Goal: Task Accomplishment & Management: Manage account settings

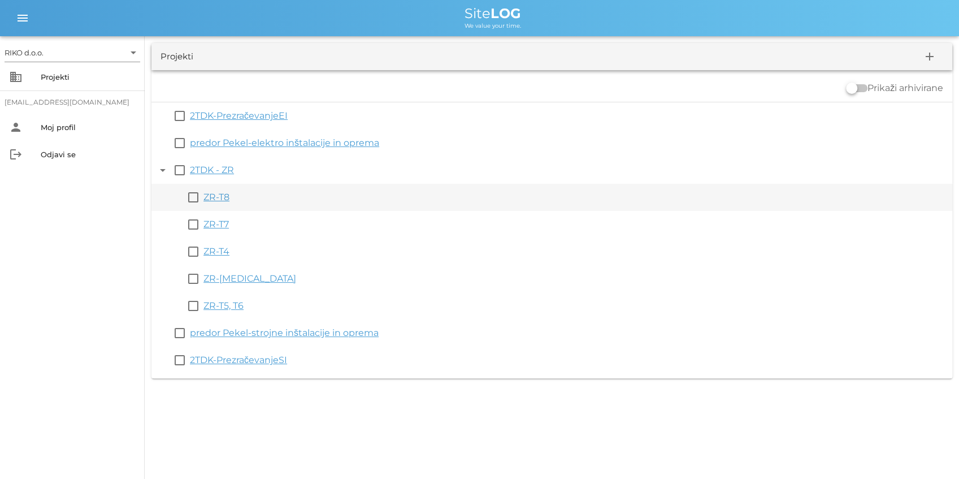
click at [216, 196] on link "ZR-T8" at bounding box center [216, 197] width 26 height 11
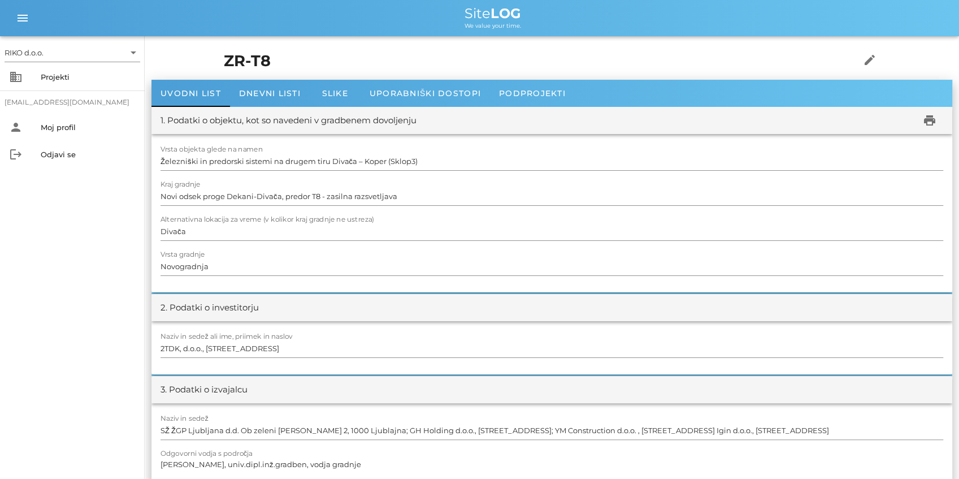
click at [215, 119] on div "1. Podatki o objektu, kot so navedeni v gradbenem dovoljenju" at bounding box center [289, 120] width 256 height 13
click at [214, 122] on div "1. Podatki o objektu, kot so navedeni v gradbenem dovoljenju" at bounding box center [289, 120] width 256 height 13
click at [217, 116] on div "1. Podatki o objektu, kot so navedeni v gradbenem dovoljenju" at bounding box center [289, 120] width 256 height 13
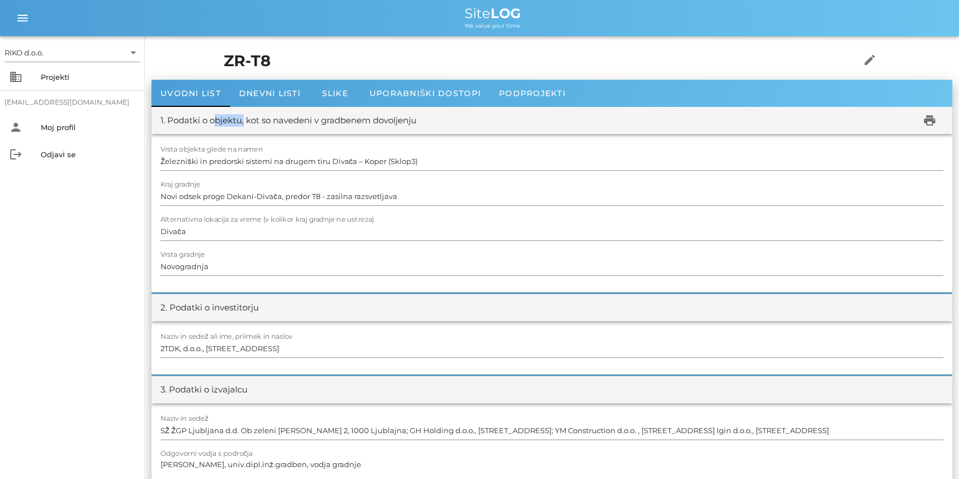
click at [217, 116] on div "1. Podatki o objektu, kot so navedeni v gradbenem dovoljenju" at bounding box center [289, 120] width 256 height 13
click at [295, 79] on div "ZR-T8 edit" at bounding box center [552, 61] width 670 height 37
click at [283, 92] on span "Dnevni listi" at bounding box center [270, 93] width 62 height 10
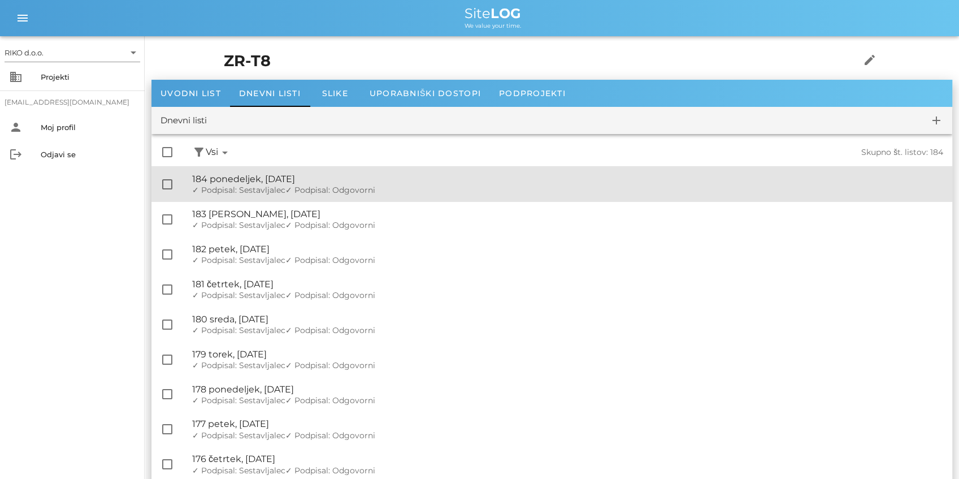
click at [234, 180] on div "🔏 184 ponedeljek, 15.09.2025" at bounding box center [567, 179] width 751 height 11
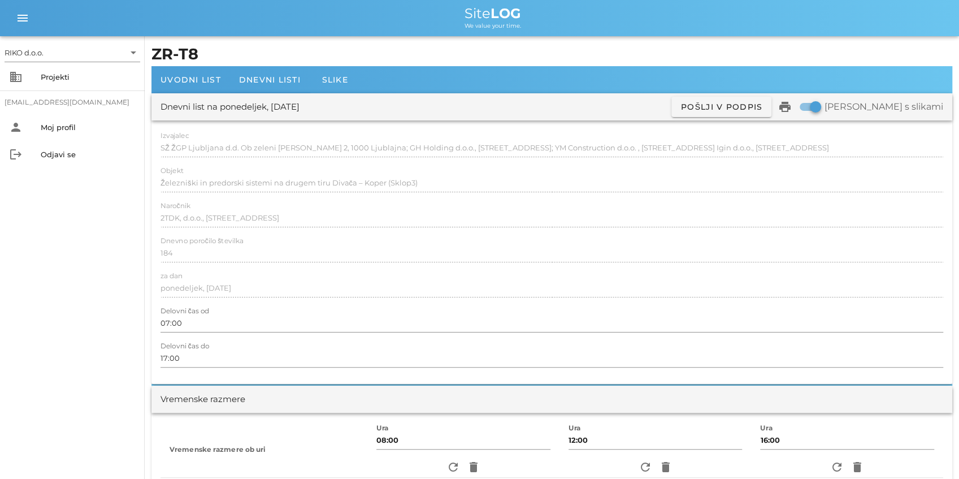
scroll to position [0, 21]
click at [900, 158] on div at bounding box center [552, 161] width 783 height 8
click at [254, 79] on span "Dnevni listi" at bounding box center [270, 80] width 62 height 10
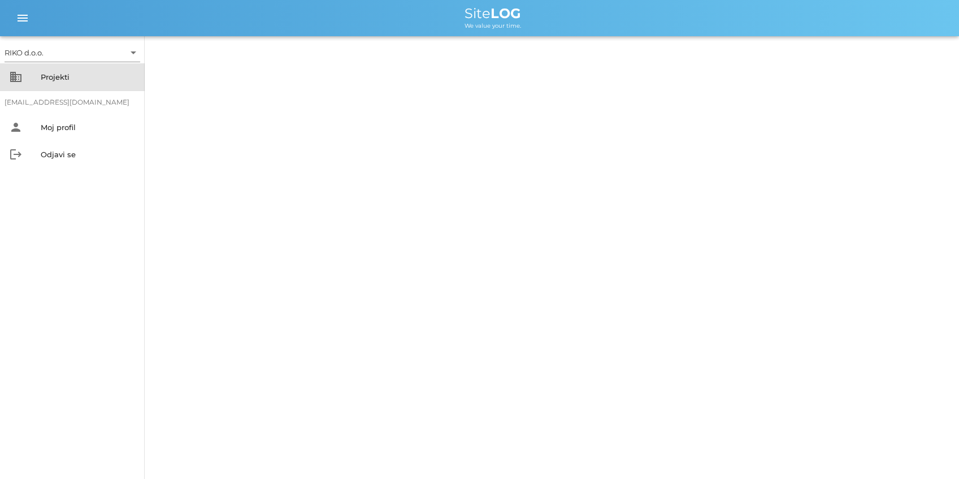
click at [67, 81] on div "Projekti" at bounding box center [88, 77] width 95 height 18
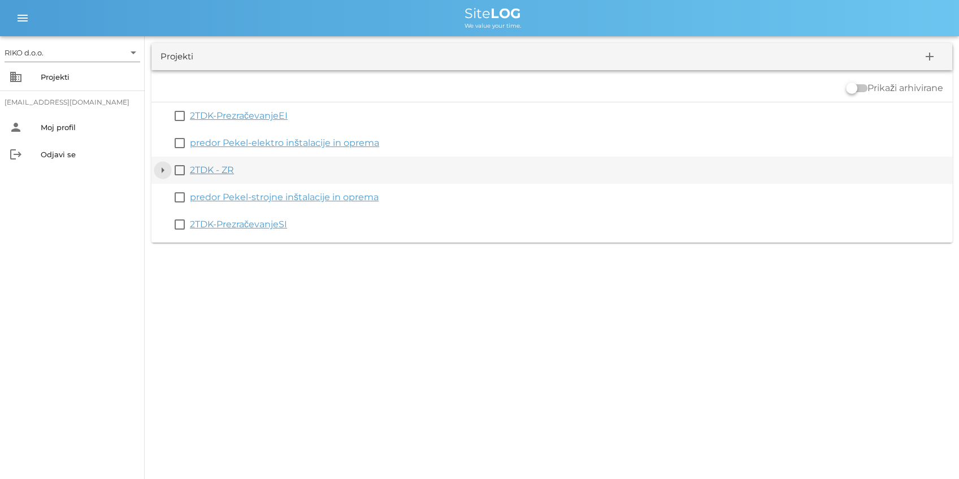
click at [167, 170] on button "arrow_drop_down" at bounding box center [163, 170] width 14 height 14
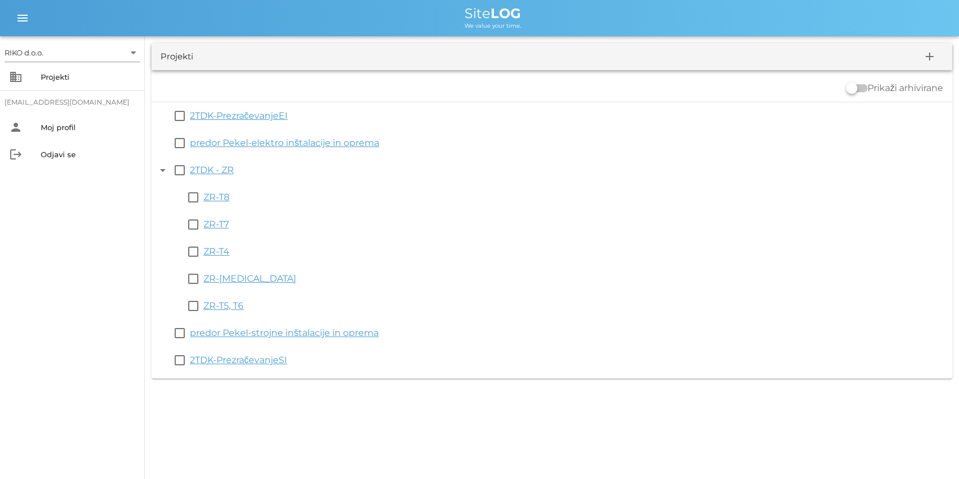
drag, startPoint x: 228, startPoint y: 305, endPoint x: 306, endPoint y: 101, distance: 219.0
click at [228, 305] on link "ZR-T5, T6" at bounding box center [223, 305] width 40 height 11
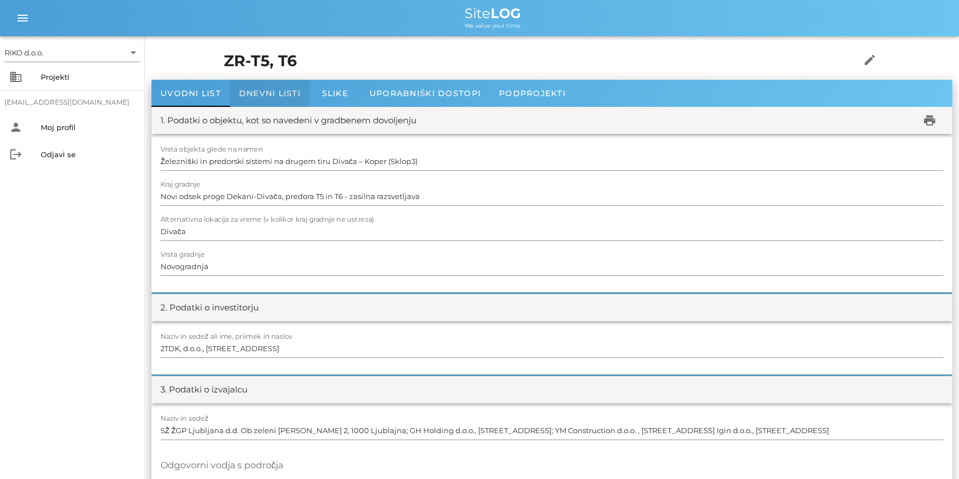
click at [280, 94] on span "Dnevni listi" at bounding box center [270, 93] width 62 height 10
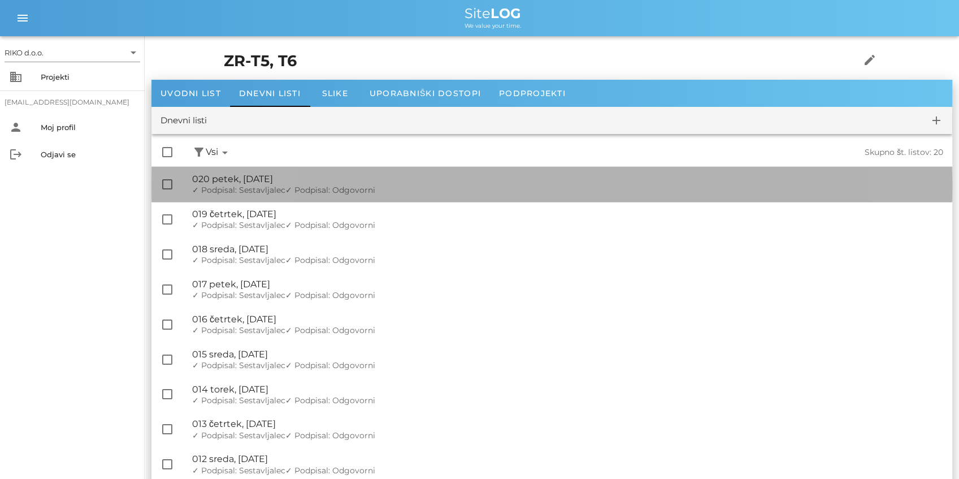
click at [267, 185] on span "✓ Podpisal: Sestavljalec" at bounding box center [238, 190] width 93 height 10
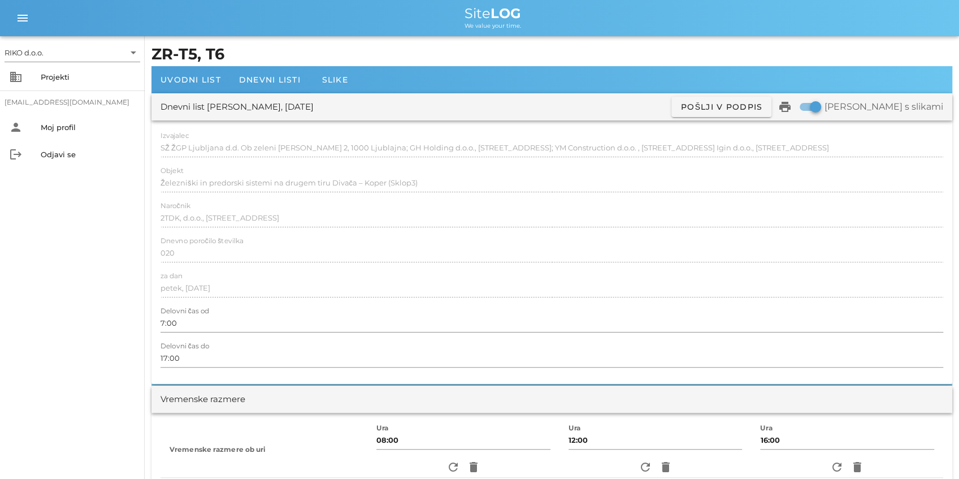
scroll to position [0, 21]
click at [65, 79] on div "Projekti" at bounding box center [88, 76] width 95 height 9
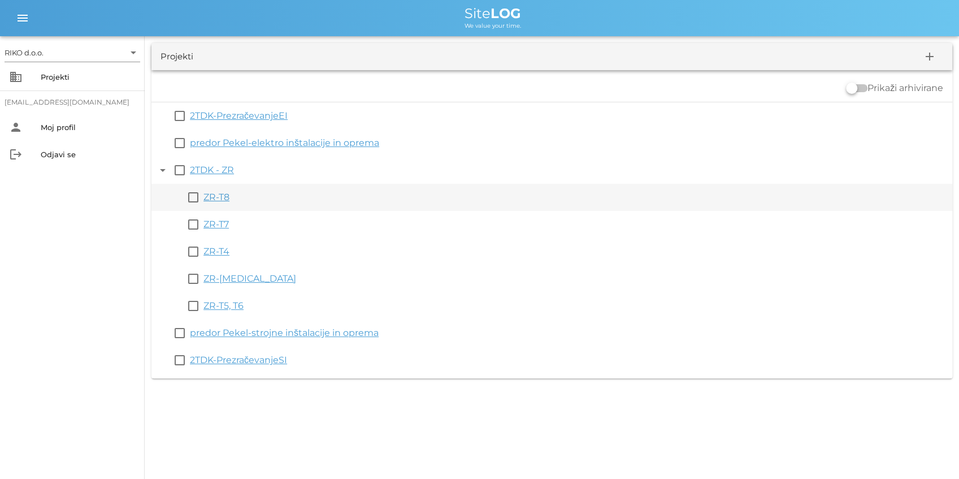
click at [220, 198] on link "ZR-T8" at bounding box center [216, 197] width 26 height 11
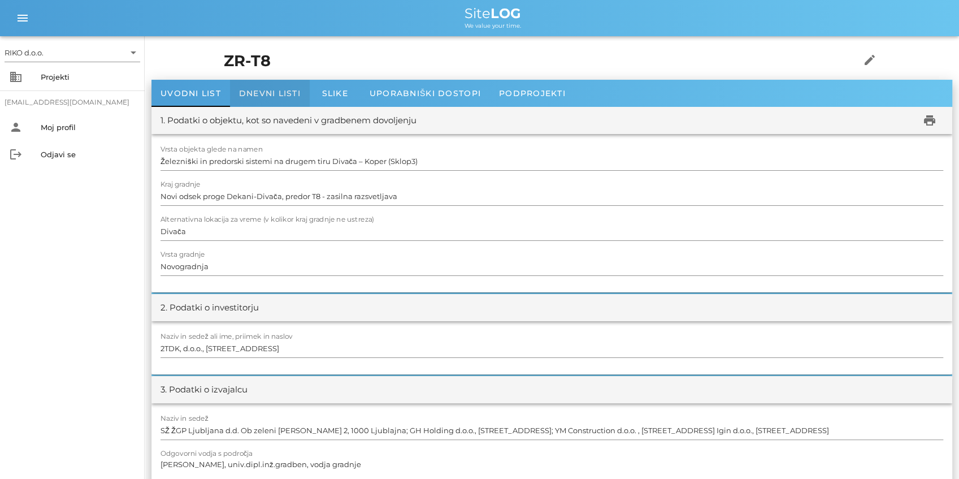
click at [270, 94] on span "Dnevni listi" at bounding box center [270, 93] width 62 height 10
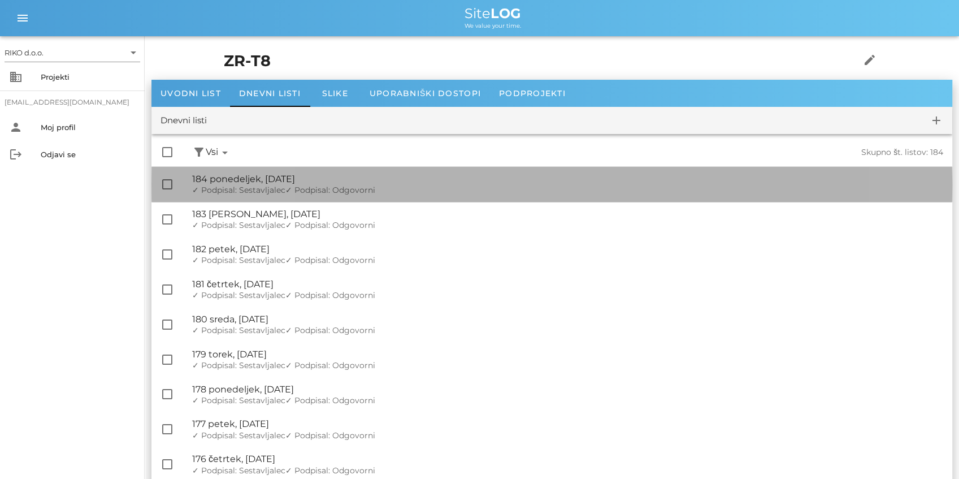
click at [289, 184] on div "🔏 184 ponedeljek, 15.09.2025" at bounding box center [567, 179] width 751 height 11
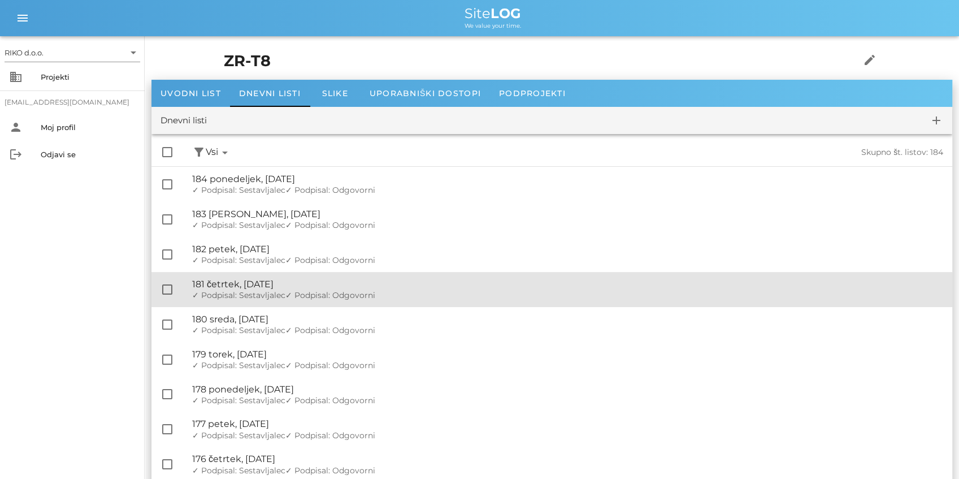
click at [291, 289] on div "🔏 181 četrtek, 11.09.2025" at bounding box center [567, 284] width 751 height 11
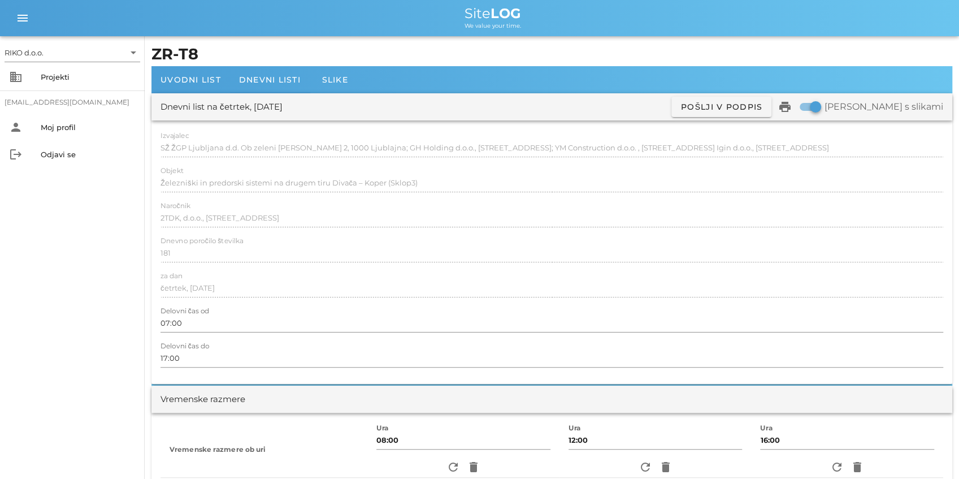
scroll to position [0, 21]
click at [948, 149] on div "Izvajalec SŽ ŽGP Ljubljana d.d. Ob zeleni jami 2, 1000 Ljublajna; GH Holding d.…" at bounding box center [551, 251] width 801 height 263
click at [286, 134] on div "Izvajalec SŽ ŽGP Ljubljana d.d. Ob zeleni jami 2, 1000 Ljublajna; GH Holding d.…" at bounding box center [552, 148] width 783 height 33
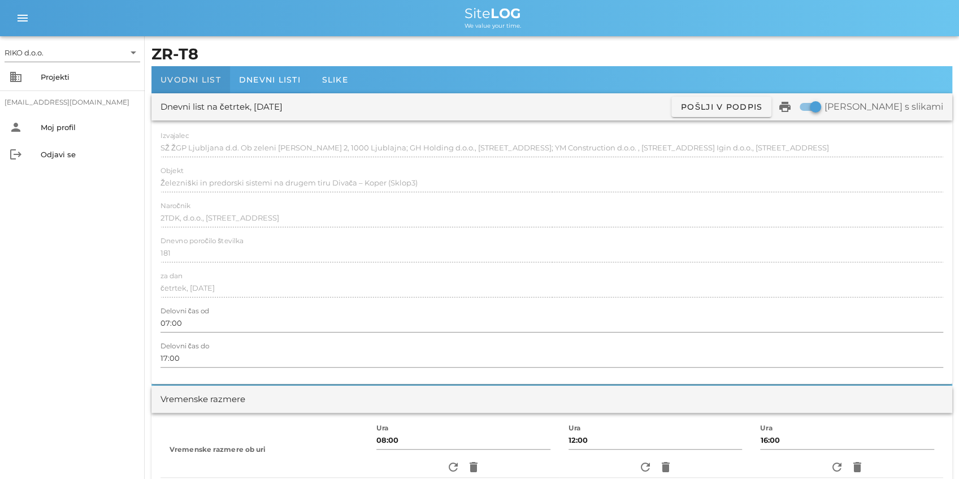
click at [175, 84] on span "Uvodni list" at bounding box center [191, 80] width 60 height 10
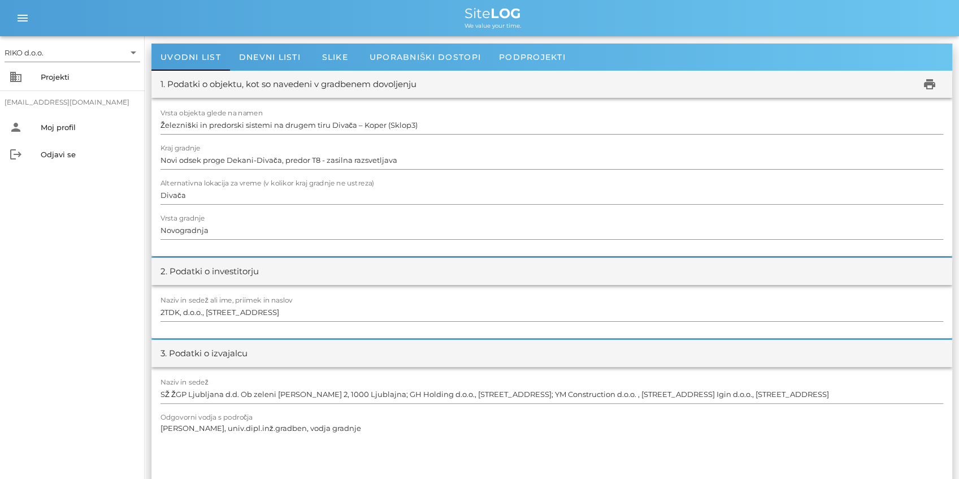
scroll to position [75, 0]
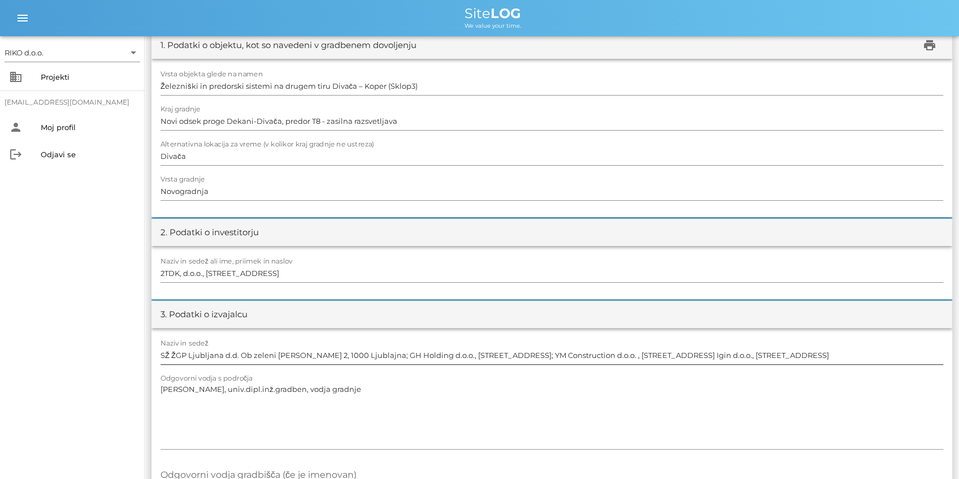
click at [339, 357] on input "SŽ ŽGP Ljubljana d.d. Ob zeleni jami 2, 1000 Ljublajna; GH Holding d.o.o., Leta…" at bounding box center [552, 355] width 783 height 18
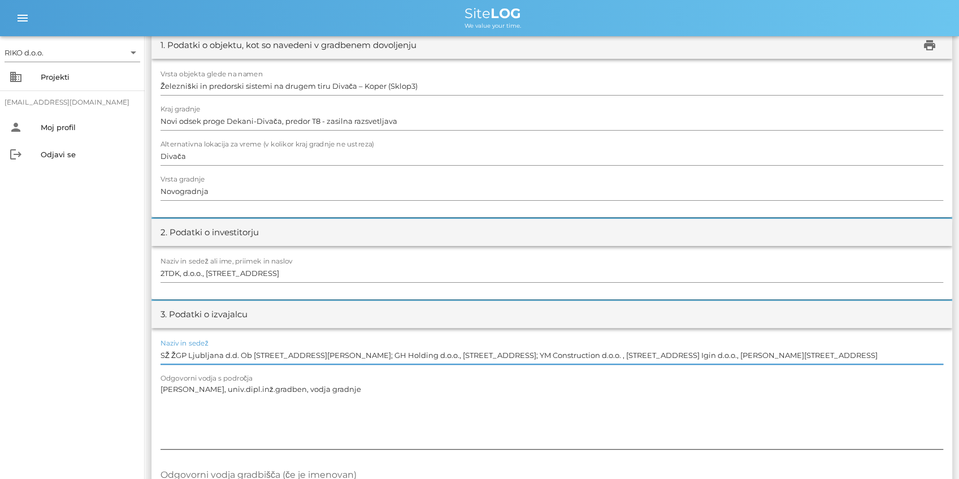
type input "SŽ ŽGP Ljubljana d.d. Ob zeleni jami 2, 1000 Ljubljana; GH Holding d.o.o., Leta…"
click at [345, 427] on textarea "Aleksander Turšič, univ.dipl.inž.gradben, vodja gradnje" at bounding box center [552, 415] width 783 height 68
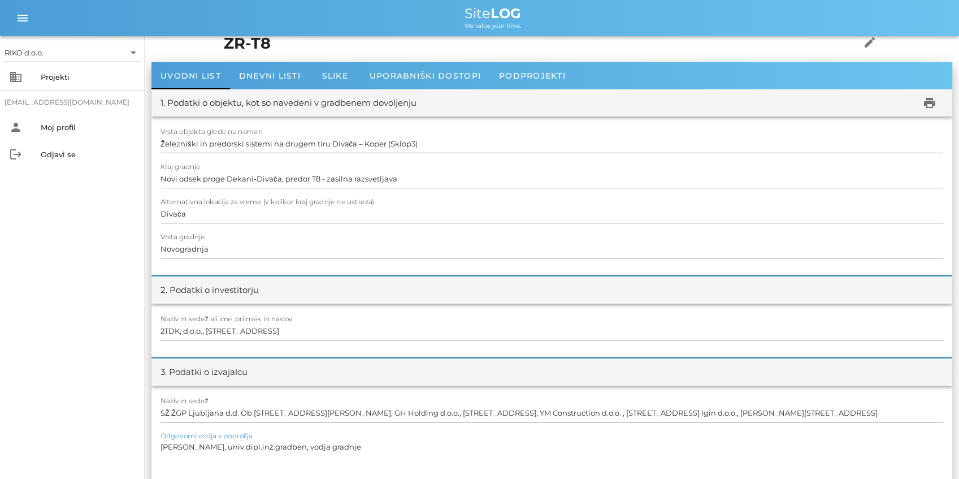
scroll to position [0, 0]
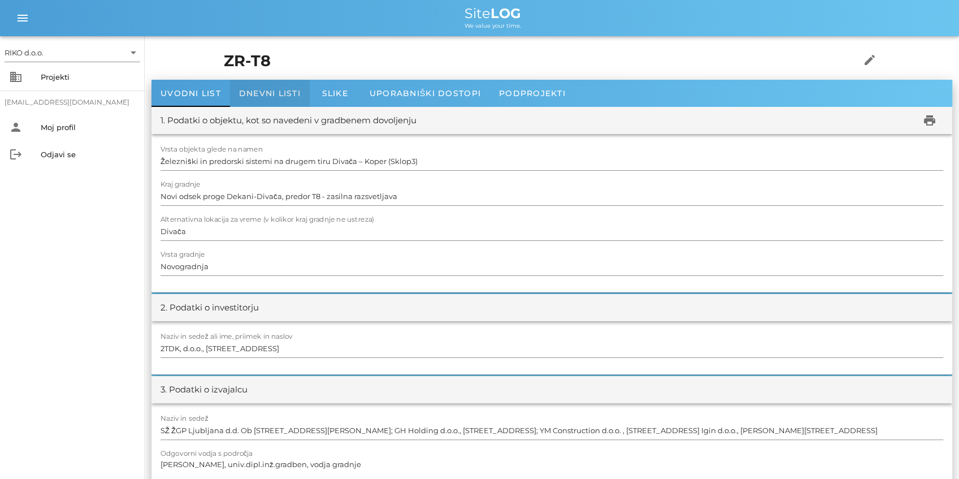
click at [257, 99] on div "Dnevni listi" at bounding box center [270, 93] width 80 height 27
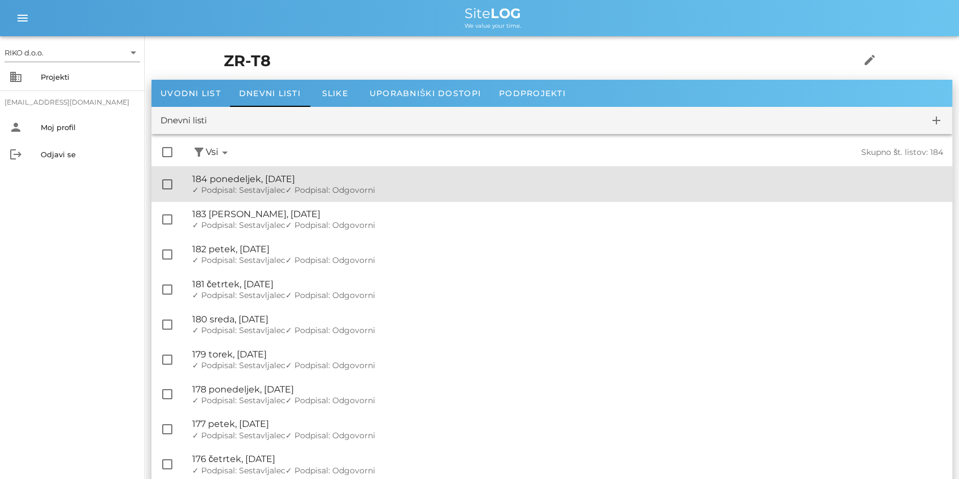
click at [285, 184] on div "🔏 184 ponedeljek, 15.09.2025 ✓ Podpisal: Nadzornik ✓ Podpisal: Sestavljalec ✓ P…" at bounding box center [567, 184] width 751 height 35
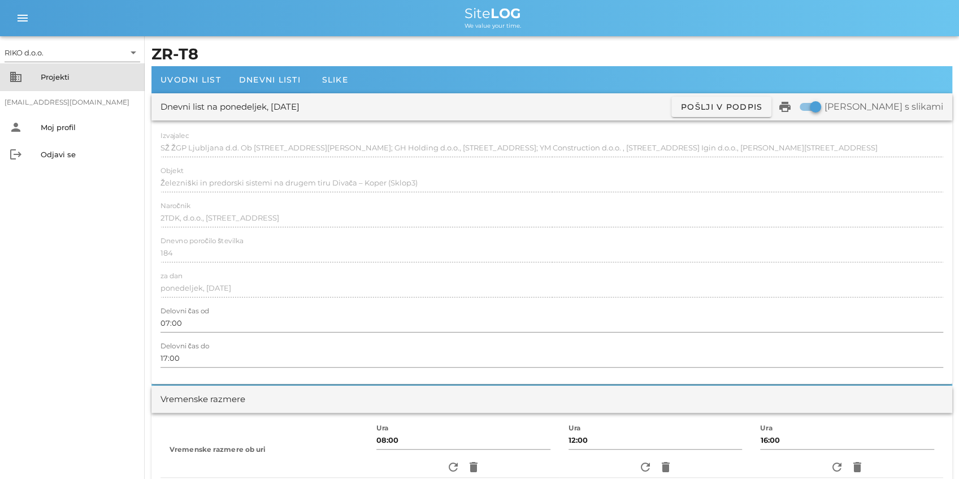
click at [45, 77] on div "Projekti" at bounding box center [88, 76] width 95 height 9
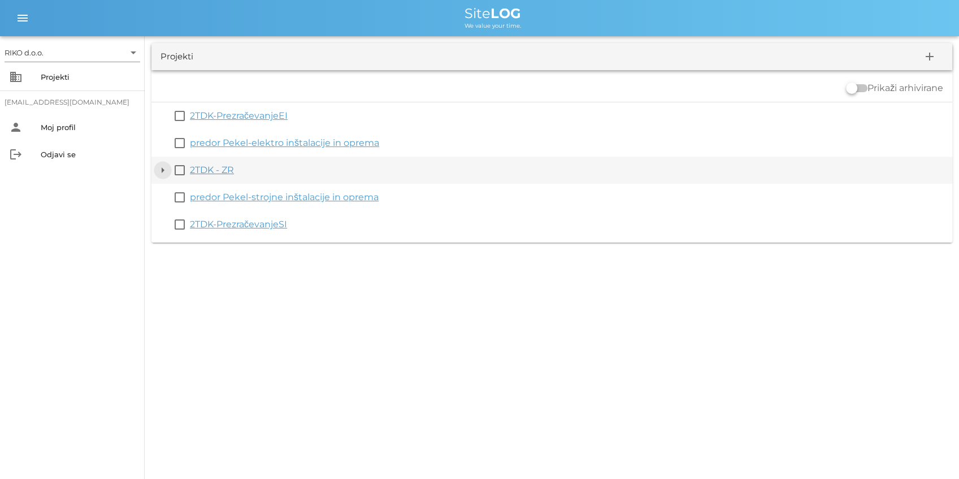
click at [165, 170] on button "arrow_drop_down" at bounding box center [163, 170] width 14 height 14
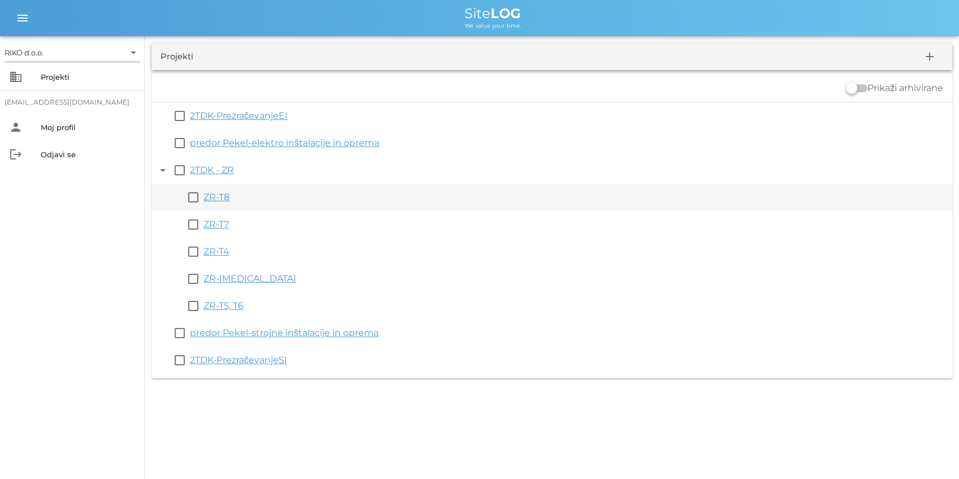
click at [218, 201] on link "ZR-T8" at bounding box center [216, 197] width 26 height 11
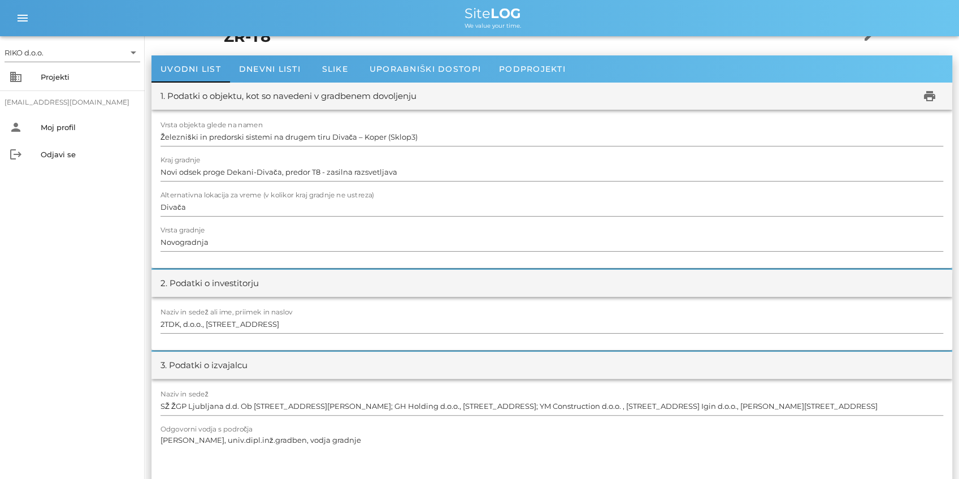
scroll to position [37, 0]
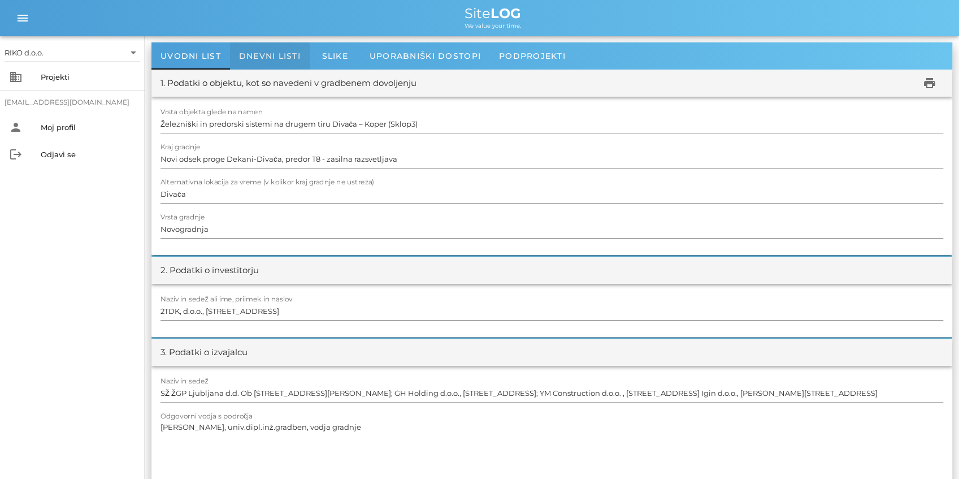
click at [271, 66] on div "Dnevni listi" at bounding box center [270, 55] width 80 height 27
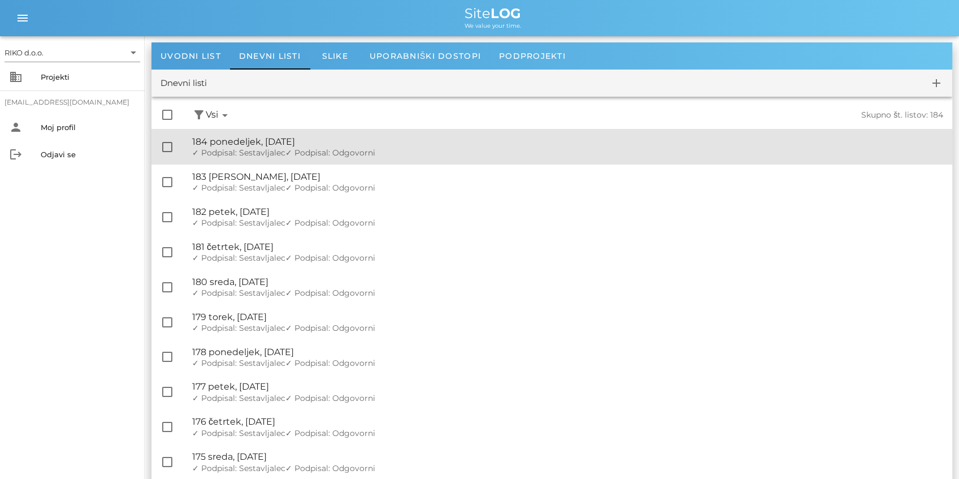
click at [280, 144] on div "🔏 184 ponedeljek, 15.09.2025" at bounding box center [567, 141] width 751 height 11
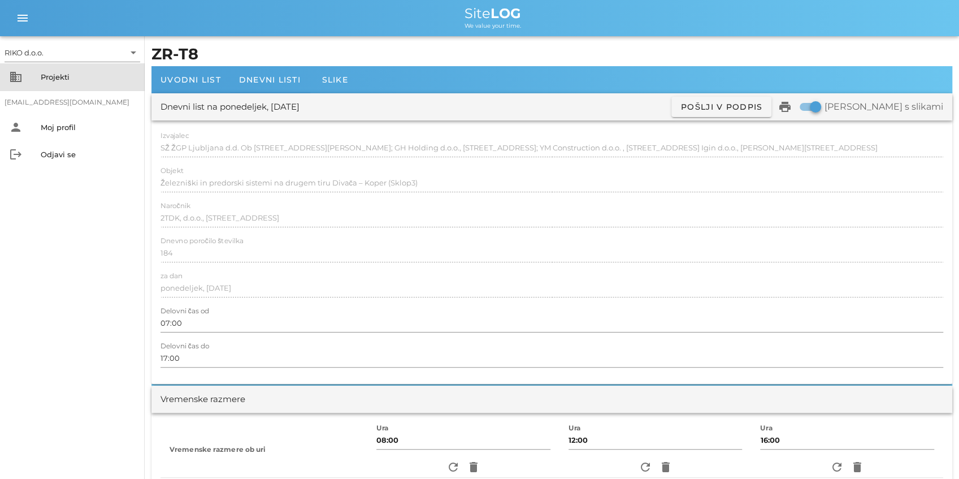
click at [59, 77] on div "Projekti" at bounding box center [88, 76] width 95 height 9
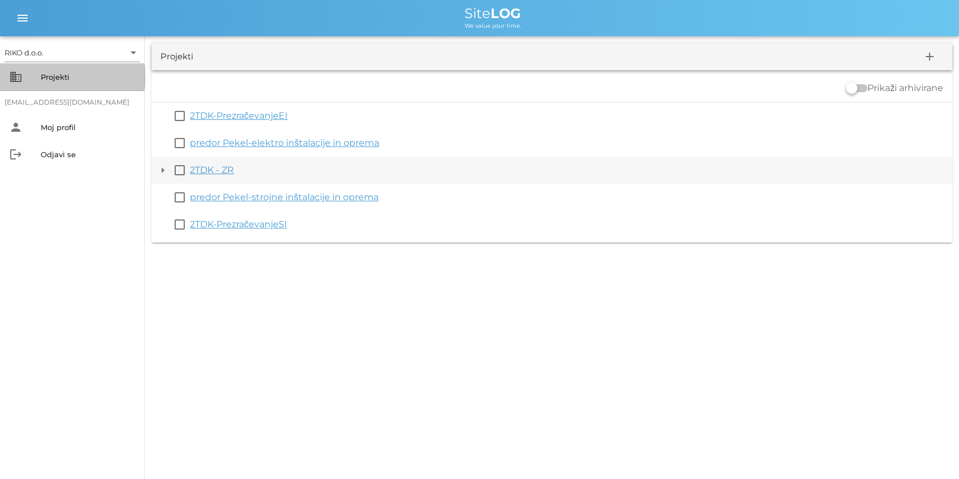
click at [162, 172] on button "arrow_drop_down" at bounding box center [163, 170] width 14 height 14
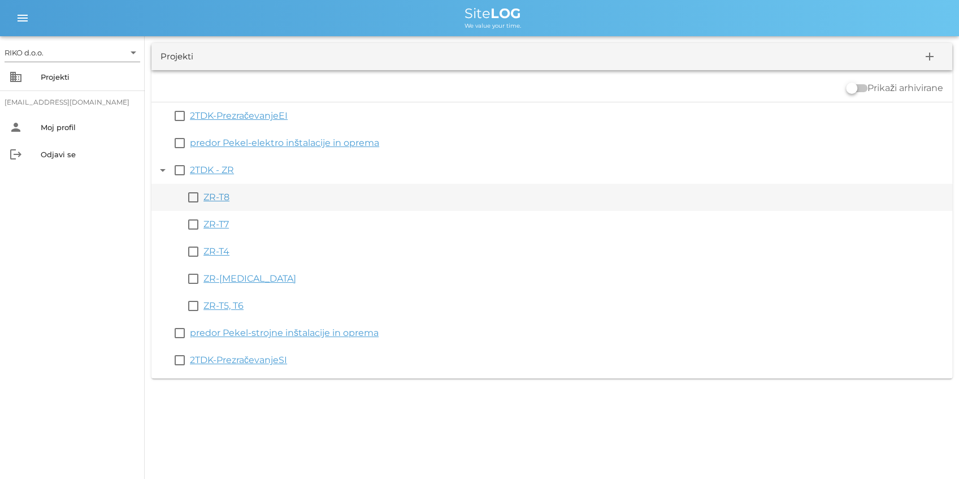
click at [217, 197] on link "ZR-T8" at bounding box center [216, 197] width 26 height 11
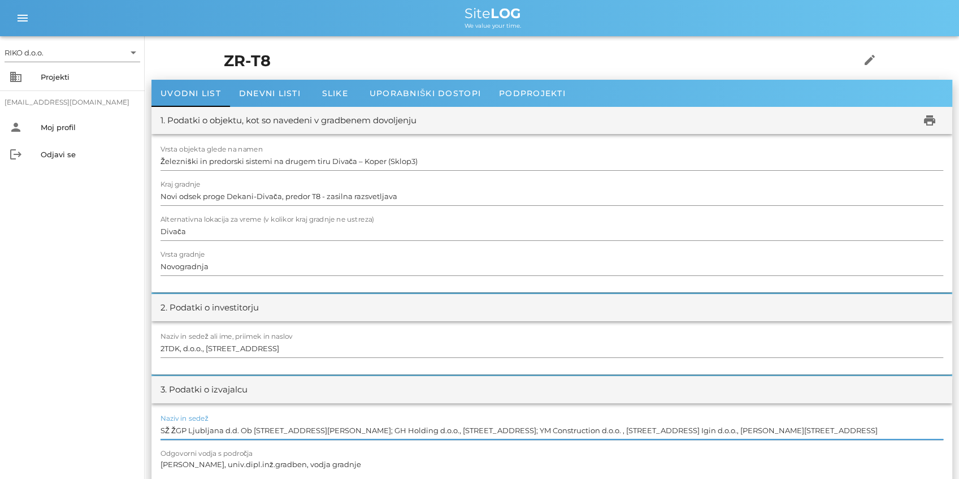
drag, startPoint x: 431, startPoint y: 432, endPoint x: 517, endPoint y: 432, distance: 86.5
click at [517, 432] on input "SŽ ŽGP Ljubljana d.d. Ob zeleni jami 2, 1000 Ljubljana; GH Holding d.o.o., Leta…" at bounding box center [552, 430] width 783 height 18
drag, startPoint x: 708, startPoint y: 427, endPoint x: 949, endPoint y: 415, distance: 241.1
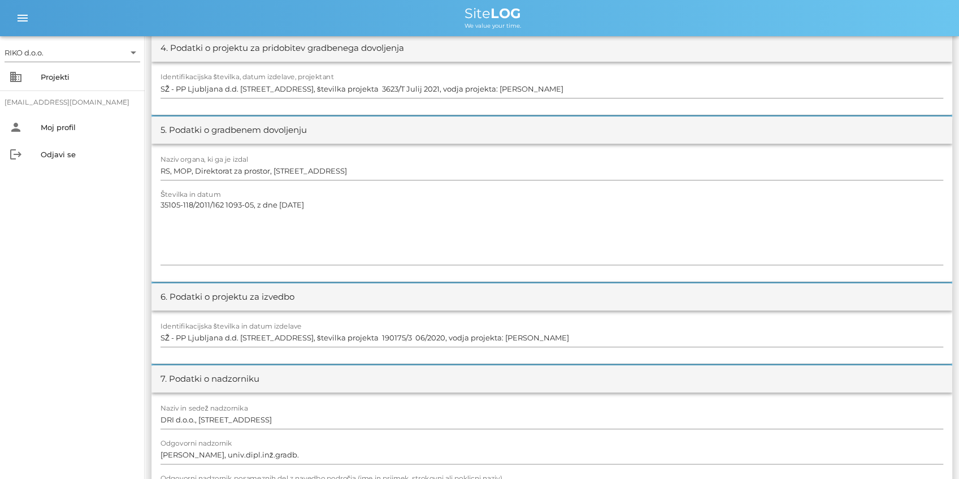
scroll to position [0, 0]
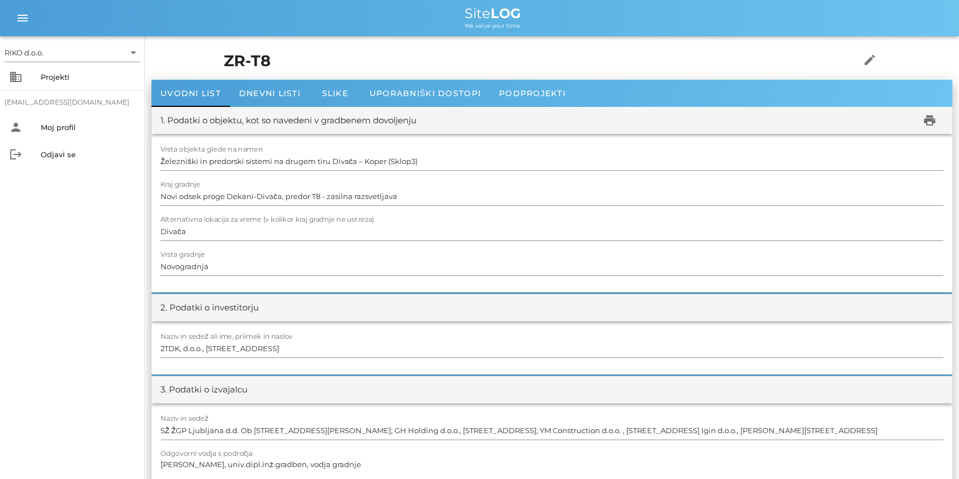
drag, startPoint x: 361, startPoint y: 226, endPoint x: 264, endPoint y: 141, distance: 129.4
click at [265, 99] on div "Dnevni listi" at bounding box center [270, 93] width 80 height 27
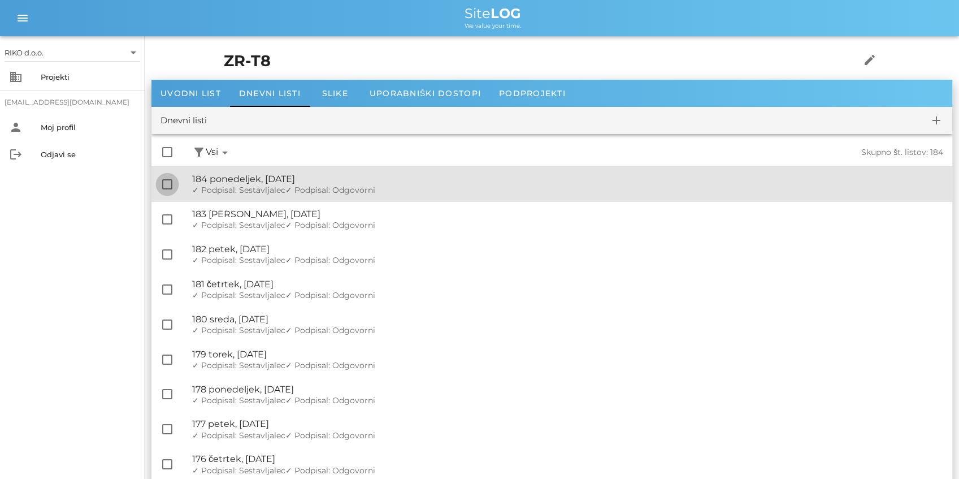
click at [163, 187] on div at bounding box center [167, 184] width 19 height 19
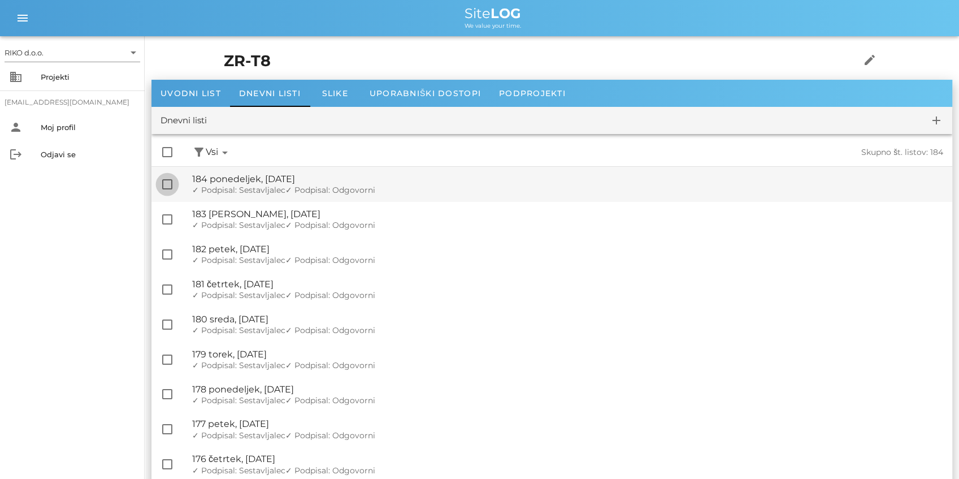
checkbox input "true"
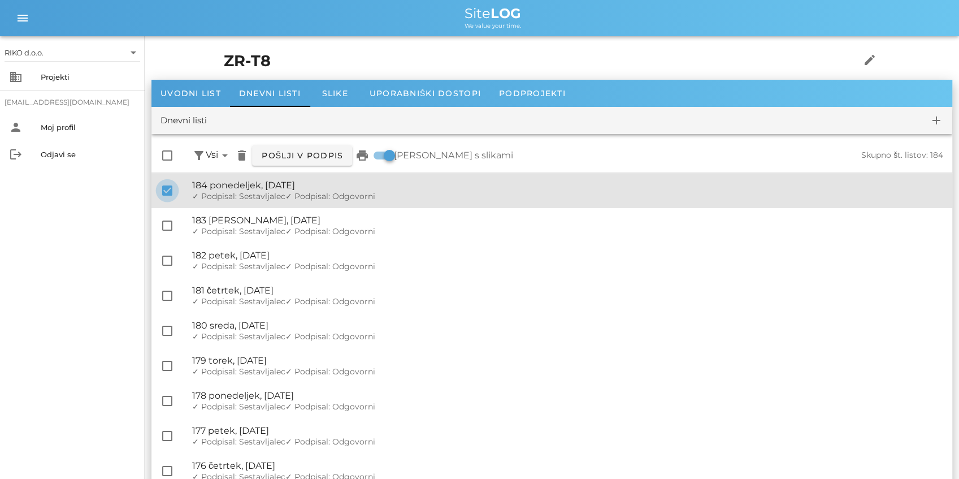
click at [166, 206] on div "check_box 🔏 184 ponedeljek, 15.09.2025 ✓ Podpisal: Nadzornik ✓ Podpisal: Sestav…" at bounding box center [551, 190] width 801 height 35
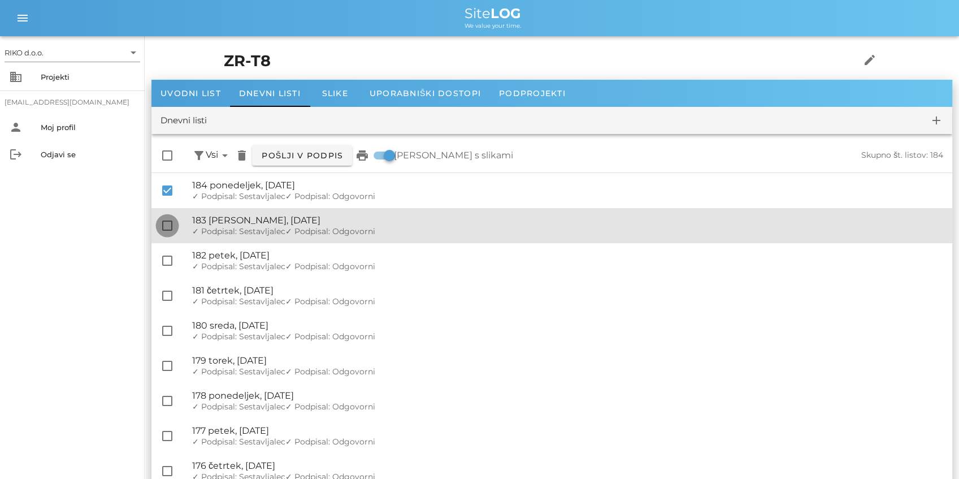
click at [168, 224] on div at bounding box center [167, 225] width 19 height 19
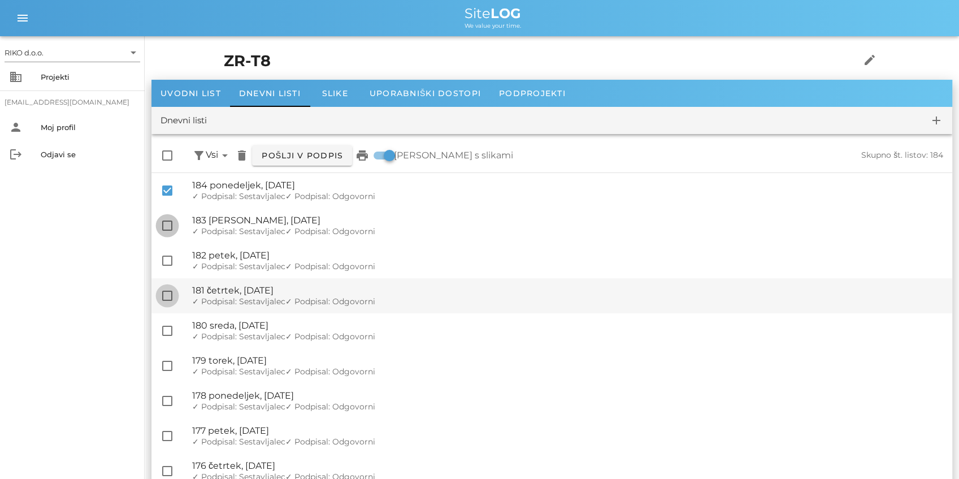
checkbox input "true"
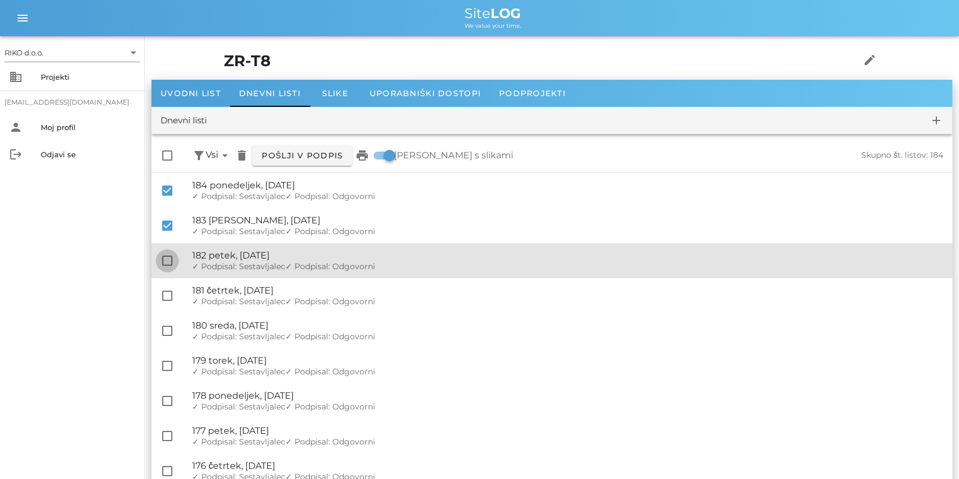
click at [161, 257] on div at bounding box center [167, 260] width 19 height 19
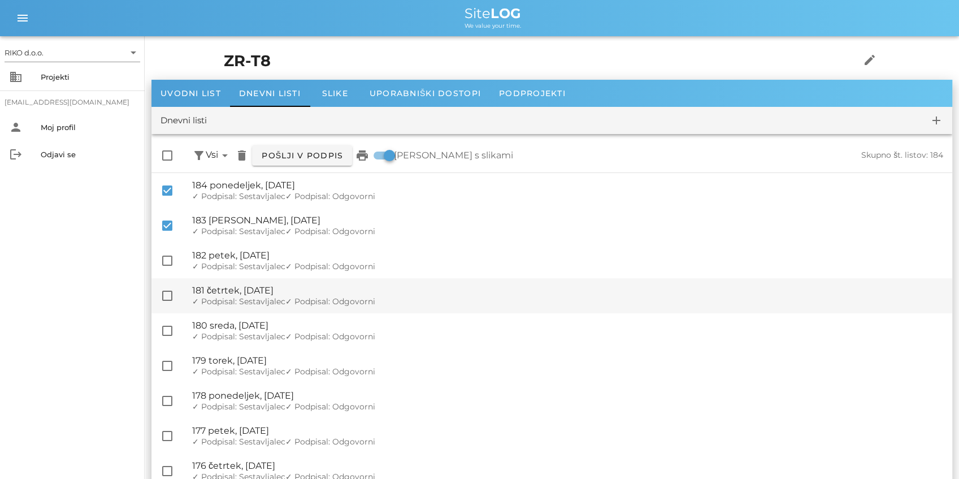
checkbox input "true"
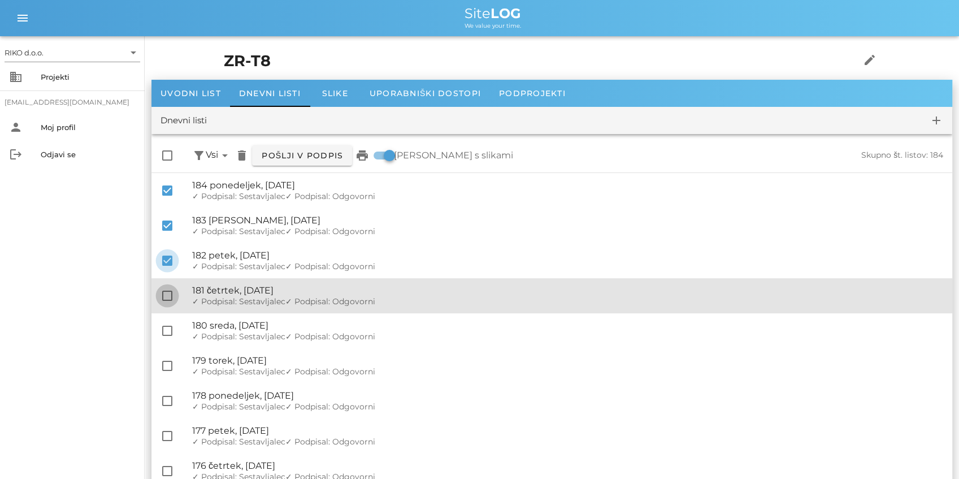
click at [175, 292] on div "check_box_outline_blank 🔏 181 četrtek, 11.09.2025 ✓ Podpisal: Nadzornik ✓ Podpi…" at bounding box center [551, 295] width 801 height 35
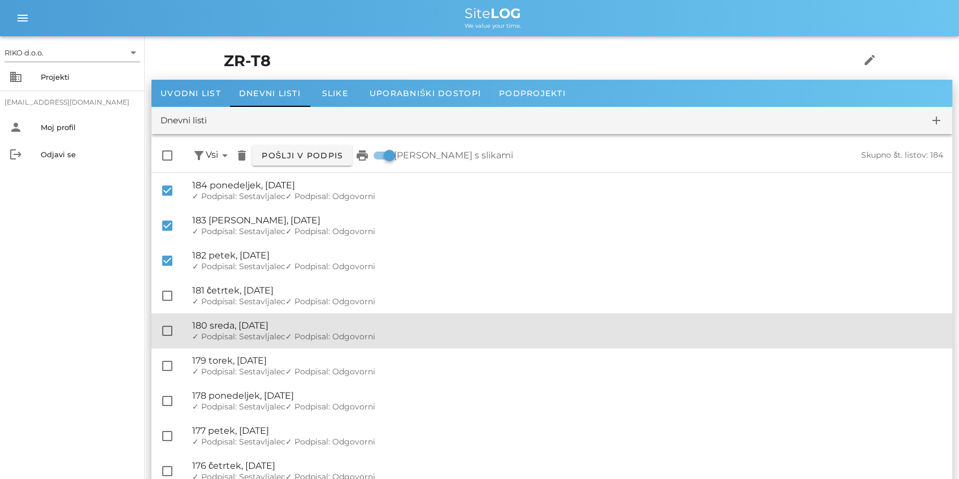
click at [168, 315] on div "check_box_outline_blank 🔏 180 sreda, 10.09.2025 ✓ Podpisal: Nadzornik ✓ Podpisa…" at bounding box center [551, 330] width 801 height 35
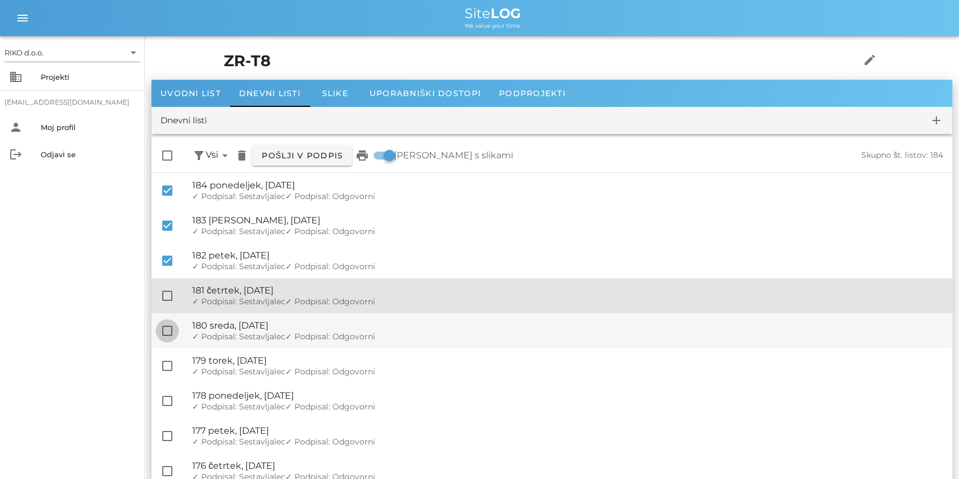
drag, startPoint x: 173, startPoint y: 299, endPoint x: 172, endPoint y: 322, distance: 22.6
click at [172, 298] on div at bounding box center [167, 295] width 19 height 19
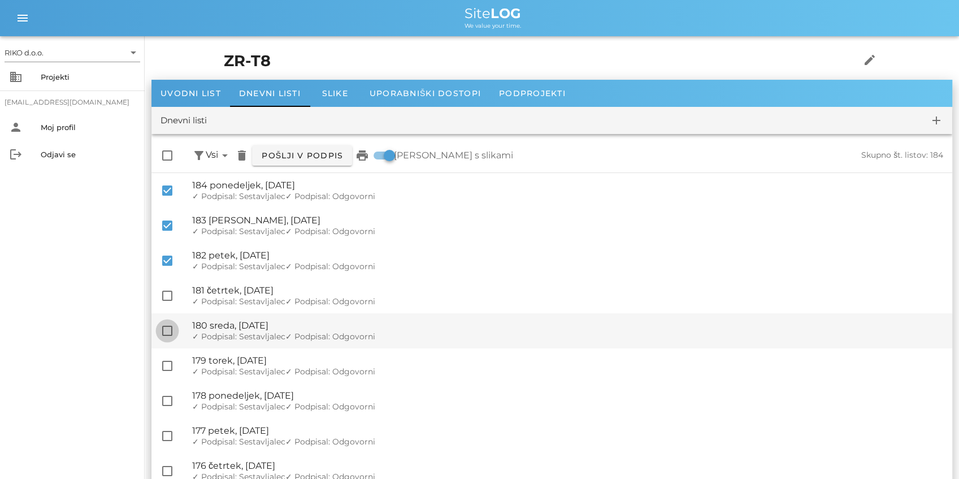
checkbox input "true"
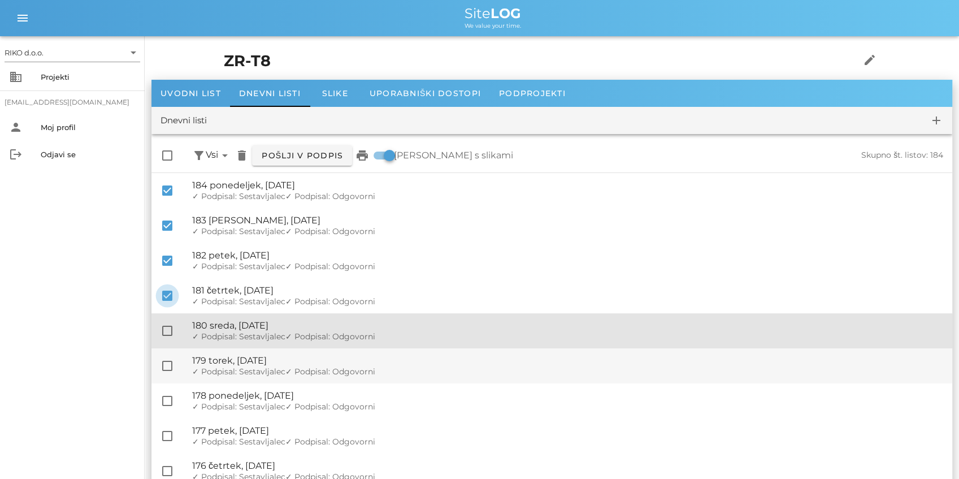
click at [170, 331] on div at bounding box center [167, 330] width 19 height 19
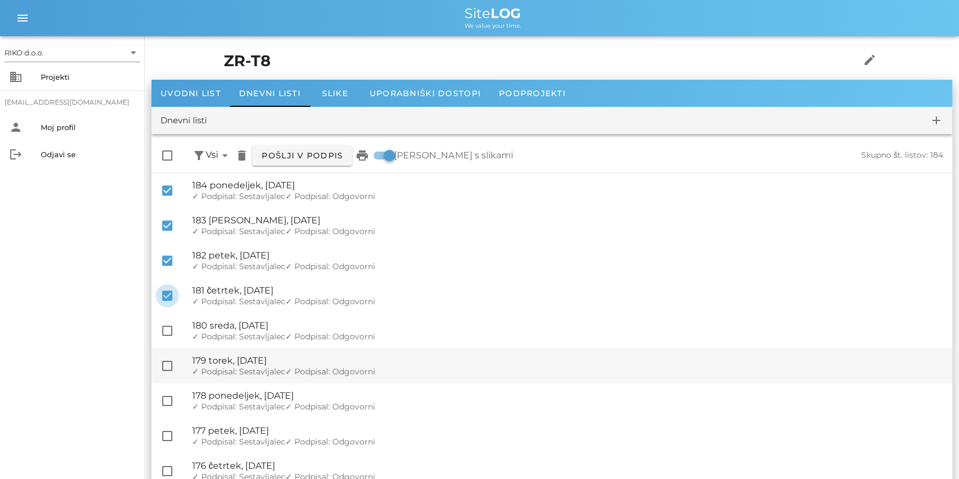
checkbox input "true"
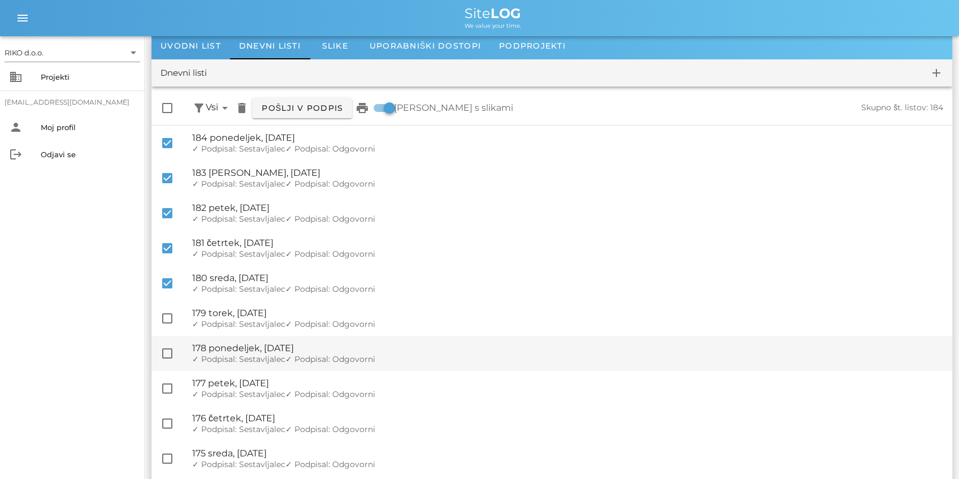
scroll to position [75, 0]
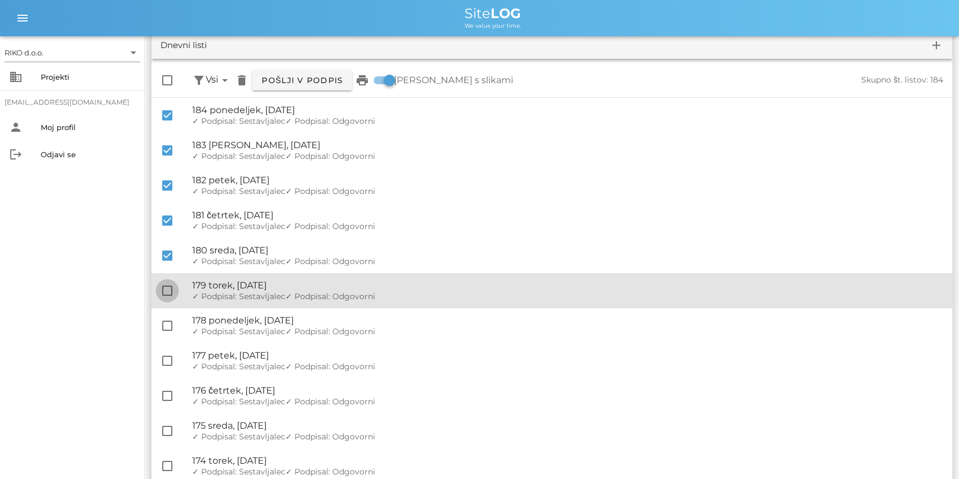
click at [162, 288] on div at bounding box center [167, 290] width 19 height 19
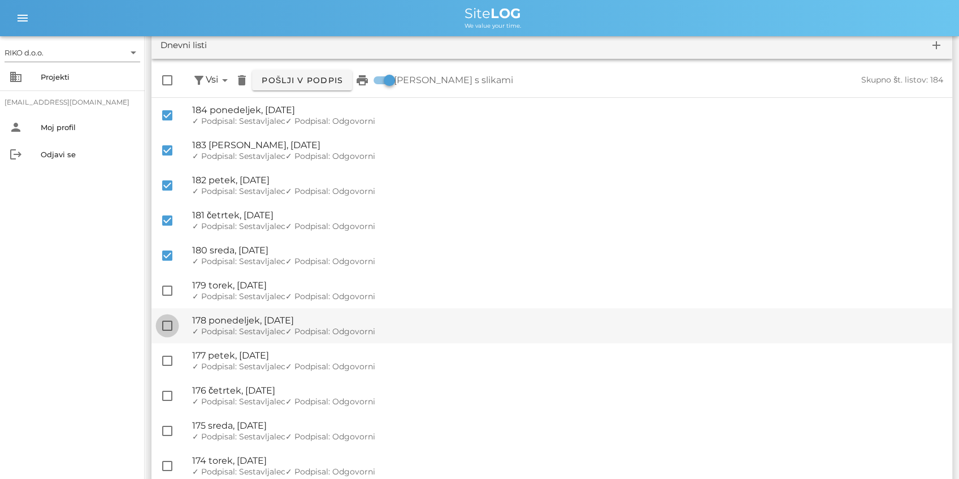
checkbox input "true"
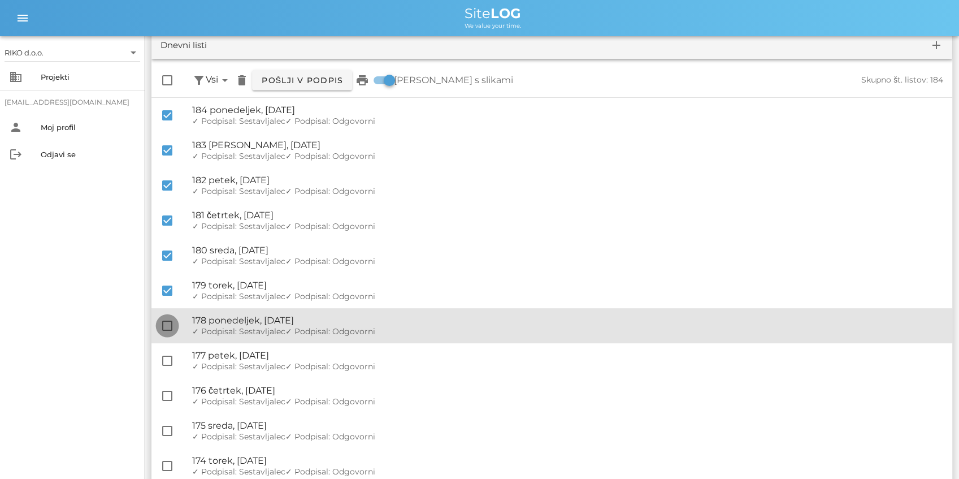
click at [168, 334] on div at bounding box center [167, 325] width 19 height 19
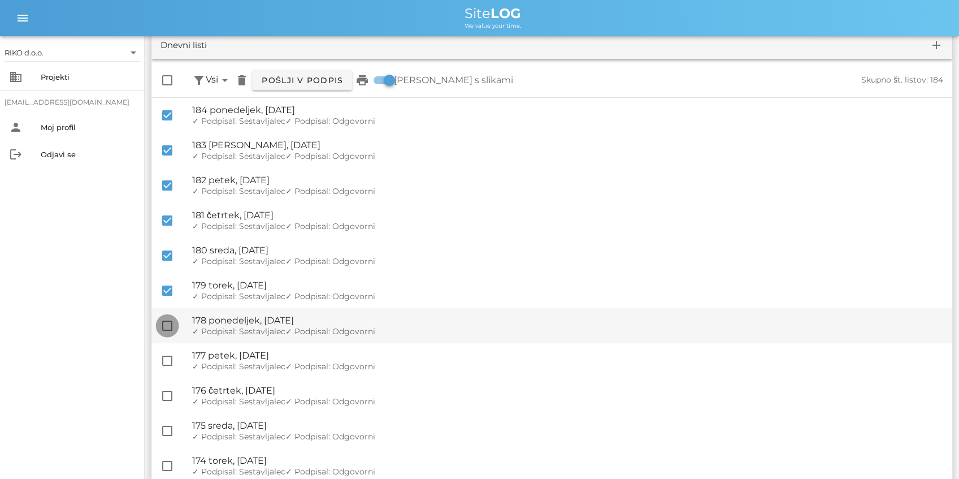
checkbox input "true"
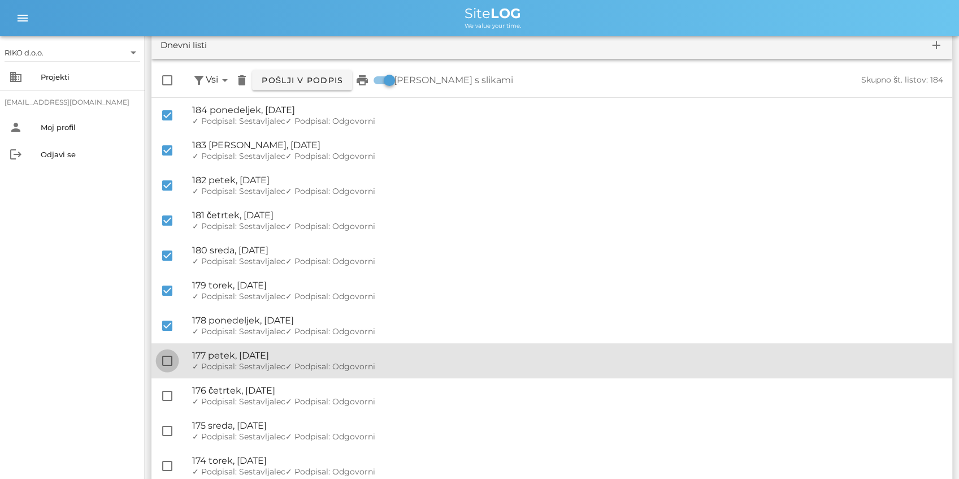
click at [166, 352] on div at bounding box center [167, 360] width 19 height 19
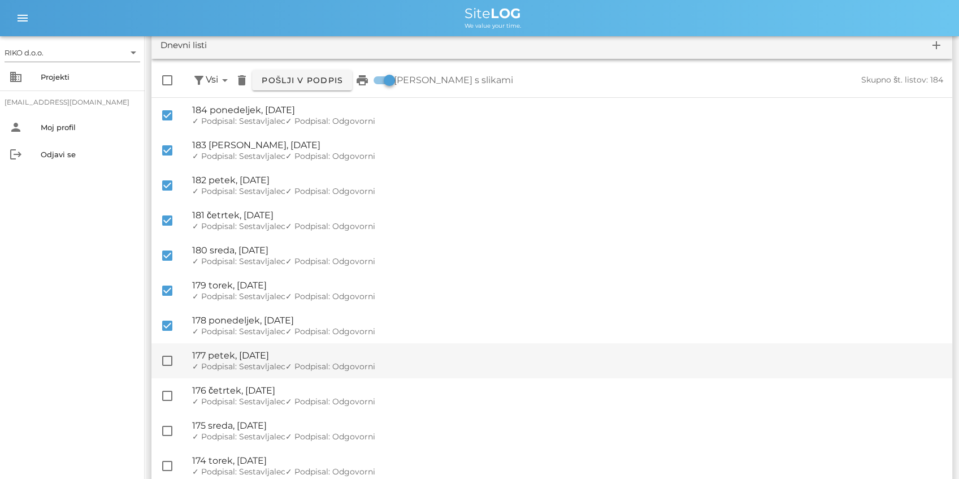
checkbox input "true"
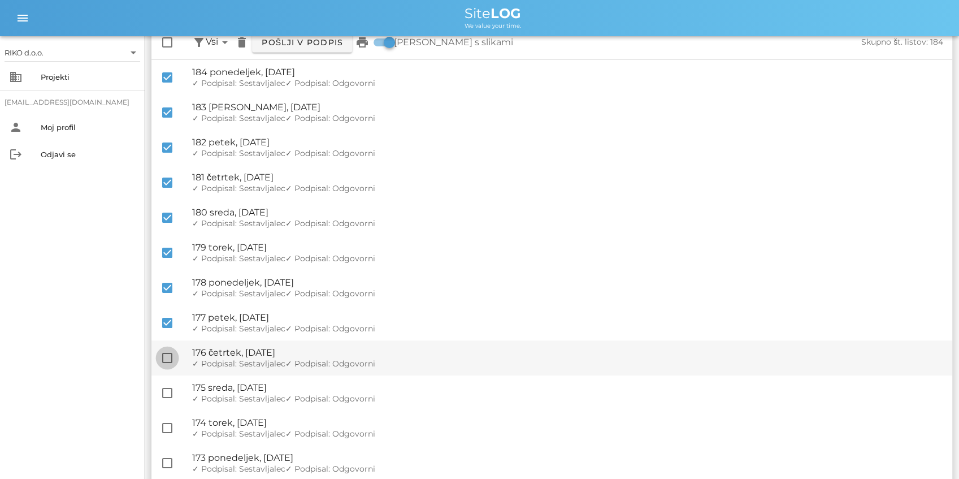
scroll to position [150, 0]
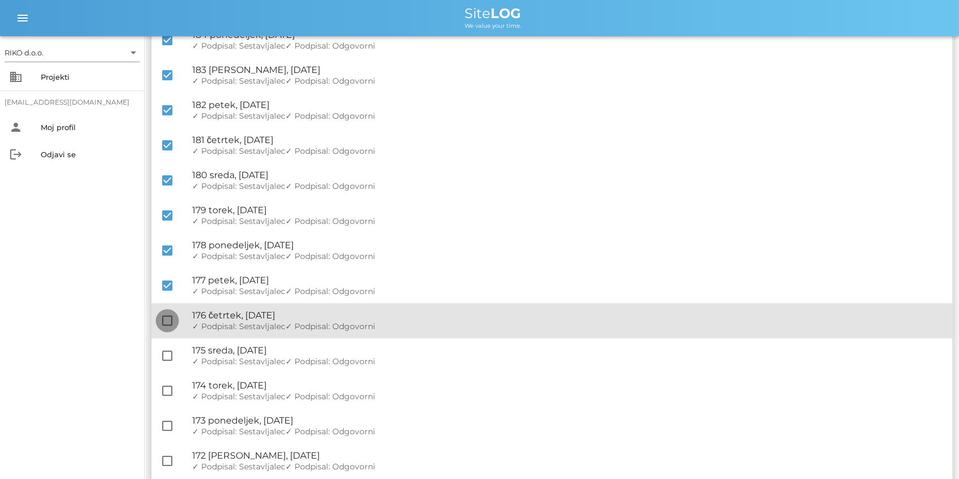
click at [164, 321] on div at bounding box center [167, 320] width 19 height 19
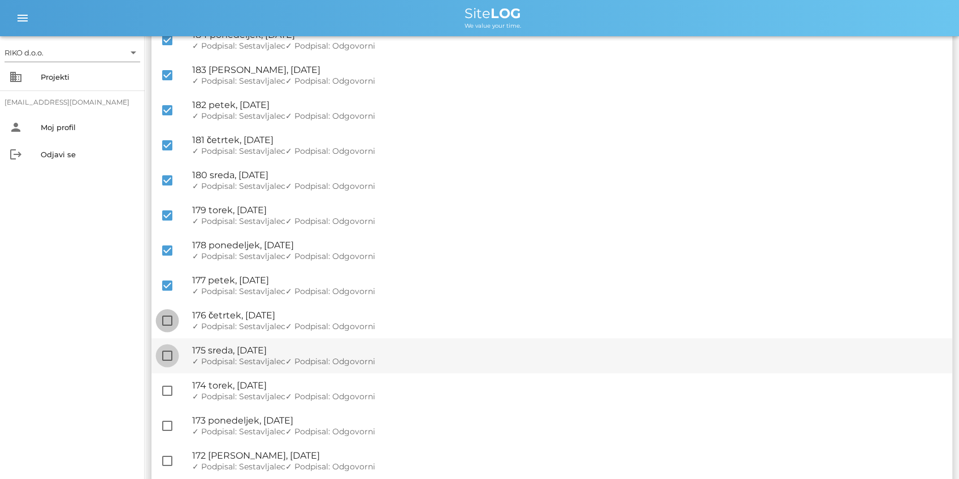
checkbox input "true"
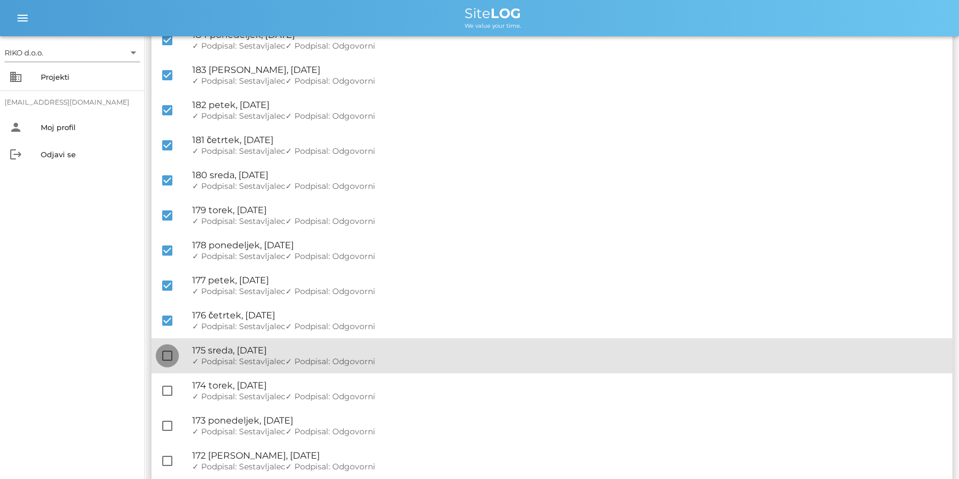
click at [167, 356] on div at bounding box center [167, 355] width 19 height 19
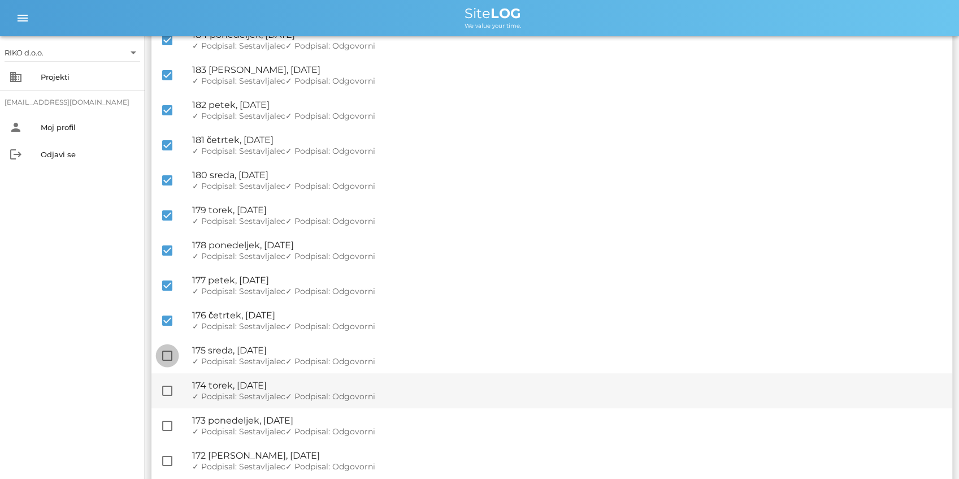
checkbox input "true"
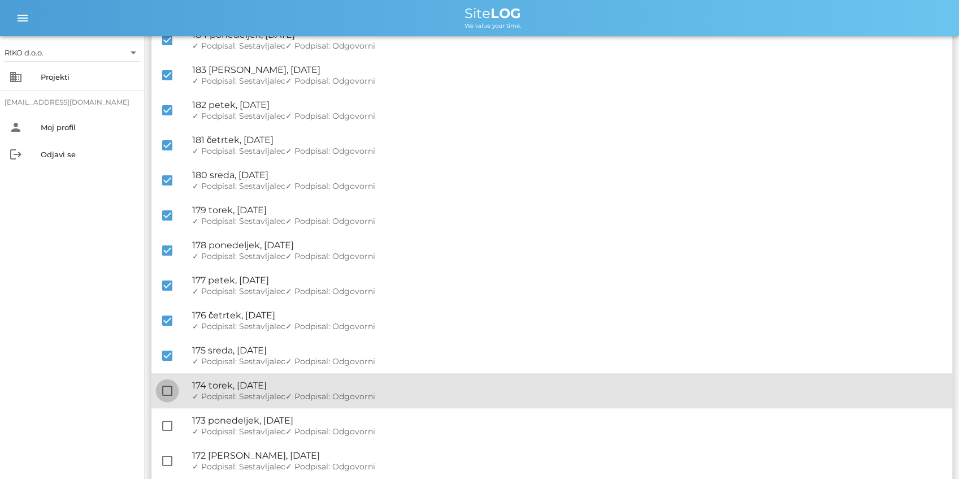
click at [169, 392] on div at bounding box center [167, 390] width 19 height 19
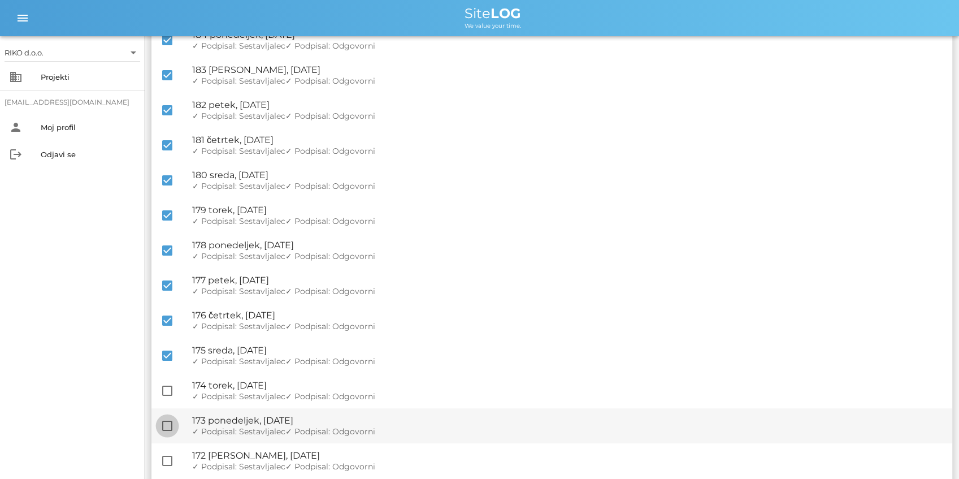
checkbox input "true"
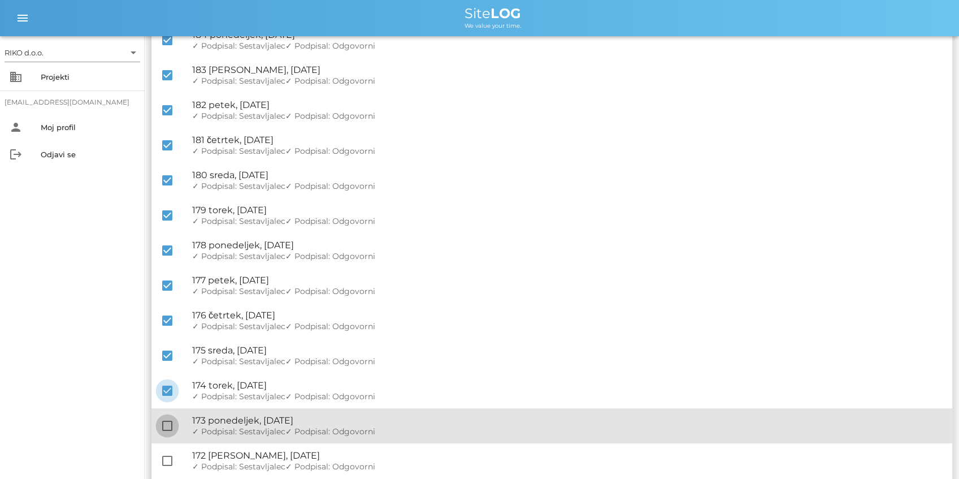
click at [167, 417] on div at bounding box center [167, 425] width 19 height 19
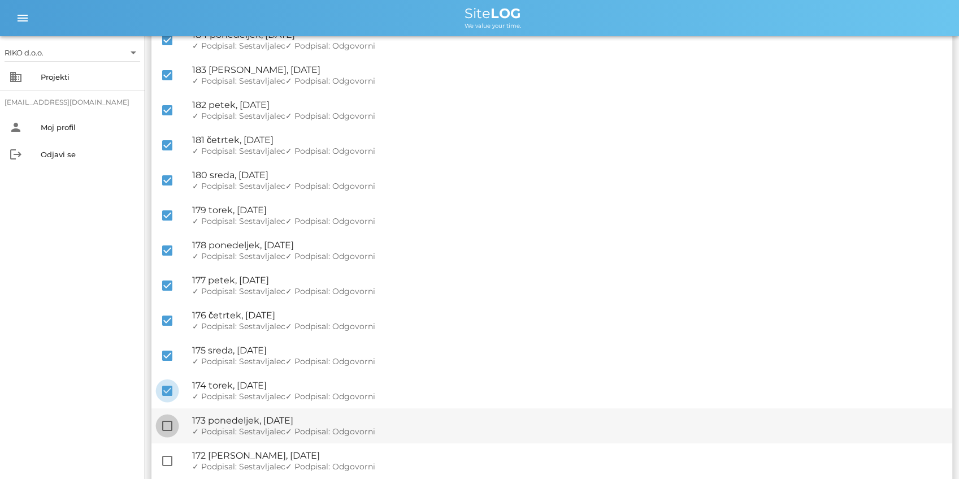
checkbox input "true"
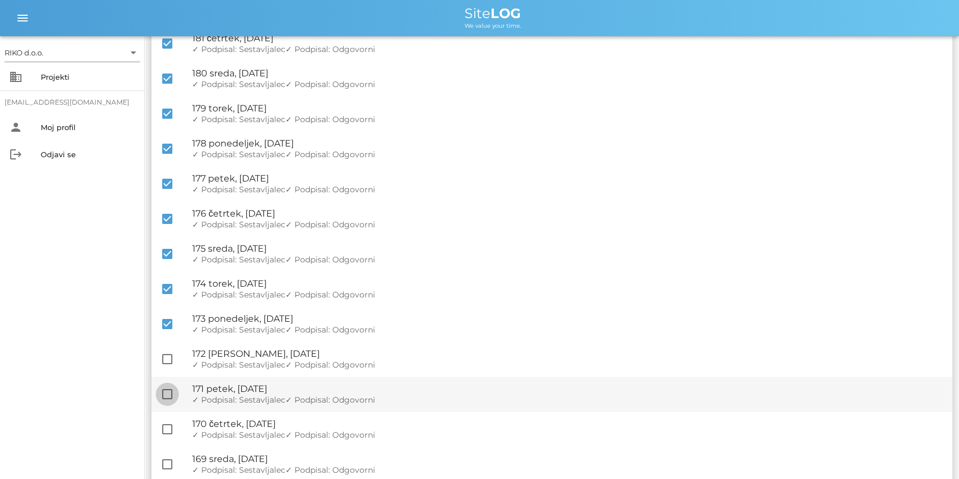
scroll to position [263, 0]
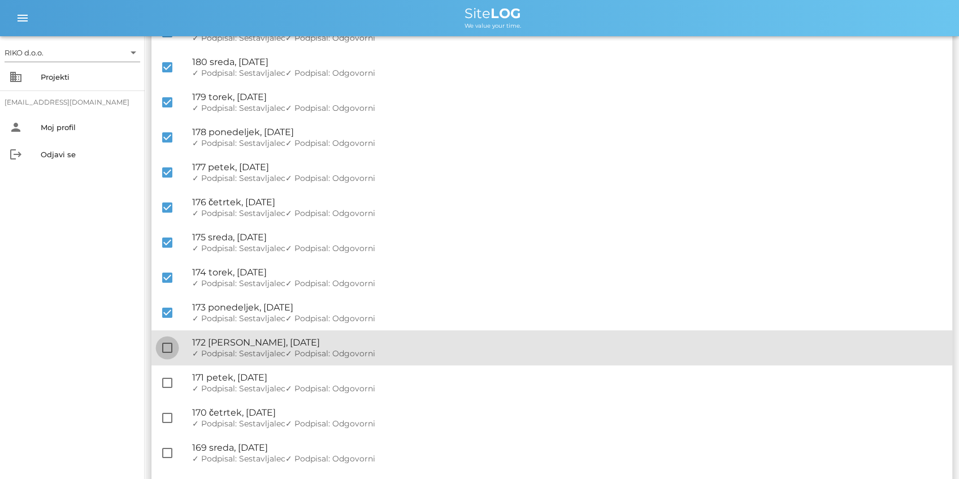
click at [165, 350] on div at bounding box center [167, 347] width 19 height 19
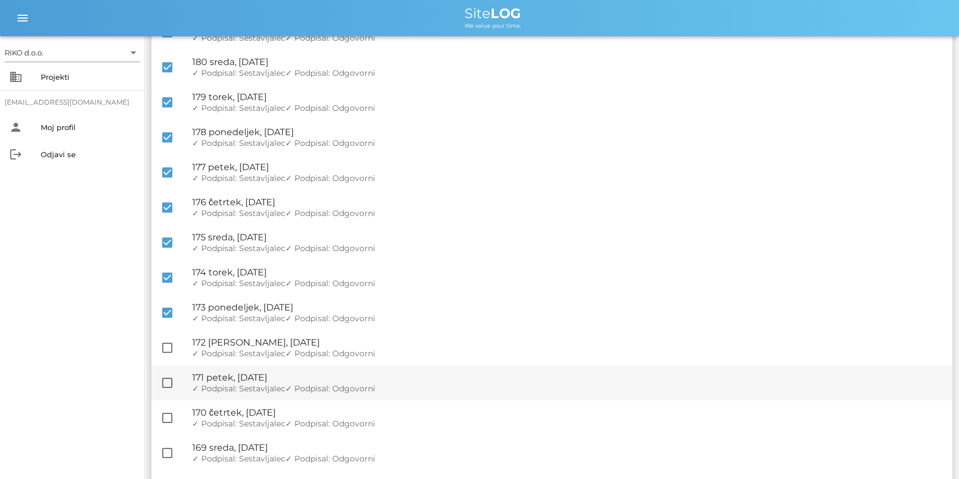
checkbox input "true"
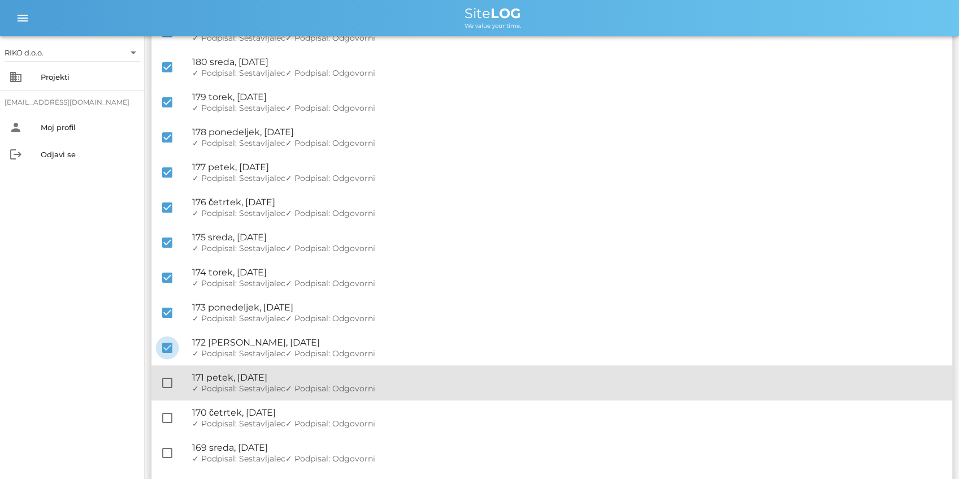
click at [161, 373] on div "check_box_outline_blank 🔏 171 petek, 29.08.2025 ✓ Podpisal: Nadzornik ✓ Podpisa…" at bounding box center [551, 382] width 801 height 35
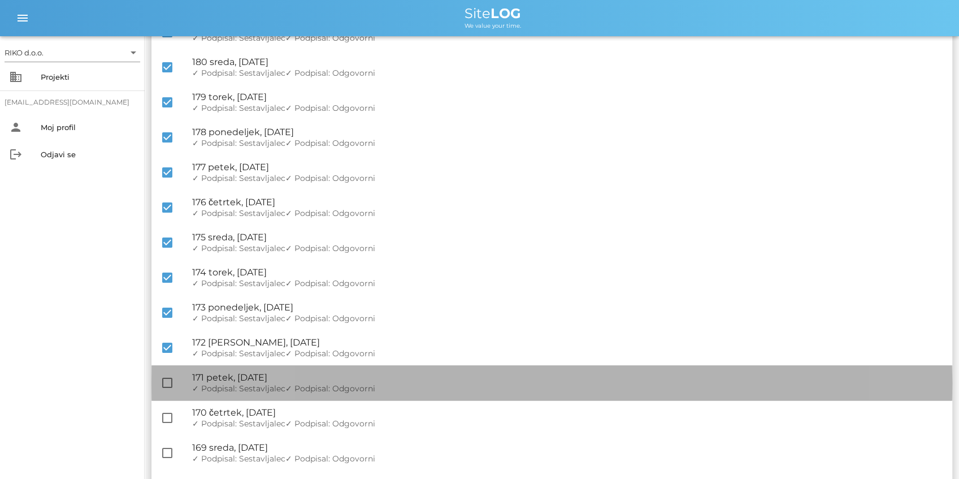
click at [170, 391] on div "check_box_outline_blank 🔏 171 petek, 29.08.2025 ✓ Podpisal: Nadzornik ✓ Podpisa…" at bounding box center [551, 382] width 801 height 35
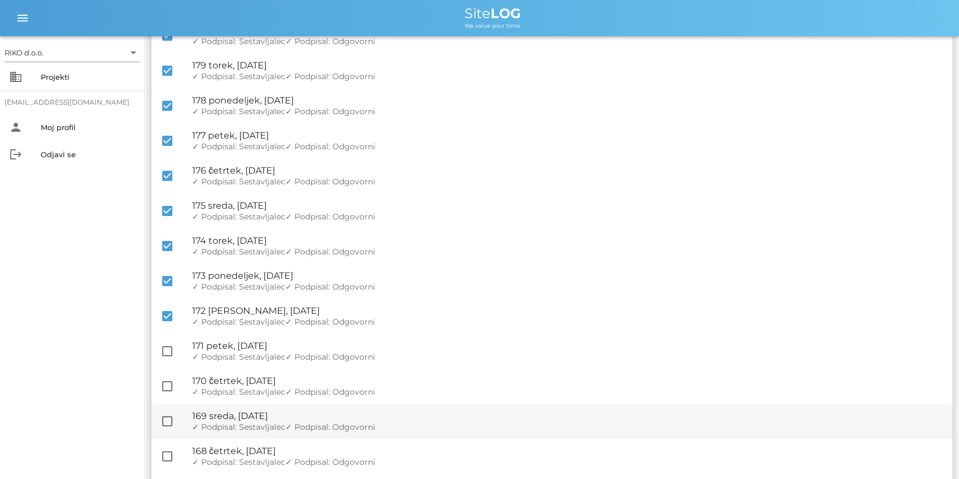
scroll to position [339, 0]
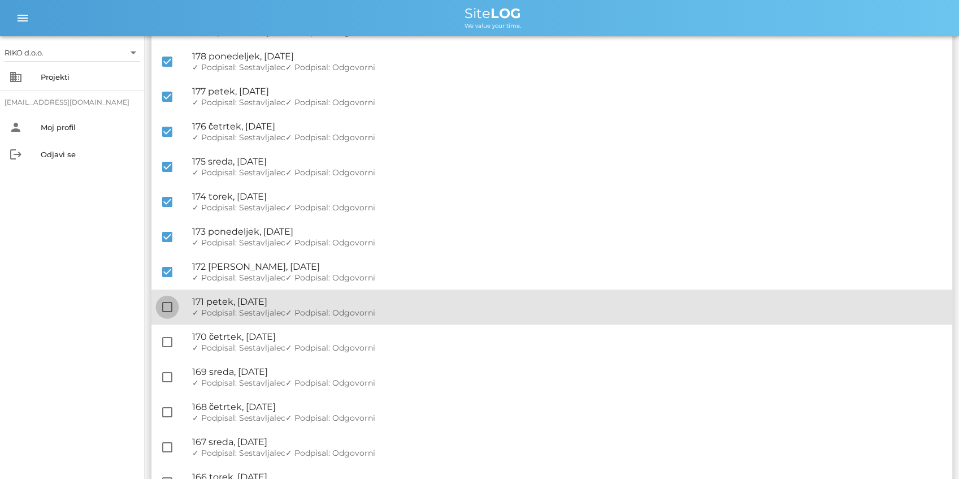
click at [166, 305] on div at bounding box center [167, 306] width 19 height 19
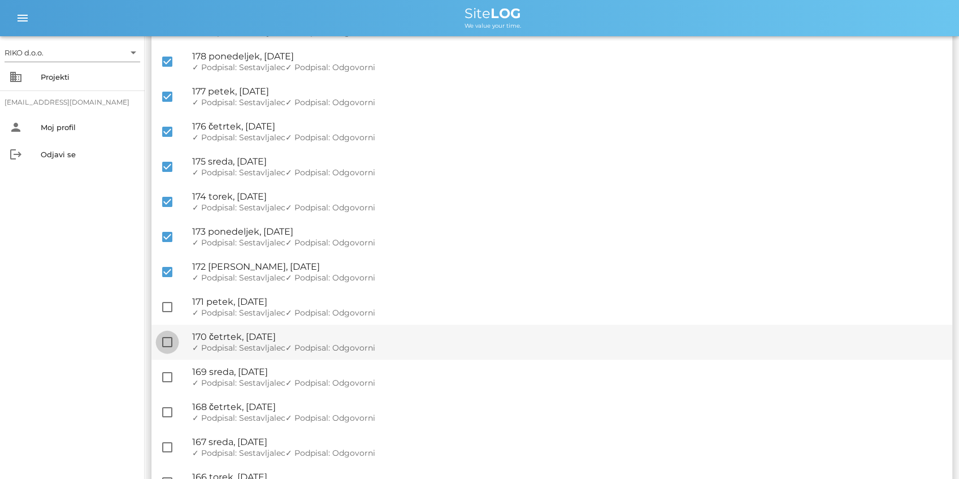
checkbox input "true"
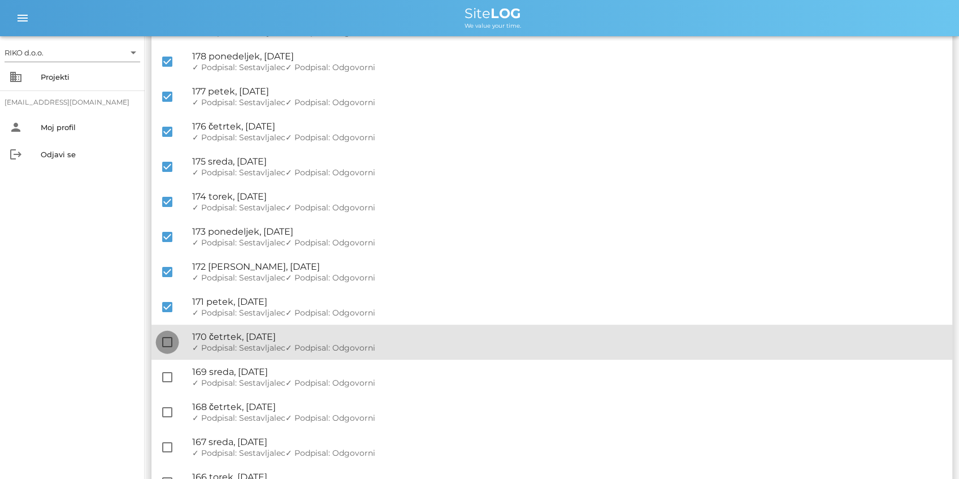
click at [168, 341] on div at bounding box center [167, 341] width 19 height 19
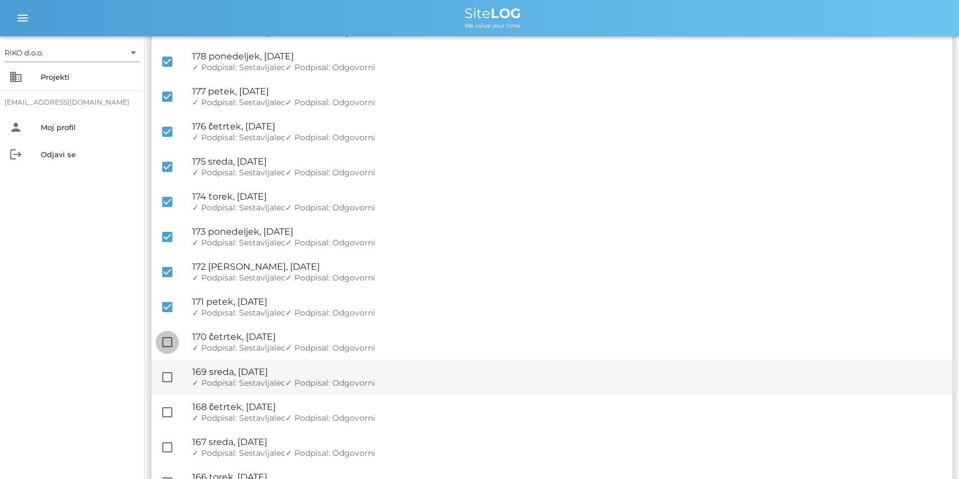
checkbox input "true"
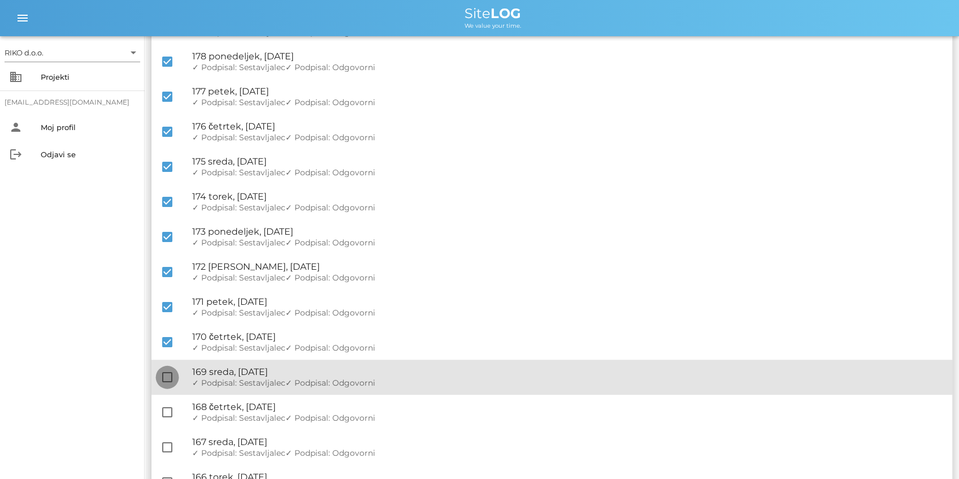
click at [169, 380] on div at bounding box center [167, 376] width 19 height 19
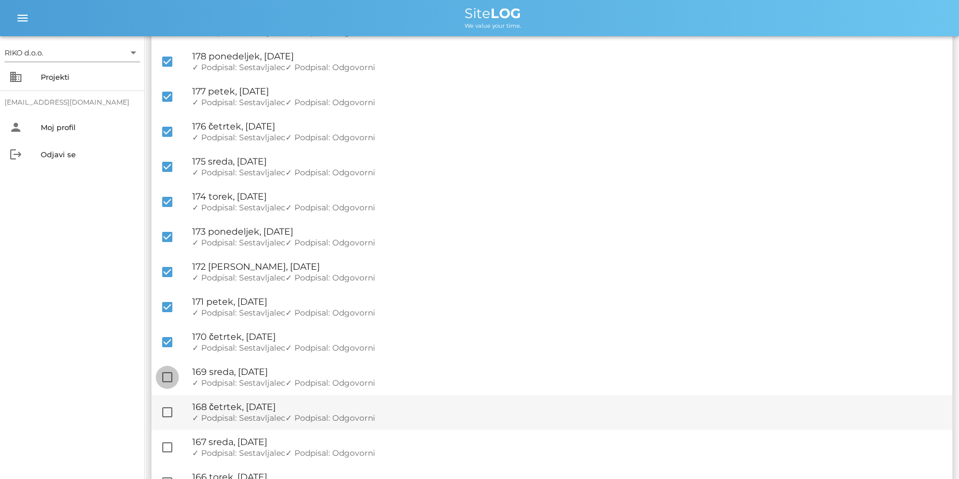
checkbox input "true"
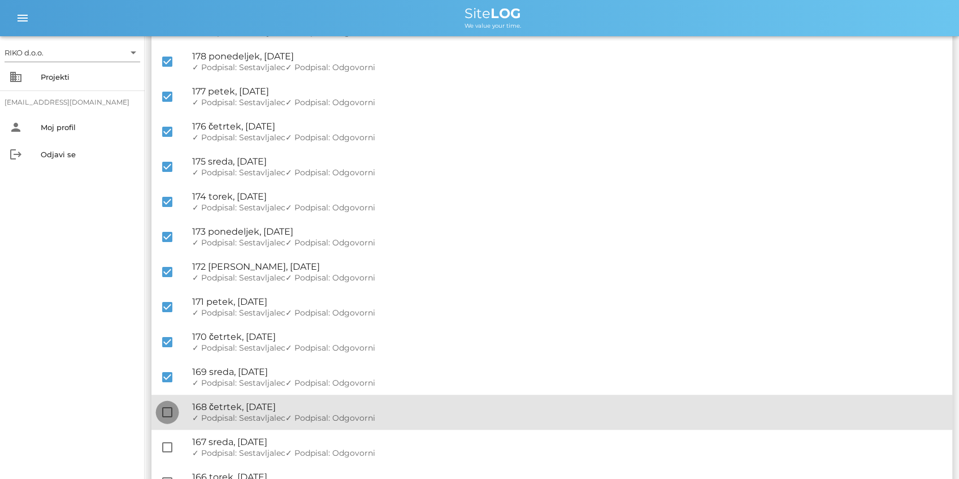
click at [171, 408] on div at bounding box center [167, 411] width 19 height 19
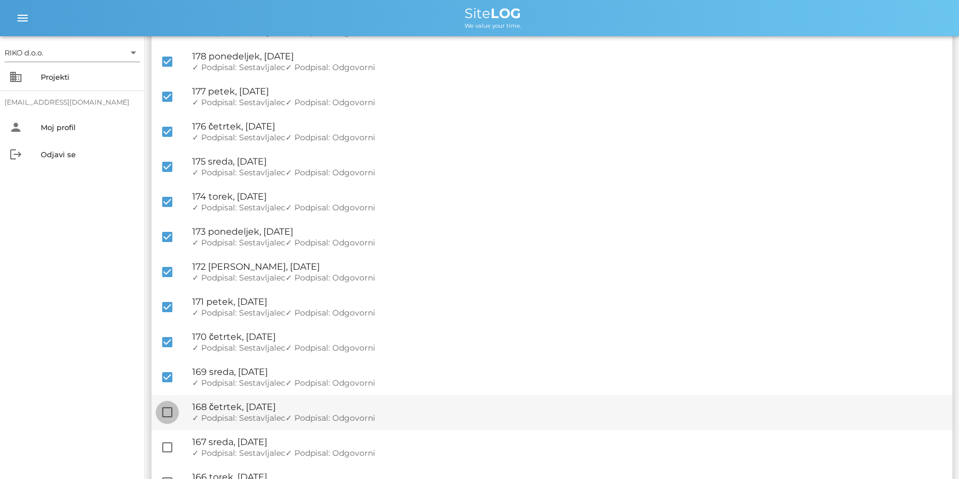
checkbox input "true"
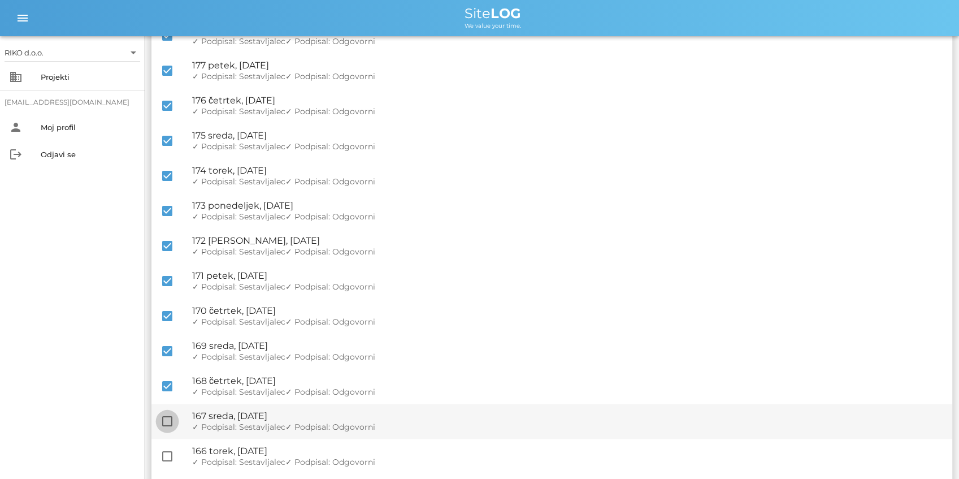
scroll to position [414, 0]
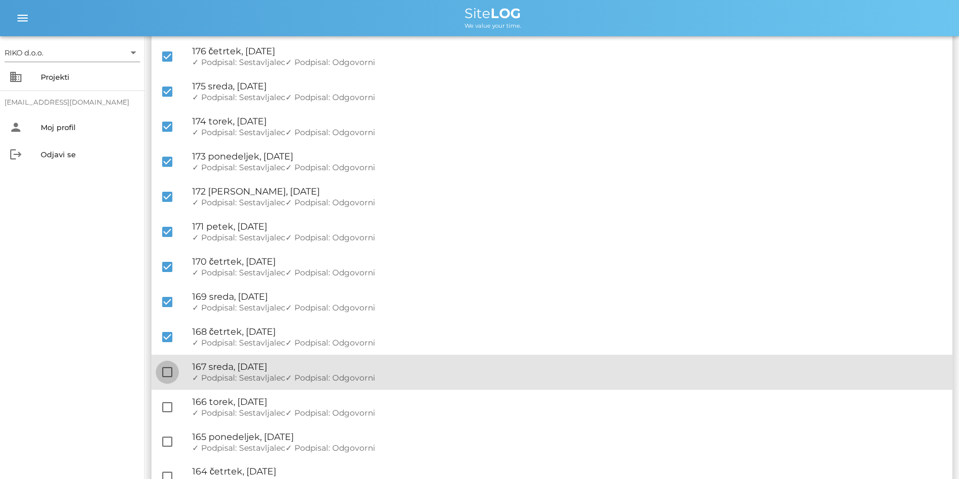
click at [165, 375] on div at bounding box center [167, 371] width 19 height 19
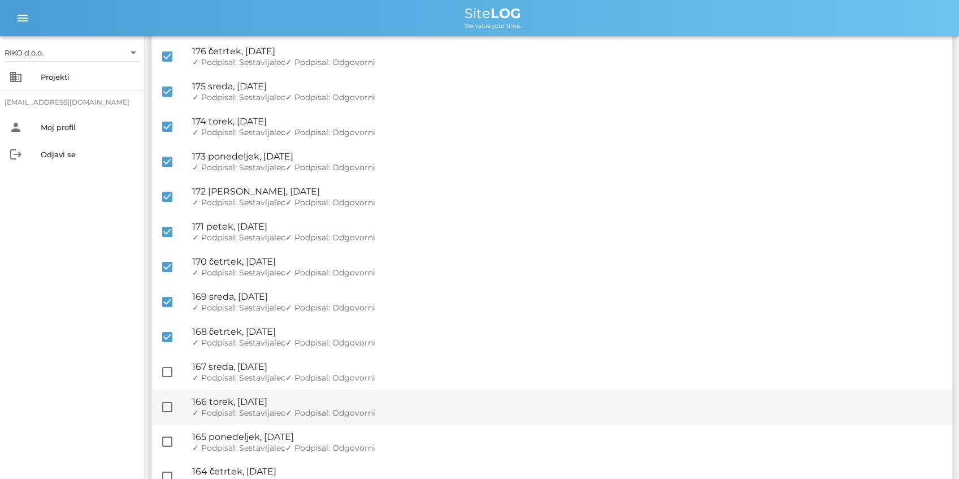
checkbox input "true"
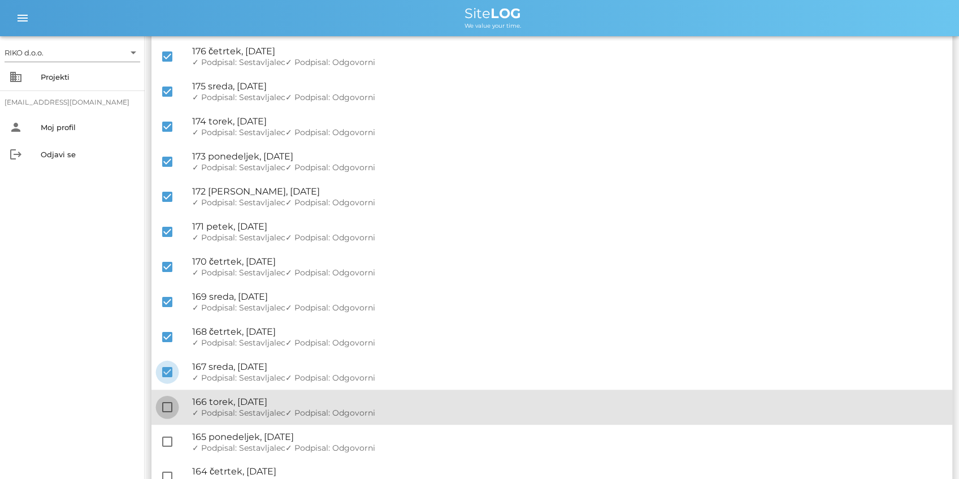
click at [164, 397] on div at bounding box center [167, 406] width 19 height 19
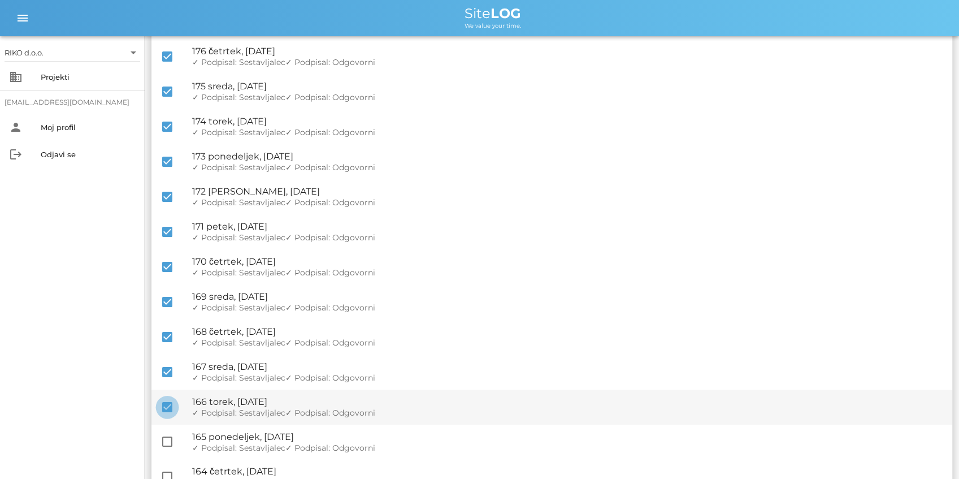
checkbox input "true"
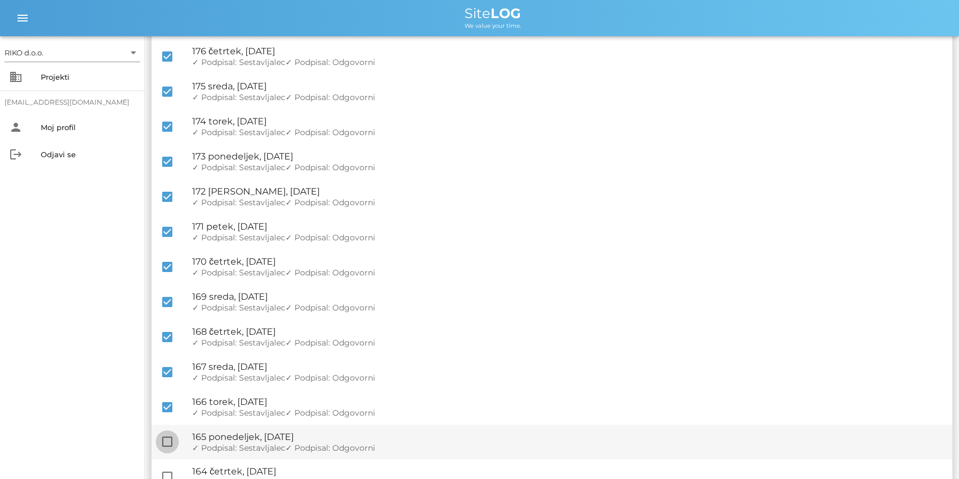
scroll to position [490, 0]
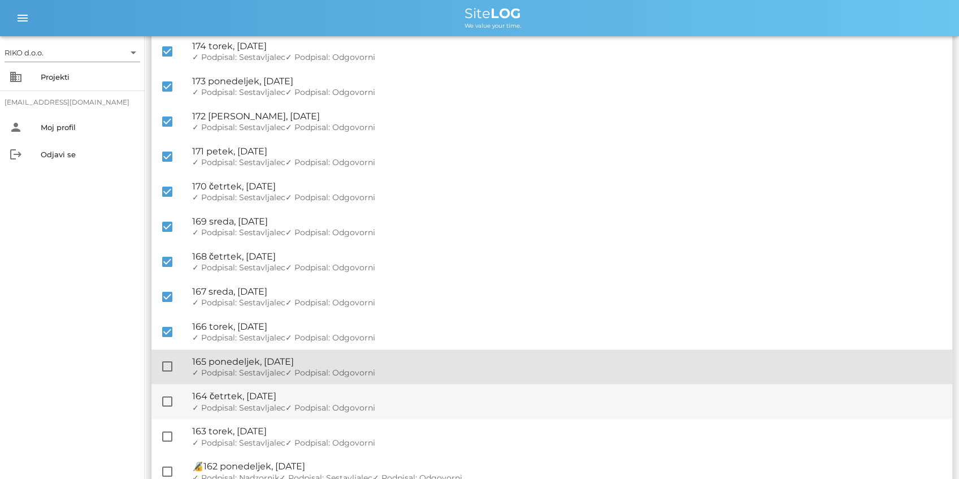
click at [169, 370] on div at bounding box center [167, 366] width 19 height 19
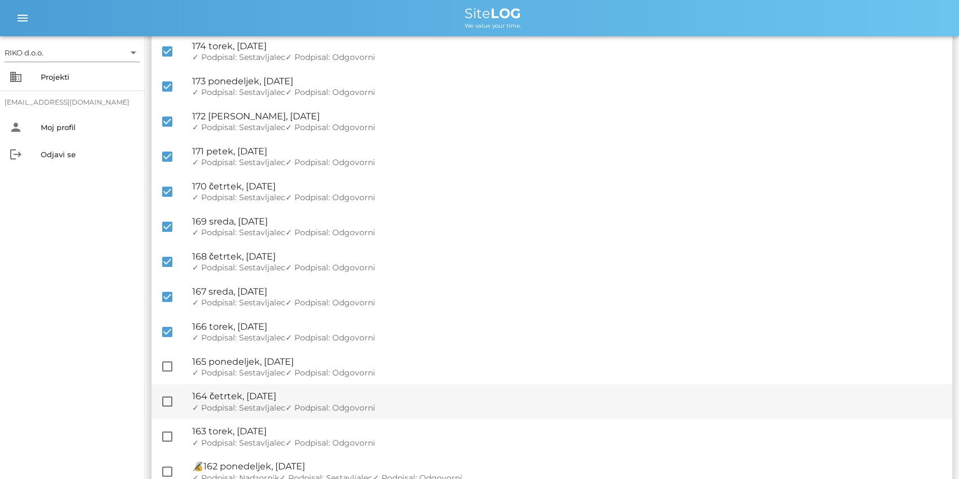
checkbox input "true"
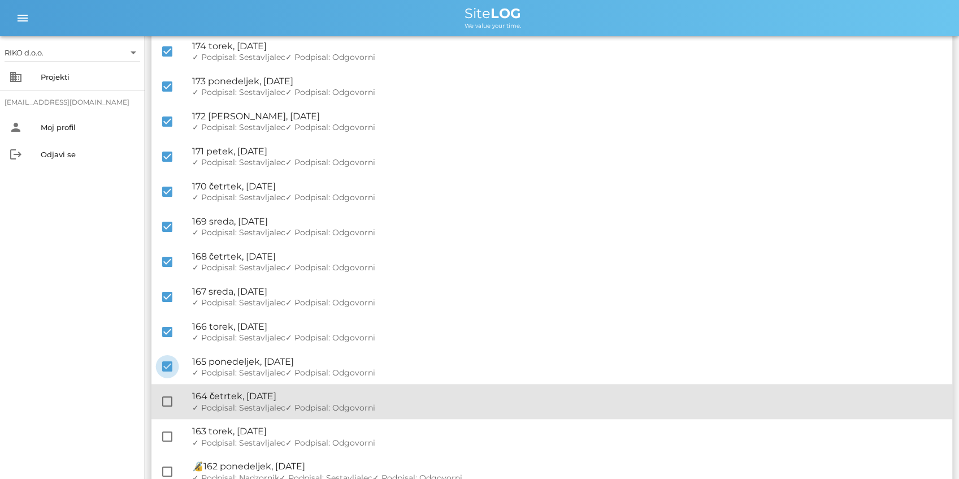
drag, startPoint x: 165, startPoint y: 397, endPoint x: 163, endPoint y: 414, distance: 17.7
click at [164, 398] on div at bounding box center [167, 401] width 19 height 19
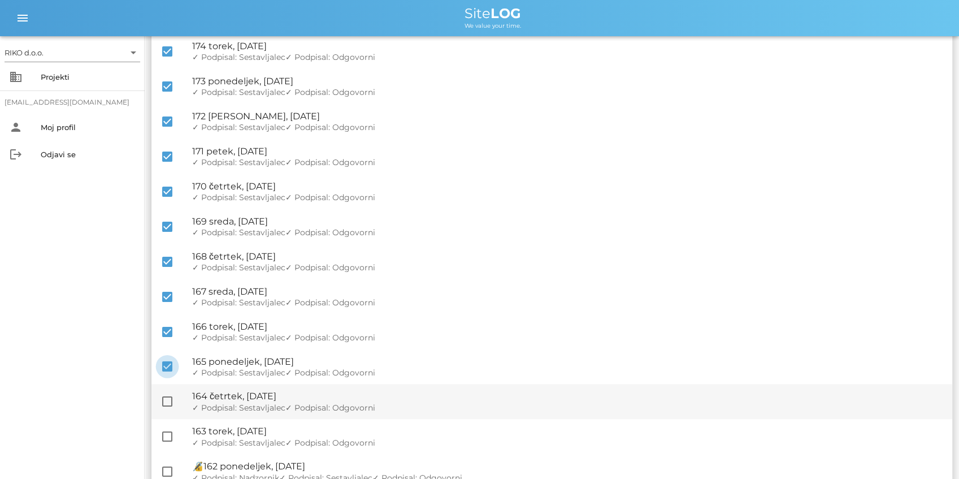
checkbox input "true"
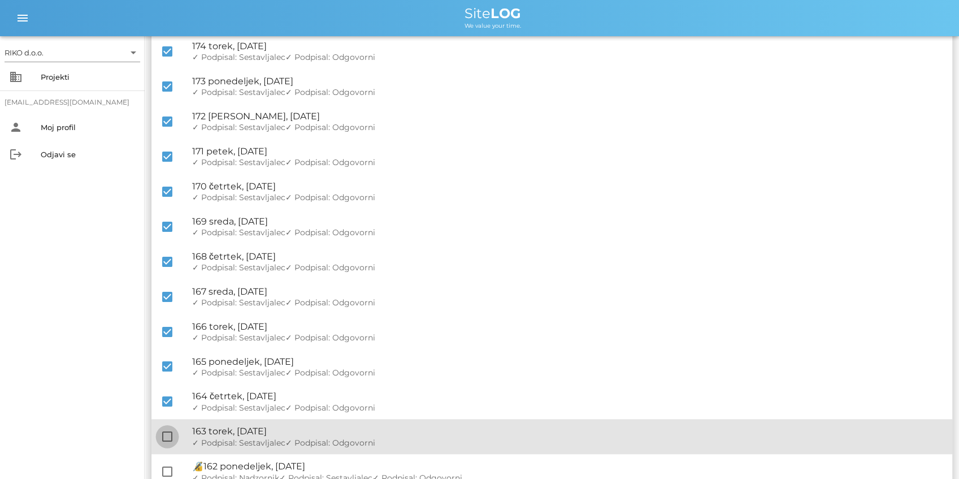
click at [166, 428] on div at bounding box center [167, 436] width 19 height 19
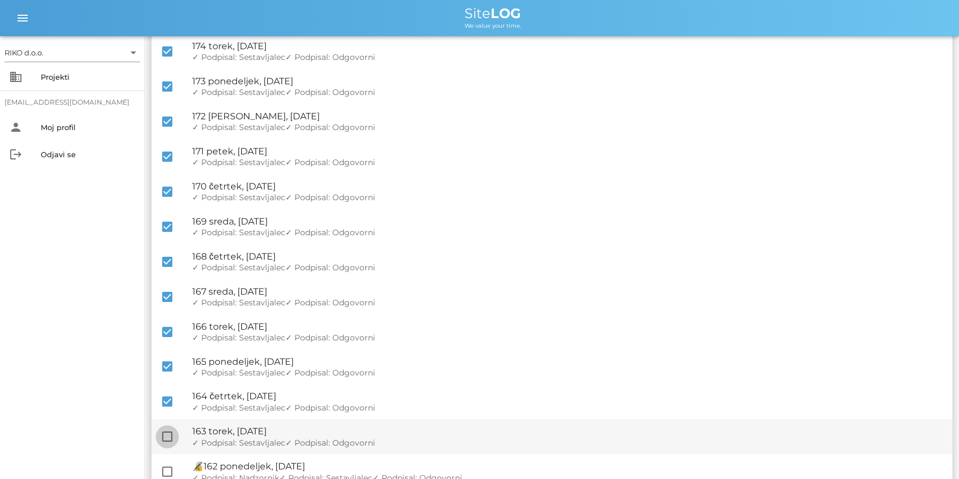
checkbox input "true"
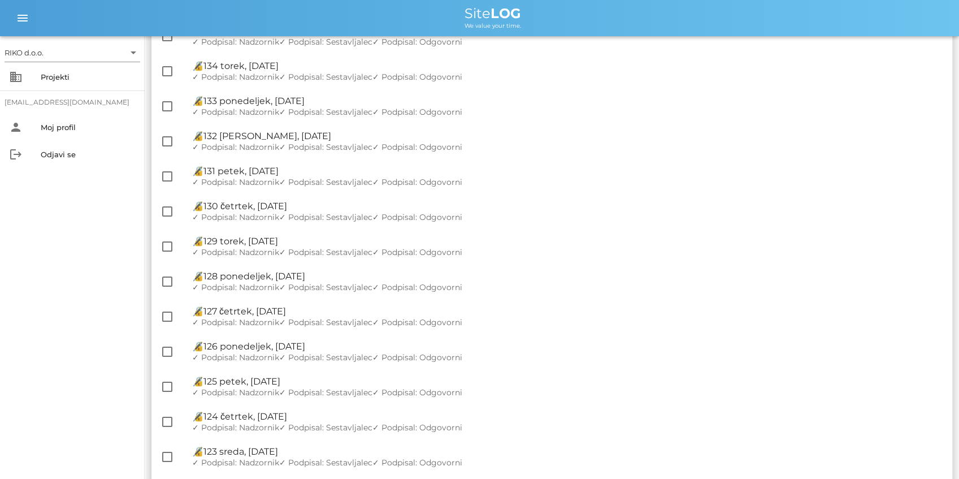
scroll to position [0, 0]
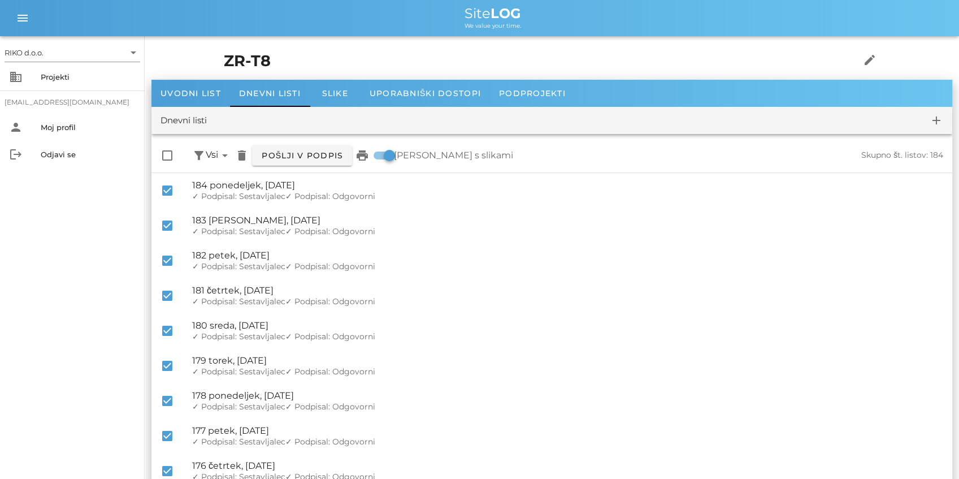
drag, startPoint x: 578, startPoint y: 378, endPoint x: 509, endPoint y: 168, distance: 220.4
click at [301, 156] on span "Pošlji v podpis" at bounding box center [302, 155] width 82 height 10
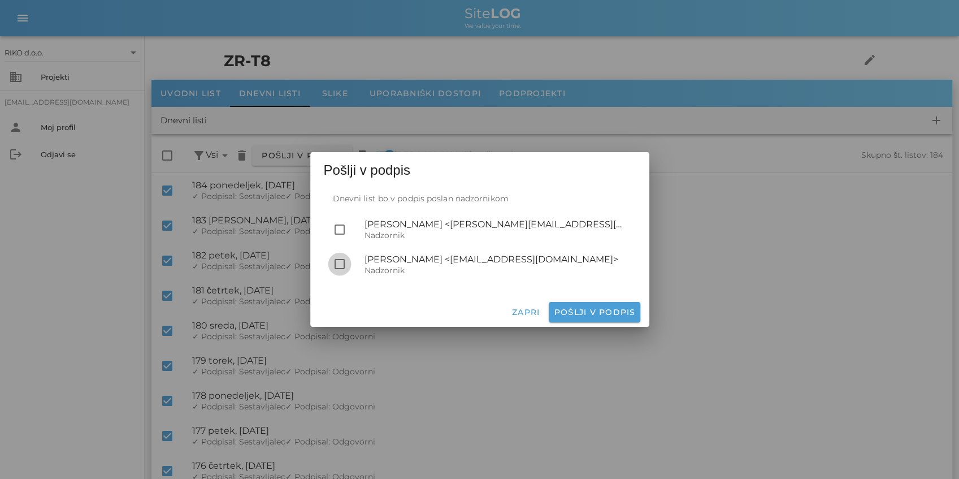
click at [336, 264] on div at bounding box center [339, 263] width 19 height 19
click at [562, 309] on span "Pošlji v podpis" at bounding box center [594, 312] width 82 height 10
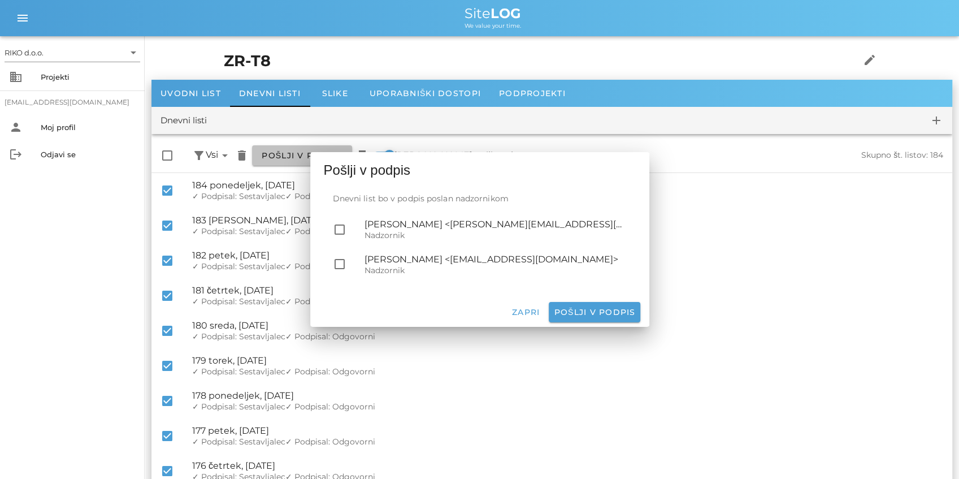
checkbox input "false"
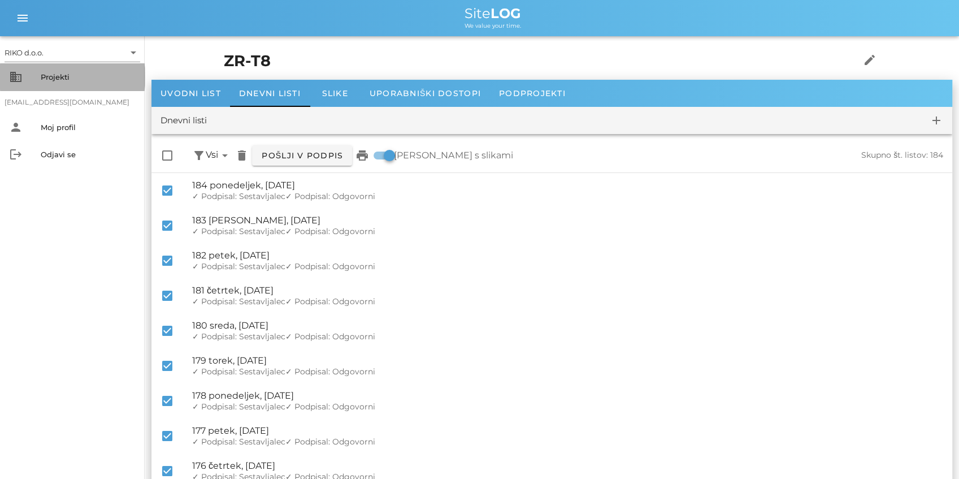
click at [55, 77] on div "Projekti" at bounding box center [88, 76] width 95 height 9
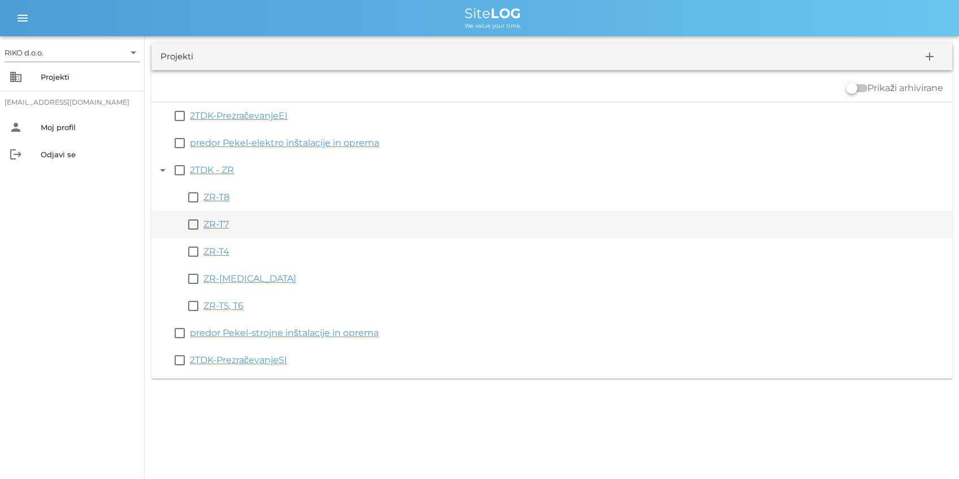
click at [209, 223] on link "ZR-T7" at bounding box center [215, 224] width 25 height 11
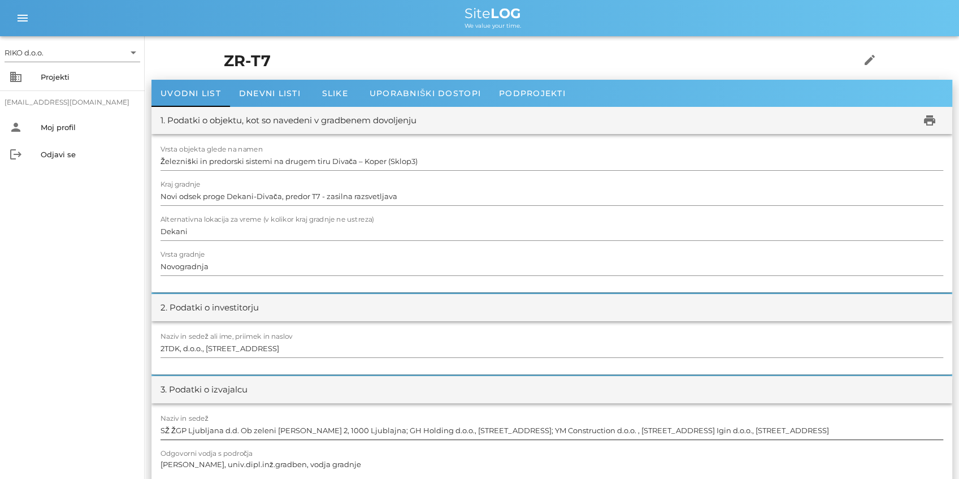
click at [336, 432] on input "SŽ ŽGP Ljubljana d.d. Ob zeleni jami 2, 1000 Ljublajna; GH Holding d.o.o., Leta…" at bounding box center [552, 430] width 783 height 18
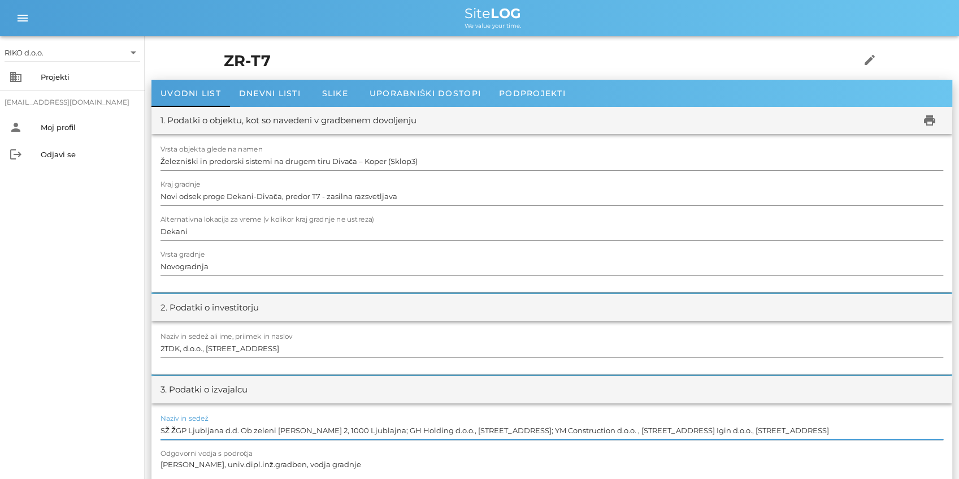
click at [336, 432] on input "SŽ ŽGP Ljubljana d.d. Ob zeleni jami 2, 1000 Ljublajna; GH Holding d.o.o., Leta…" at bounding box center [552, 430] width 783 height 18
type input "SŽ ŽGP Ljubljana d.d. Ob zeleni jami 2, 1000 Ljubljana; GH Holding d.o.o., Leta…"
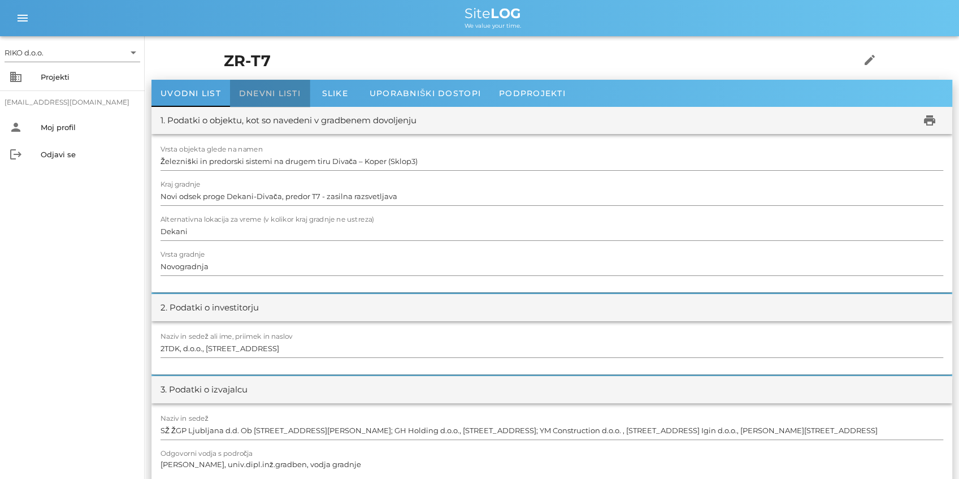
click at [260, 90] on span "Dnevni listi" at bounding box center [270, 93] width 62 height 10
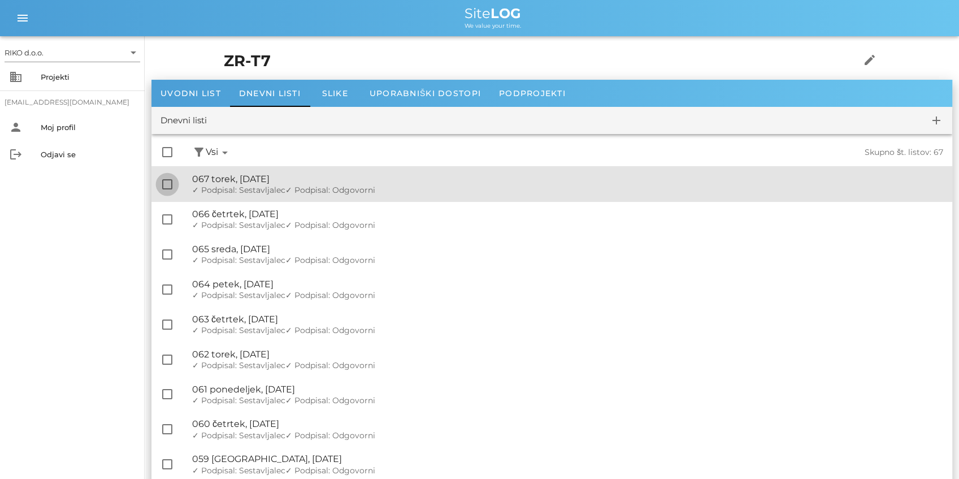
click at [166, 180] on div at bounding box center [167, 184] width 19 height 19
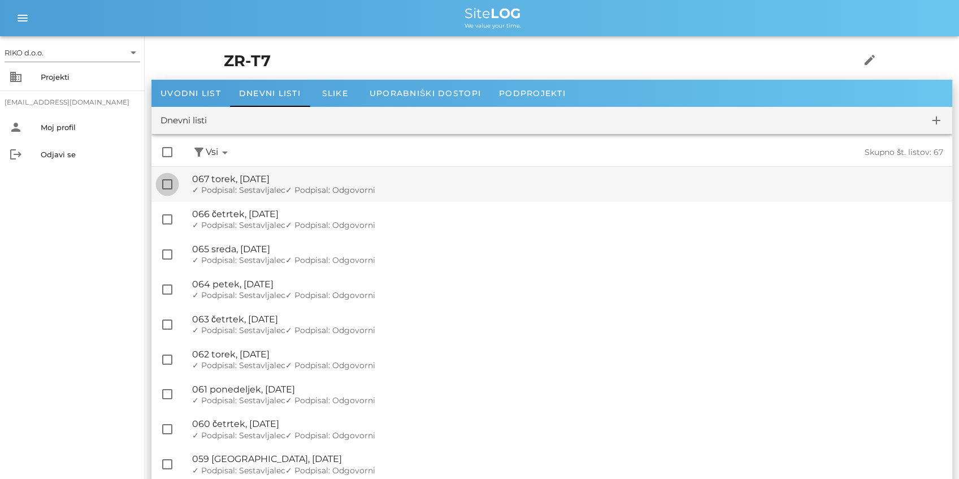
checkbox input "true"
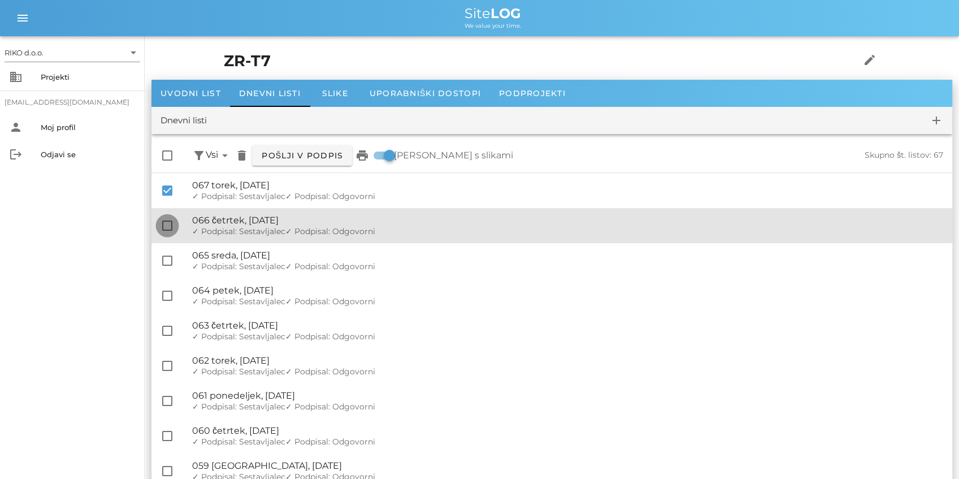
click at [158, 228] on div at bounding box center [167, 225] width 19 height 19
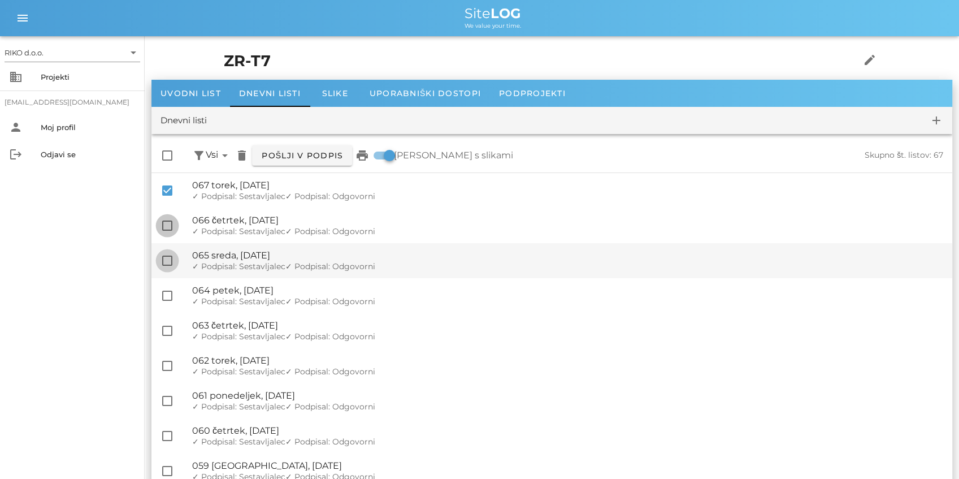
checkbox input "true"
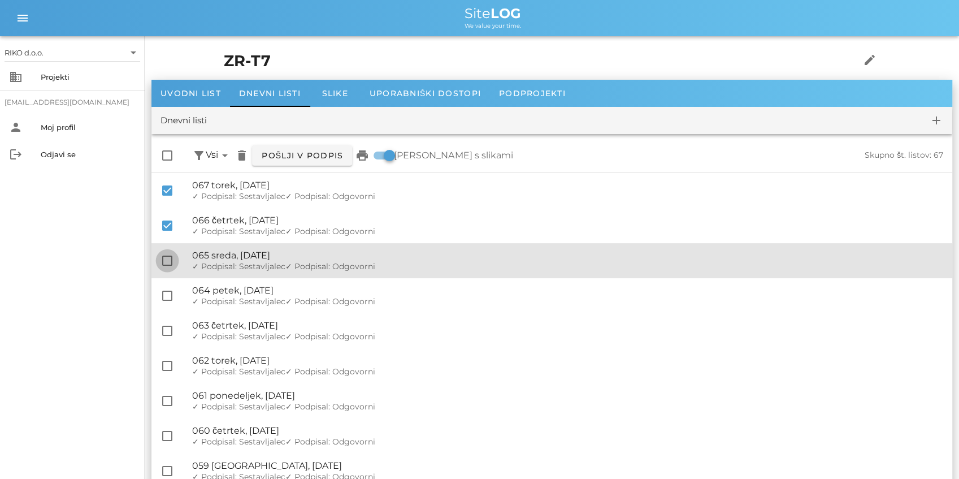
click at [168, 267] on div at bounding box center [167, 260] width 19 height 19
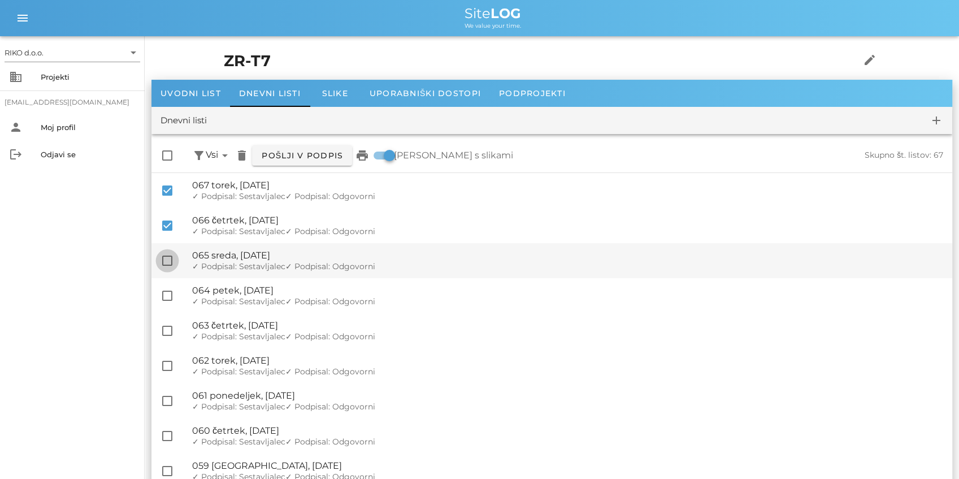
checkbox input "true"
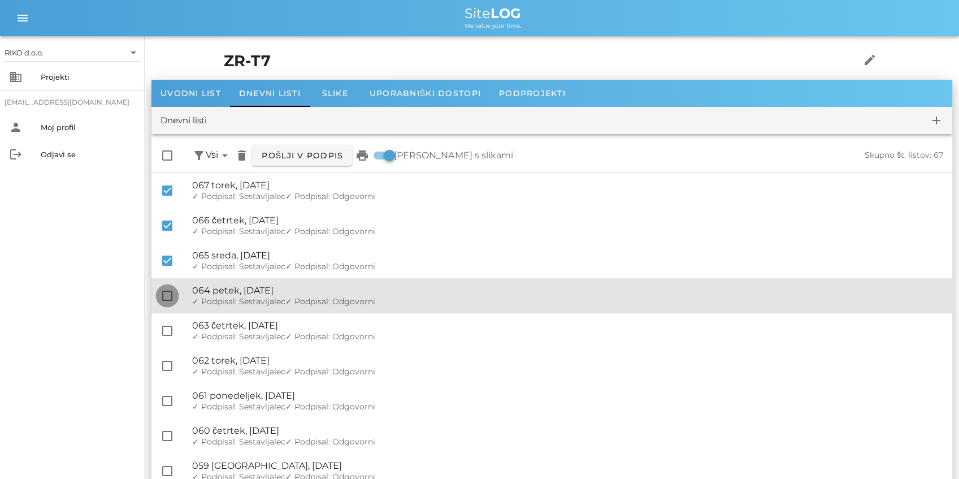
click at [164, 300] on div at bounding box center [167, 295] width 19 height 19
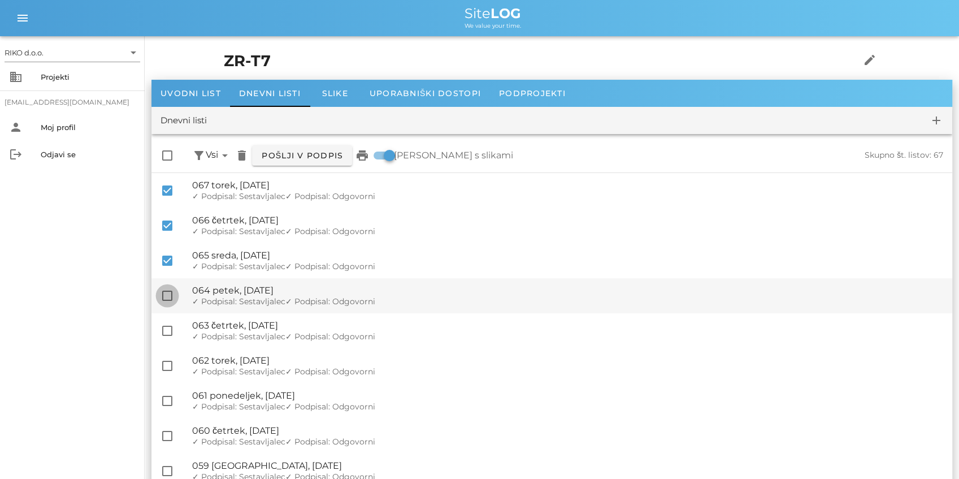
checkbox input "true"
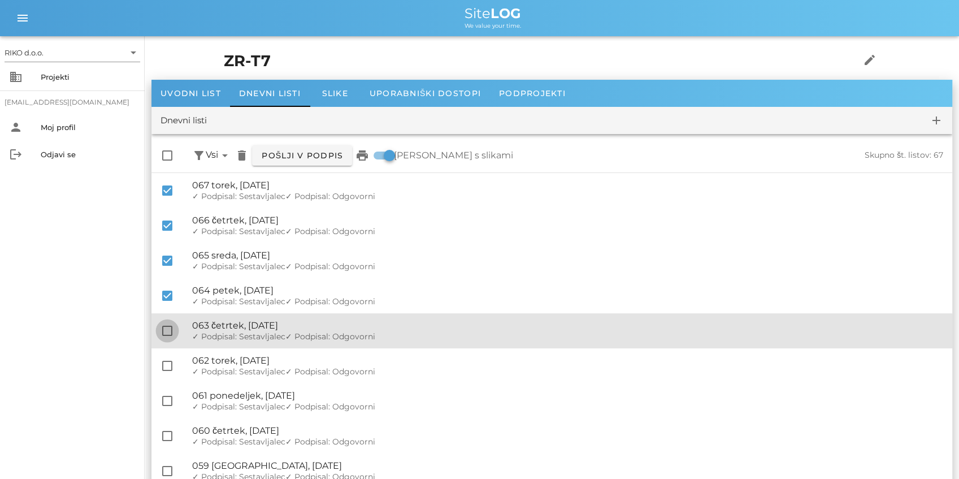
click at [165, 330] on div at bounding box center [167, 330] width 19 height 19
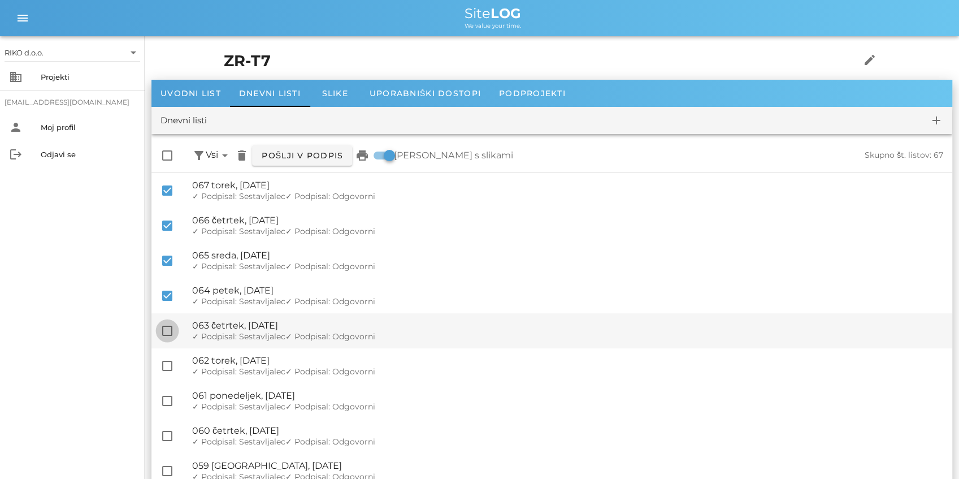
checkbox input "true"
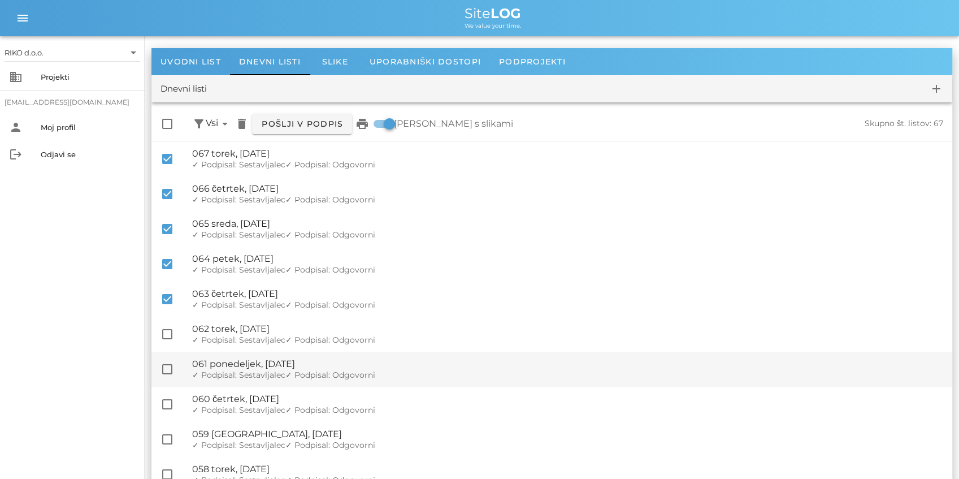
scroll to position [75, 0]
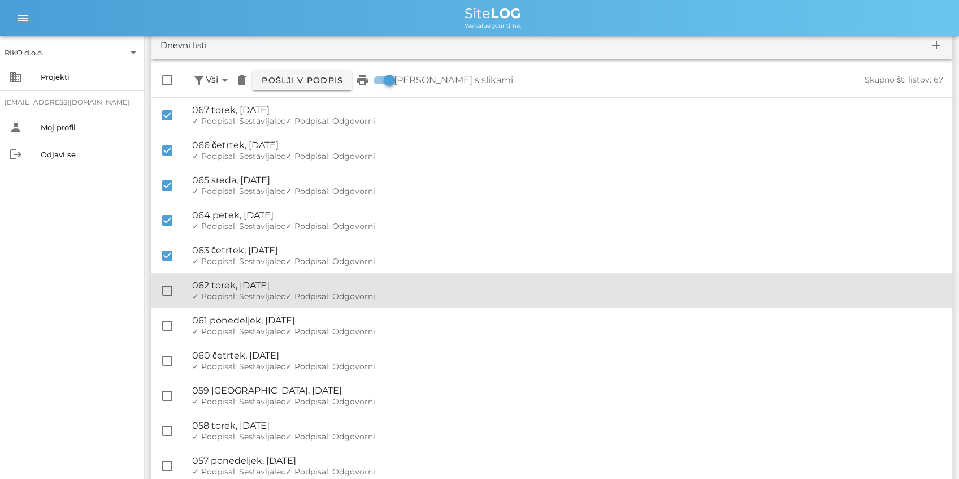
click at [167, 288] on div at bounding box center [167, 290] width 19 height 19
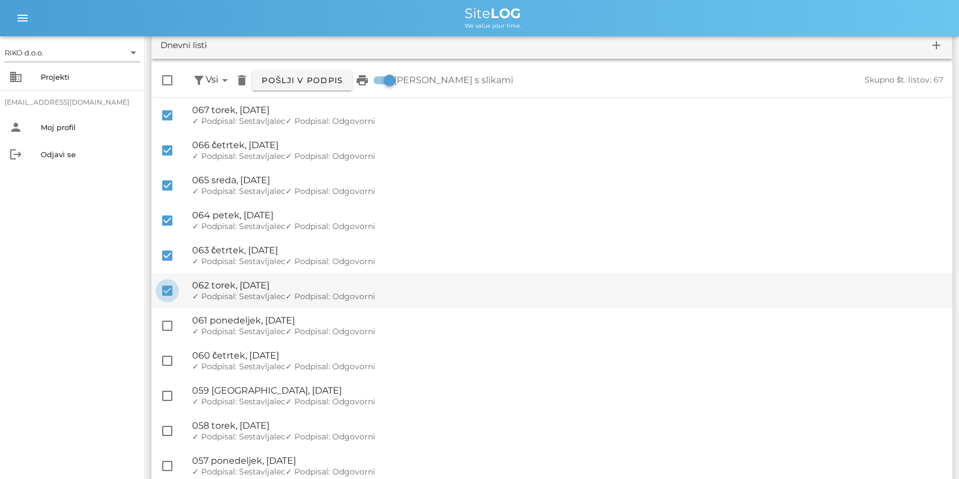
checkbox input "true"
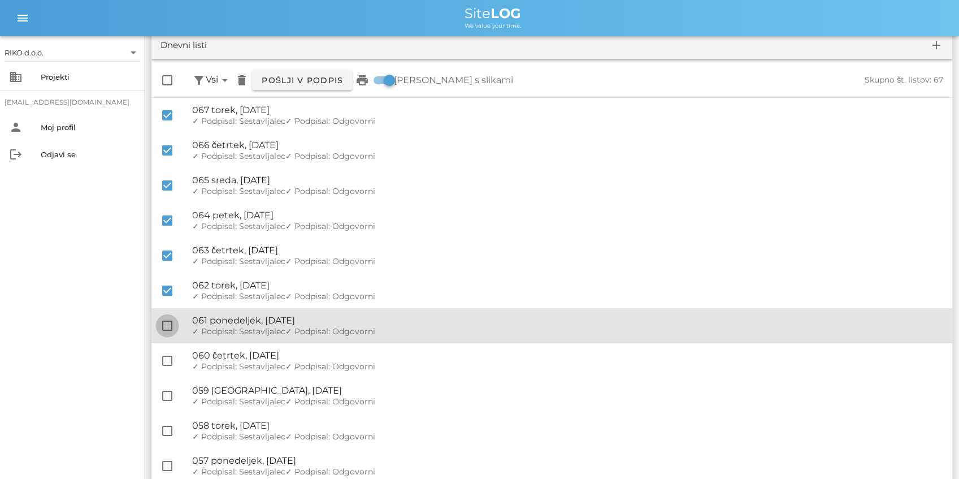
click at [168, 328] on div at bounding box center [167, 325] width 19 height 19
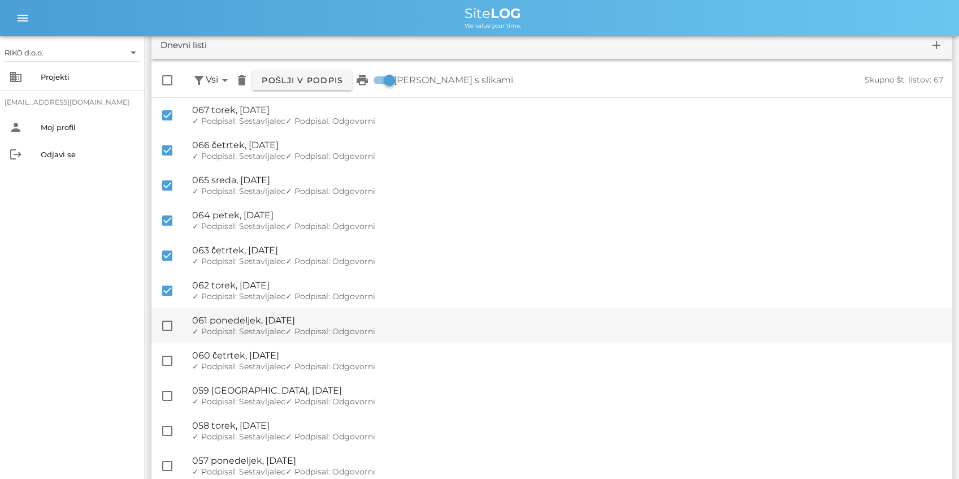
checkbox input "true"
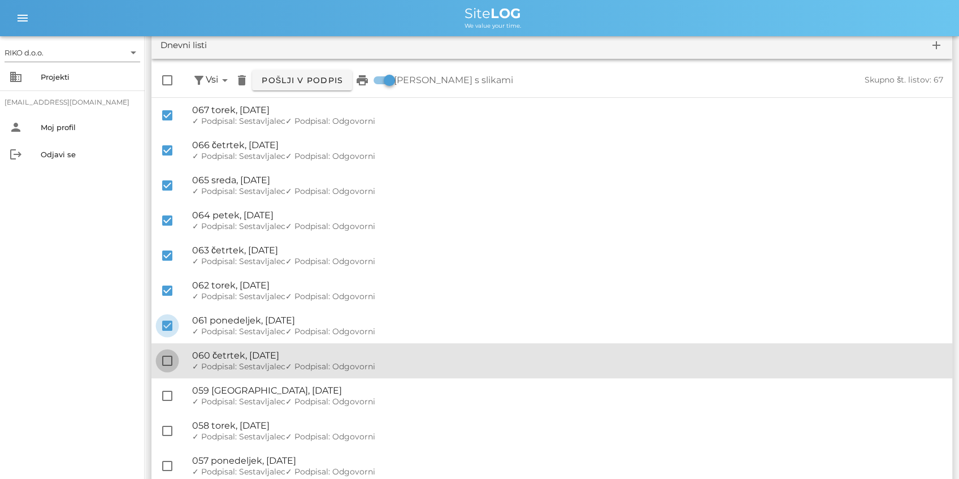
click at [166, 362] on div at bounding box center [167, 360] width 19 height 19
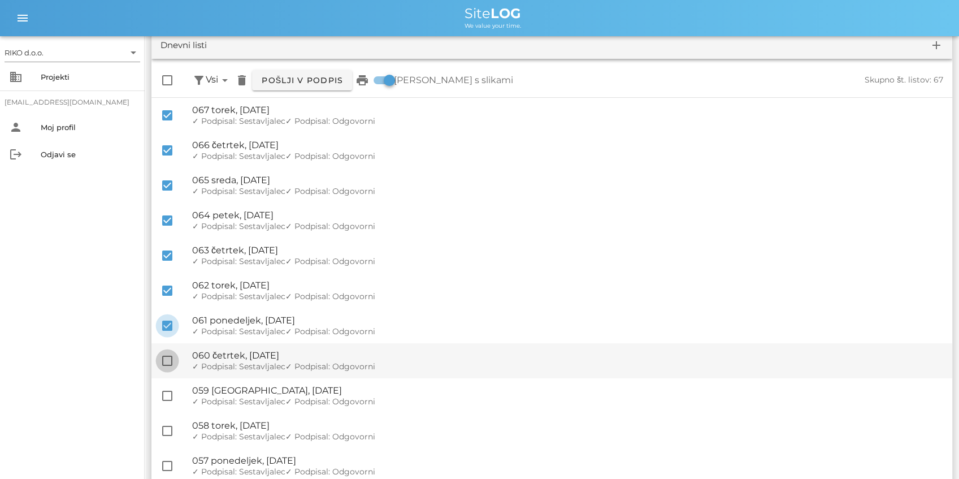
checkbox input "true"
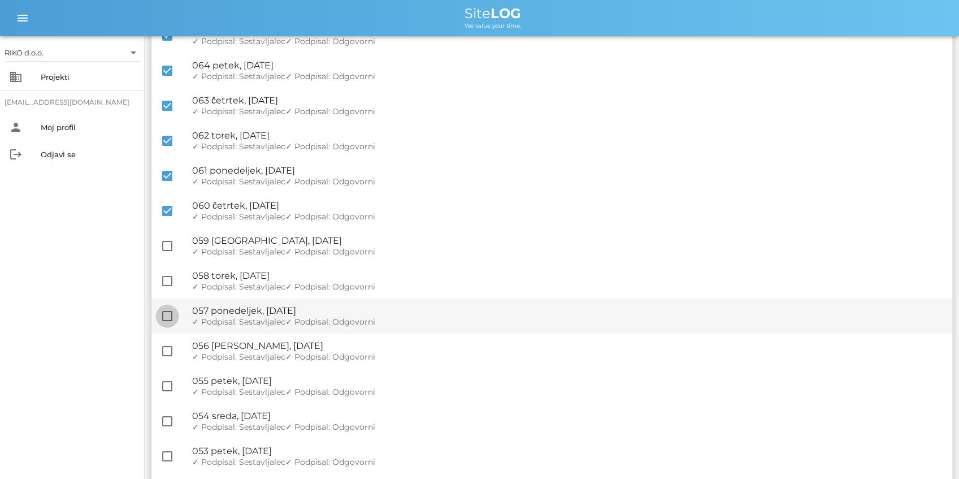
scroll to position [226, 0]
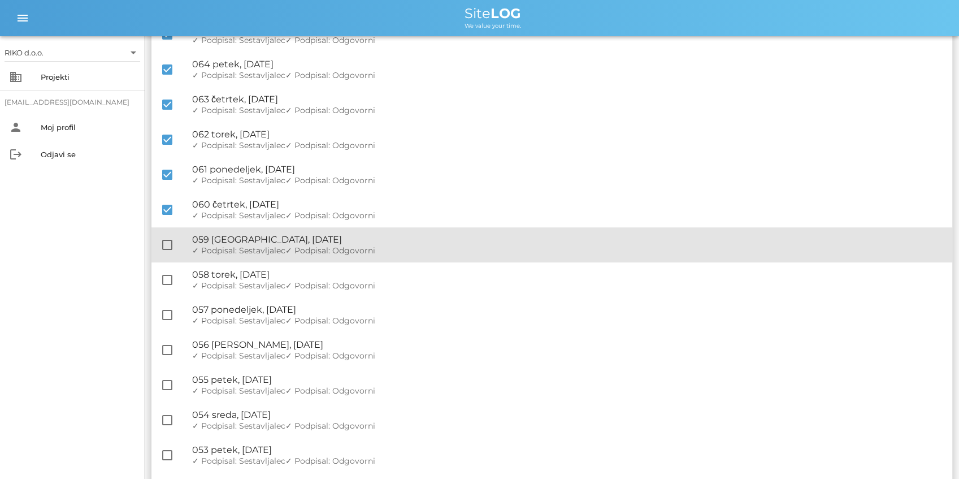
click at [172, 247] on div at bounding box center [167, 244] width 19 height 19
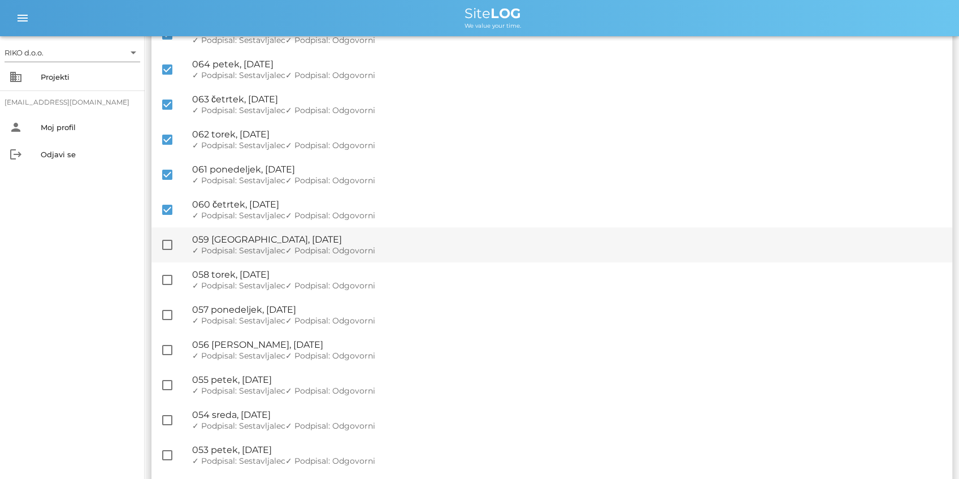
checkbox input "true"
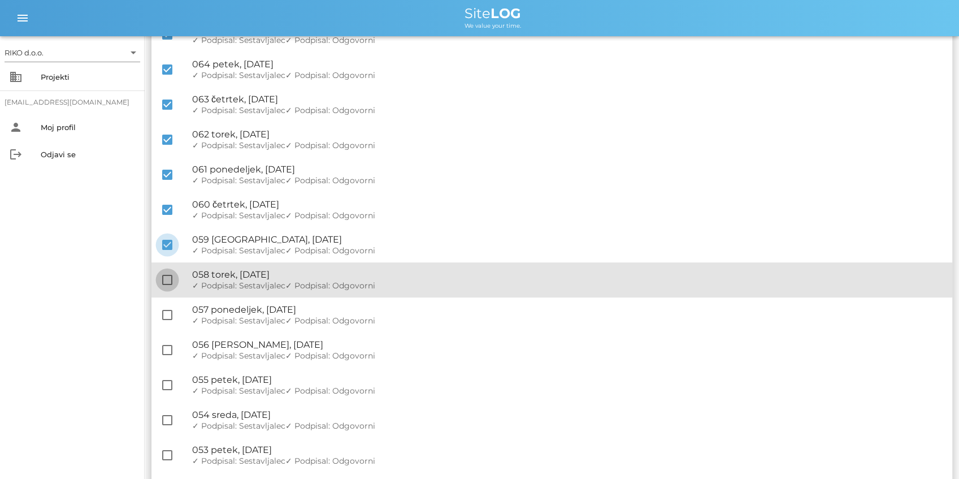
click at [161, 283] on div at bounding box center [167, 279] width 19 height 19
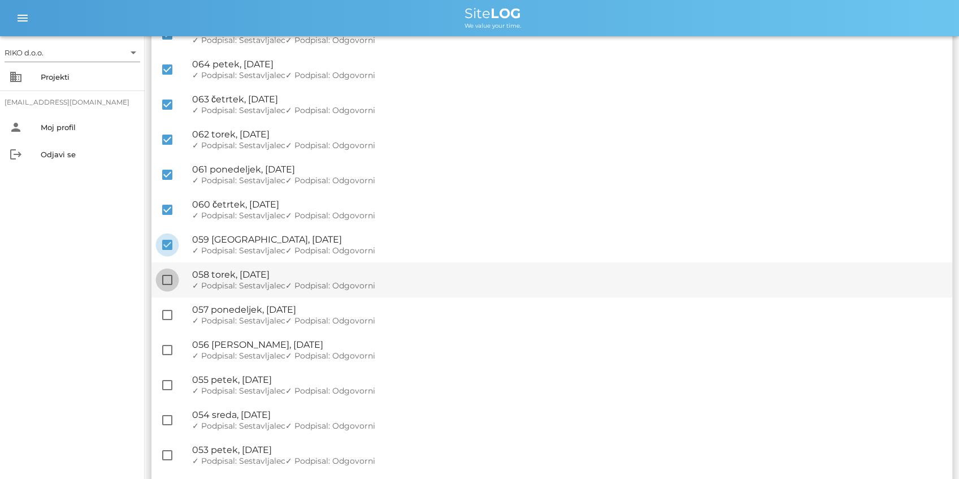
checkbox input "true"
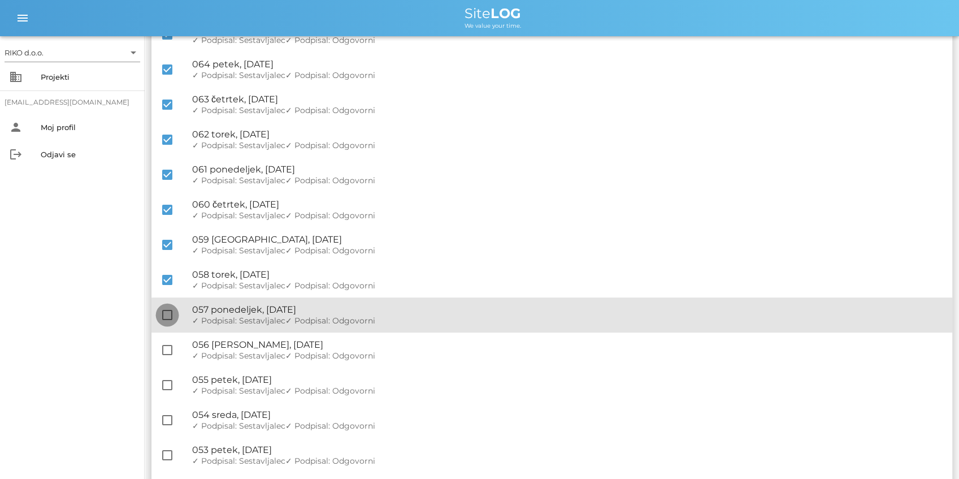
click at [171, 318] on div at bounding box center [167, 314] width 19 height 19
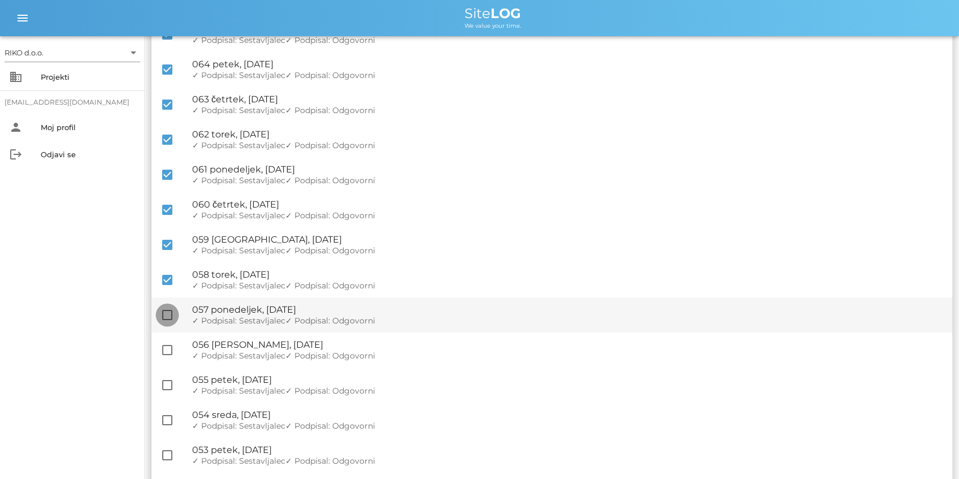
checkbox input "true"
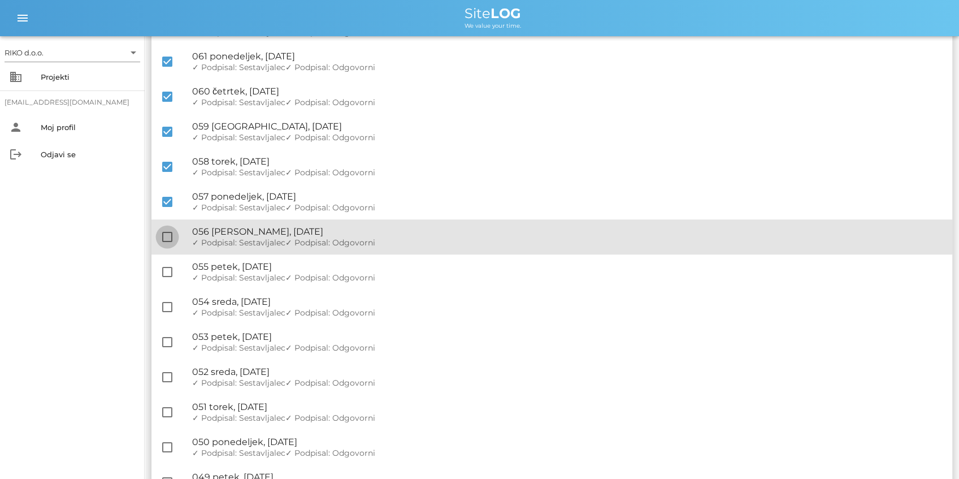
drag, startPoint x: 170, startPoint y: 235, endPoint x: 168, endPoint y: 254, distance: 18.7
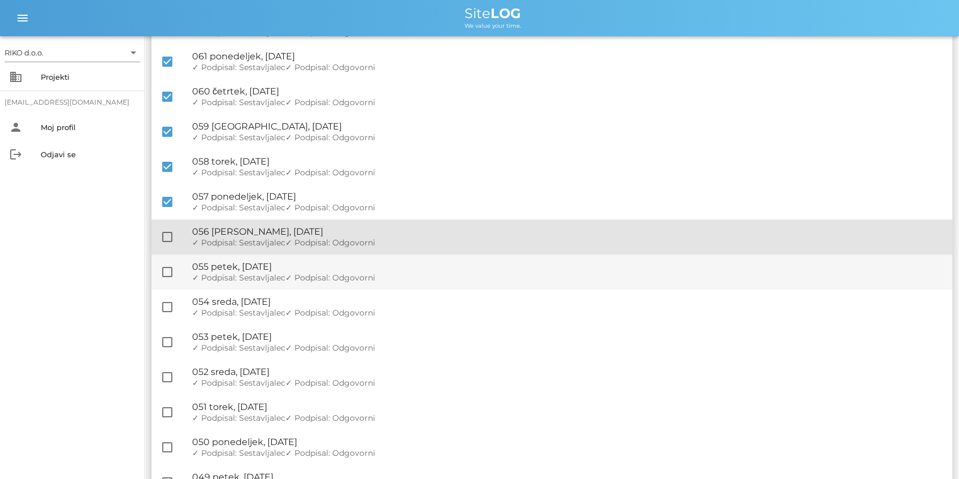
click at [169, 235] on div at bounding box center [167, 236] width 19 height 19
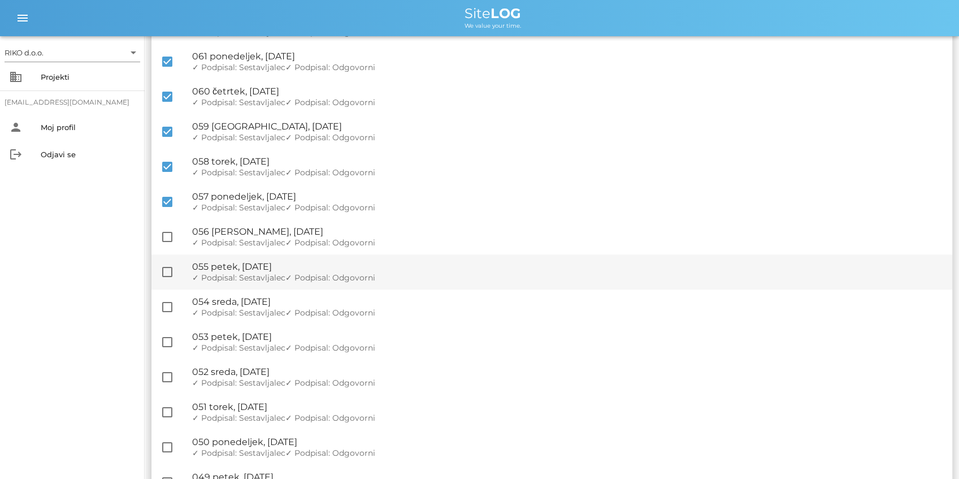
checkbox input "true"
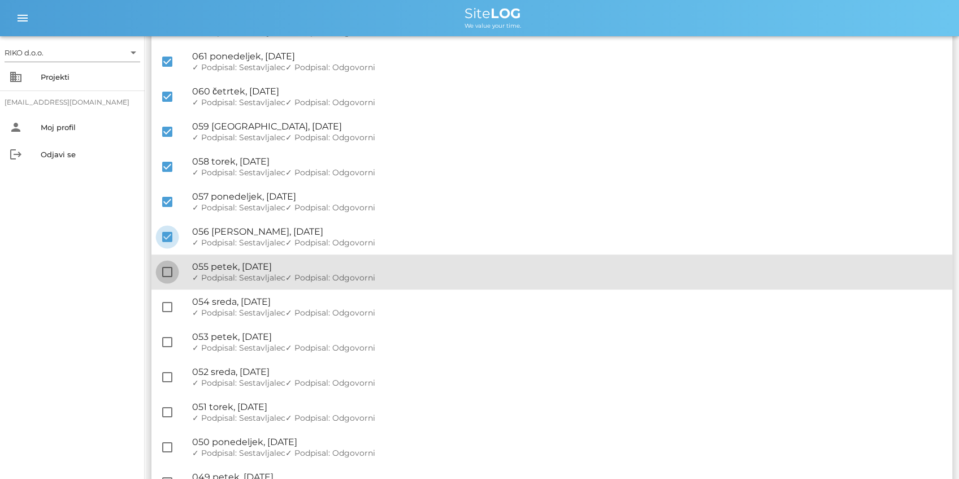
click at [168, 276] on div at bounding box center [167, 271] width 19 height 19
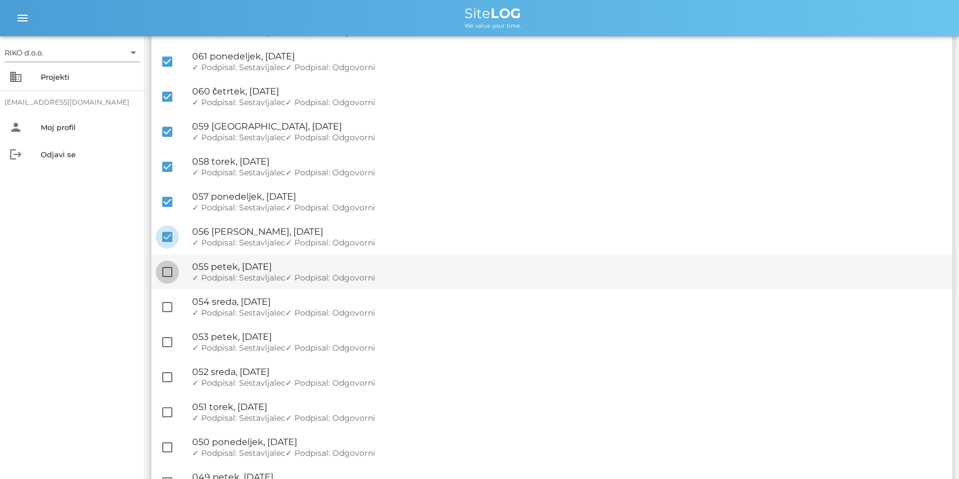
checkbox input "true"
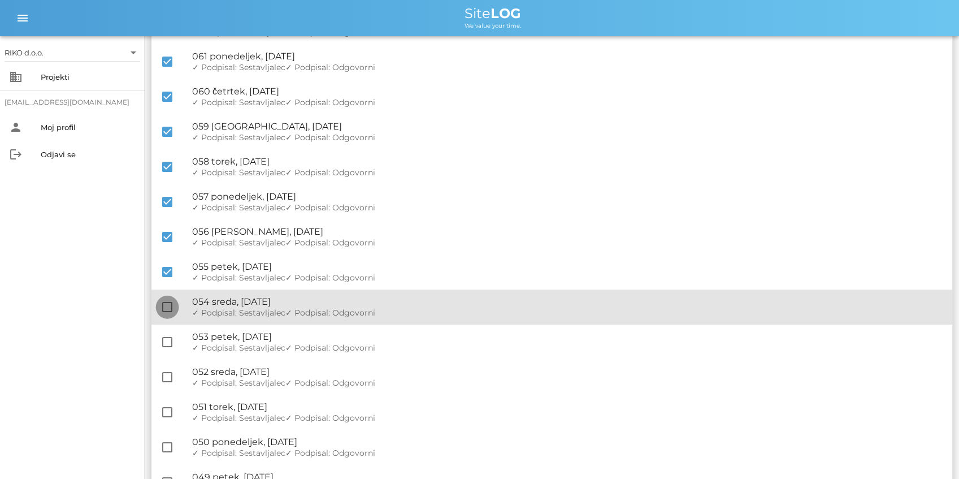
click at [167, 314] on div at bounding box center [167, 306] width 19 height 19
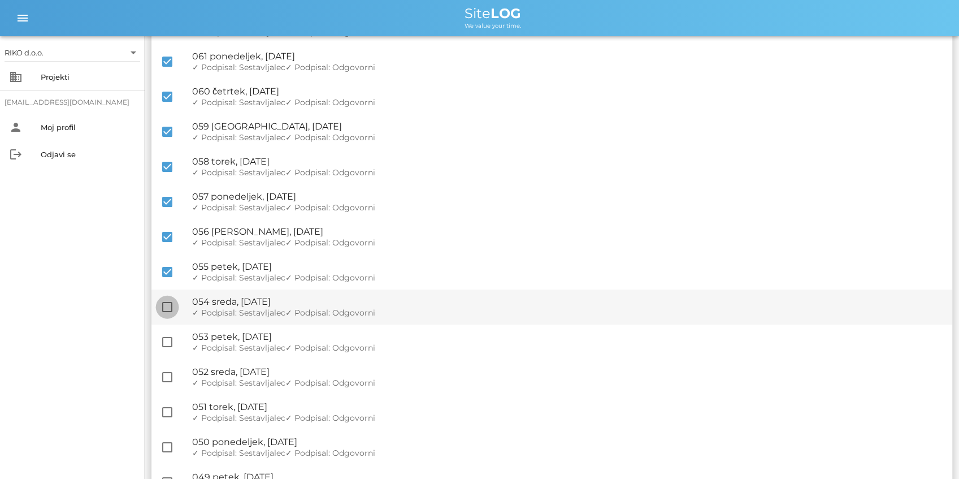
checkbox input "true"
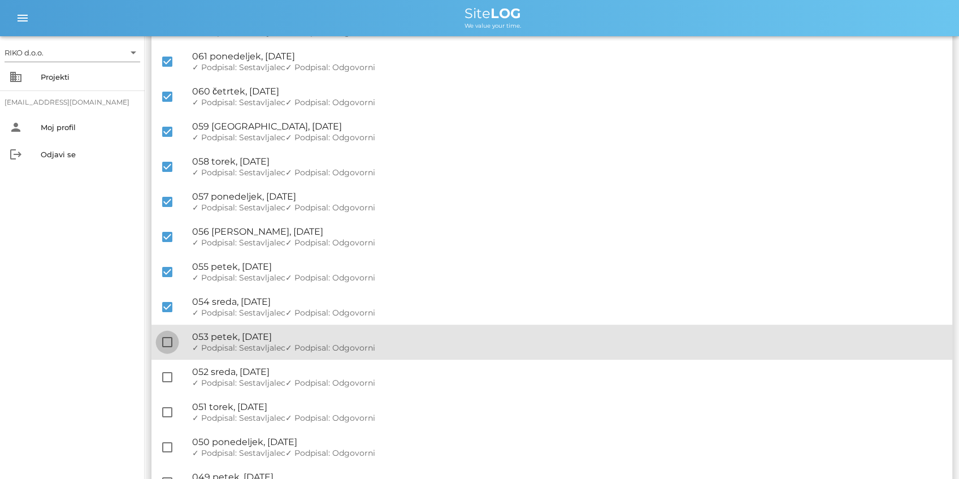
click at [171, 337] on div at bounding box center [167, 341] width 19 height 19
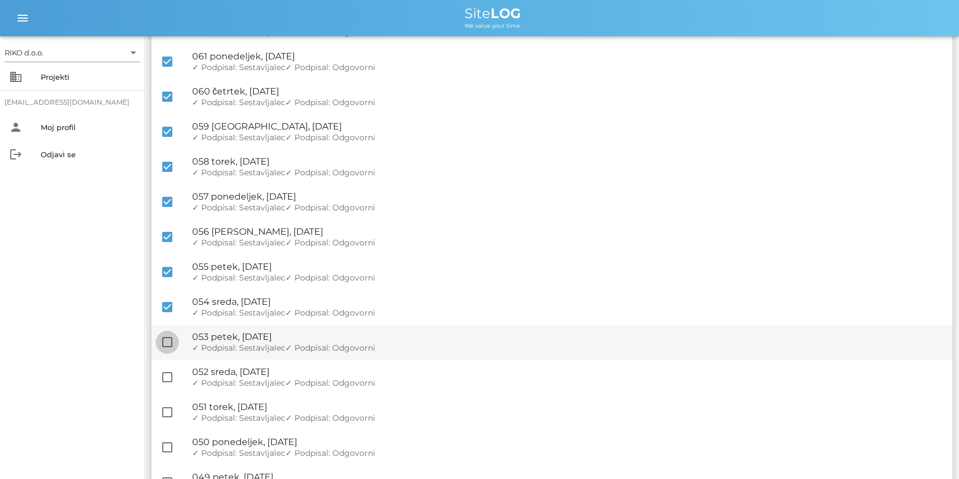
checkbox input "true"
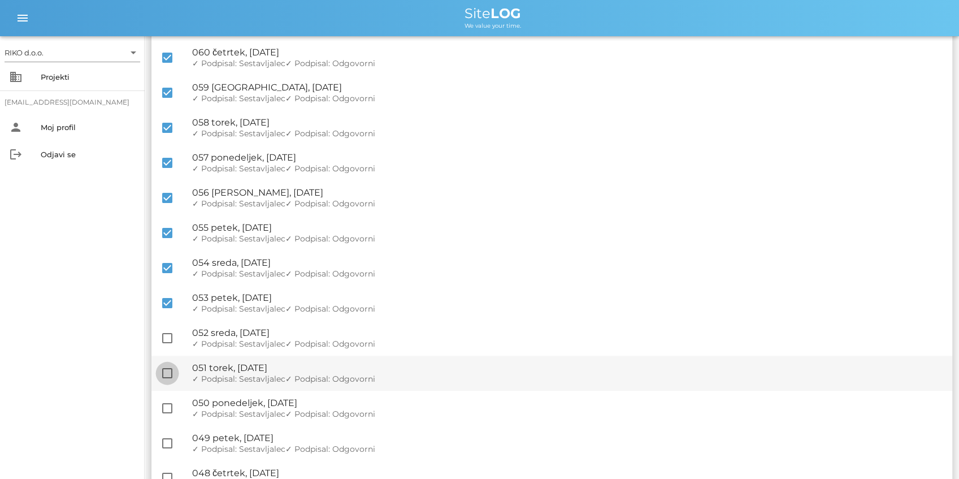
scroll to position [414, 0]
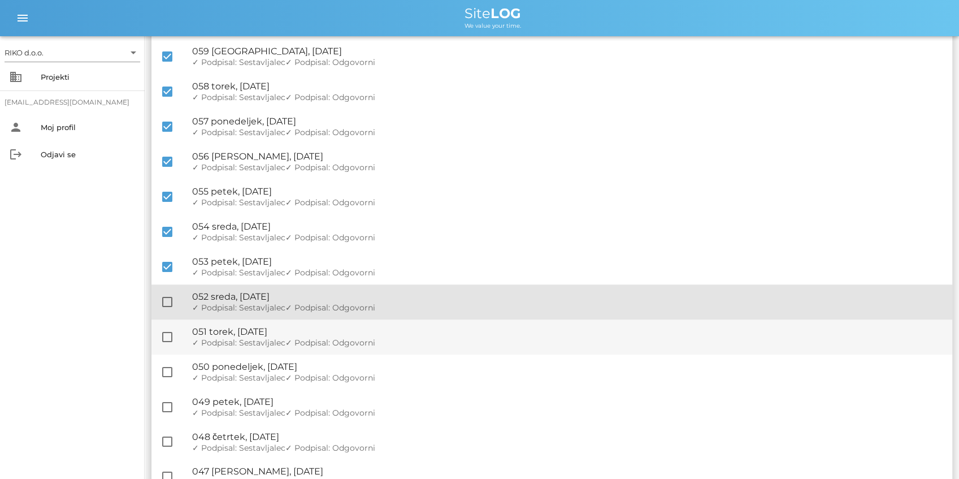
click at [163, 302] on div at bounding box center [167, 301] width 19 height 19
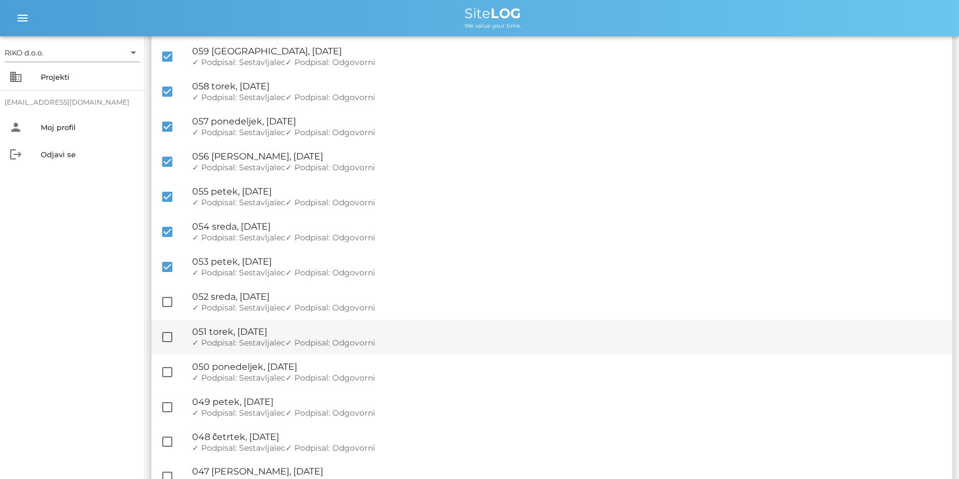
checkbox input "true"
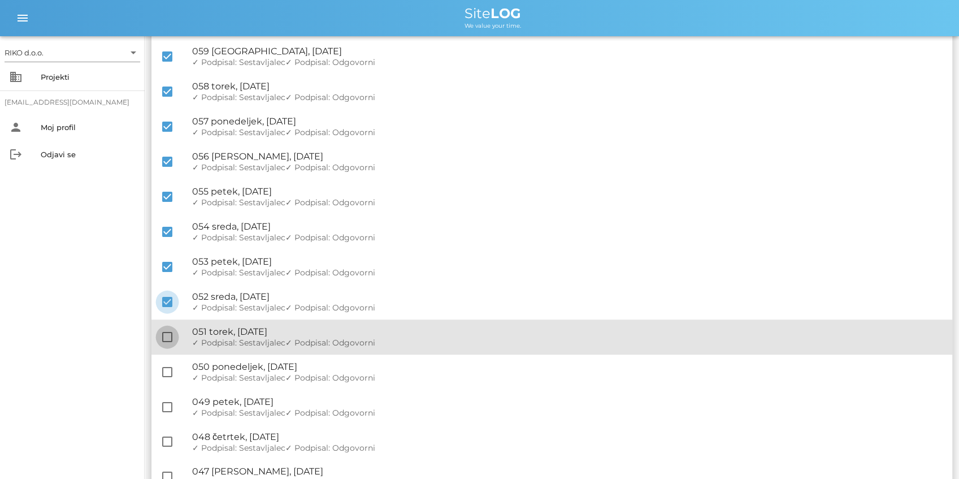
click at [158, 337] on div at bounding box center [167, 336] width 19 height 19
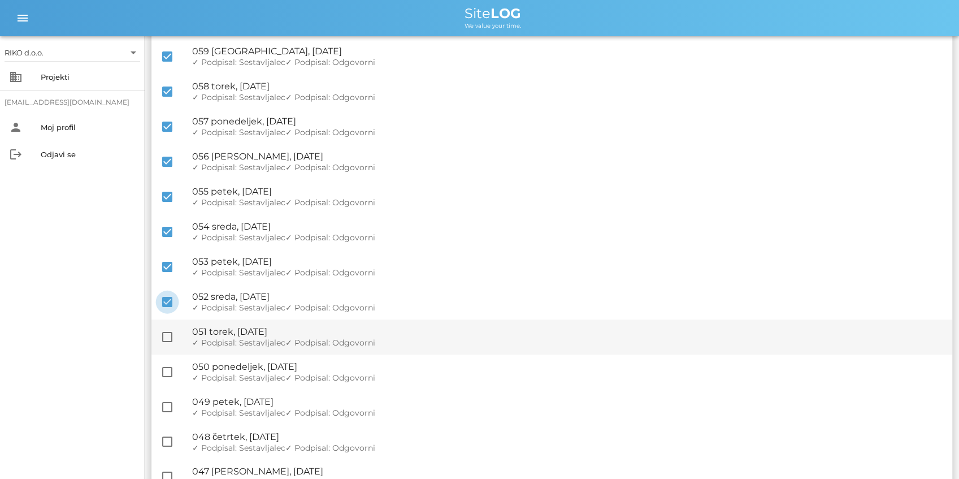
checkbox input "true"
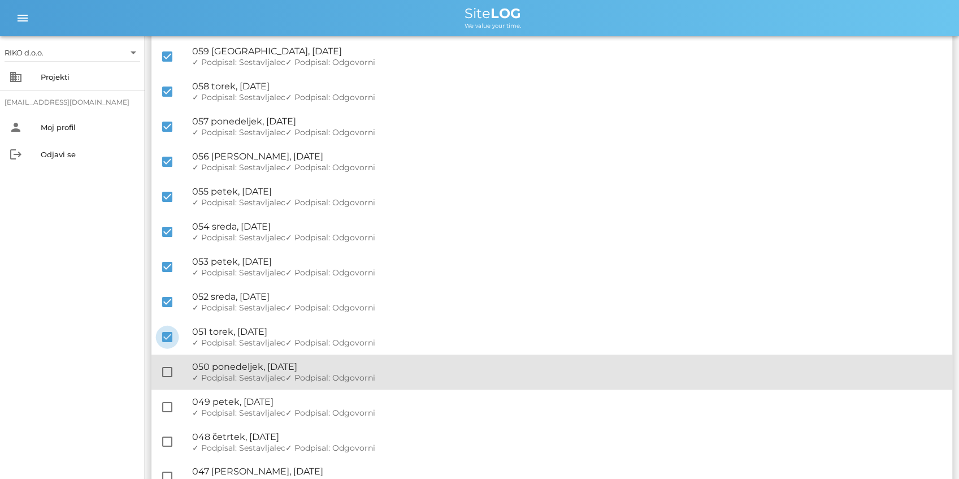
click at [164, 361] on div "check_box_outline_blank 🔏 050 ponedeljek, 07.07.2025 ✓ Podpisal: Nadzornik ✓ Po…" at bounding box center [551, 371] width 801 height 35
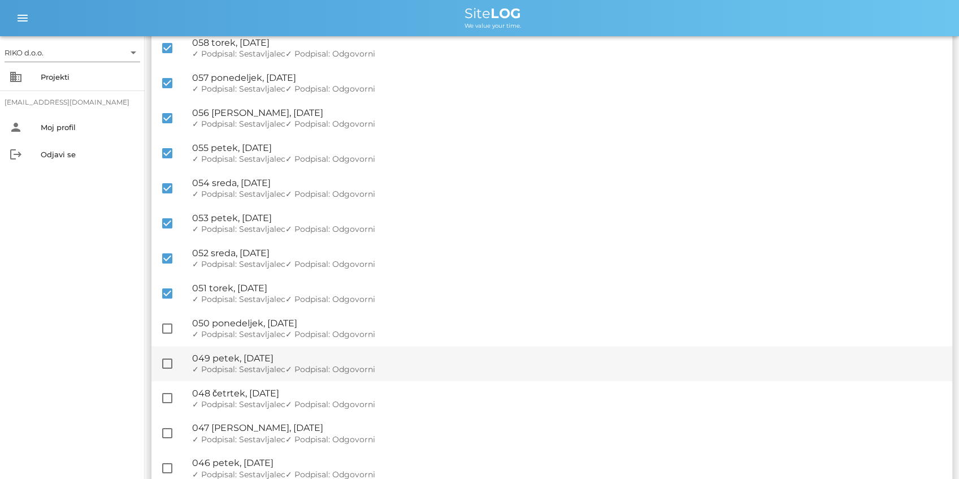
scroll to position [490, 0]
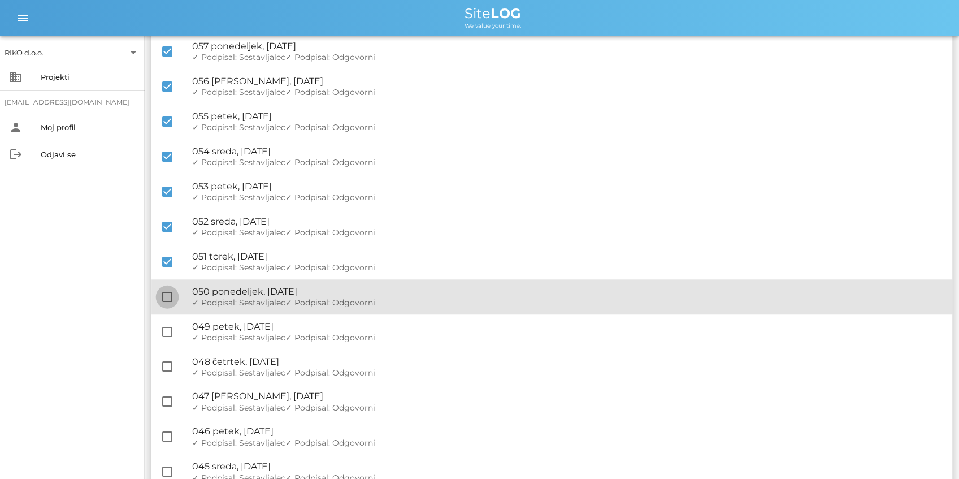
click at [158, 296] on div at bounding box center [167, 296] width 19 height 19
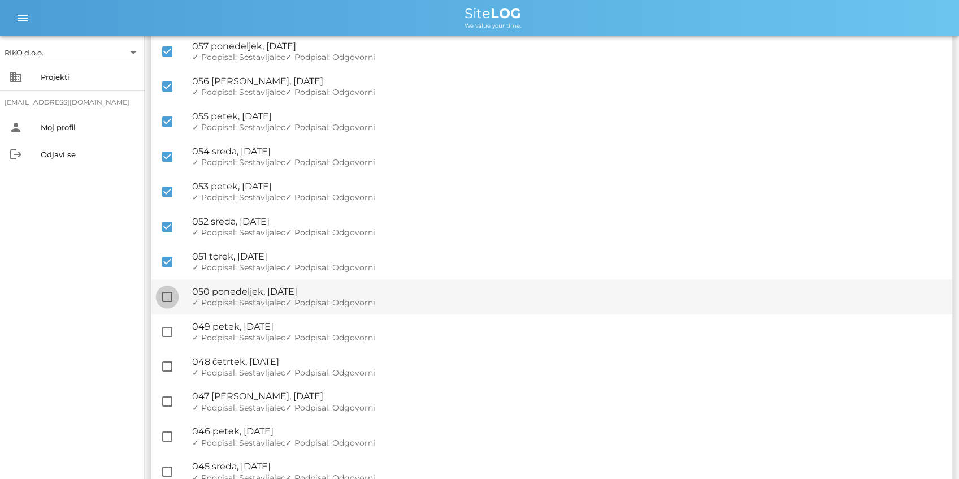
checkbox input "true"
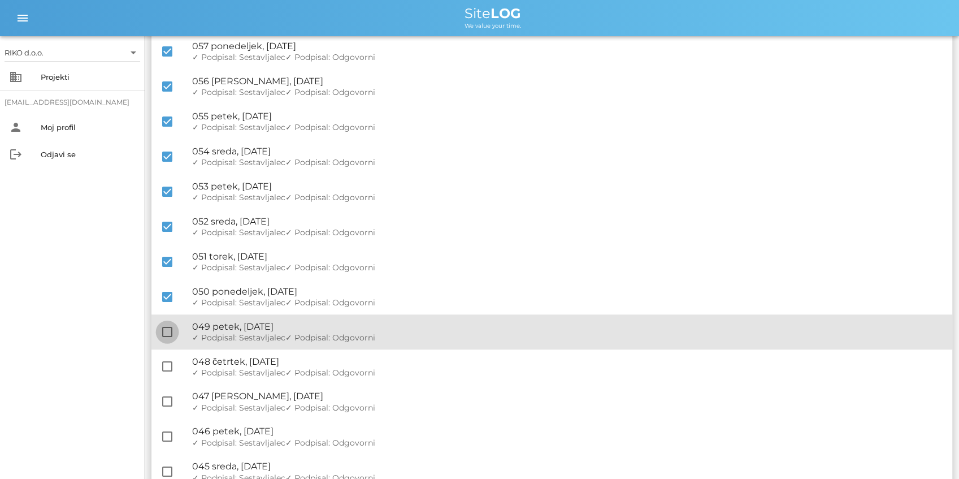
click at [166, 333] on div at bounding box center [167, 331] width 19 height 19
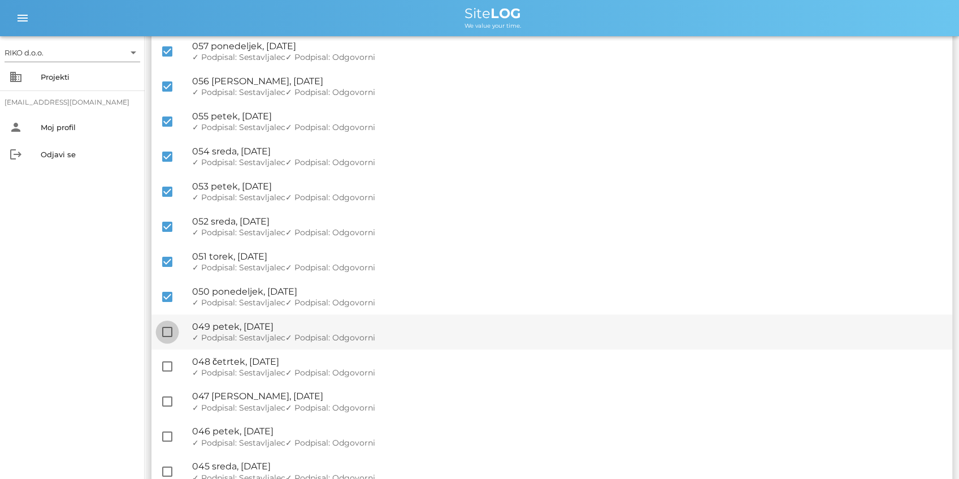
checkbox input "true"
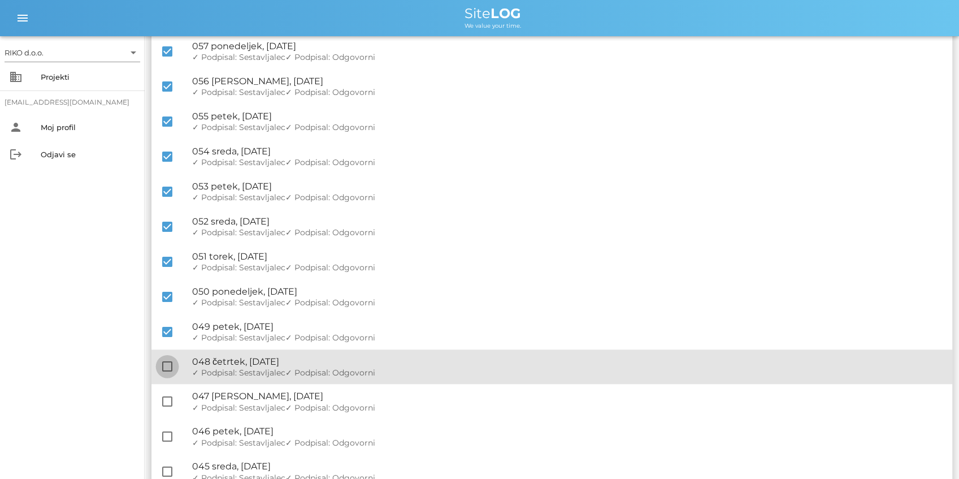
click at [166, 362] on div at bounding box center [167, 366] width 19 height 19
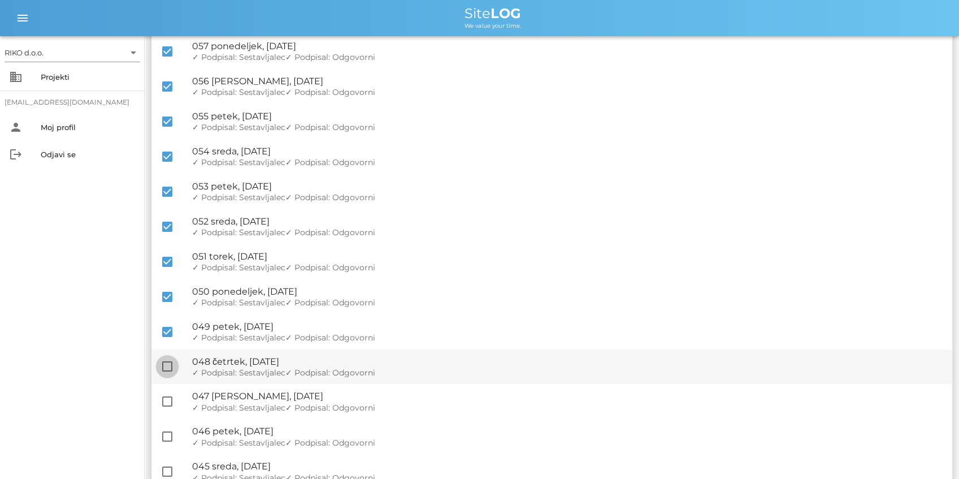
checkbox input "true"
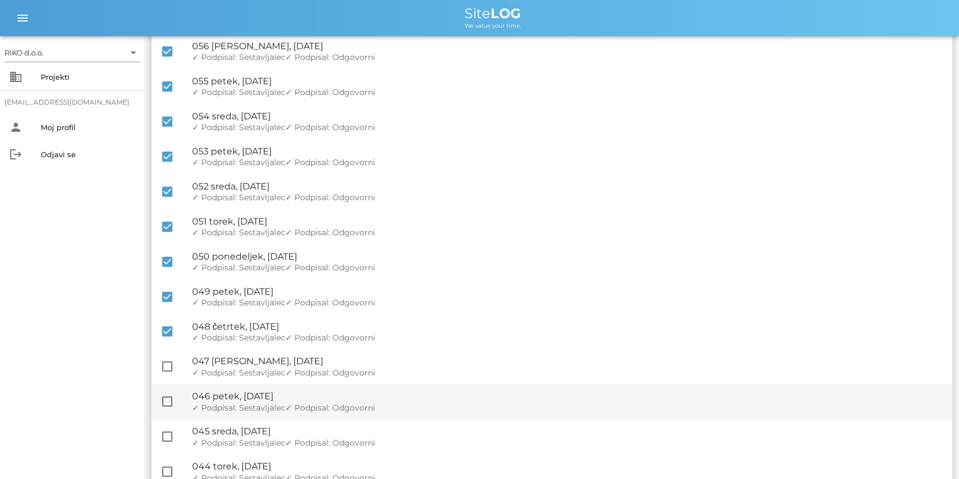
scroll to position [565, 0]
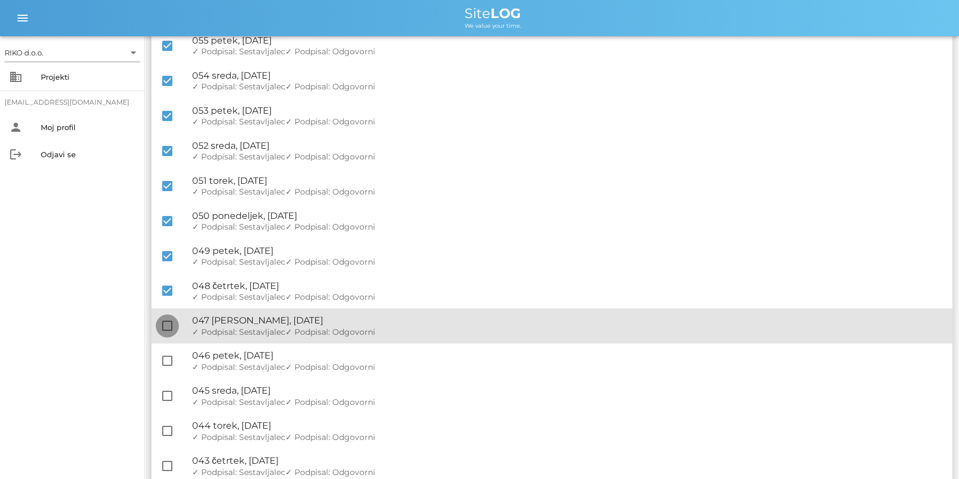
click at [166, 326] on div at bounding box center [167, 325] width 19 height 19
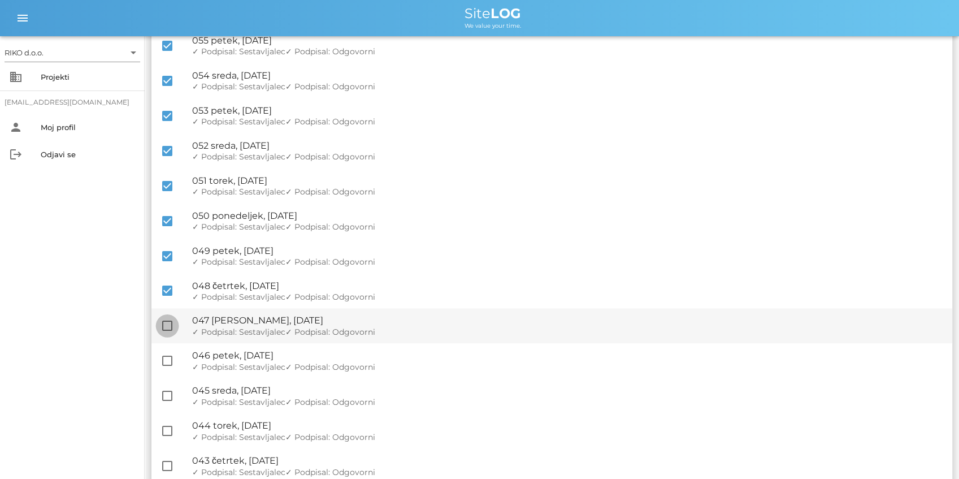
checkbox input "true"
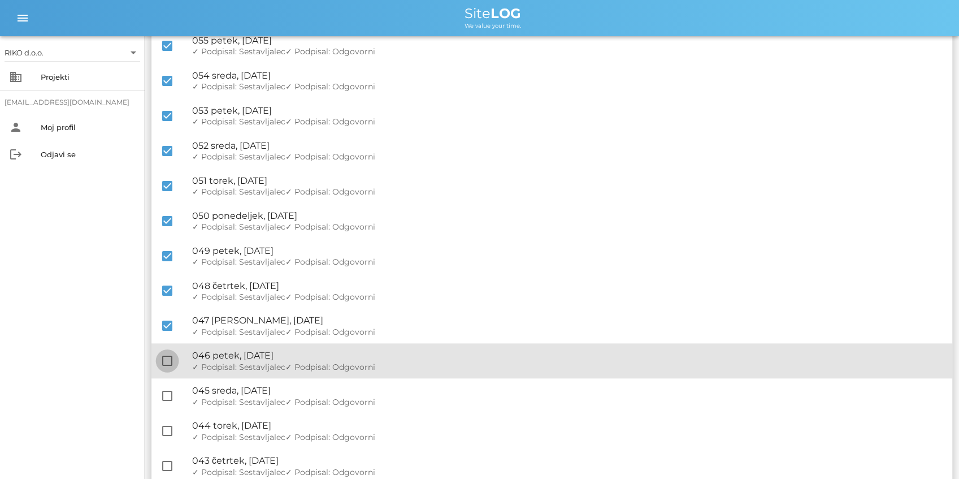
click at [168, 360] on div at bounding box center [167, 360] width 19 height 19
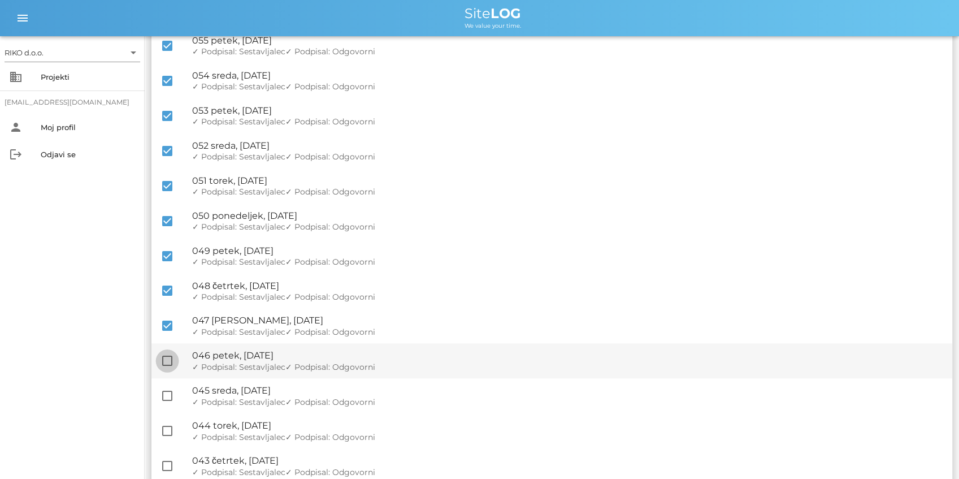
checkbox input "true"
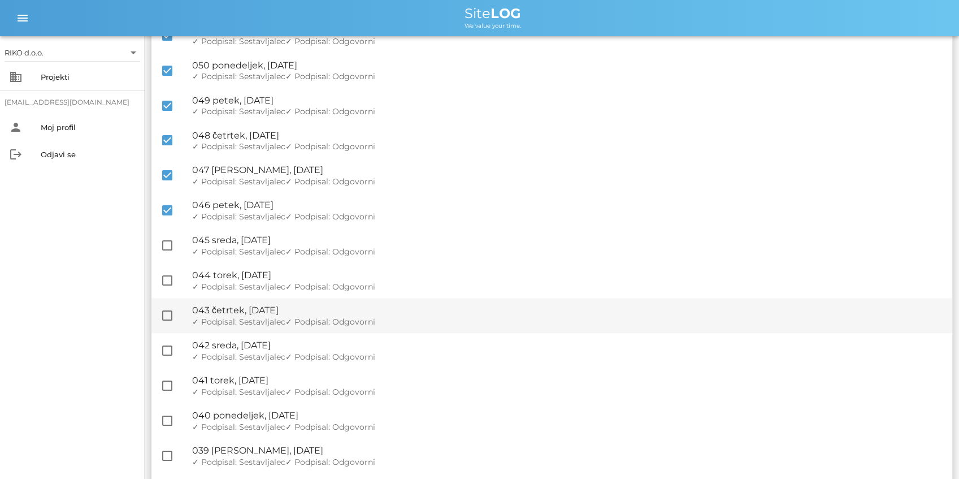
scroll to position [716, 0]
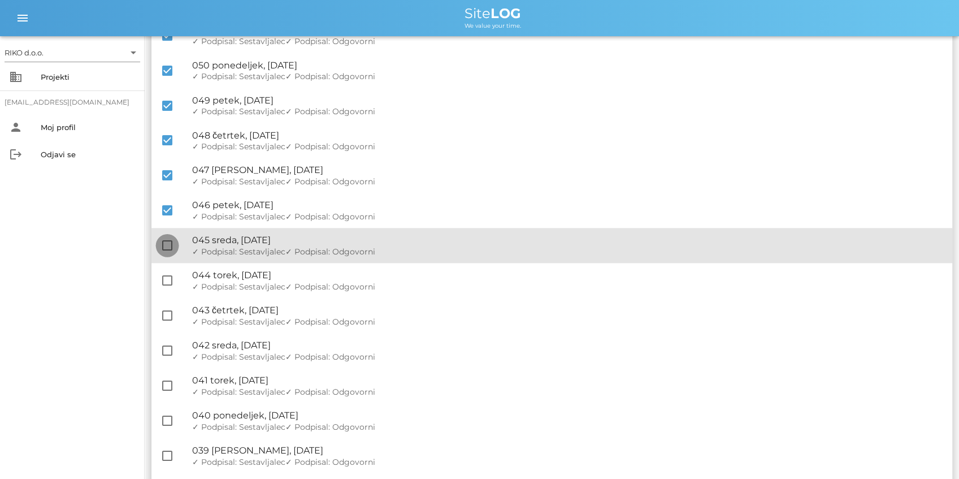
click at [162, 245] on div at bounding box center [167, 245] width 19 height 19
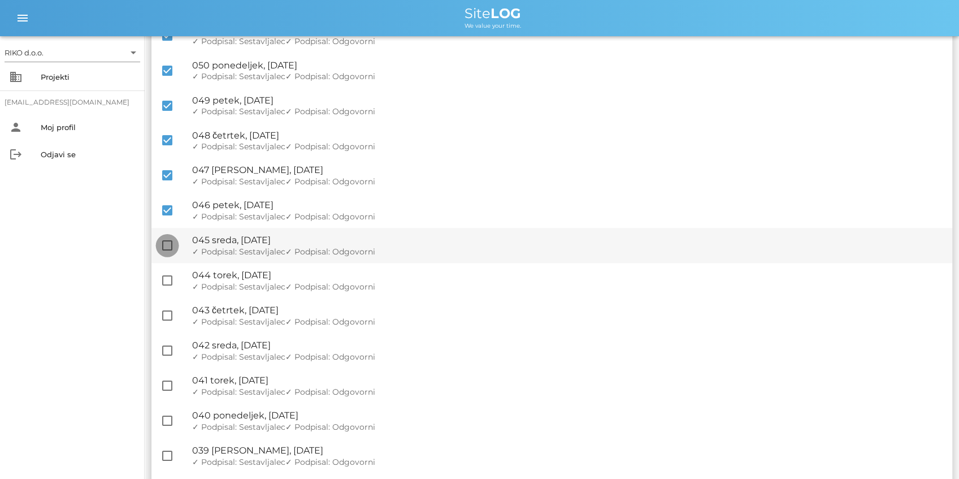
checkbox input "true"
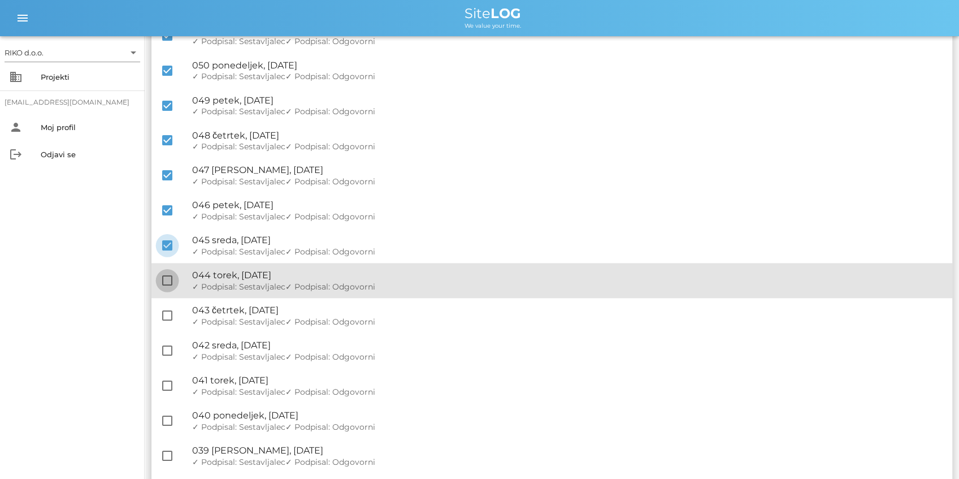
click at [167, 285] on div at bounding box center [167, 280] width 19 height 19
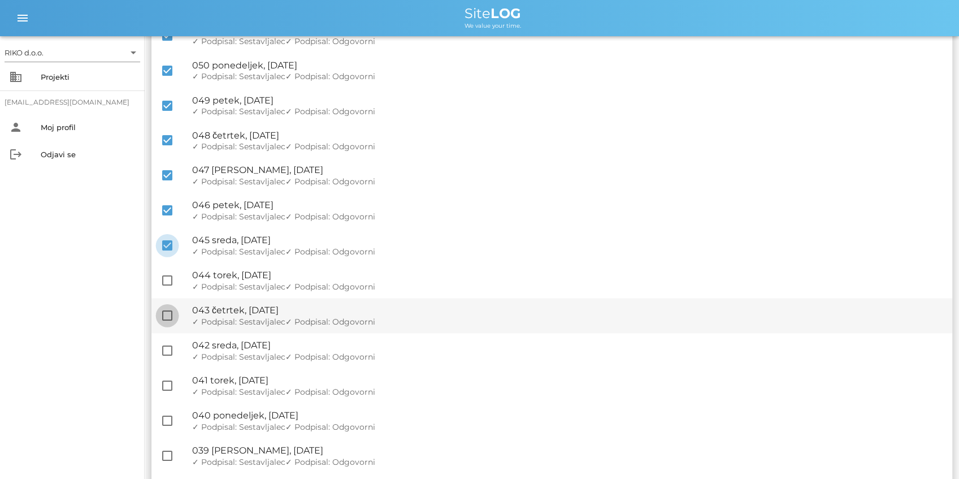
checkbox input "true"
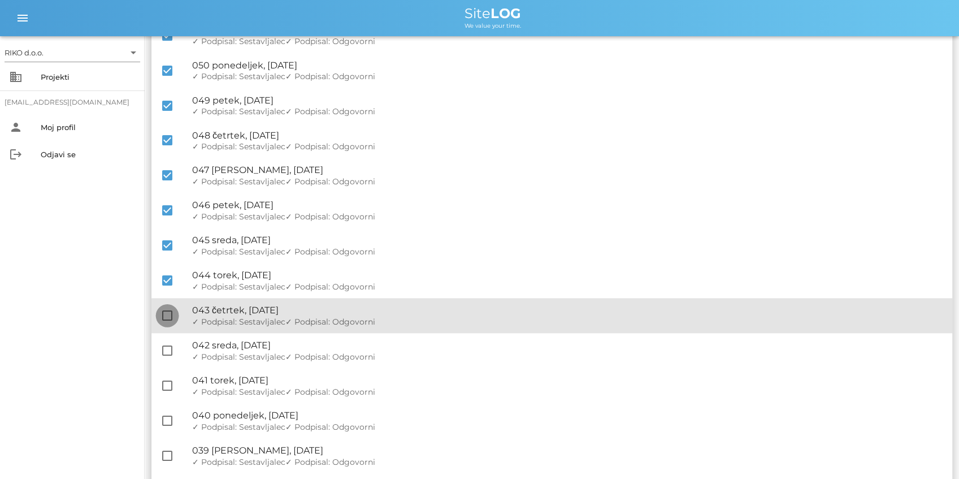
click at [171, 322] on div at bounding box center [167, 315] width 19 height 19
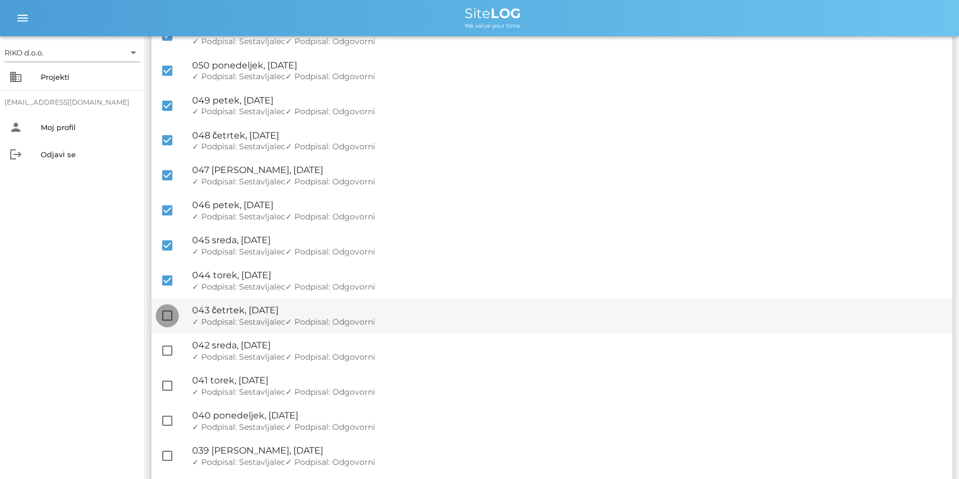
checkbox input "true"
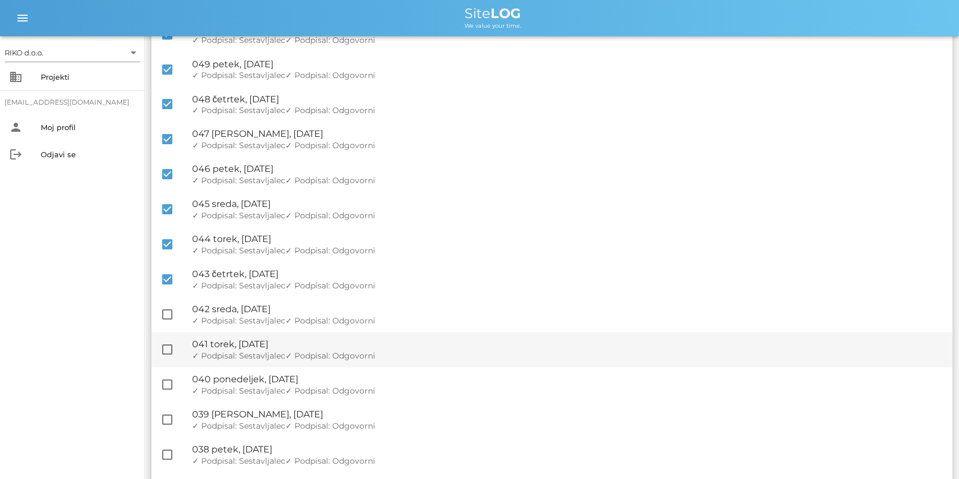
scroll to position [791, 0]
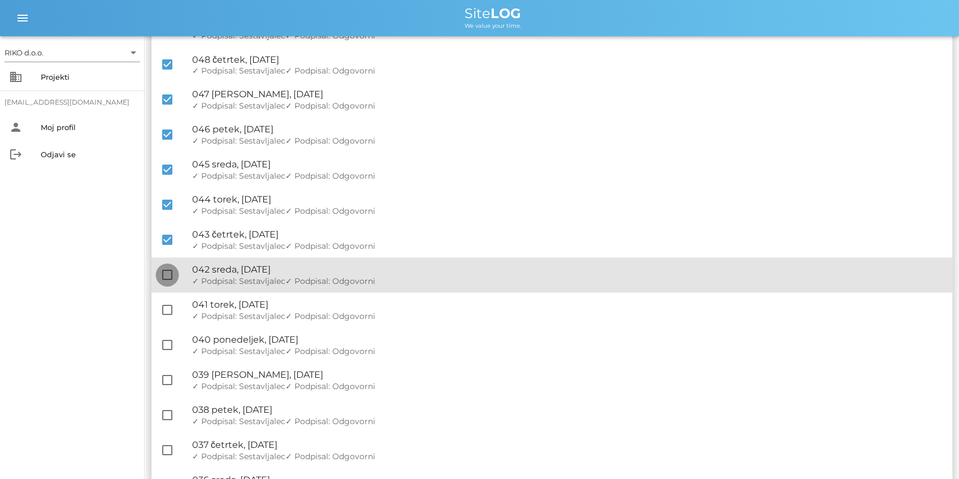
drag, startPoint x: 170, startPoint y: 278, endPoint x: 166, endPoint y: 320, distance: 42.1
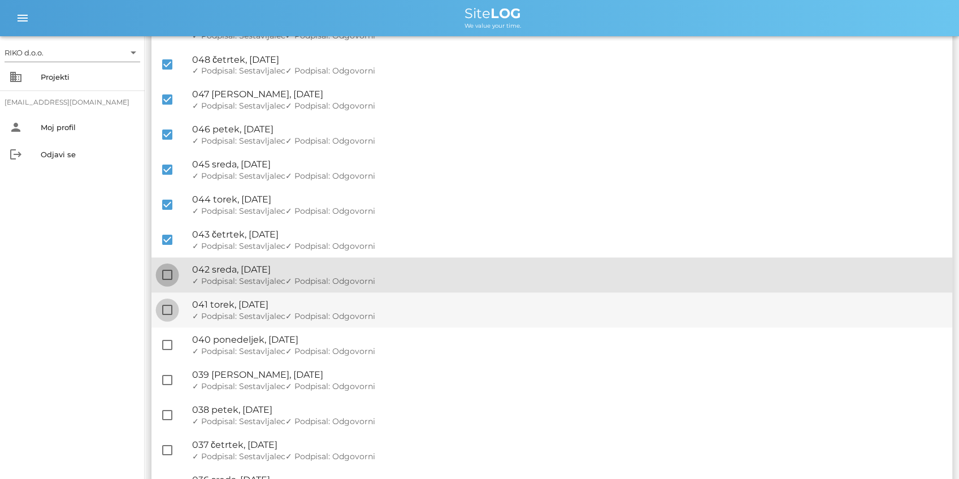
click at [169, 279] on div at bounding box center [167, 274] width 19 height 19
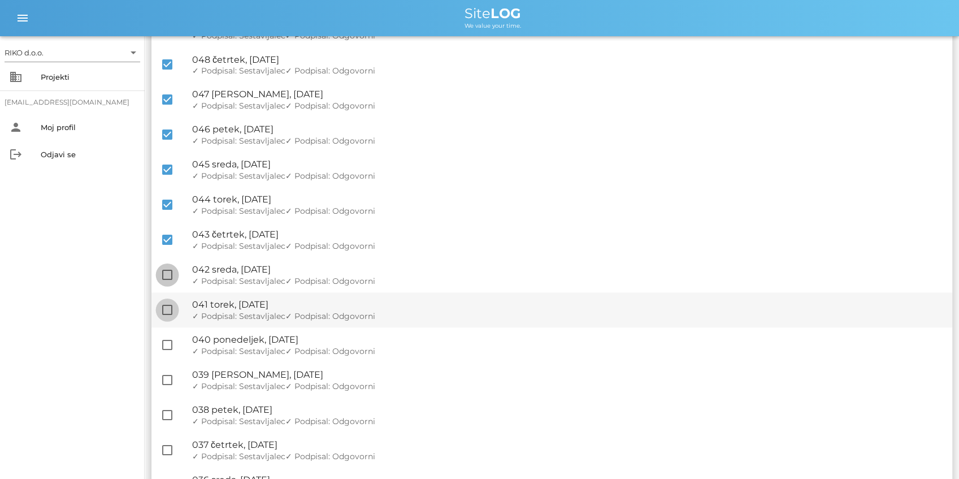
checkbox input "true"
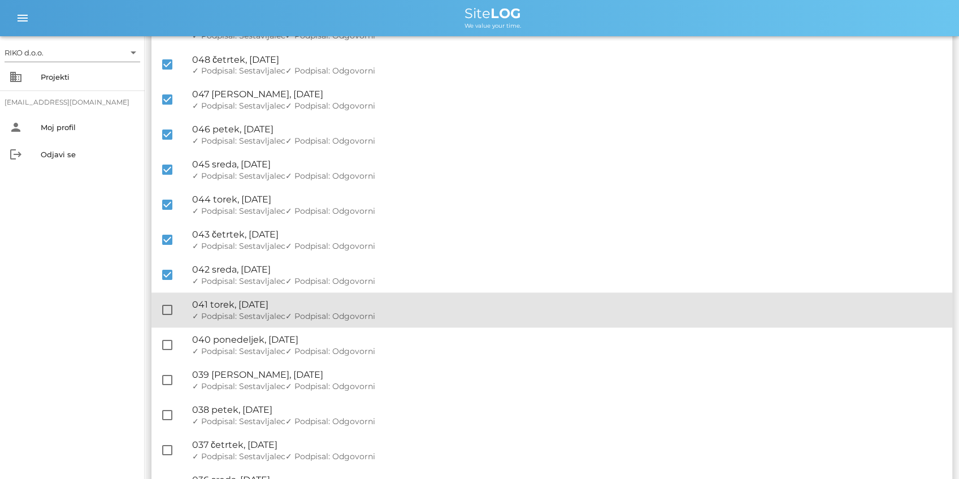
click at [164, 326] on div "check_box_outline_blank 🔏 041 torek, 03.06.2025 ✓ Podpisal: Nadzornik ✓ Podpisa…" at bounding box center [551, 309] width 801 height 35
click at [167, 294] on div "check_box_outline_blank 🔏 041 torek, 03.06.2025 ✓ Podpisal: Nadzornik ✓ Podpisa…" at bounding box center [551, 309] width 801 height 35
click at [170, 312] on div at bounding box center [167, 309] width 19 height 19
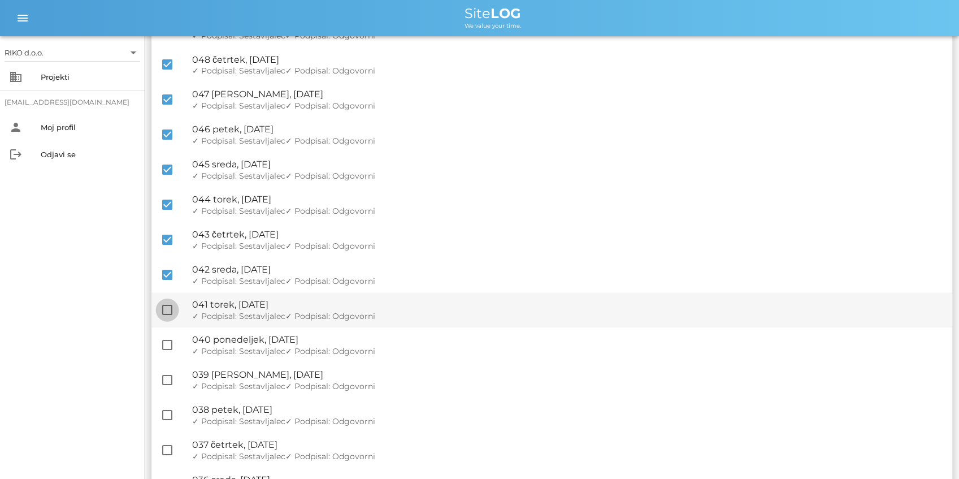
checkbox input "true"
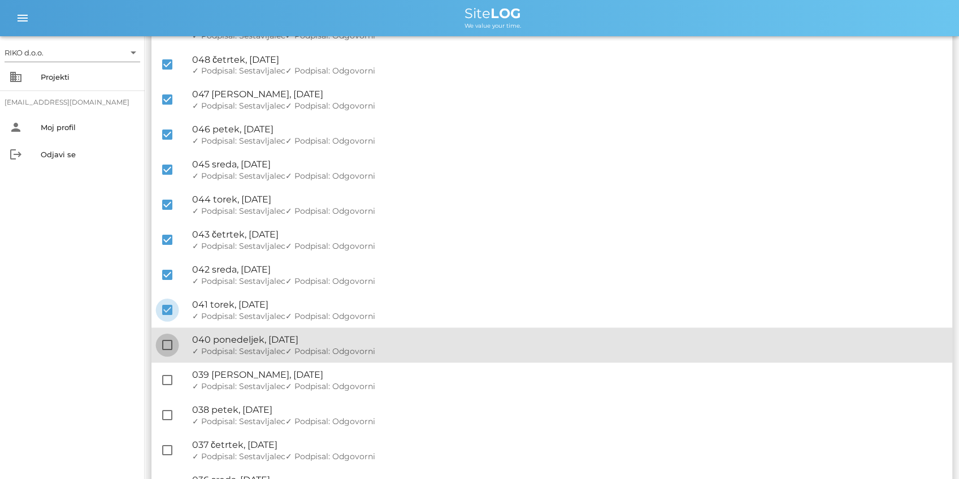
click at [172, 345] on div at bounding box center [167, 344] width 19 height 19
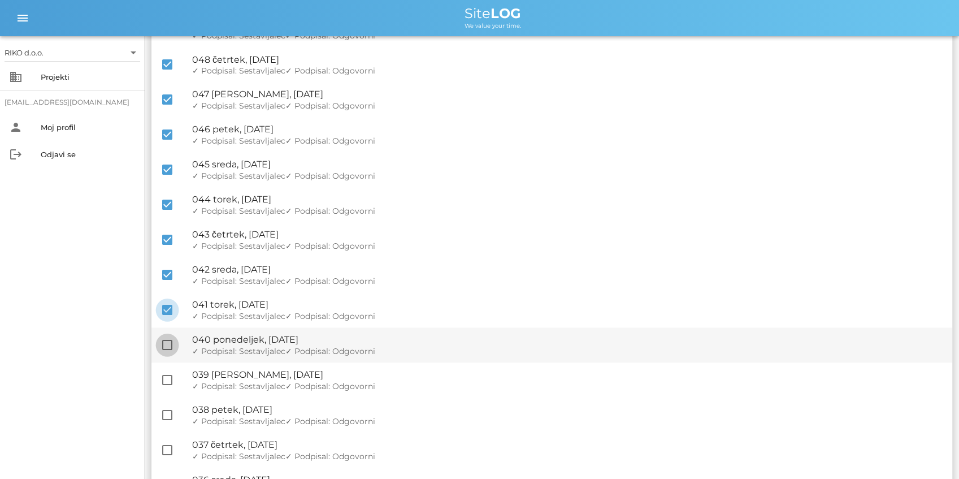
checkbox input "true"
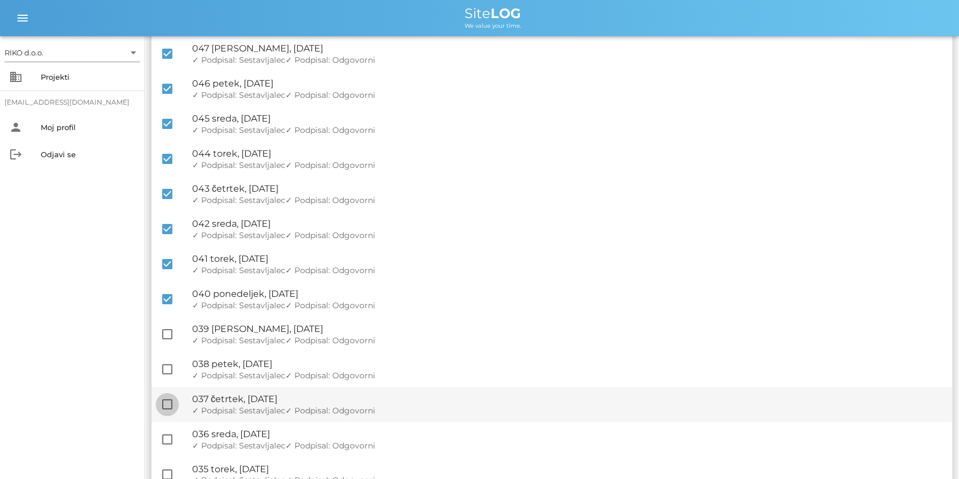
scroll to position [904, 0]
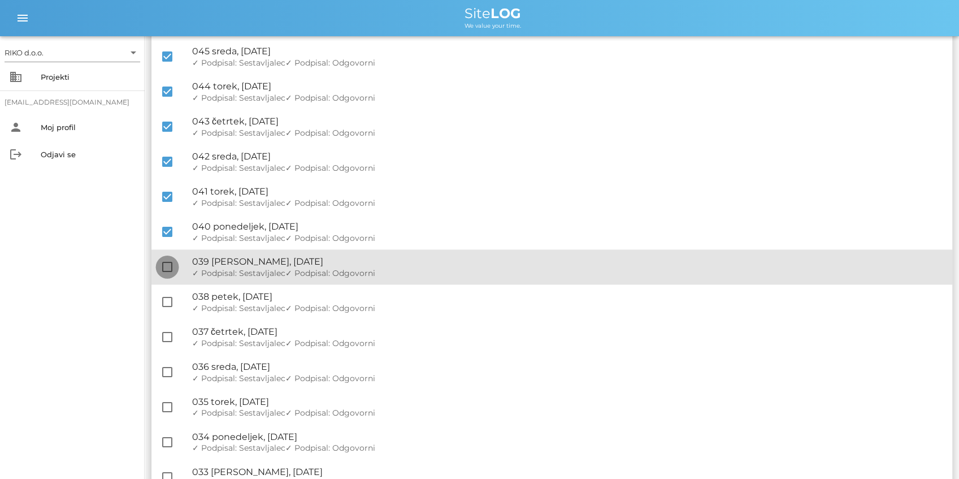
drag, startPoint x: 168, startPoint y: 267, endPoint x: 155, endPoint y: 308, distance: 42.6
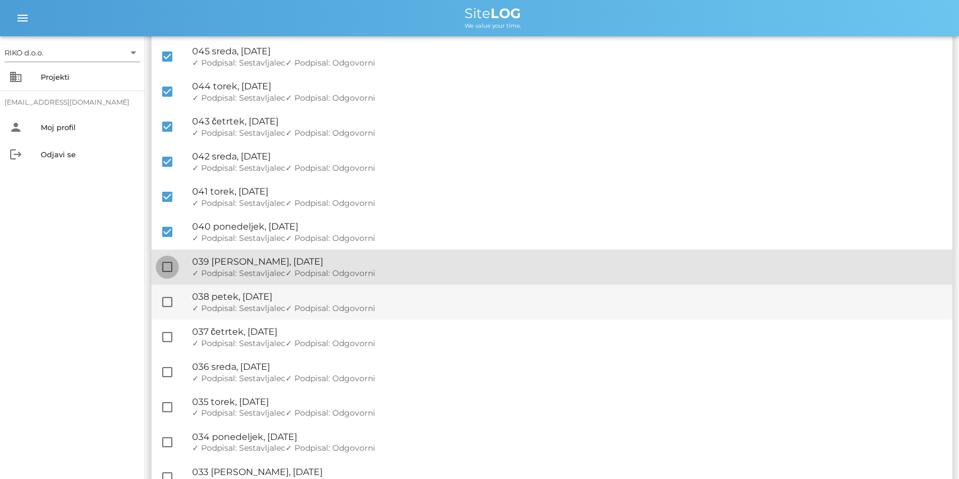
click at [167, 267] on div at bounding box center [167, 266] width 19 height 19
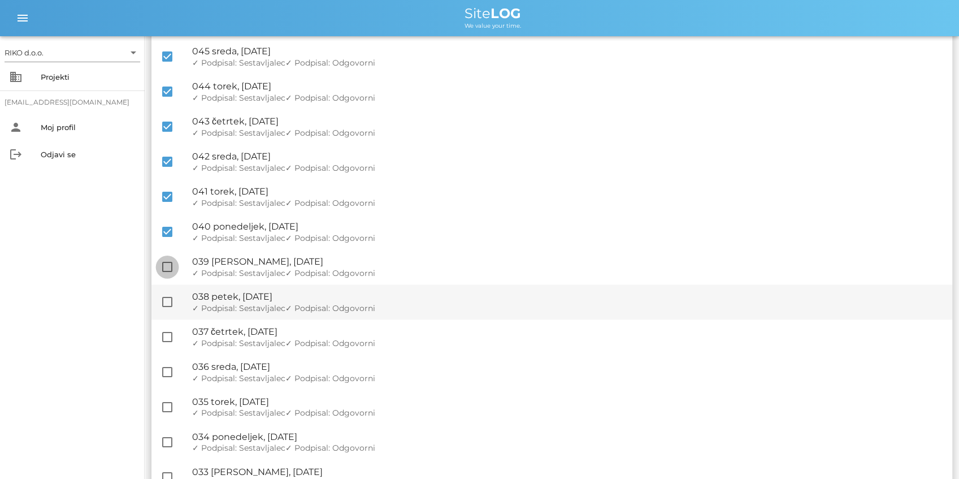
checkbox input "true"
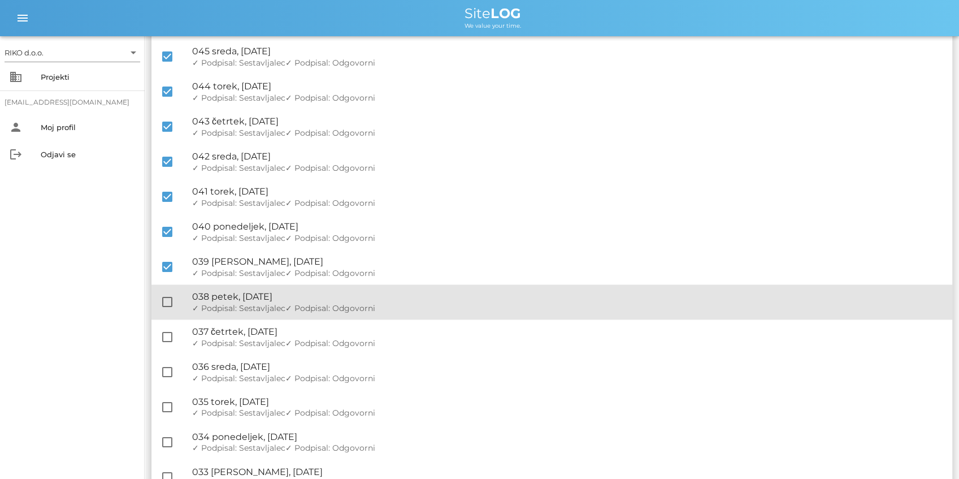
click at [159, 309] on div "check_box_outline_blank 🔏 038 petek, 30.05.2025 ✓ Podpisal: Nadzornik ✓ Podpisa…" at bounding box center [551, 301] width 801 height 35
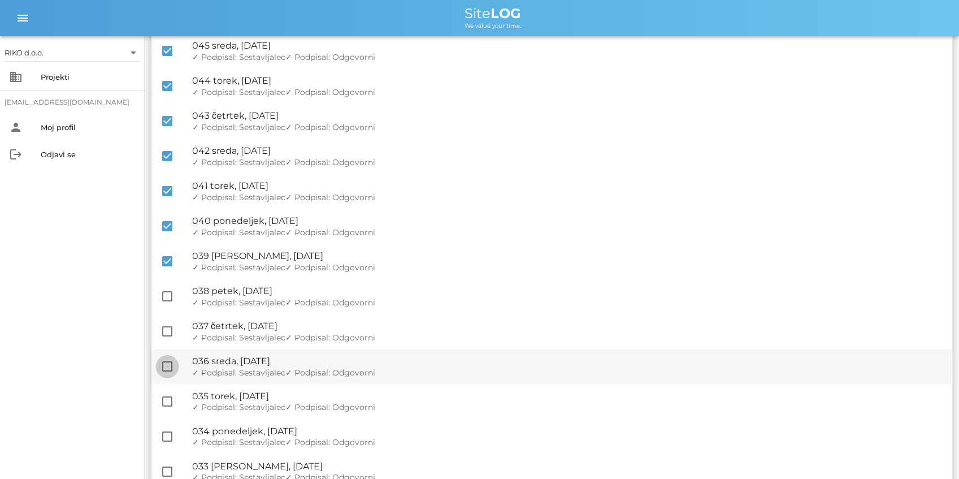
scroll to position [980, 0]
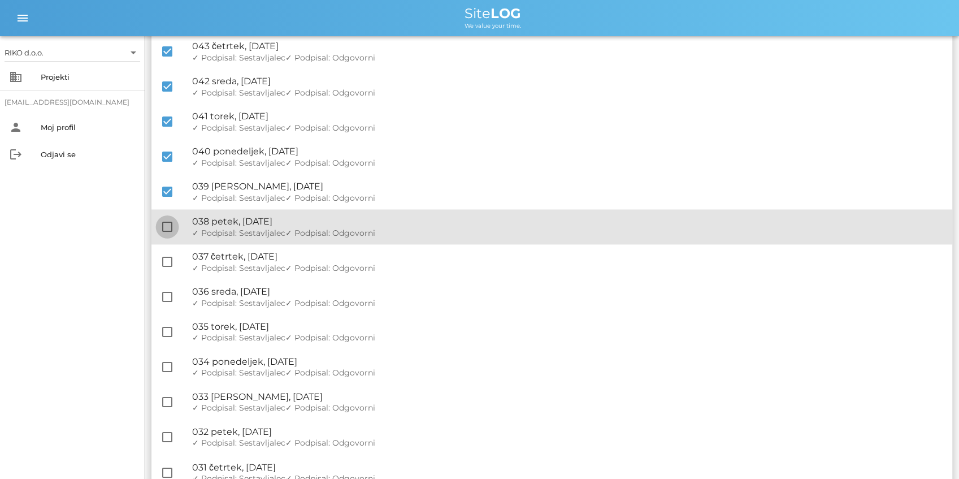
click at [168, 228] on div at bounding box center [167, 226] width 19 height 19
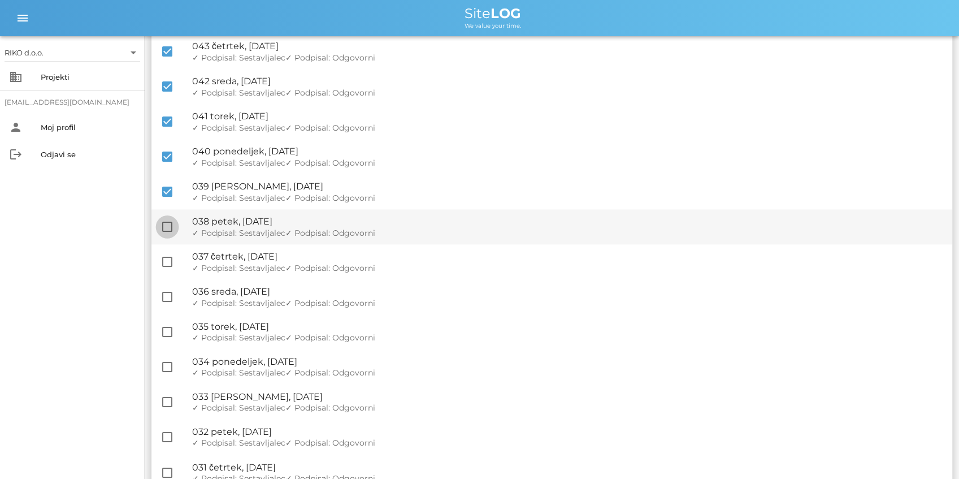
checkbox input "true"
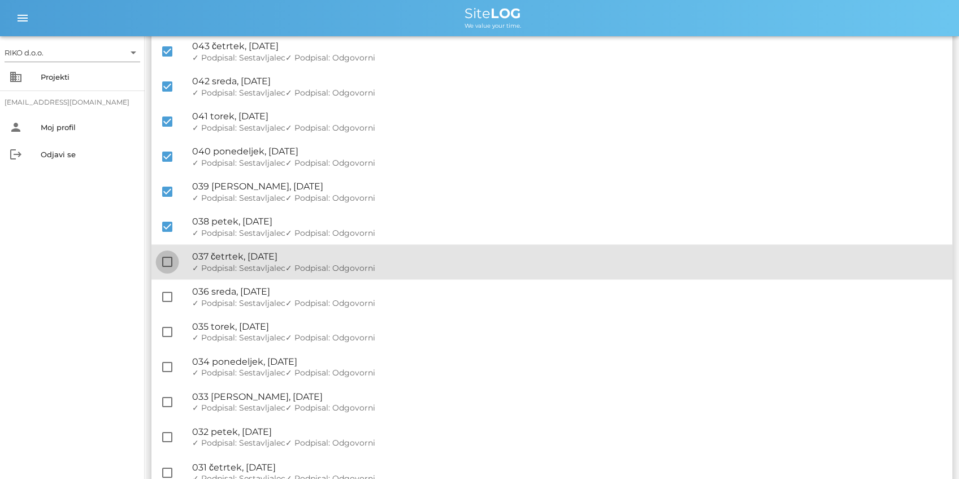
click at [166, 257] on div at bounding box center [167, 261] width 19 height 19
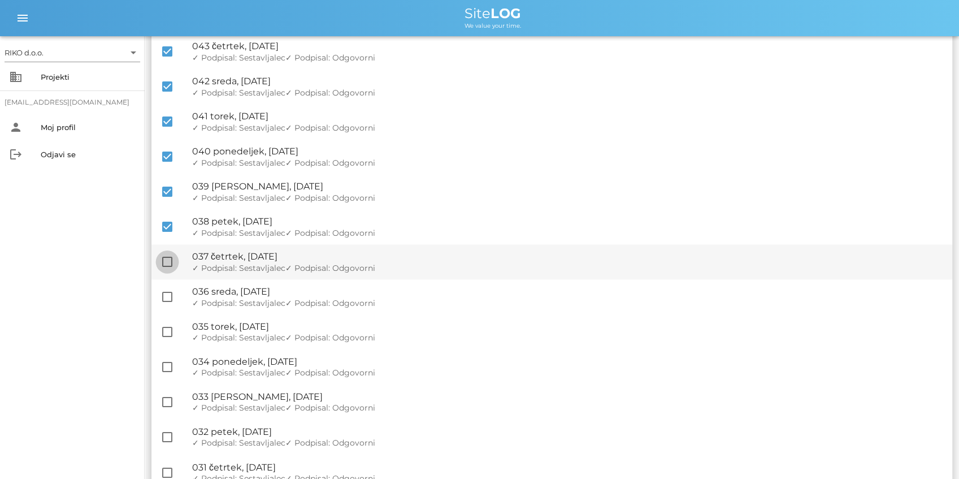
checkbox input "true"
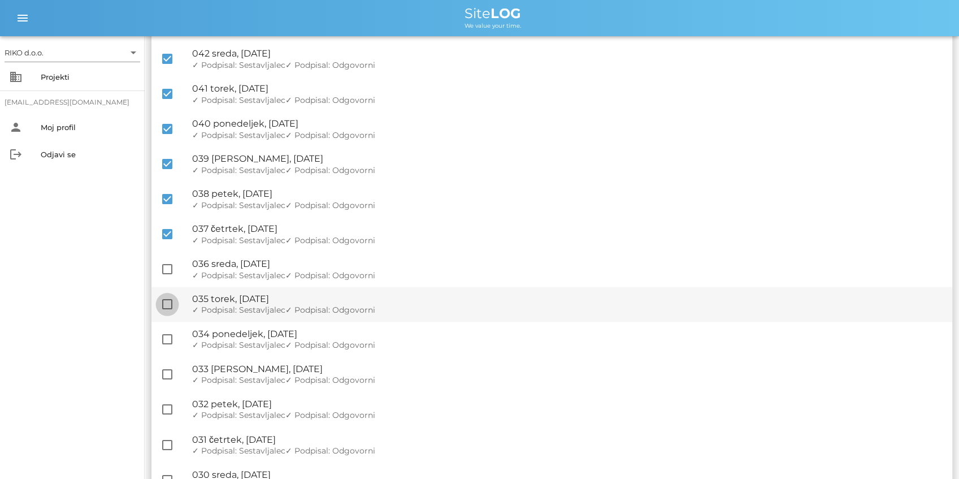
scroll to position [1055, 0]
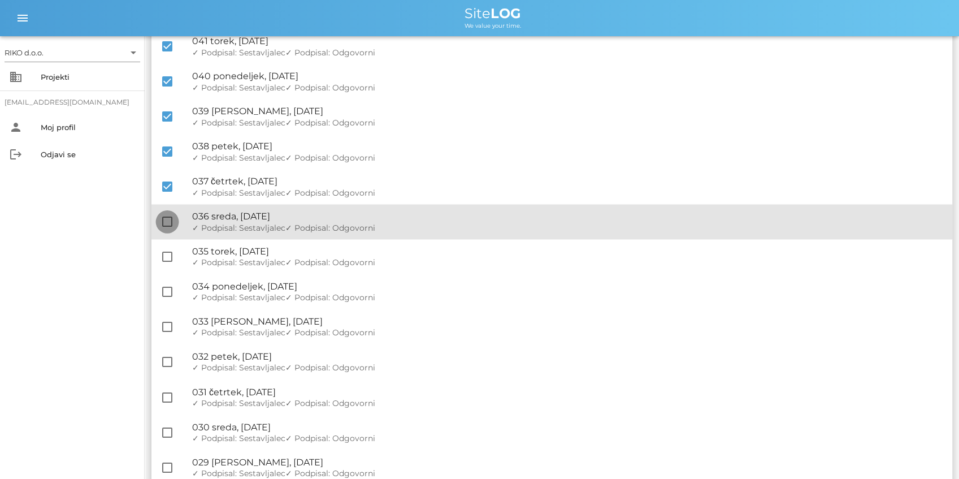
click at [165, 227] on div at bounding box center [167, 221] width 19 height 19
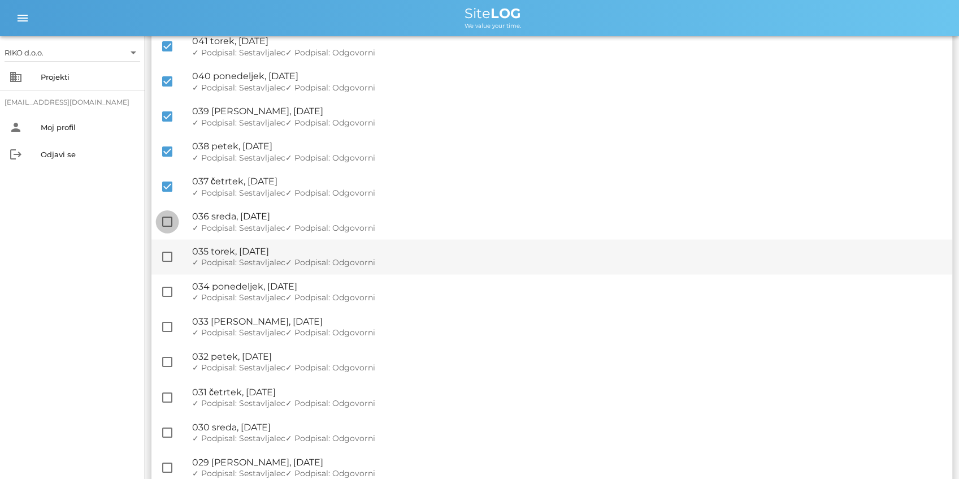
checkbox input "true"
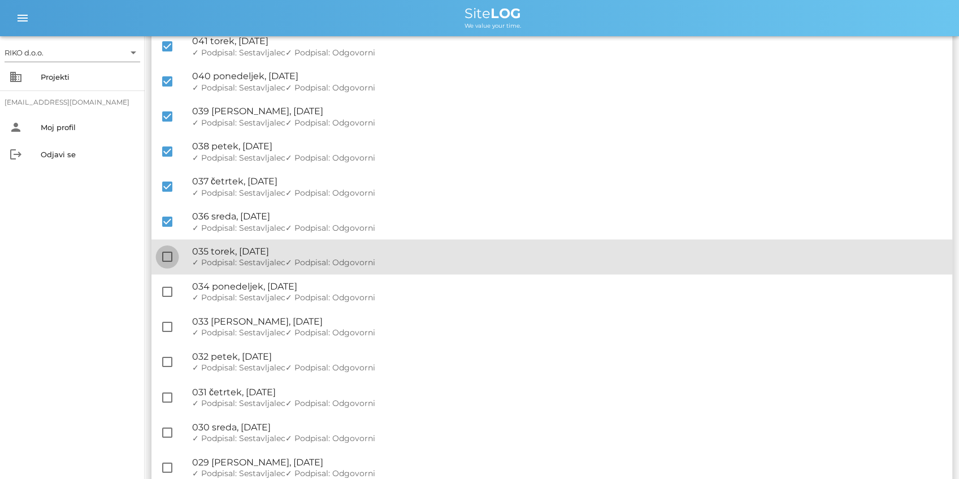
click at [172, 260] on div at bounding box center [167, 256] width 19 height 19
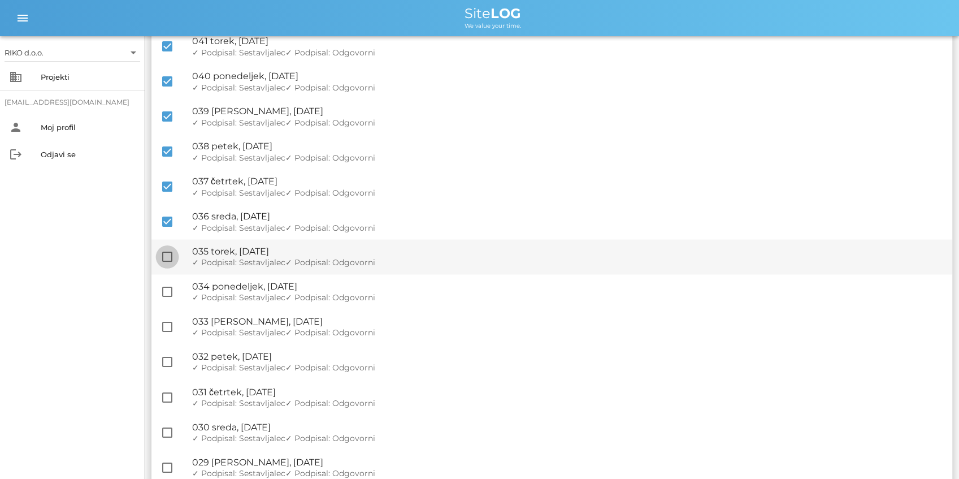
checkbox input "true"
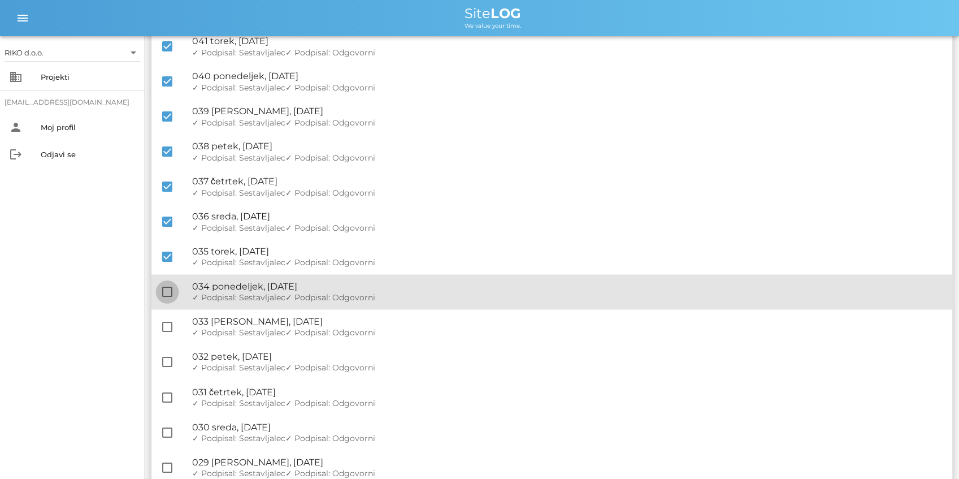
click at [167, 294] on div at bounding box center [167, 291] width 19 height 19
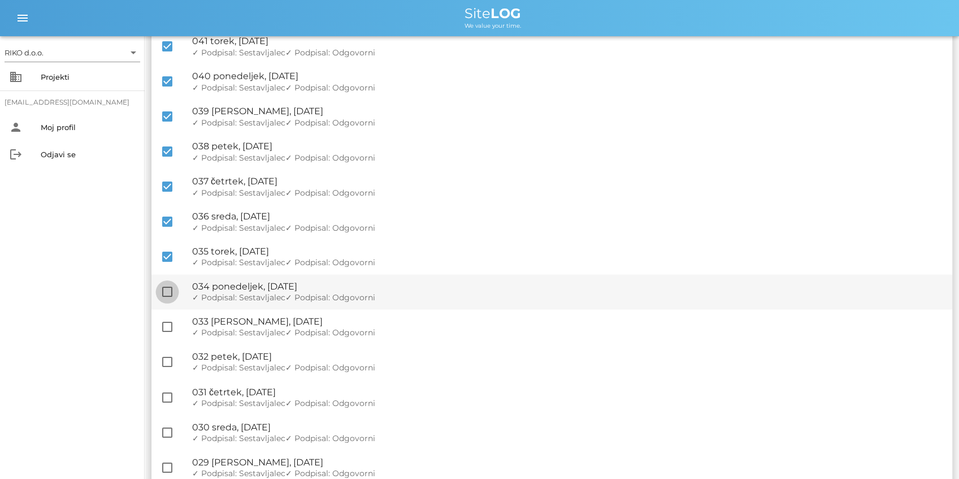
checkbox input "true"
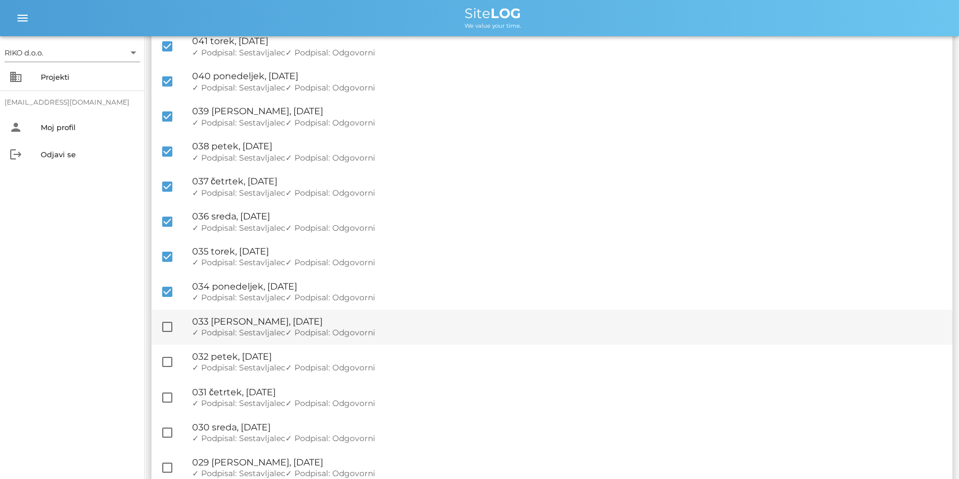
scroll to position [1093, 0]
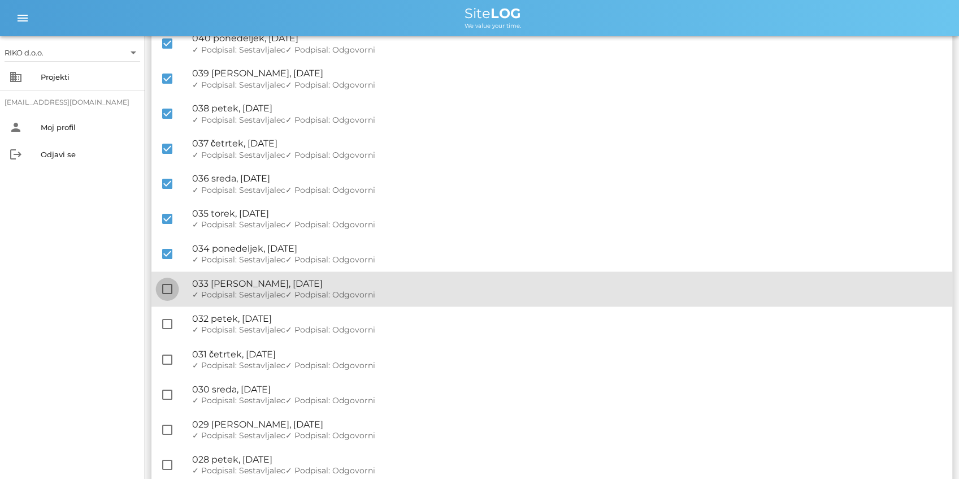
click at [164, 293] on div at bounding box center [167, 288] width 19 height 19
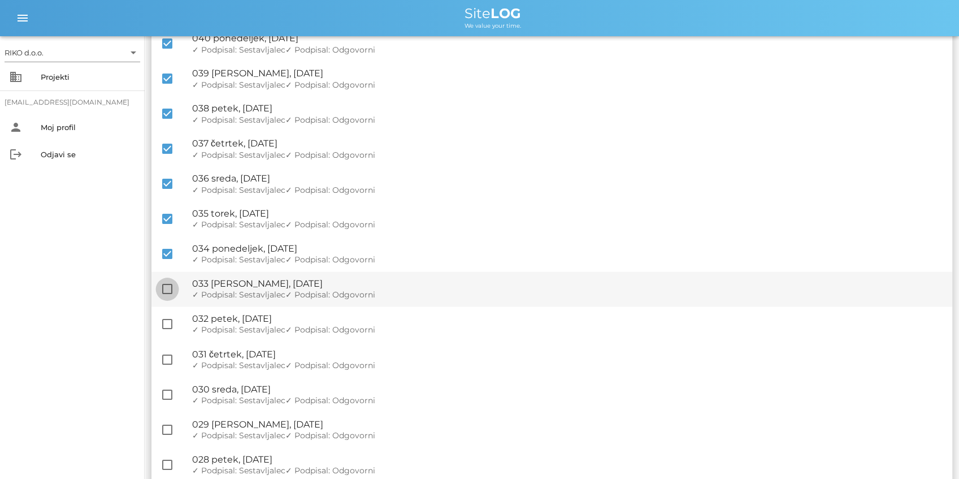
checkbox input "true"
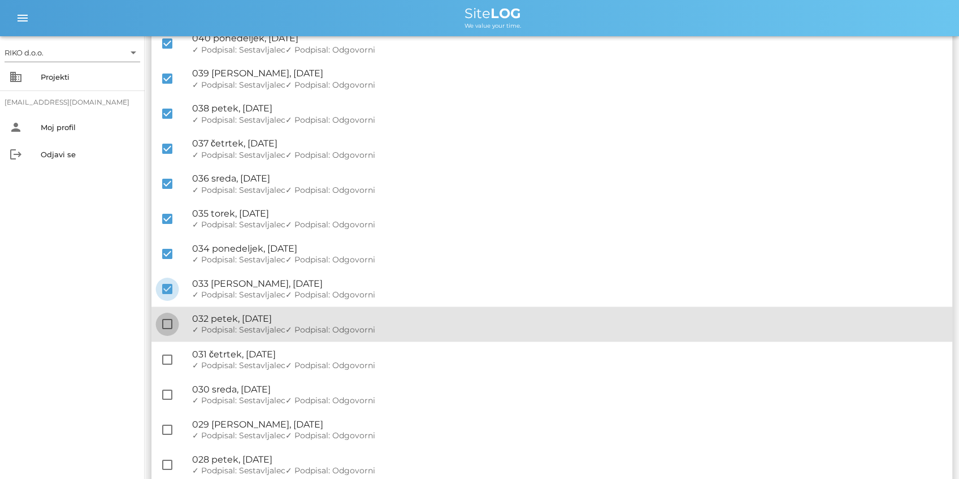
click at [172, 316] on div at bounding box center [167, 323] width 19 height 19
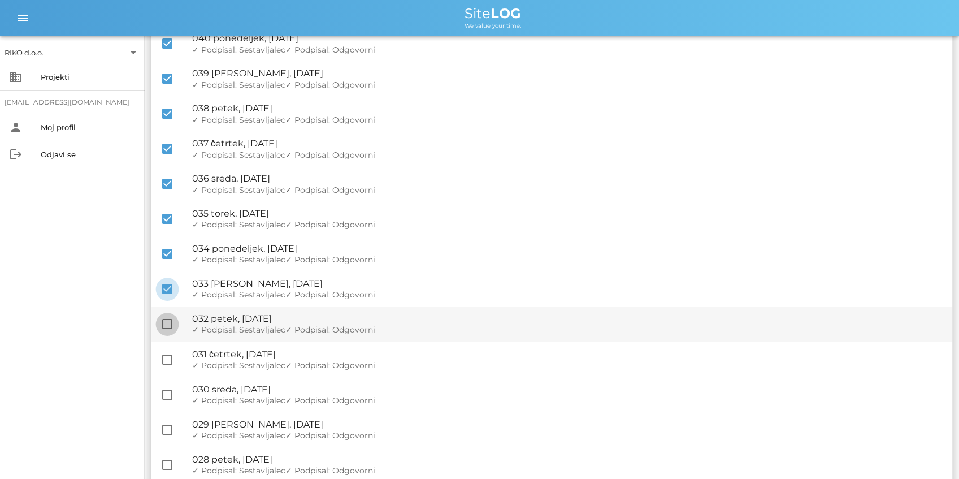
checkbox input "true"
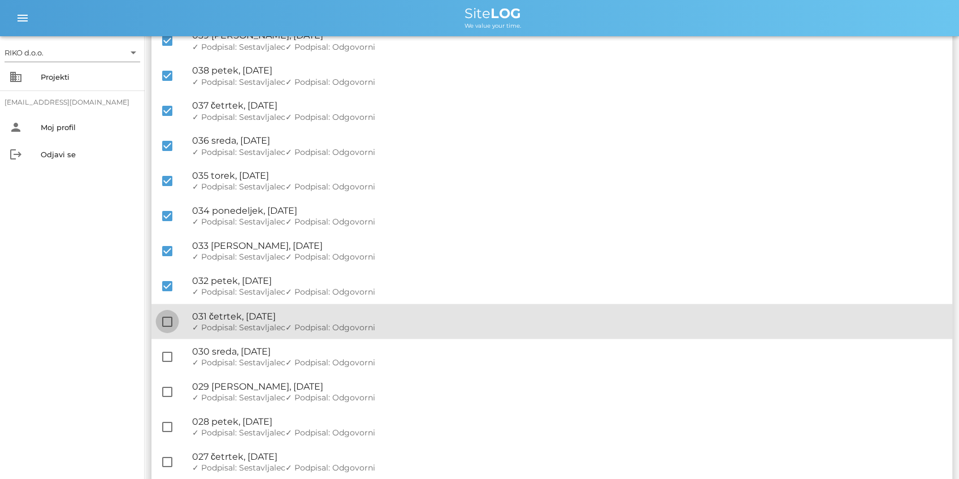
click at [165, 315] on div at bounding box center [167, 320] width 19 height 19
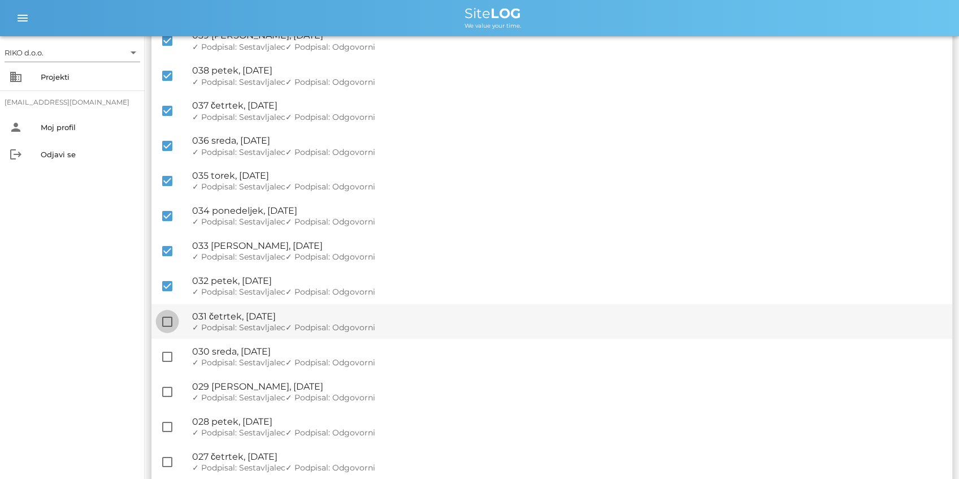
checkbox input "true"
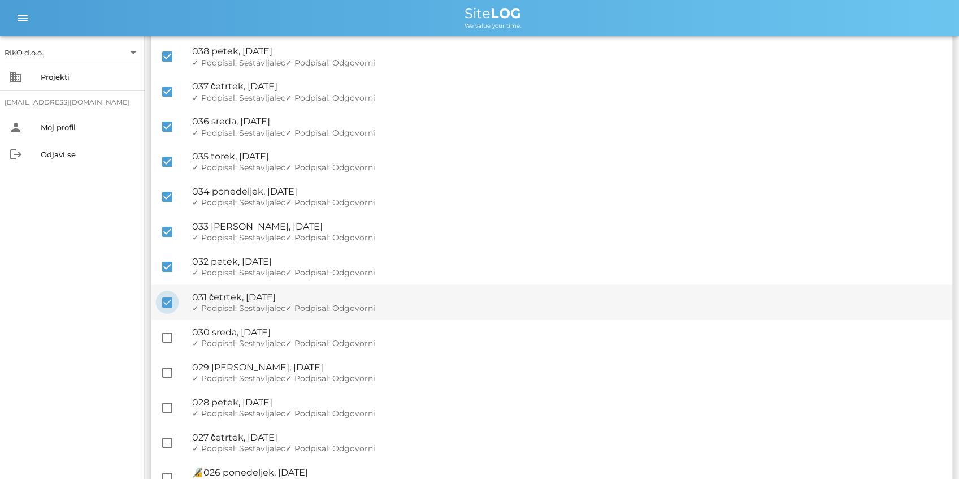
scroll to position [1168, 0]
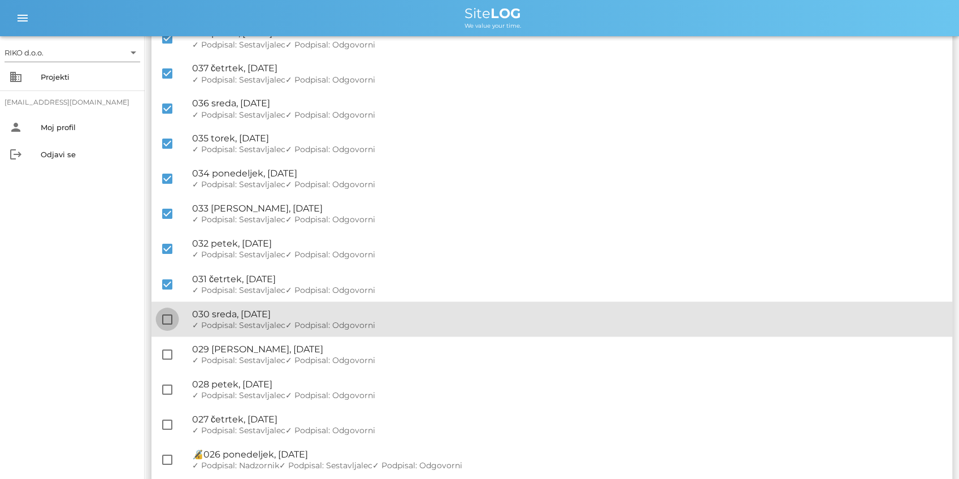
click at [165, 315] on div at bounding box center [167, 318] width 19 height 19
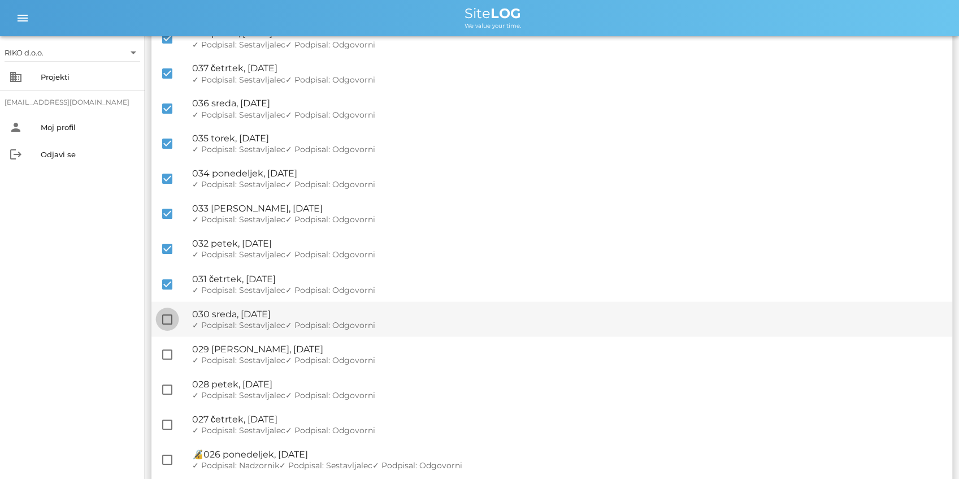
checkbox input "true"
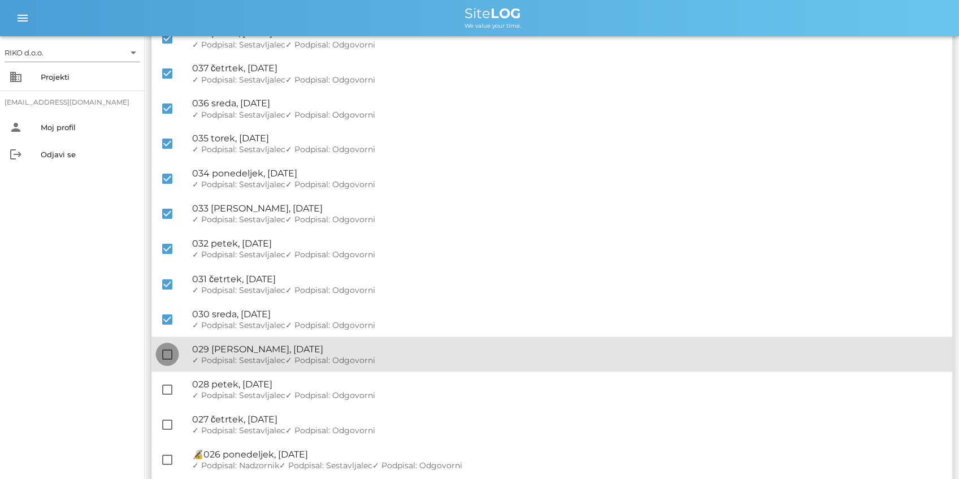
drag, startPoint x: 168, startPoint y: 350, endPoint x: 170, endPoint y: 366, distance: 15.9
click at [168, 350] on div at bounding box center [167, 353] width 19 height 19
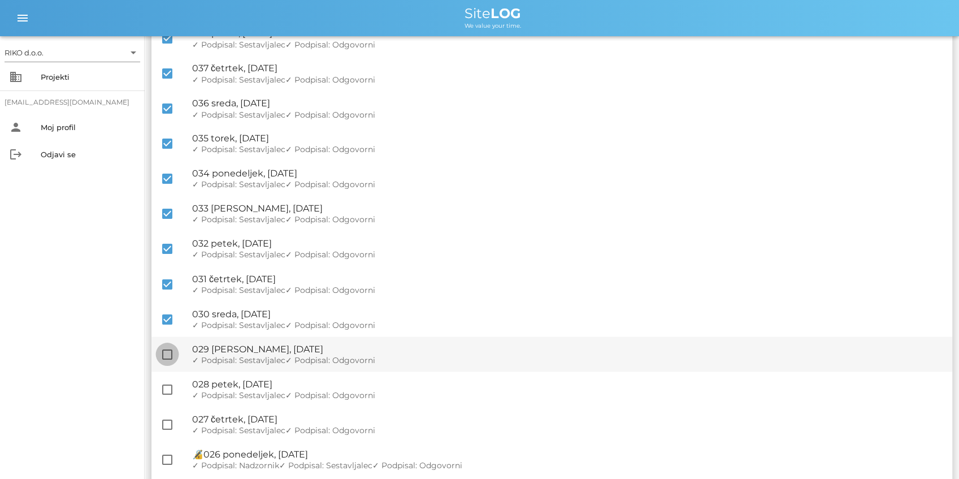
checkbox input "true"
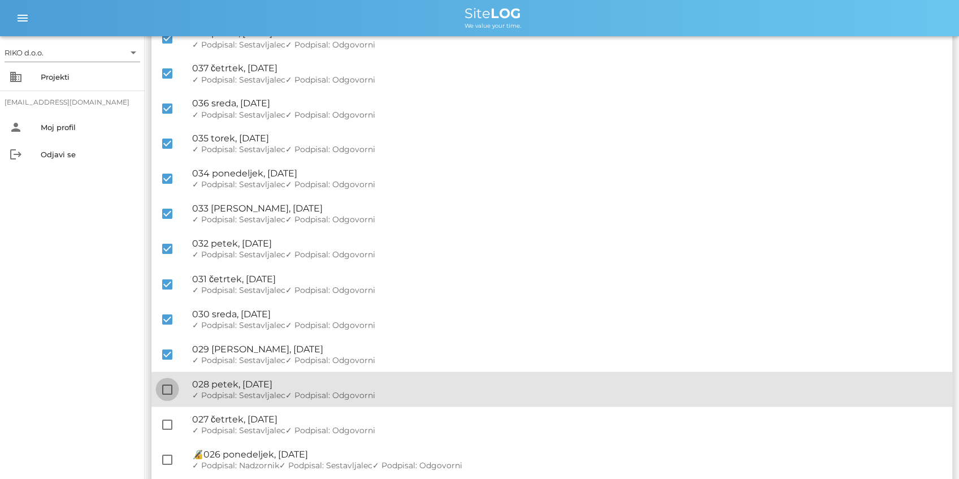
click at [167, 388] on div at bounding box center [167, 388] width 19 height 19
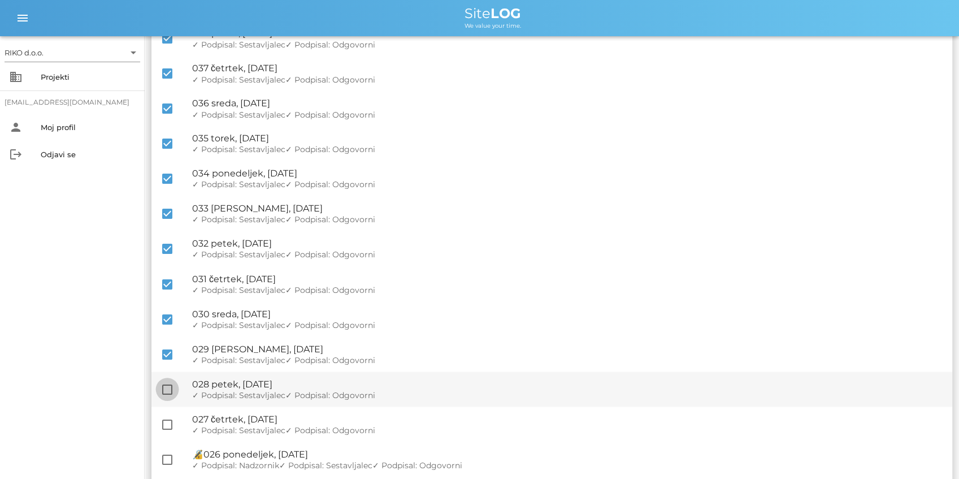
checkbox input "true"
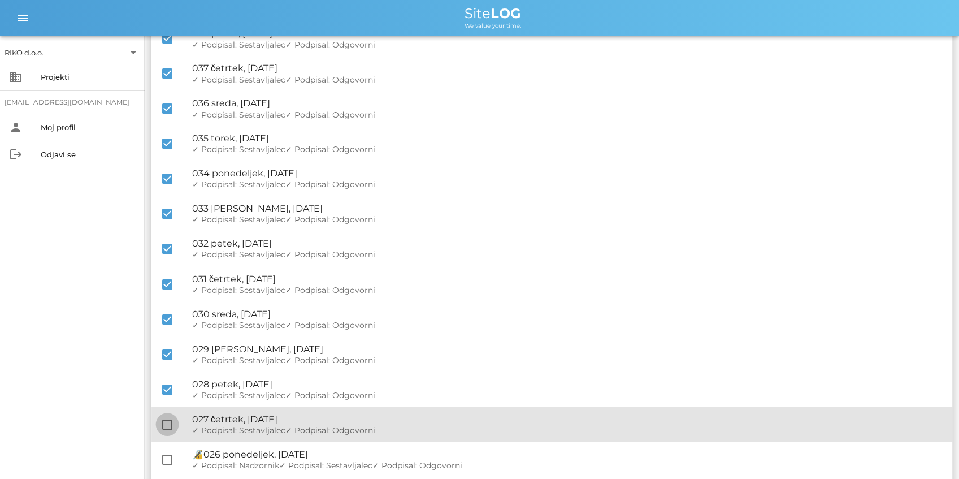
click at [168, 417] on div at bounding box center [167, 423] width 19 height 19
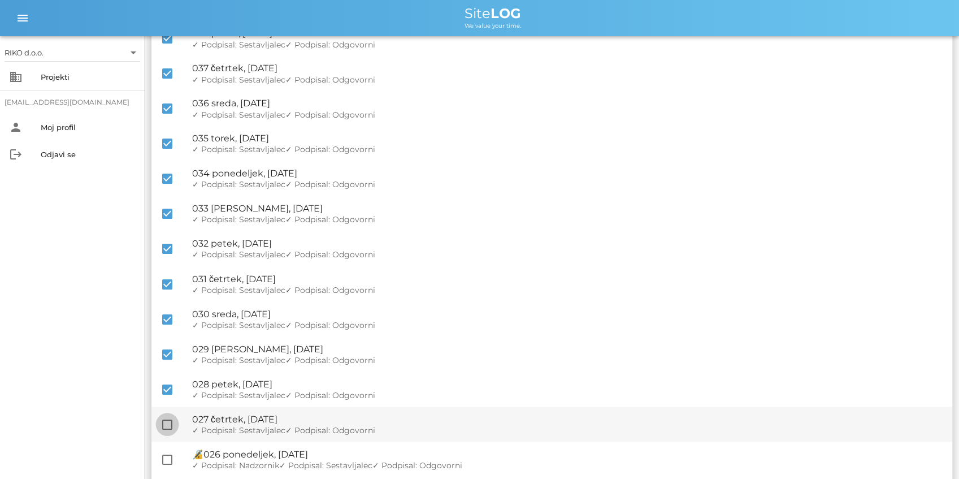
checkbox input "true"
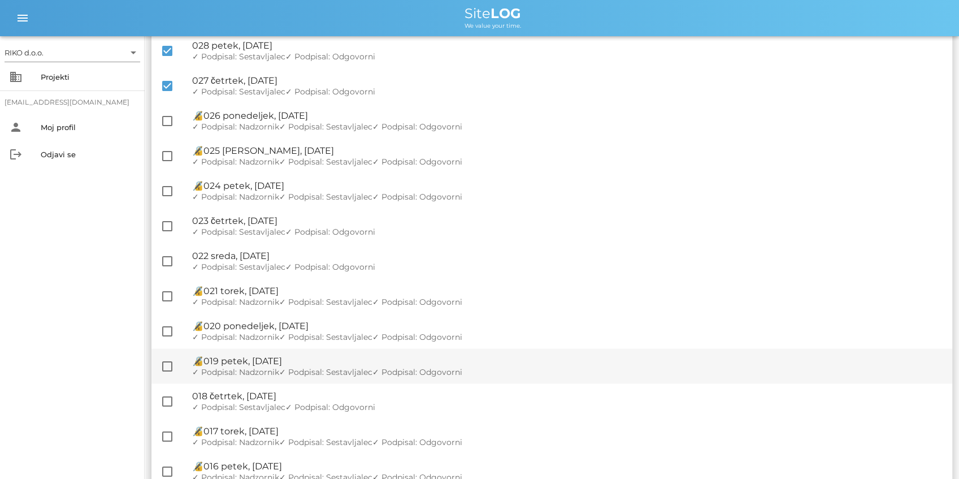
scroll to position [1507, 0]
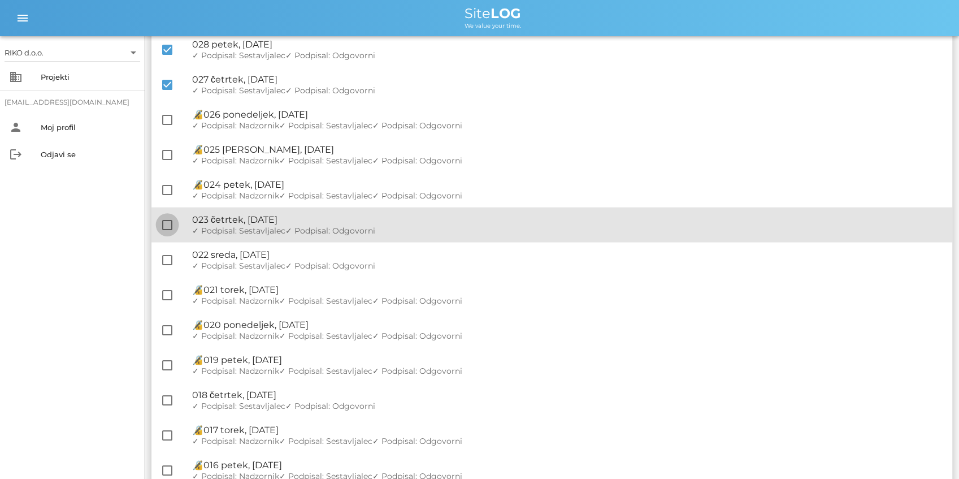
click at [172, 225] on div at bounding box center [167, 224] width 19 height 19
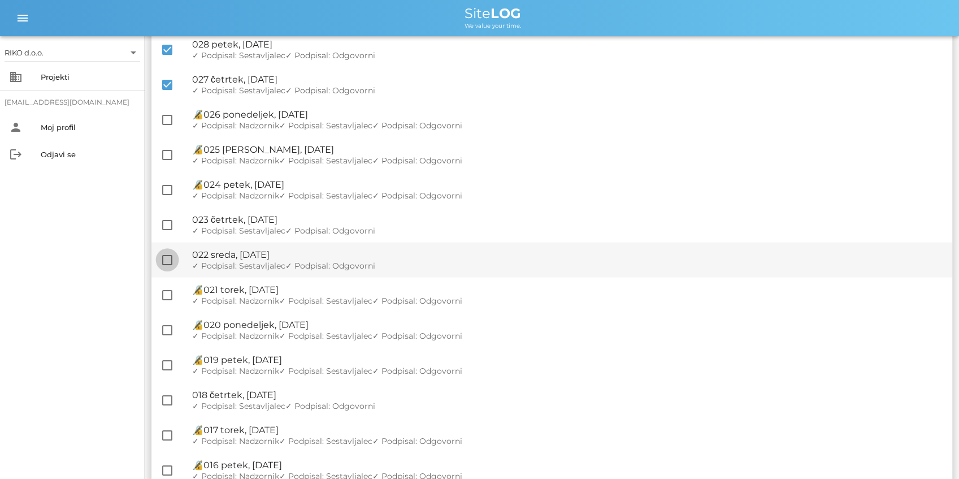
checkbox input "true"
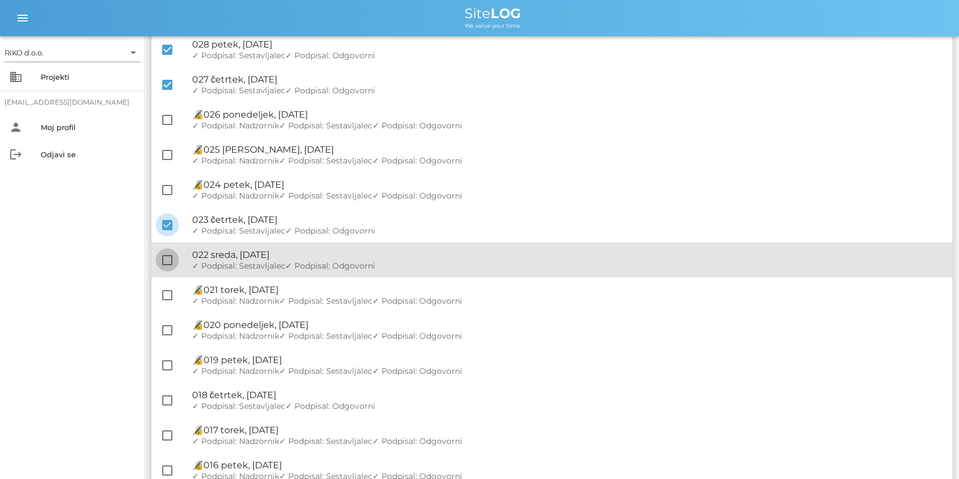
click at [166, 263] on div at bounding box center [167, 259] width 19 height 19
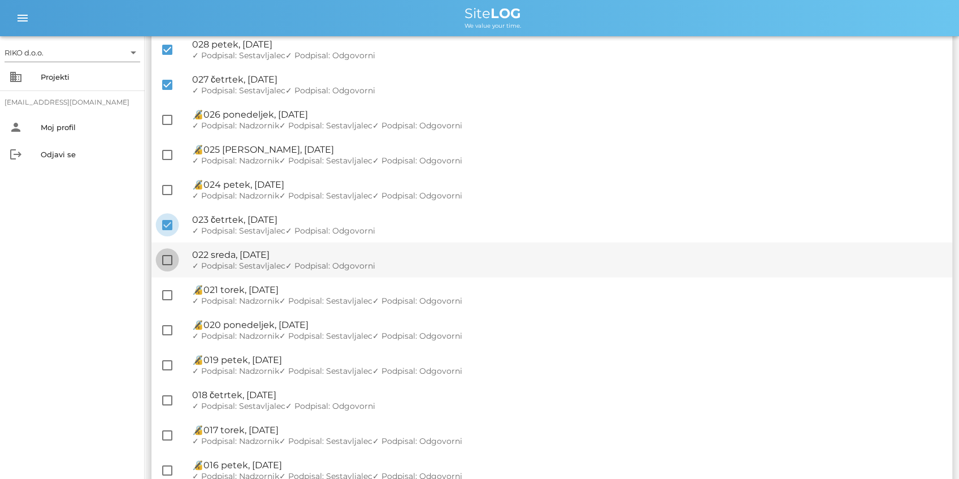
checkbox input "true"
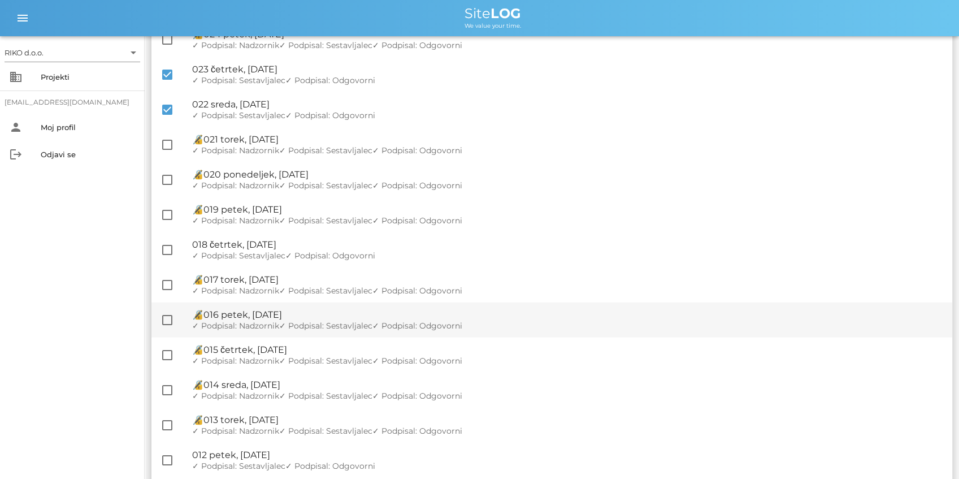
scroll to position [1658, 0]
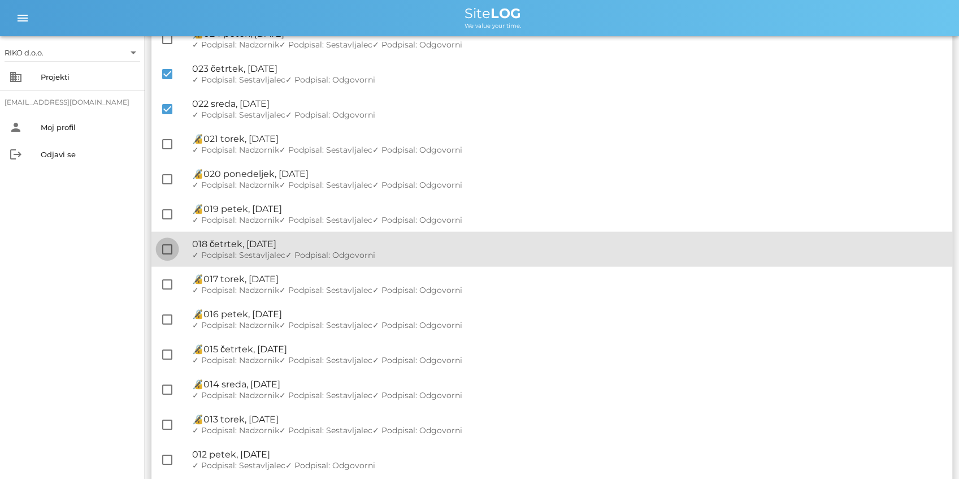
click at [168, 249] on div at bounding box center [167, 249] width 19 height 19
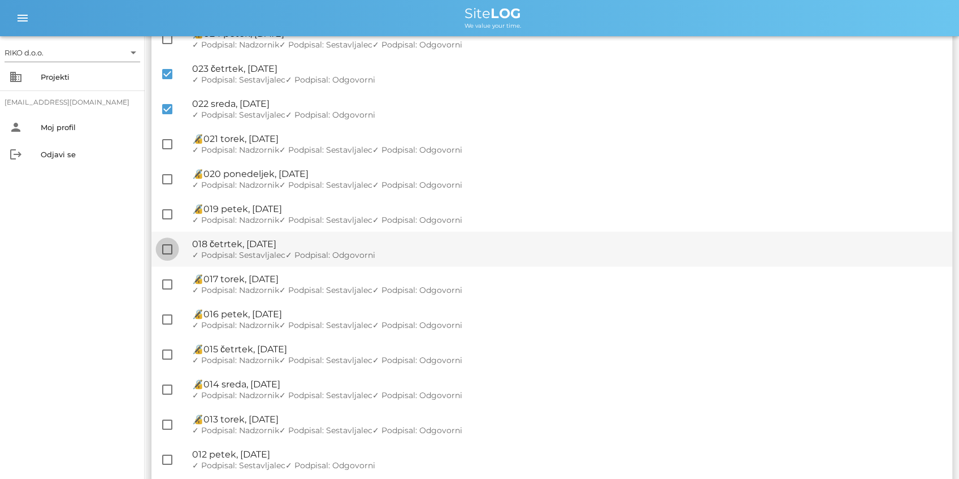
checkbox input "true"
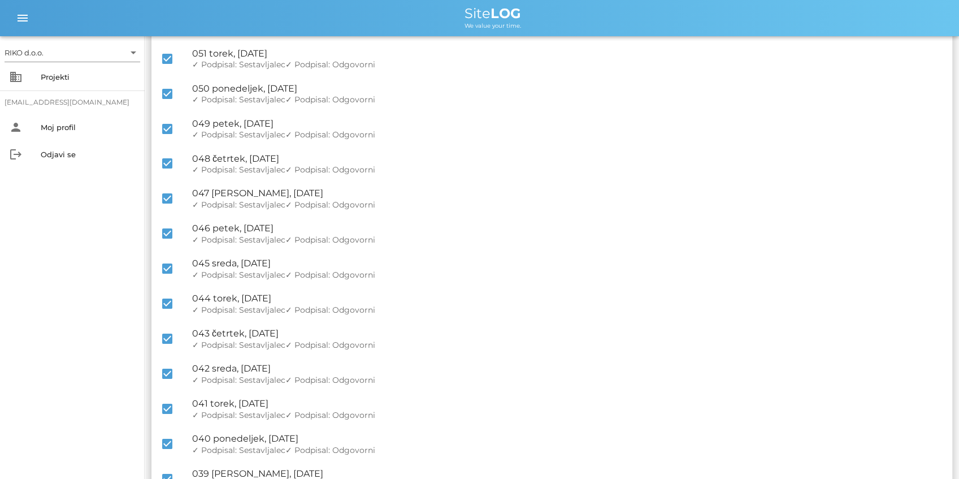
scroll to position [0, 0]
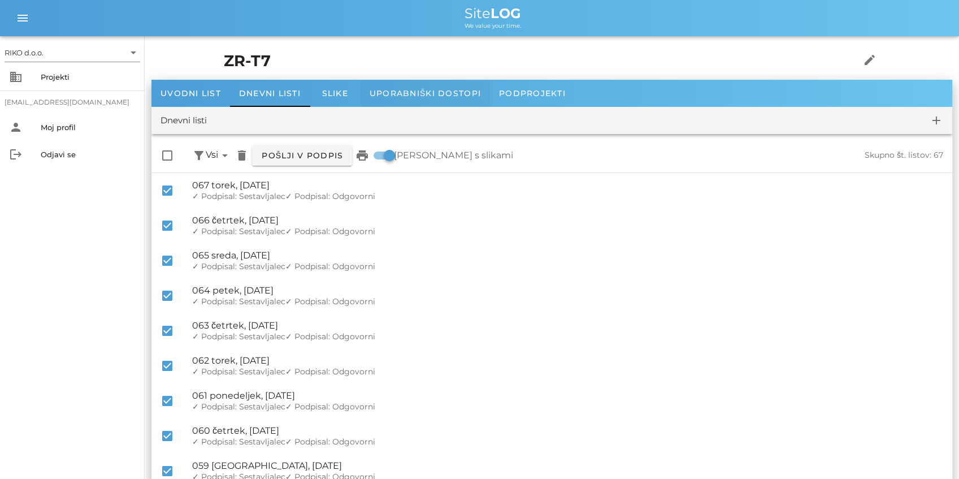
drag, startPoint x: 500, startPoint y: 349, endPoint x: 430, endPoint y: 106, distance: 253.5
click at [305, 153] on span "Pošlji v podpis" at bounding box center [302, 155] width 82 height 10
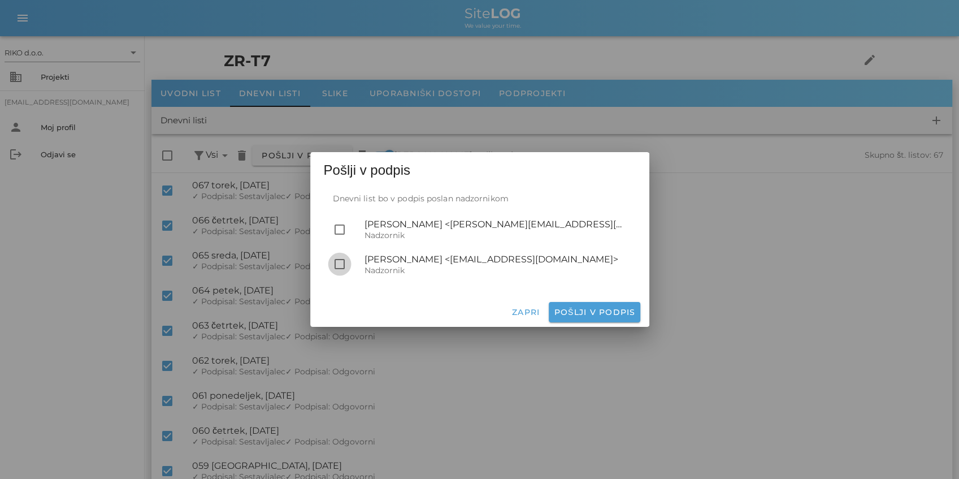
click at [341, 265] on div at bounding box center [339, 263] width 19 height 19
click at [601, 310] on span "Pošlji v podpis" at bounding box center [594, 312] width 82 height 10
checkbox input "false"
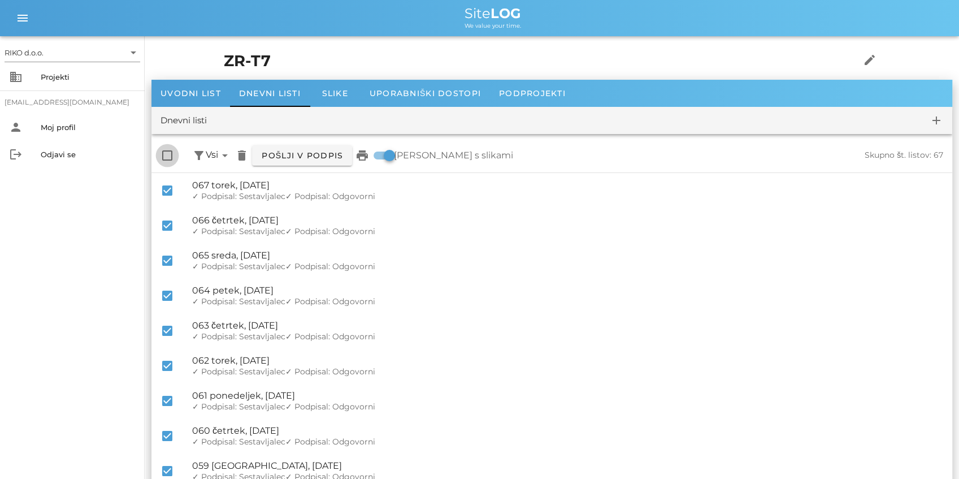
click at [172, 157] on div at bounding box center [167, 155] width 19 height 19
checkbox input "true"
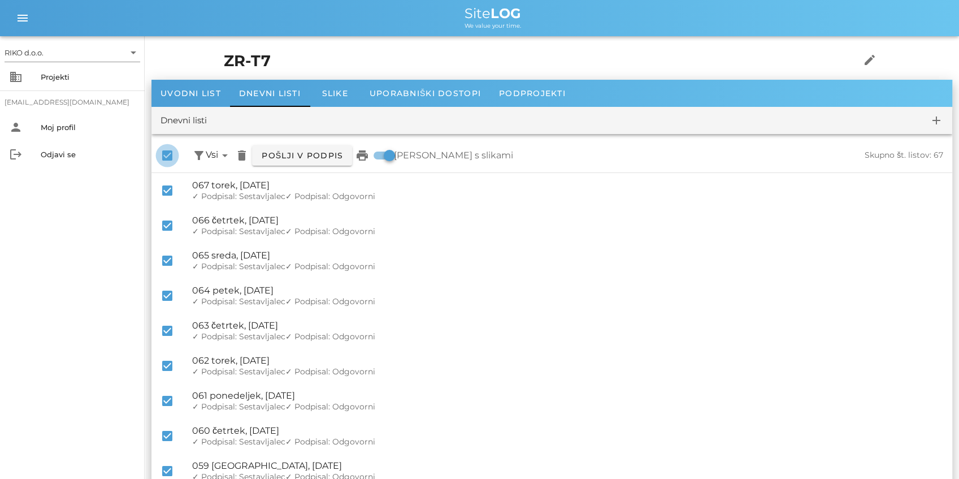
checkbox input "true"
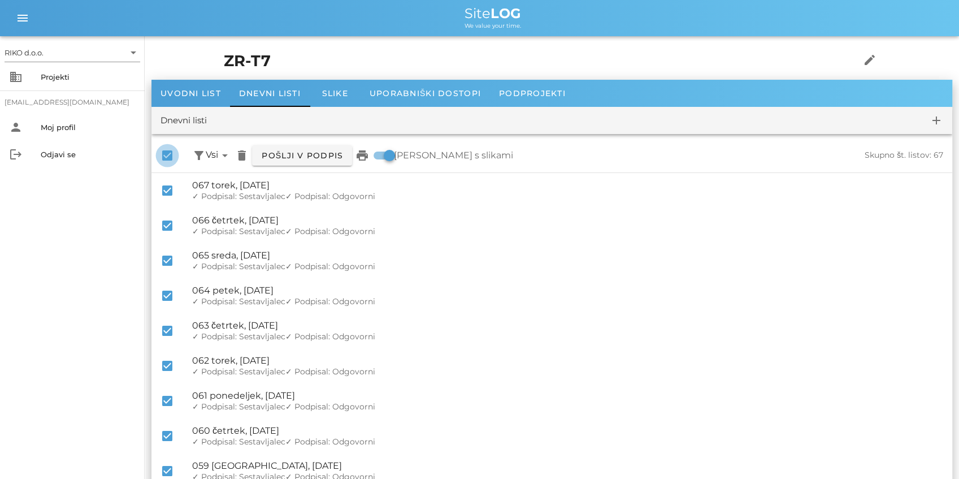
checkbox input "true"
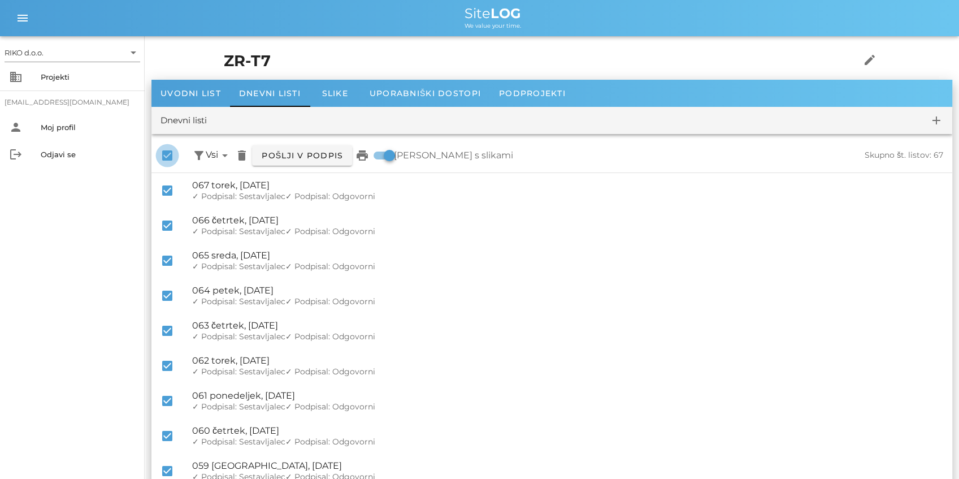
checkbox input "true"
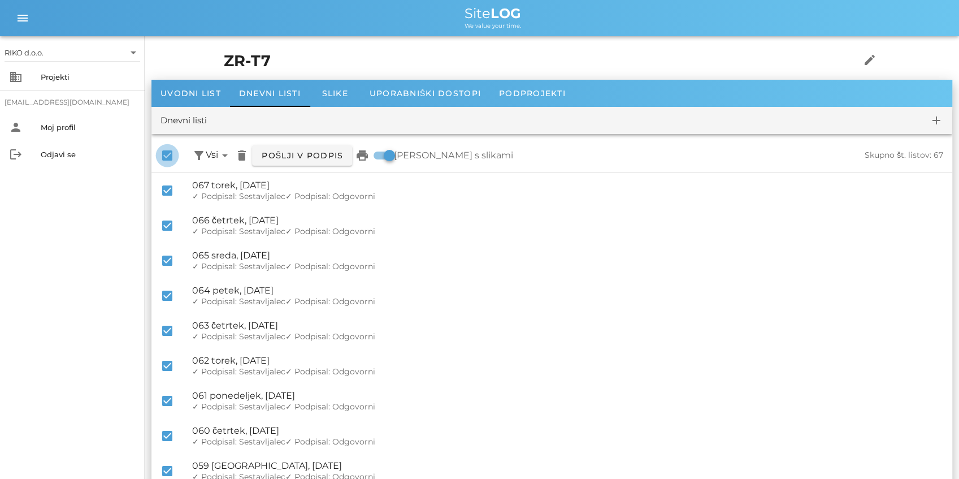
checkbox input "true"
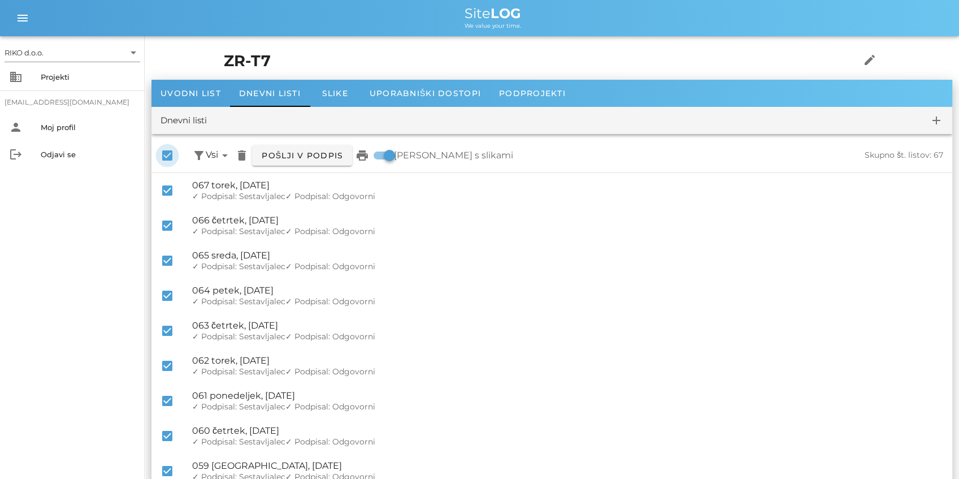
click at [172, 157] on div at bounding box center [167, 155] width 19 height 19
checkbox input "false"
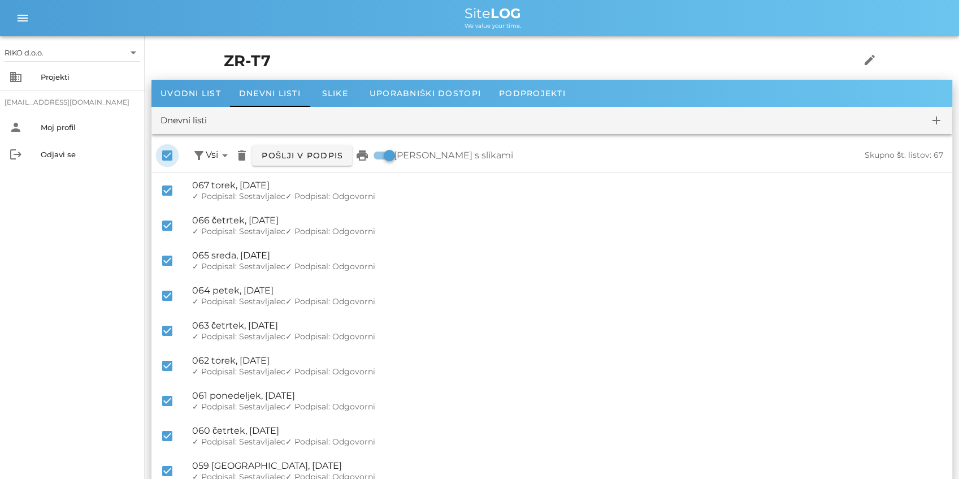
checkbox input "false"
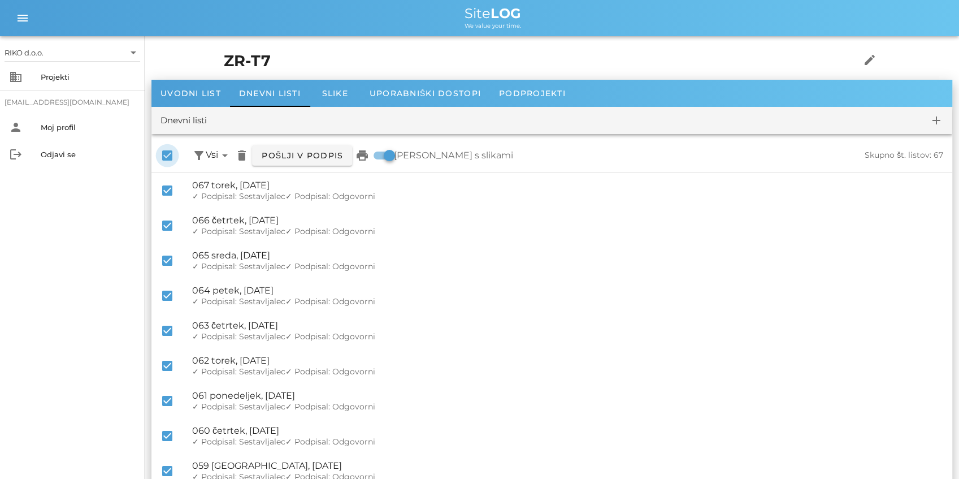
checkbox input "false"
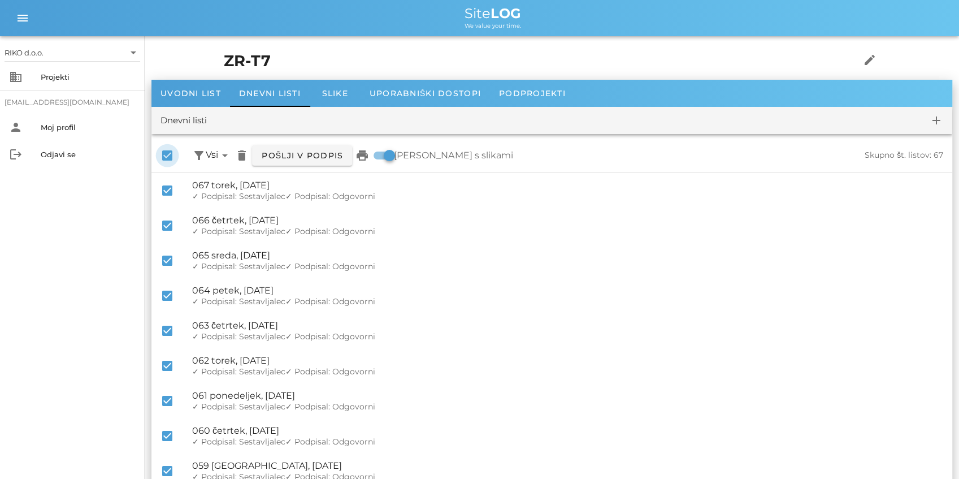
checkbox input "false"
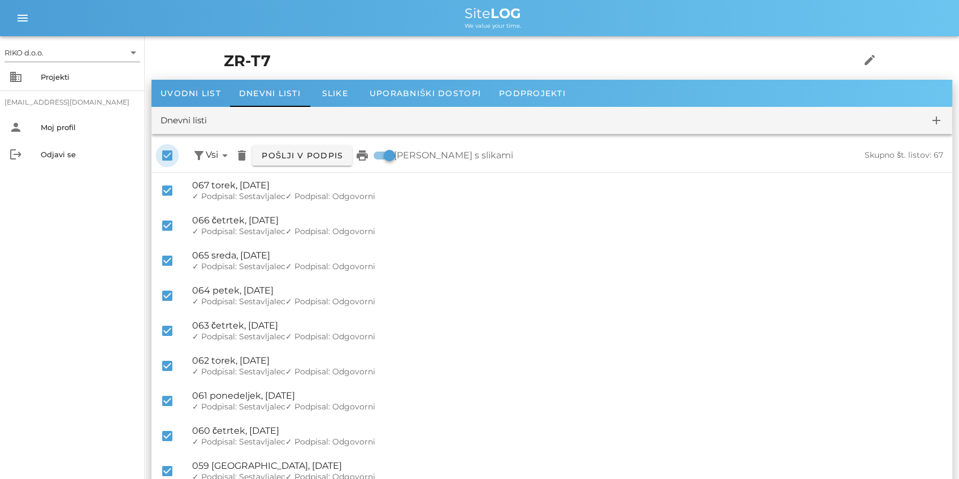
checkbox input "false"
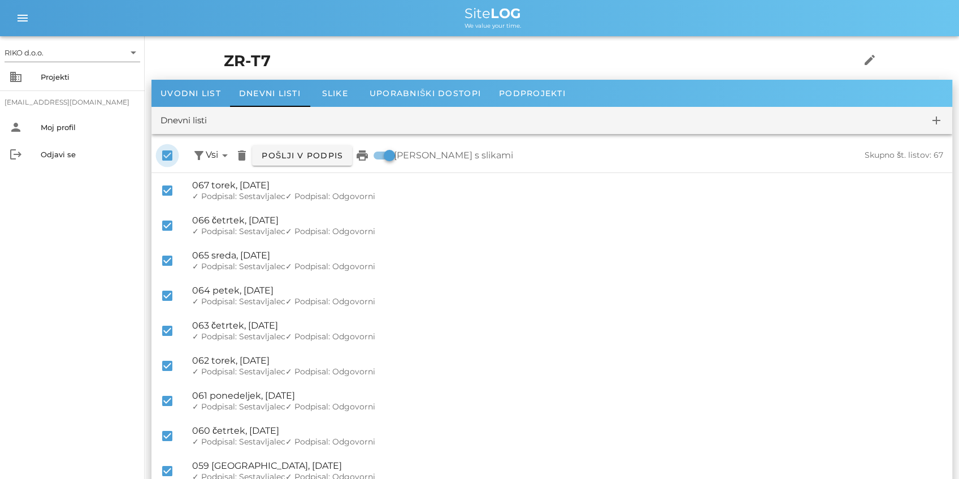
checkbox input "false"
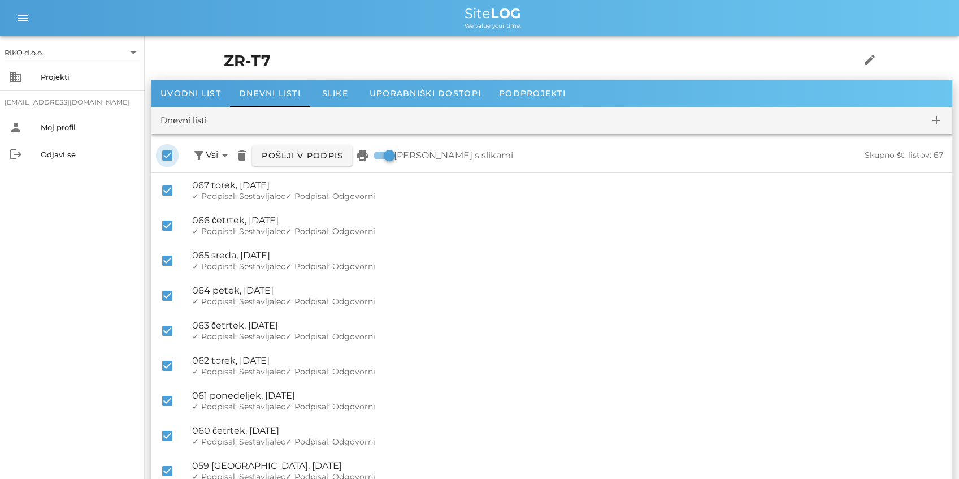
checkbox input "false"
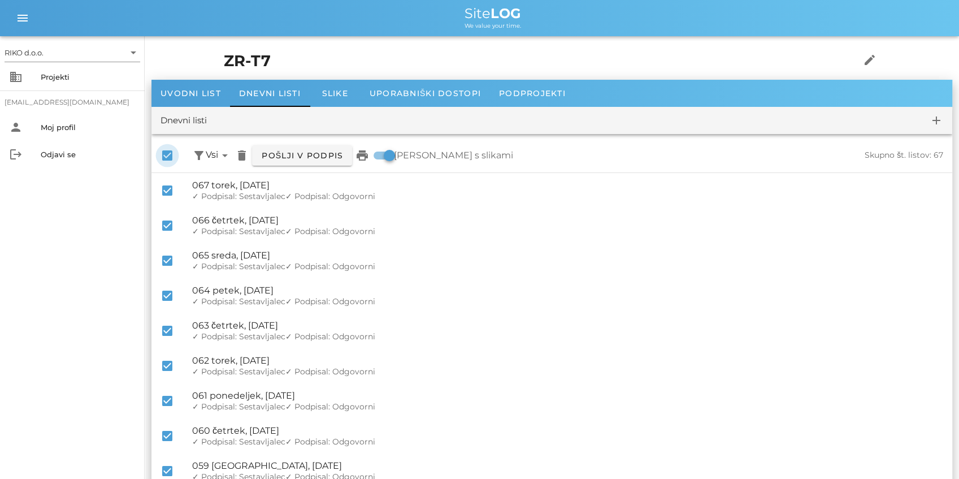
checkbox input "false"
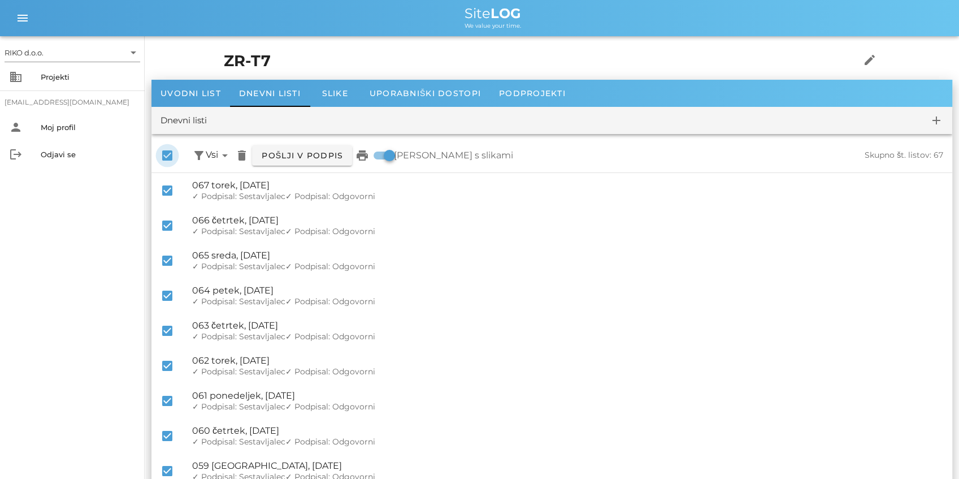
checkbox input "false"
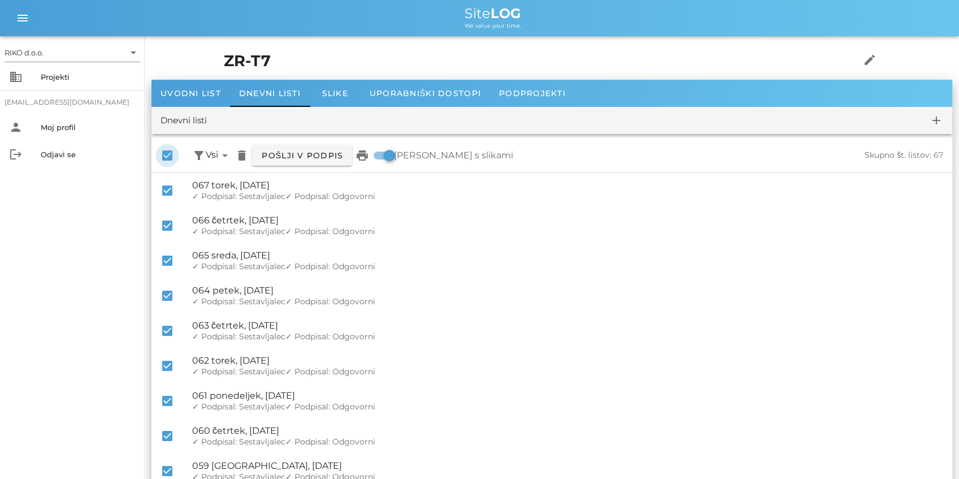
checkbox input "false"
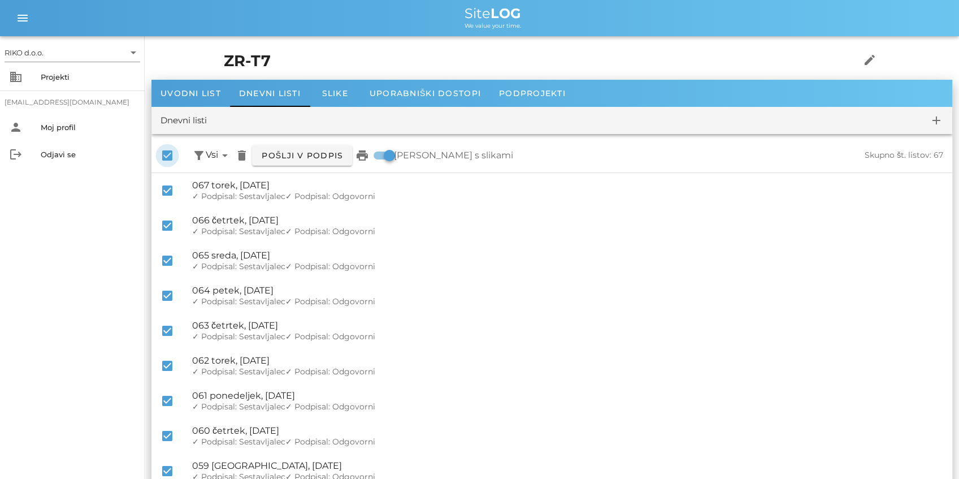
checkbox input "false"
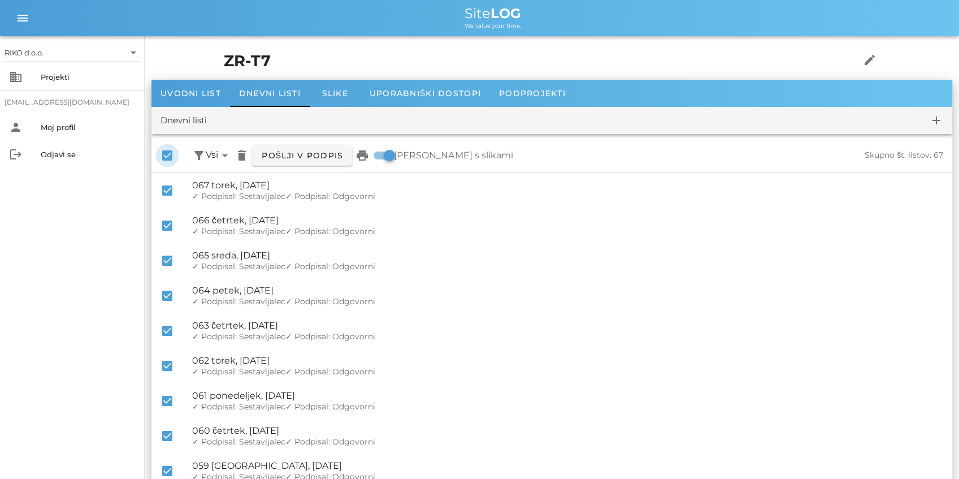
checkbox input "false"
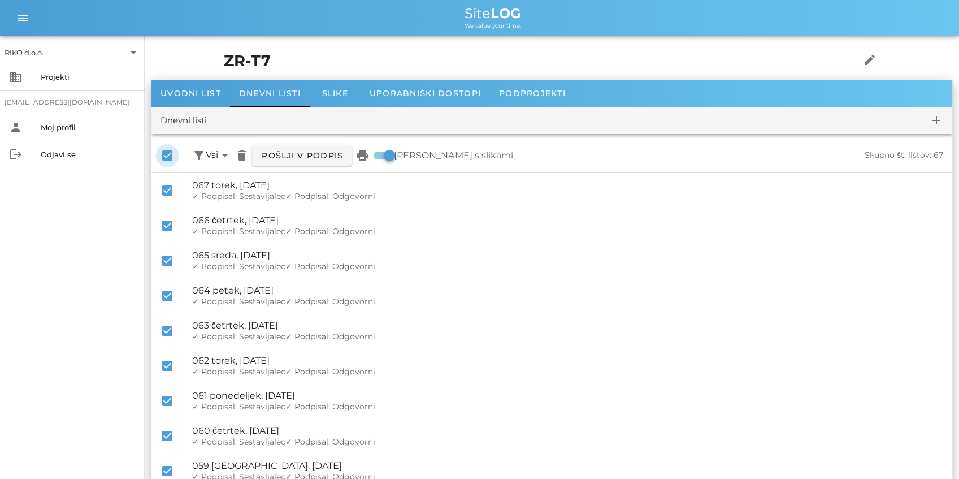
checkbox input "false"
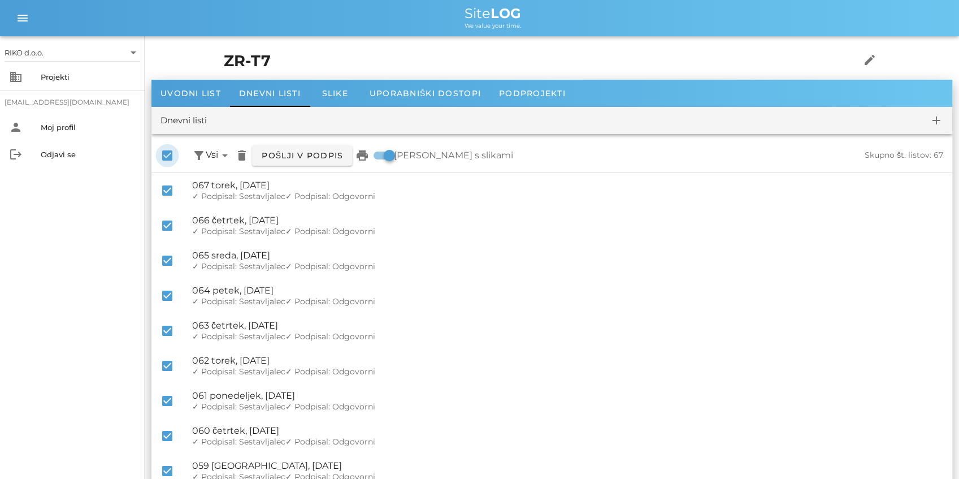
checkbox input "false"
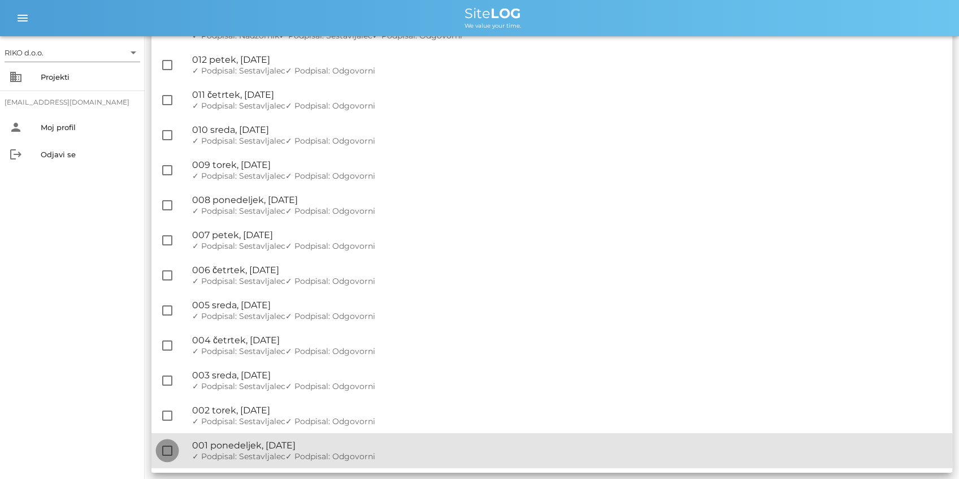
click at [166, 449] on div at bounding box center [167, 450] width 19 height 19
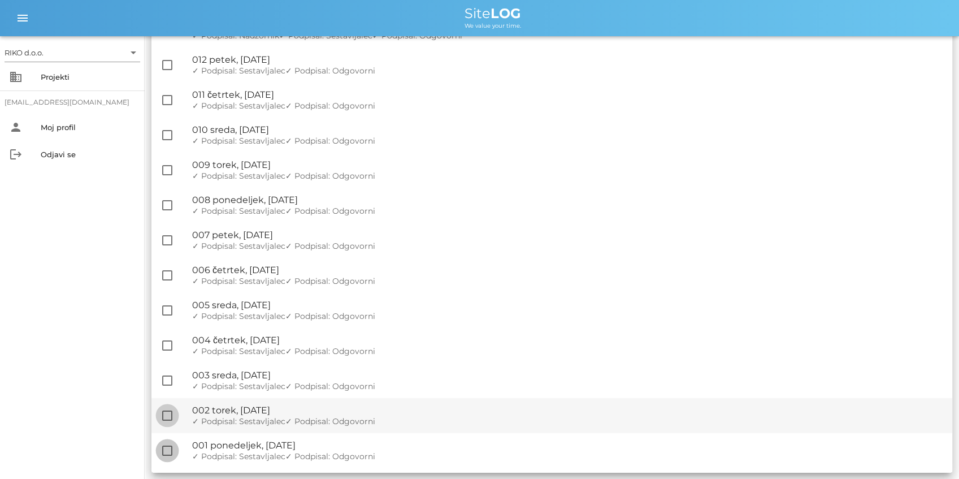
checkbox input "true"
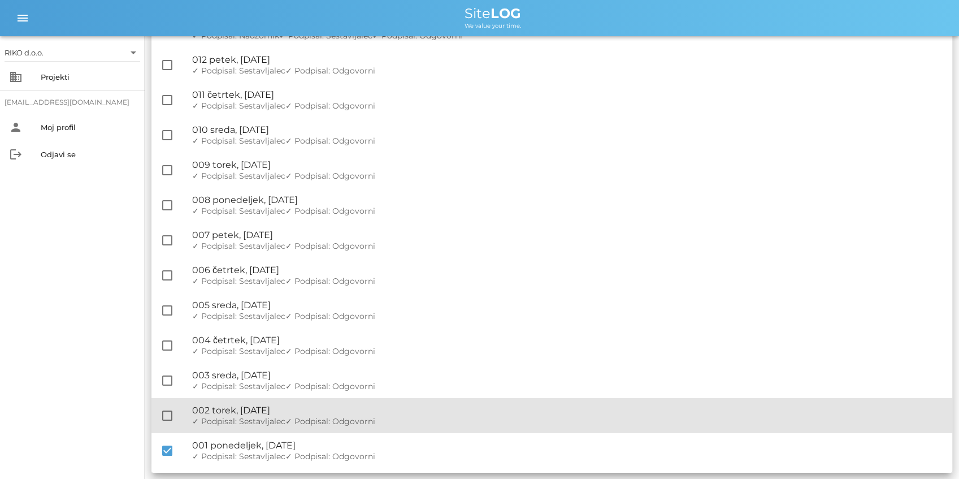
click at [161, 399] on div "check_box_outline_blank 🔏 002 torek, 18.02.2025 ✓ Podpisal: Nadzornik ✓ Podpisa…" at bounding box center [551, 415] width 801 height 35
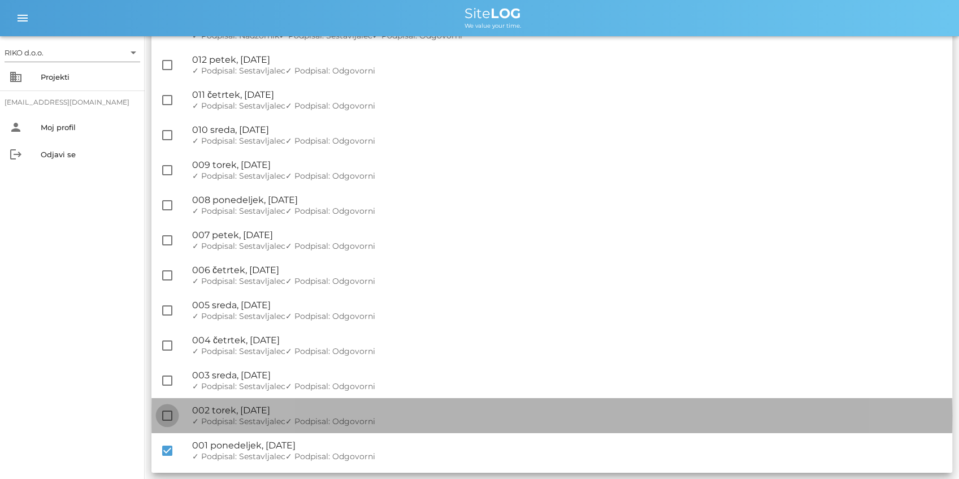
click at [165, 409] on div at bounding box center [167, 415] width 19 height 19
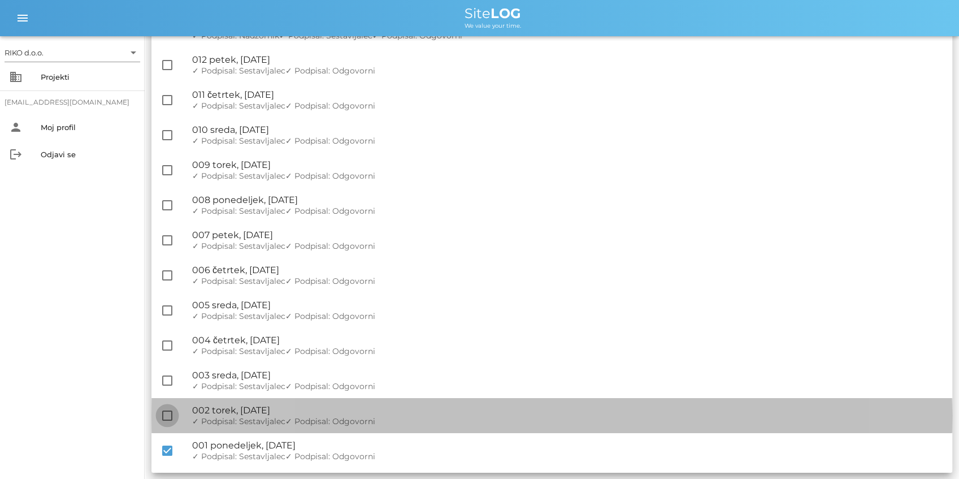
checkbox input "true"
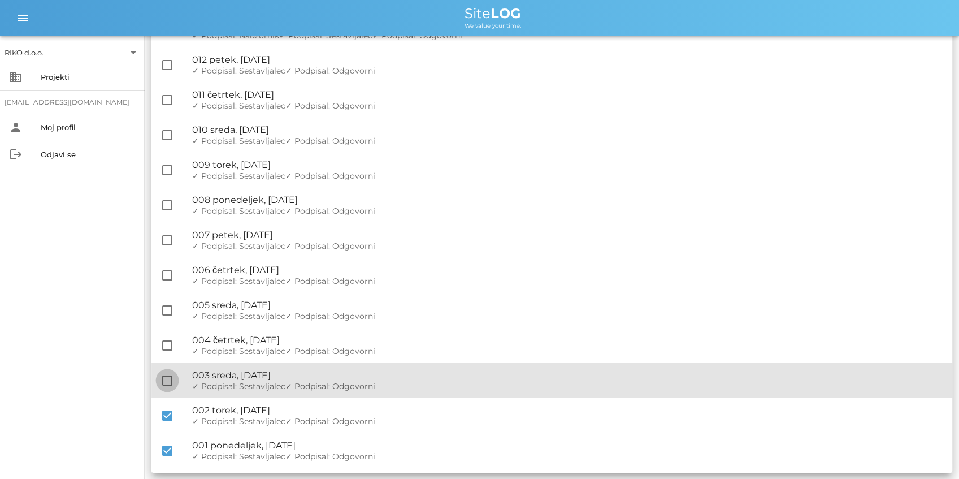
click at [167, 380] on div at bounding box center [167, 380] width 19 height 19
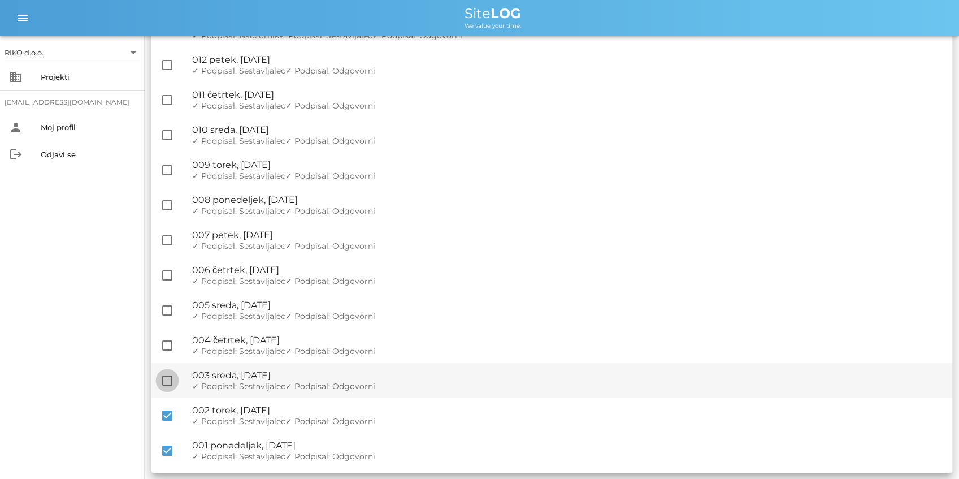
checkbox input "true"
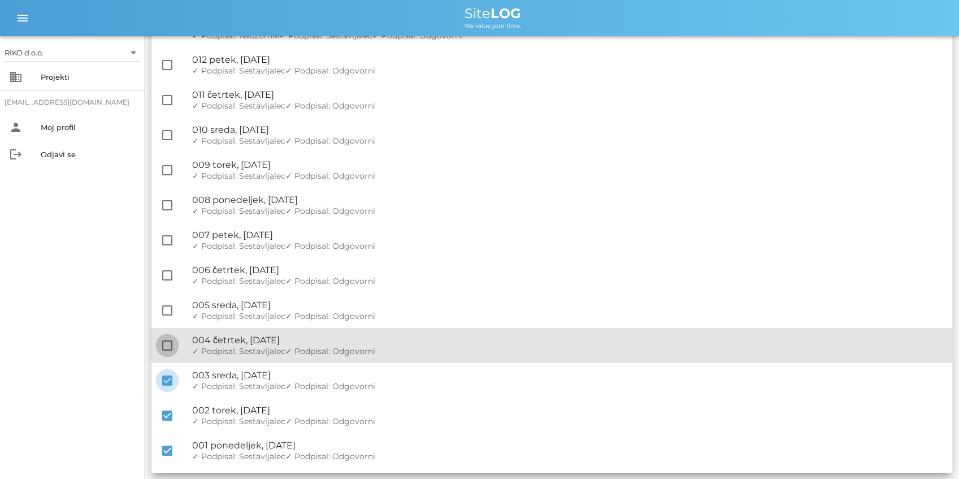
click at [168, 349] on div at bounding box center [167, 345] width 19 height 19
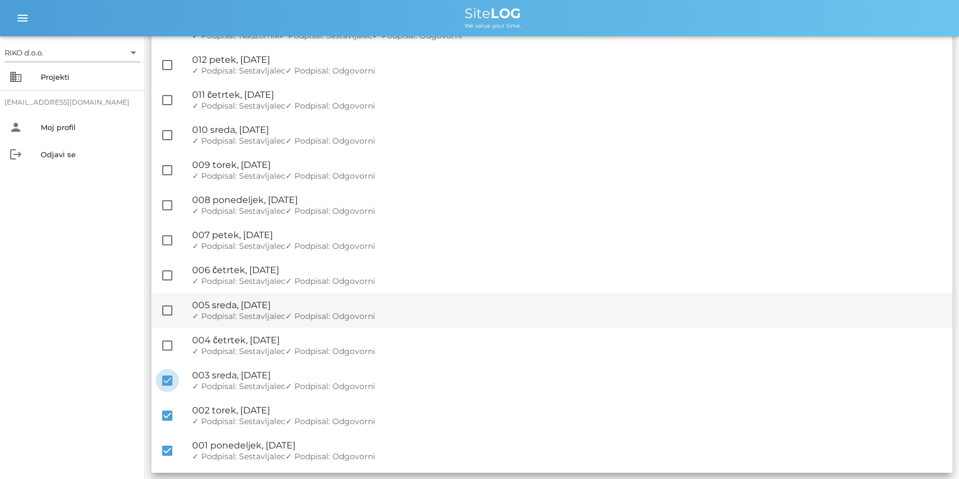
checkbox input "true"
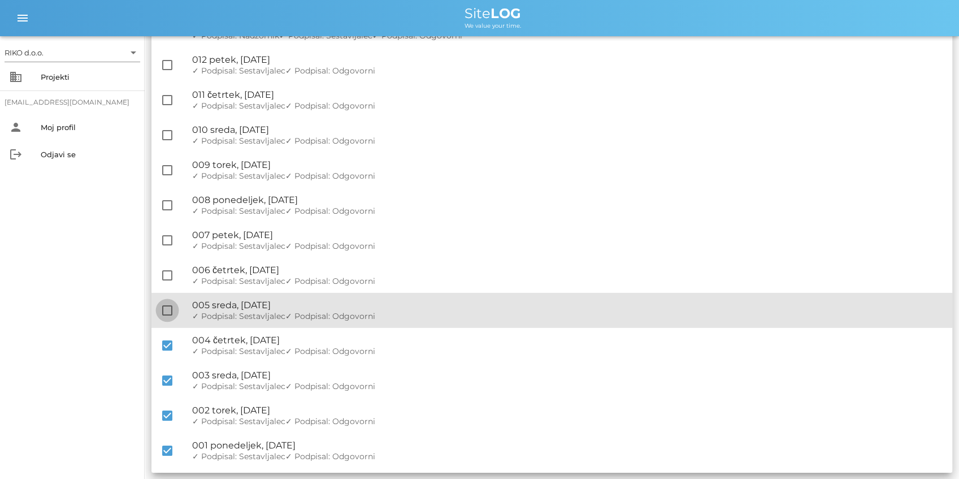
drag, startPoint x: 167, startPoint y: 312, endPoint x: 169, endPoint y: 292, distance: 20.4
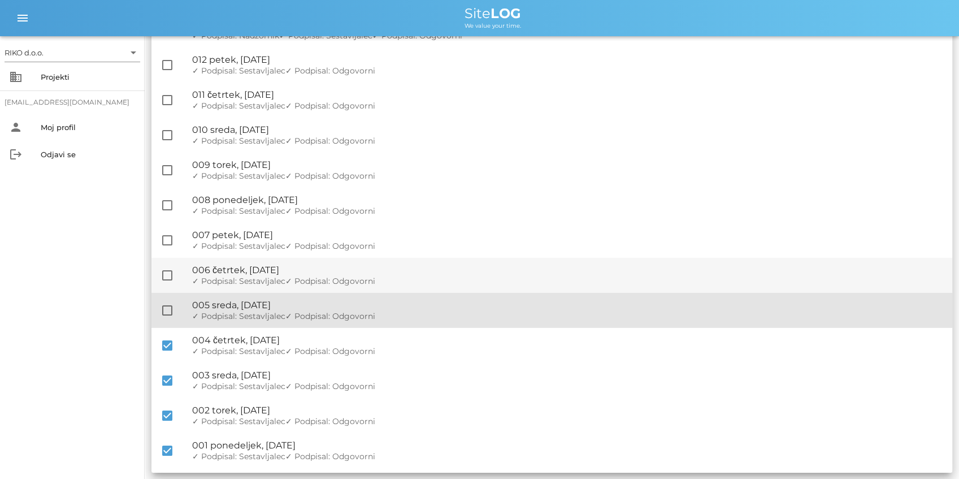
click at [167, 312] on div at bounding box center [167, 310] width 19 height 19
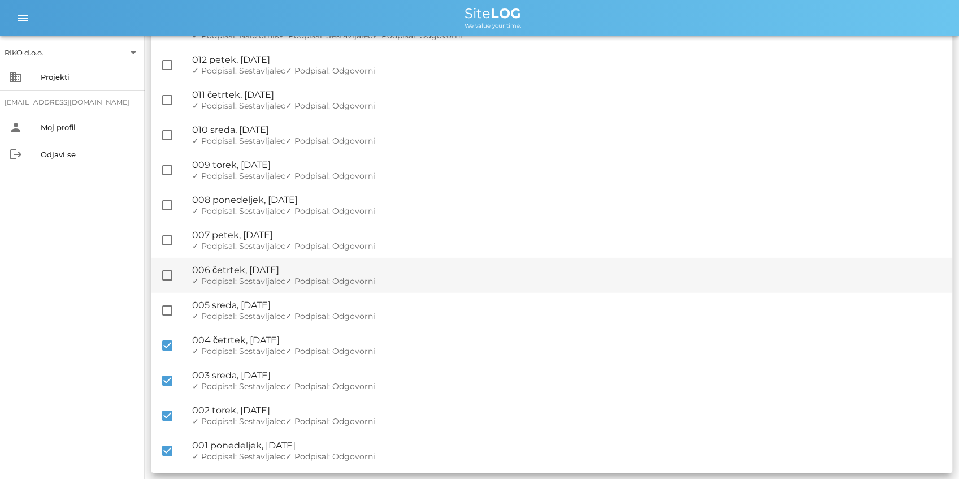
checkbox input "true"
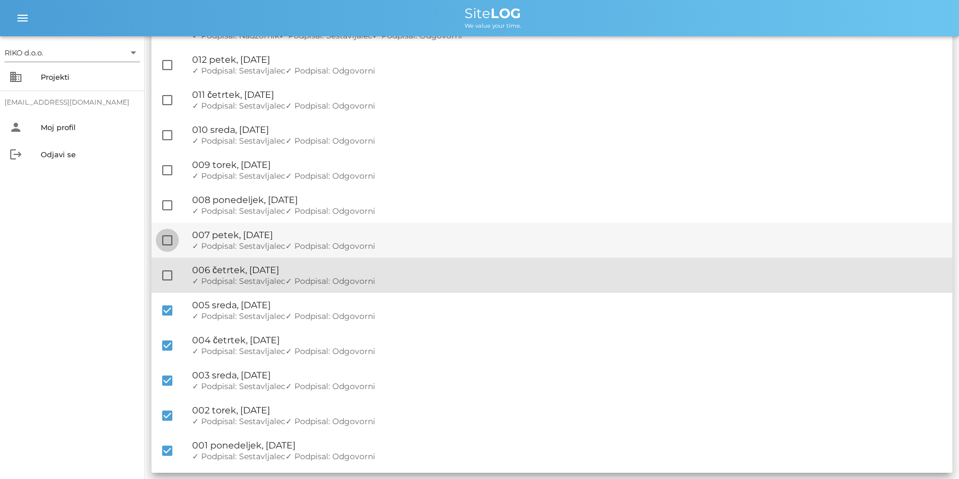
drag, startPoint x: 171, startPoint y: 274, endPoint x: 163, endPoint y: 237, distance: 36.9
click at [170, 272] on div at bounding box center [167, 275] width 19 height 19
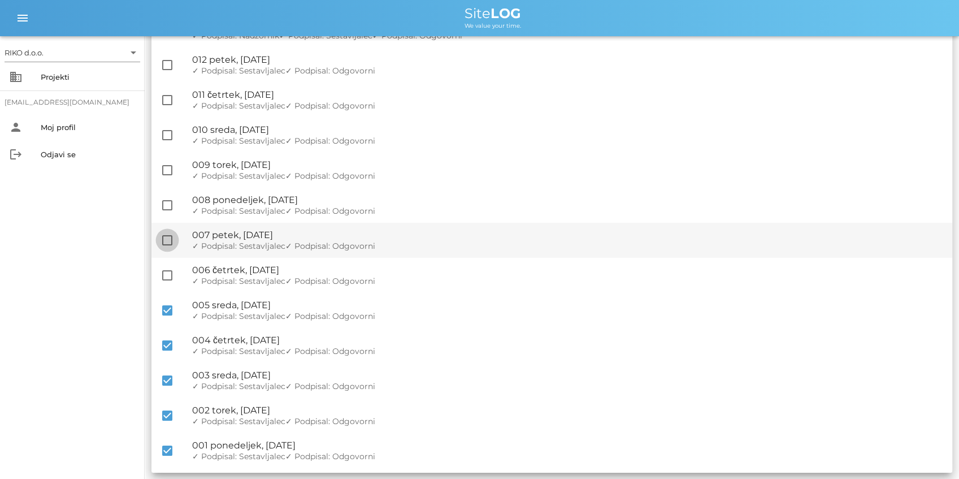
checkbox input "true"
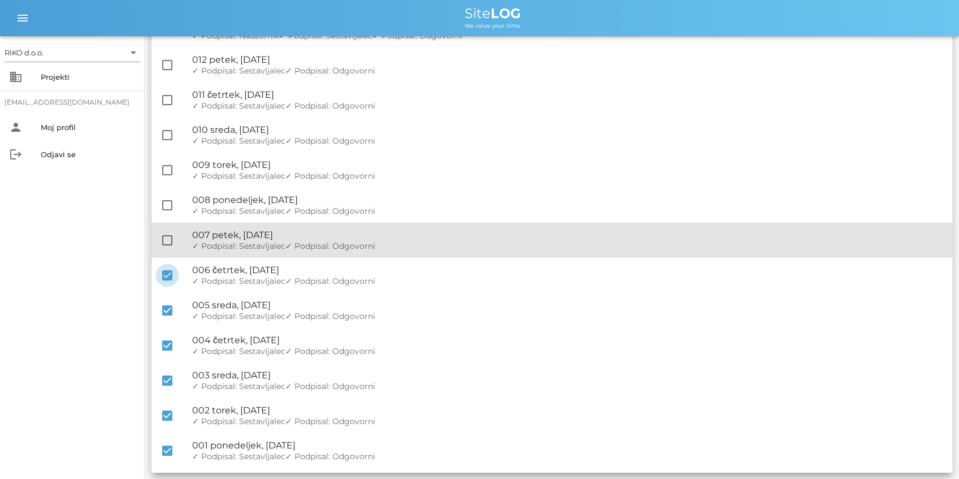
drag, startPoint x: 163, startPoint y: 237, endPoint x: 164, endPoint y: 223, distance: 14.7
click at [163, 237] on div at bounding box center [167, 240] width 19 height 19
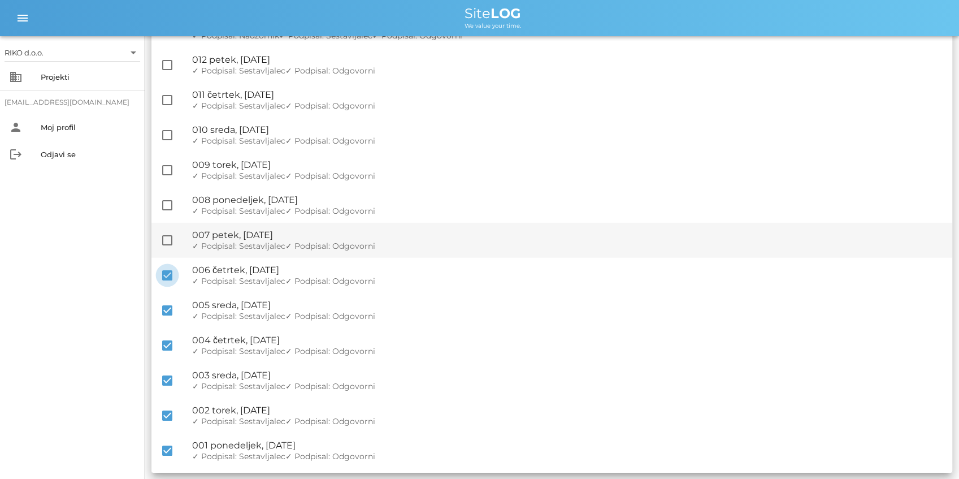
checkbox input "true"
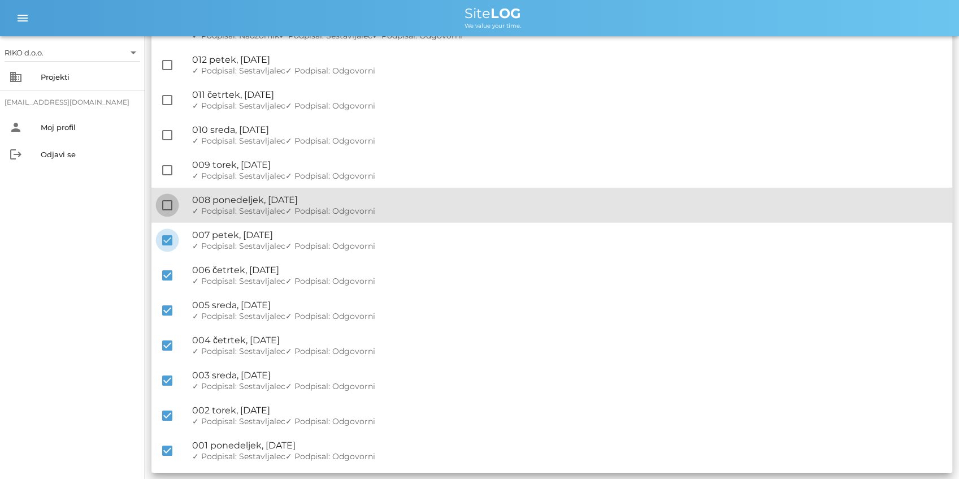
click at [166, 205] on div at bounding box center [167, 205] width 19 height 19
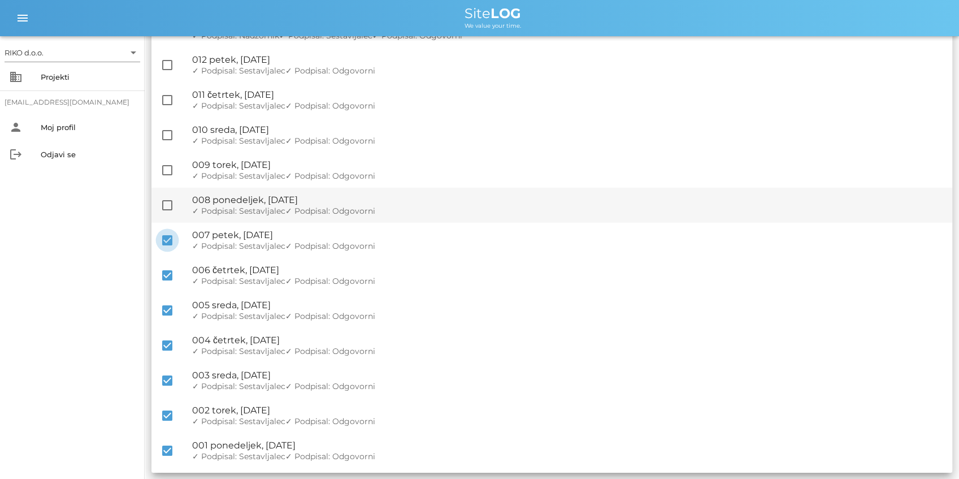
checkbox input "true"
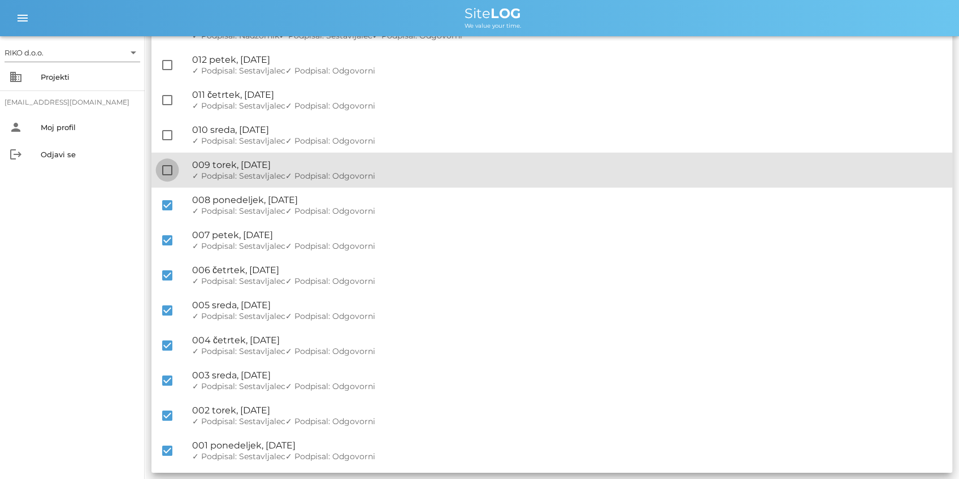
click at [167, 166] on div at bounding box center [167, 170] width 19 height 19
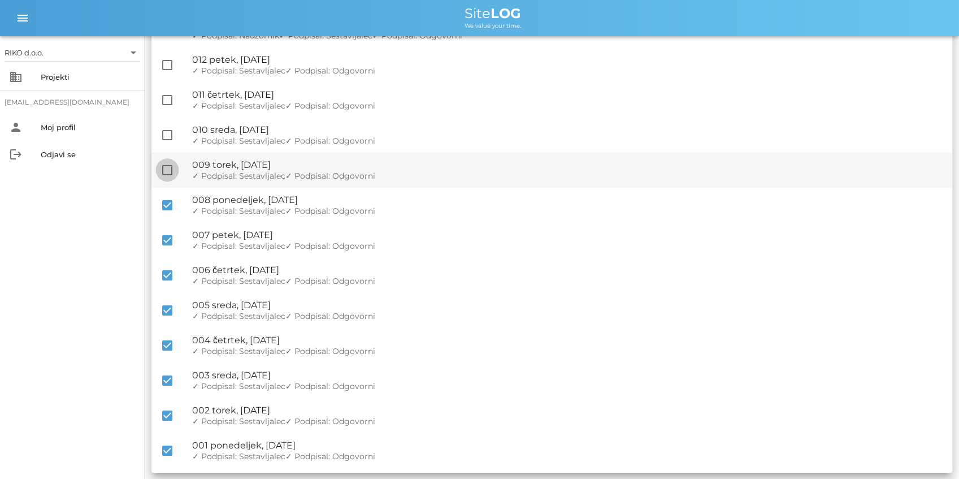
checkbox input "true"
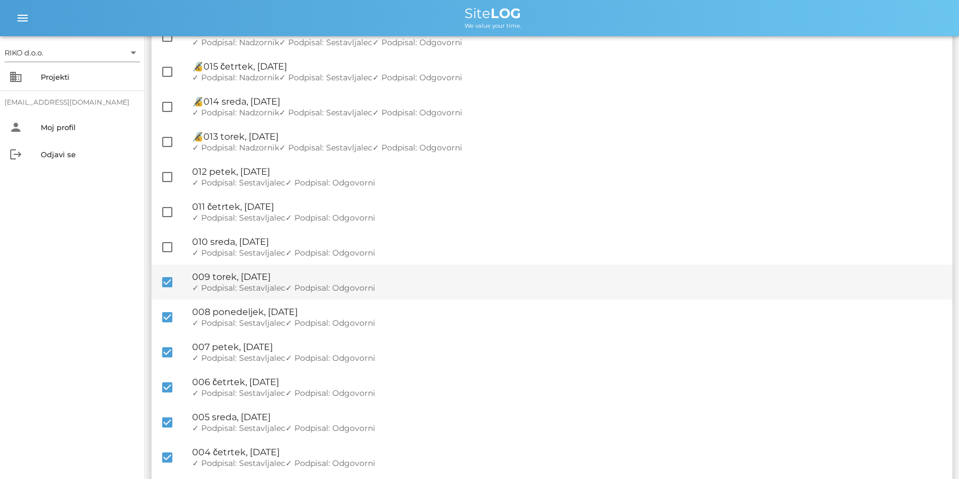
scroll to position [1939, 0]
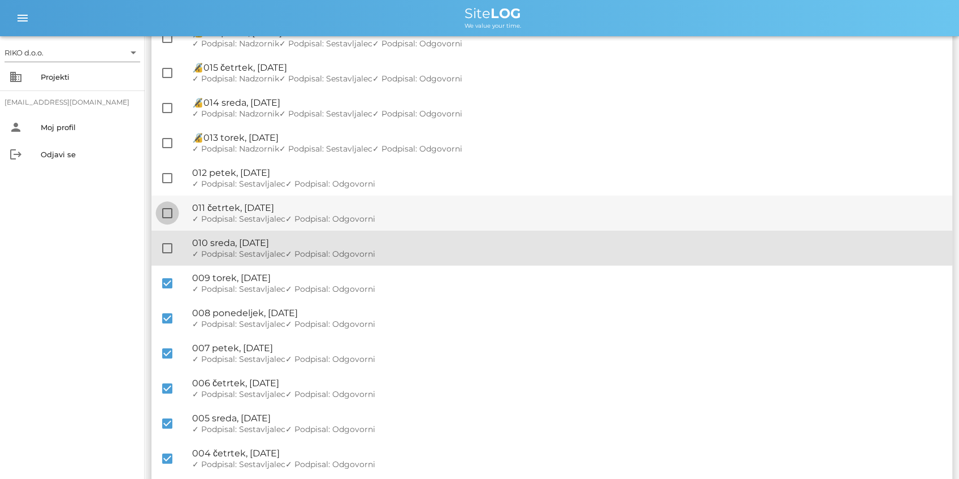
click at [167, 249] on div at bounding box center [167, 248] width 19 height 19
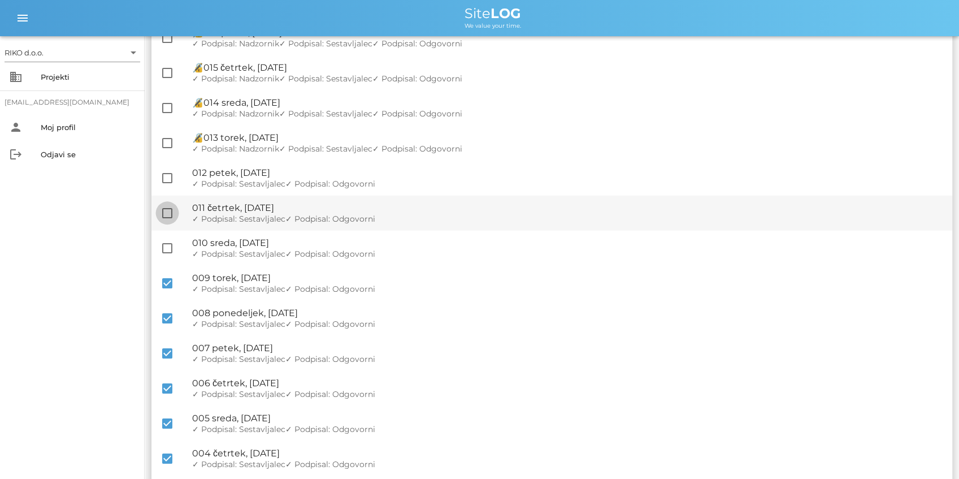
checkbox input "true"
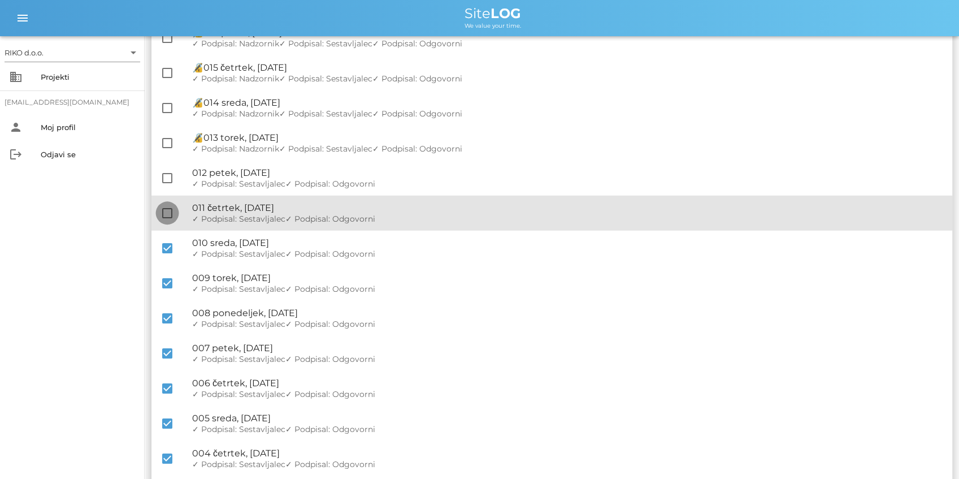
click at [167, 211] on div at bounding box center [167, 212] width 19 height 19
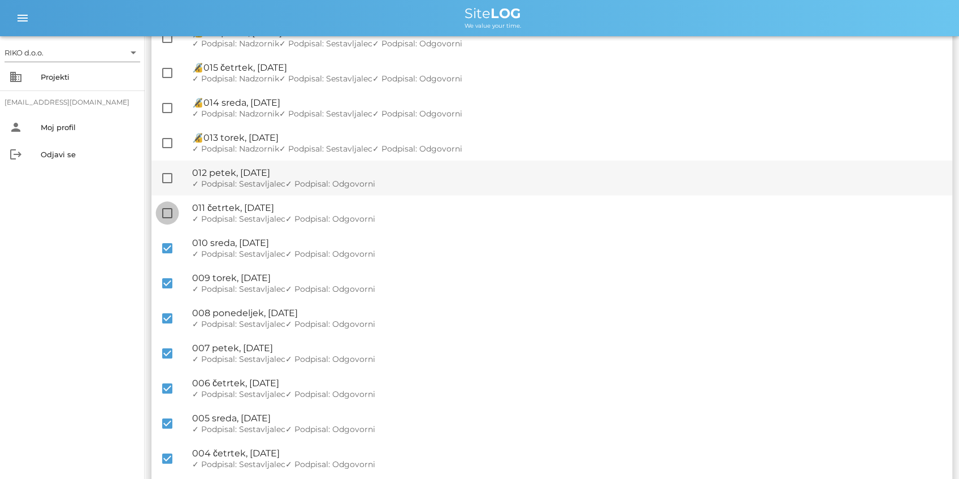
checkbox input "true"
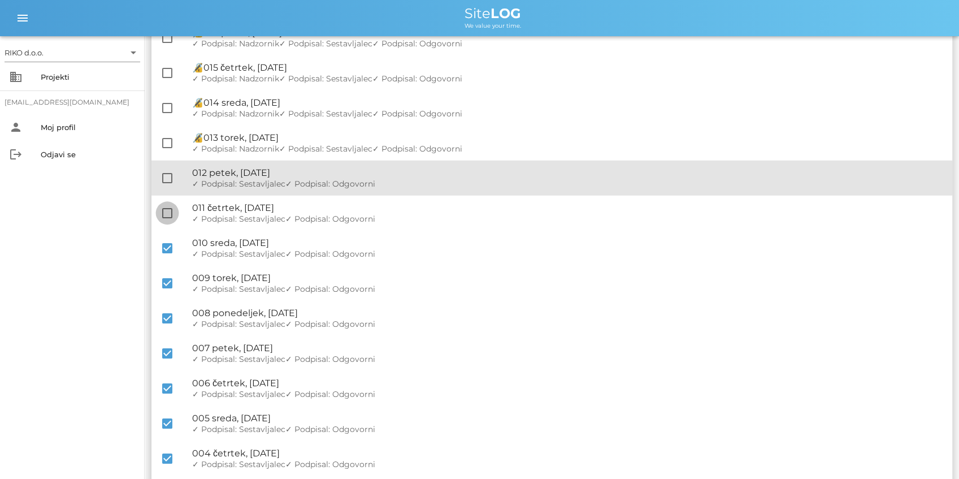
click at [165, 162] on div "check_box_outline_blank 🔏 012 petek, 07.03.2025 ✓ Podpisal: Nadzornik ✓ Podpisa…" at bounding box center [551, 178] width 801 height 35
click at [164, 170] on div at bounding box center [167, 177] width 19 height 19
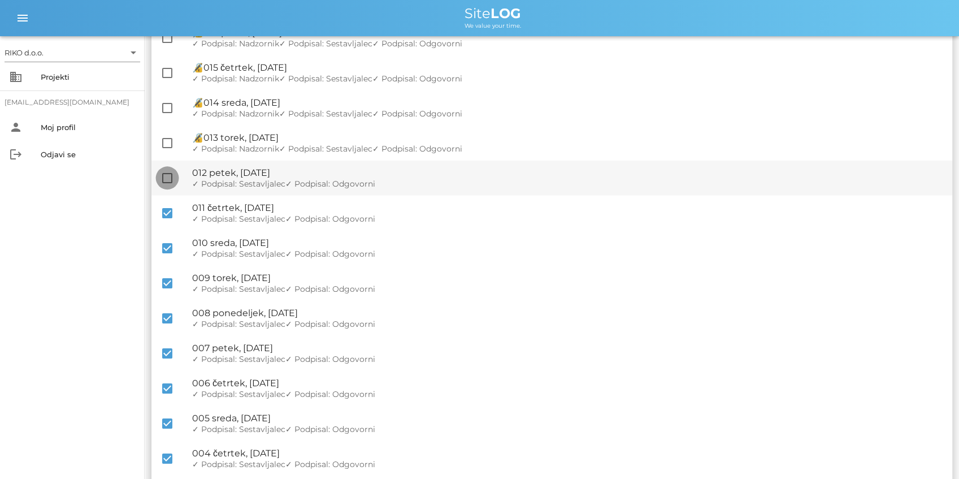
checkbox input "true"
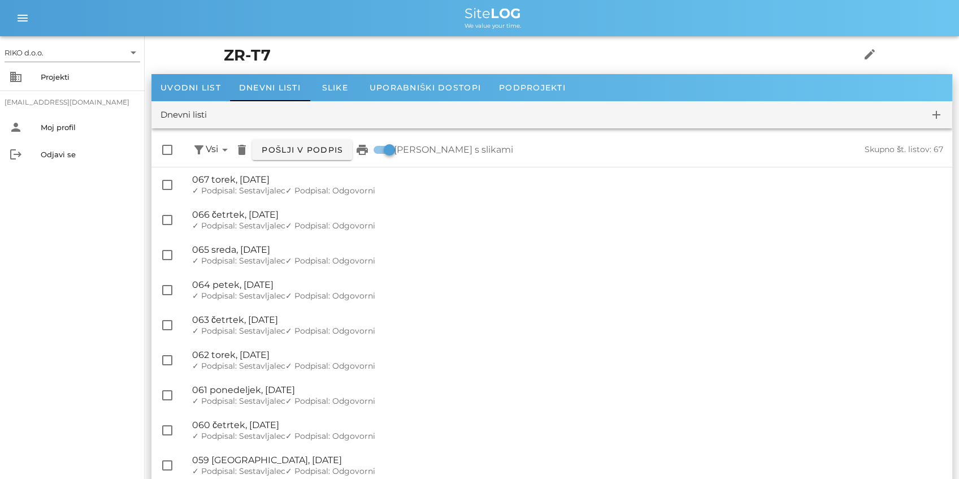
scroll to position [0, 0]
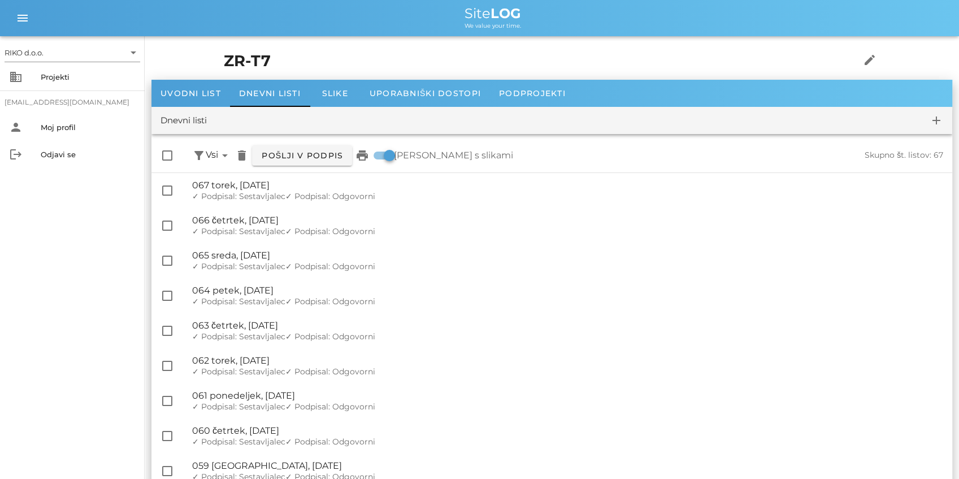
drag, startPoint x: 535, startPoint y: 268, endPoint x: 499, endPoint y: 67, distance: 205.0
click at [320, 153] on span "Pošlji v podpis" at bounding box center [302, 155] width 82 height 10
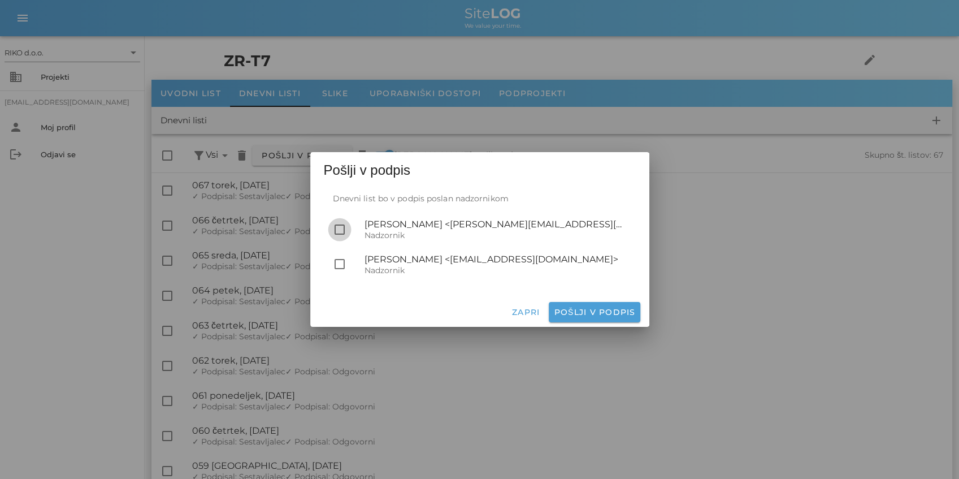
click at [339, 226] on div at bounding box center [339, 229] width 19 height 19
click at [588, 309] on span "Pošlji v podpis" at bounding box center [594, 312] width 82 height 10
checkbox input "false"
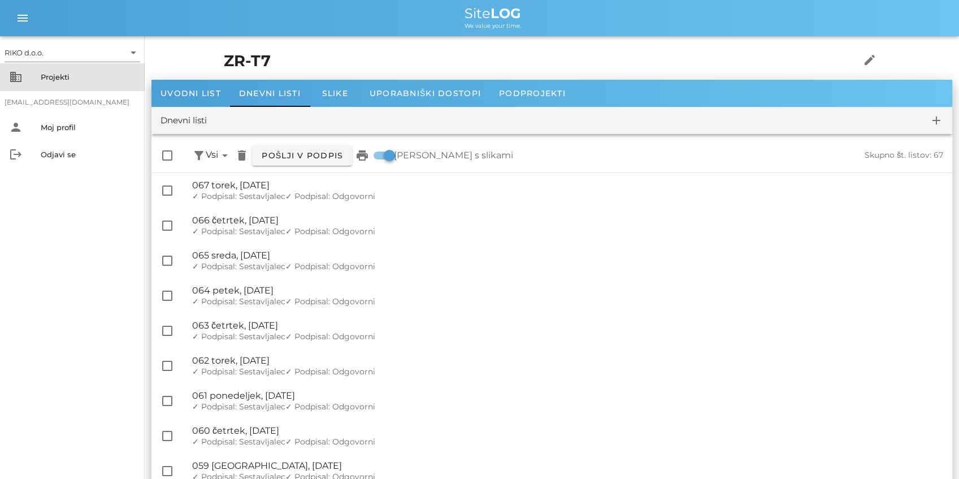
click at [54, 78] on div "Projekti" at bounding box center [88, 76] width 95 height 9
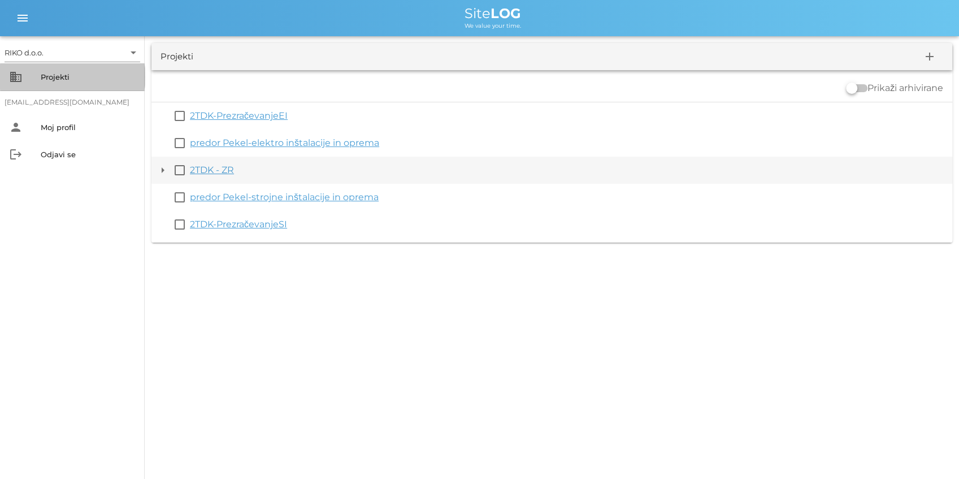
click at [170, 172] on div "arrow_drop_down check_box_outline_blank 2TDK - ZR" at bounding box center [551, 170] width 801 height 27
click at [165, 173] on button "arrow_drop_down" at bounding box center [163, 170] width 14 height 14
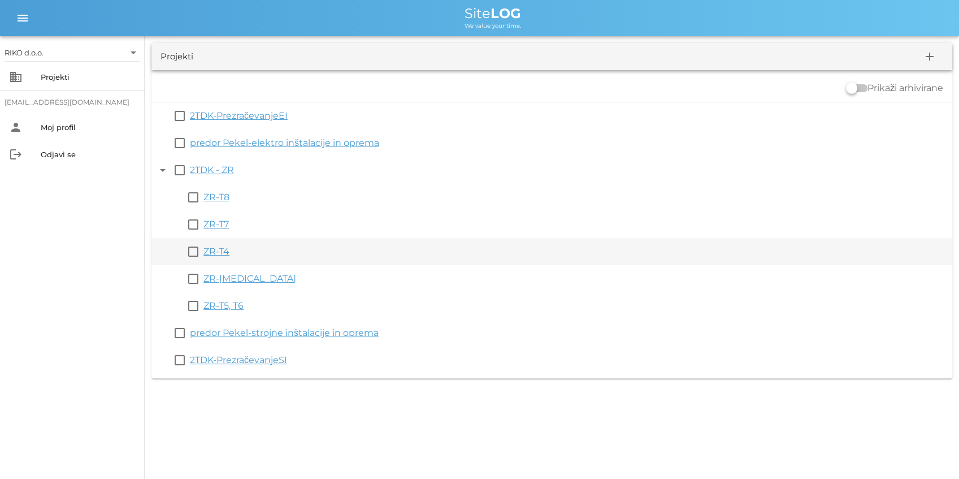
click at [222, 252] on link "ZR-T4" at bounding box center [216, 251] width 26 height 11
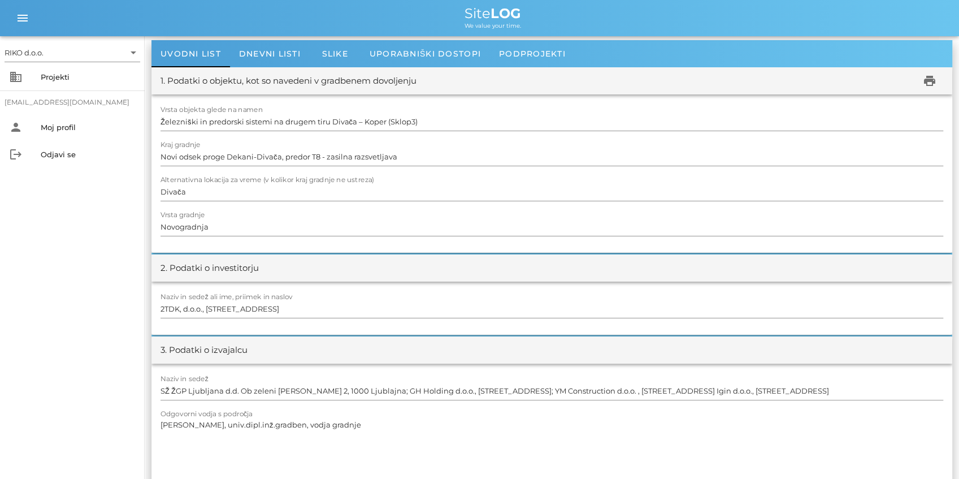
scroll to position [75, 0]
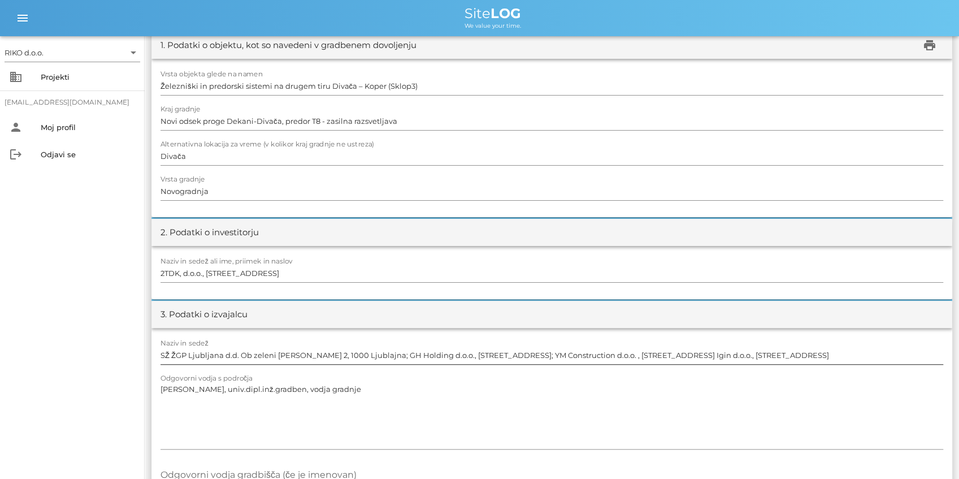
click at [331, 357] on input "SŽ ŽGP Ljubljana d.d. Ob zeleni jami 2, 1000 Ljublajna; GH Holding d.o.o., Leta…" at bounding box center [552, 355] width 783 height 18
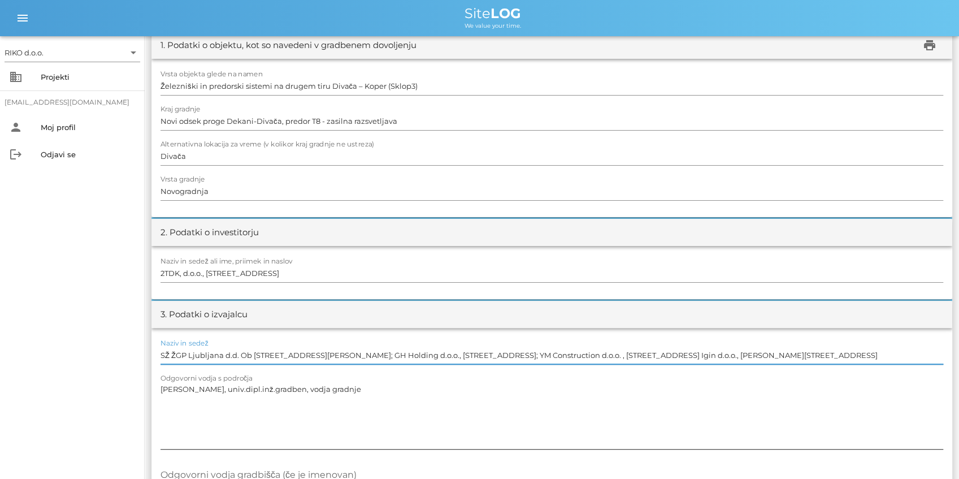
type input "SŽ ŽGP Ljubljana d.d. Ob zeleni jami 2, 1000 Ljubljana; GH Holding d.o.o., Leta…"
click at [323, 388] on textarea "Aleksander Turšič, univ.dipl.inž.gradben, vodja gradnje" at bounding box center [552, 415] width 783 height 68
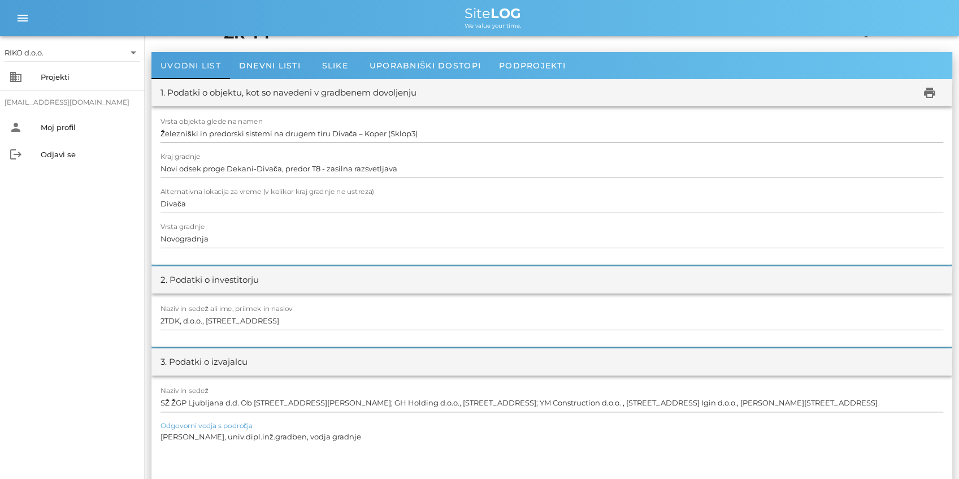
scroll to position [0, 0]
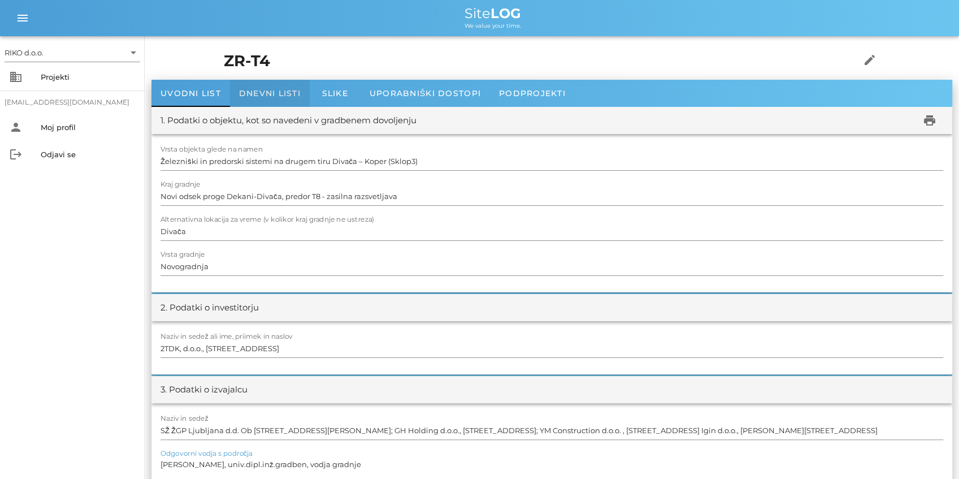
click at [243, 96] on span "Dnevni listi" at bounding box center [270, 93] width 62 height 10
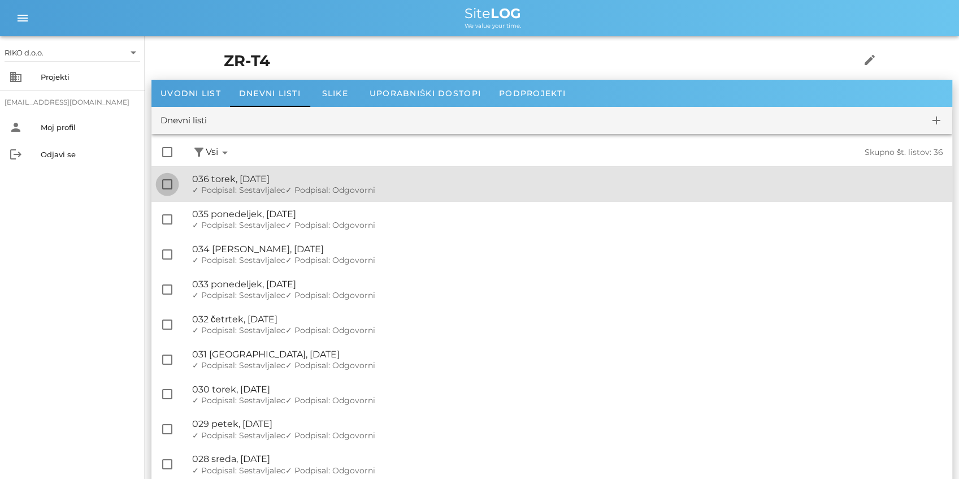
click at [164, 183] on div at bounding box center [167, 184] width 19 height 19
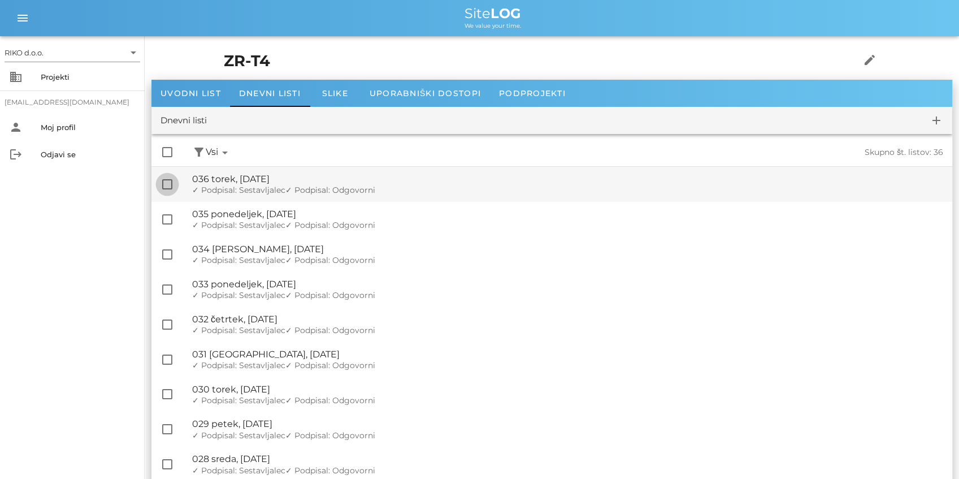
checkbox input "true"
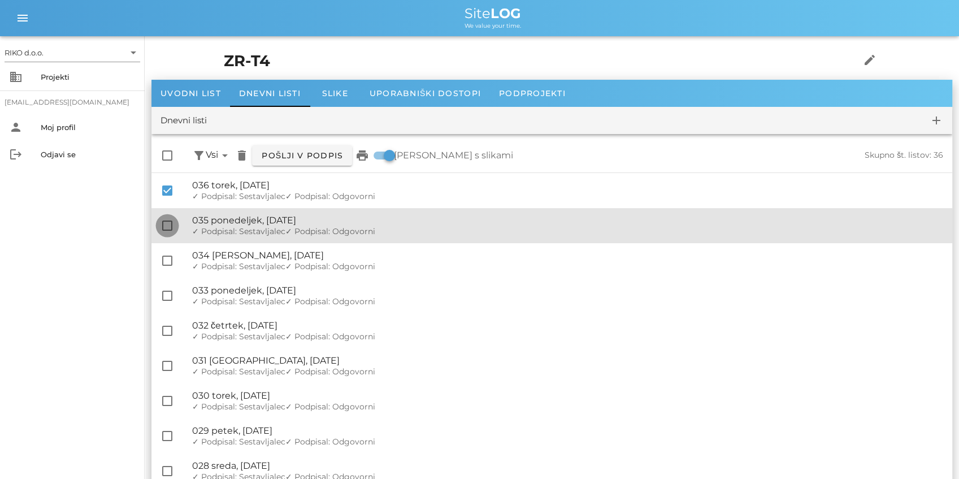
click at [167, 224] on div at bounding box center [167, 225] width 19 height 19
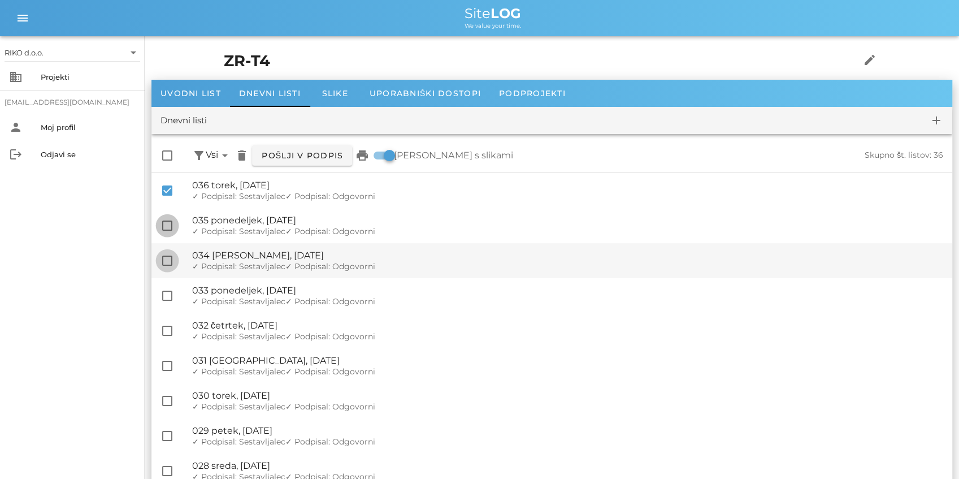
checkbox input "true"
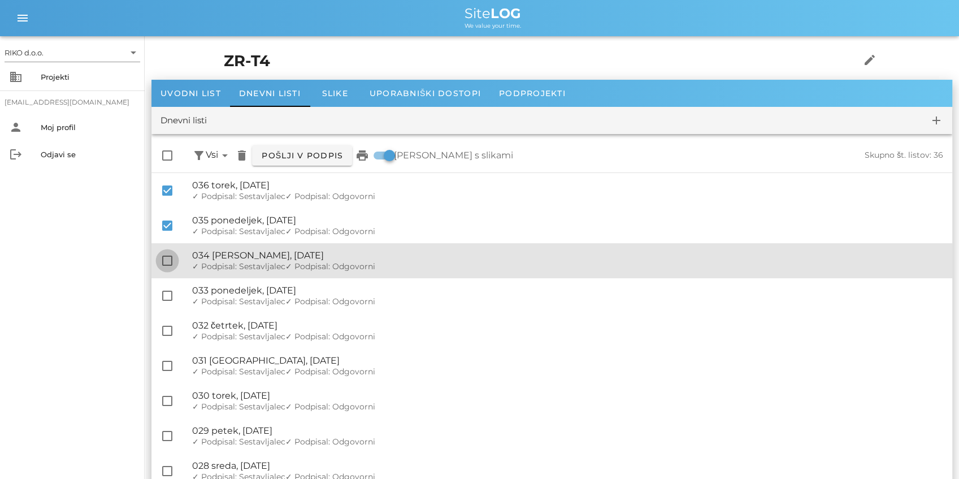
drag, startPoint x: 167, startPoint y: 255, endPoint x: 166, endPoint y: 263, distance: 8.6
click at [167, 255] on div at bounding box center [167, 260] width 19 height 19
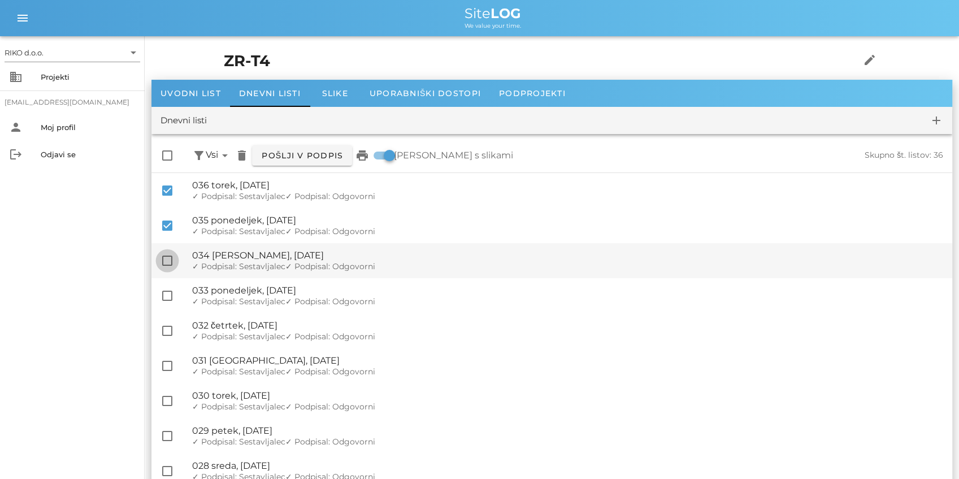
checkbox input "true"
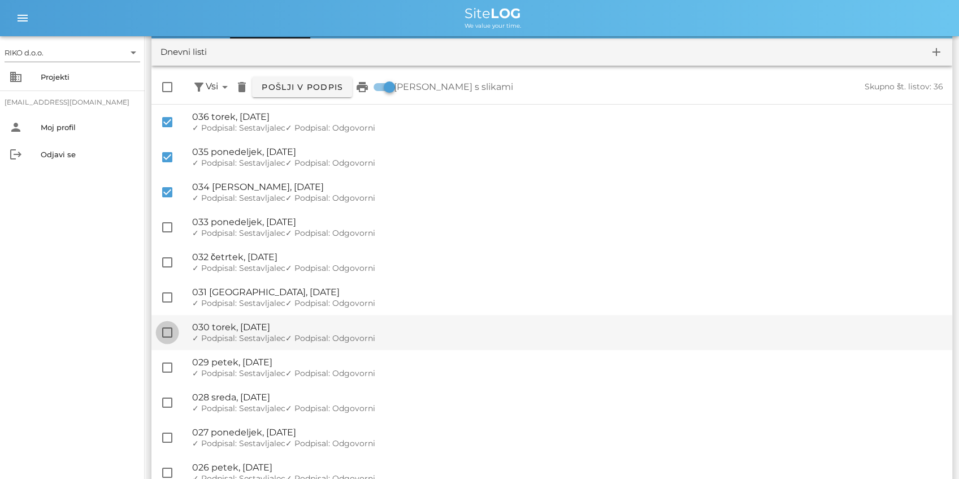
scroll to position [150, 0]
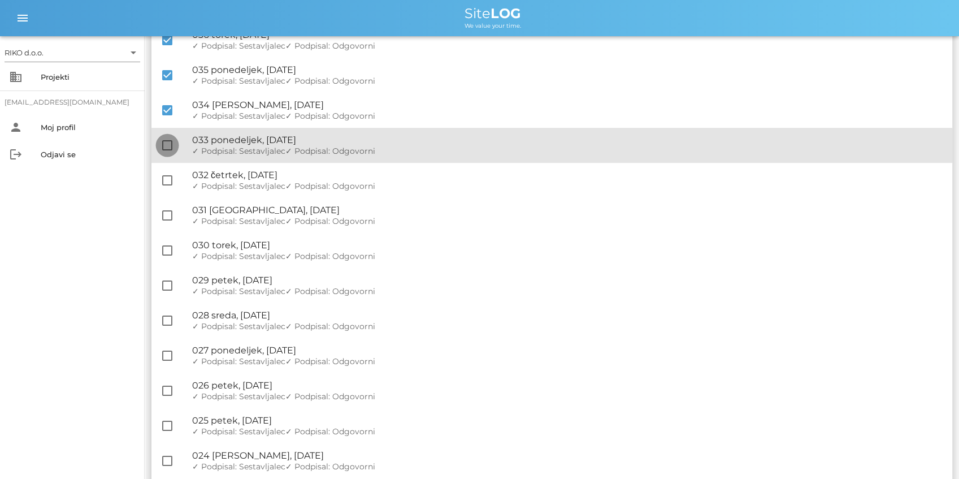
click at [170, 146] on div at bounding box center [167, 145] width 19 height 19
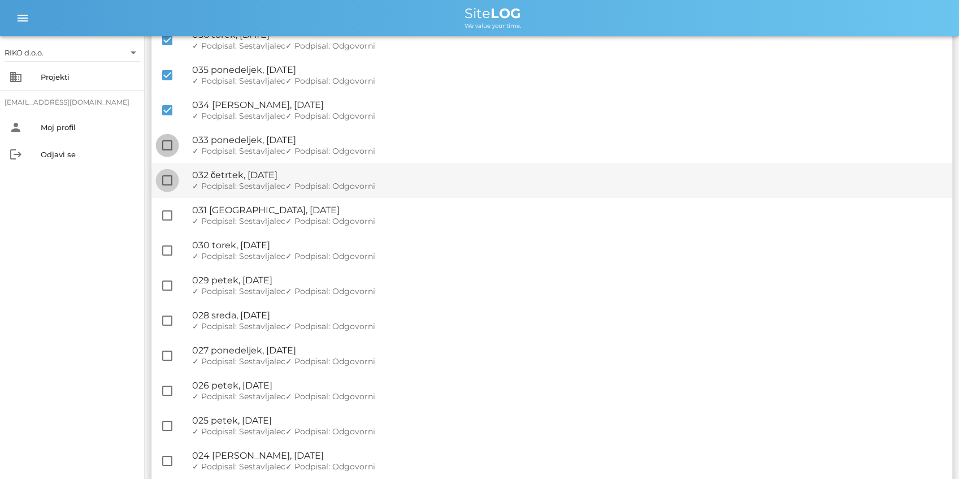
checkbox input "true"
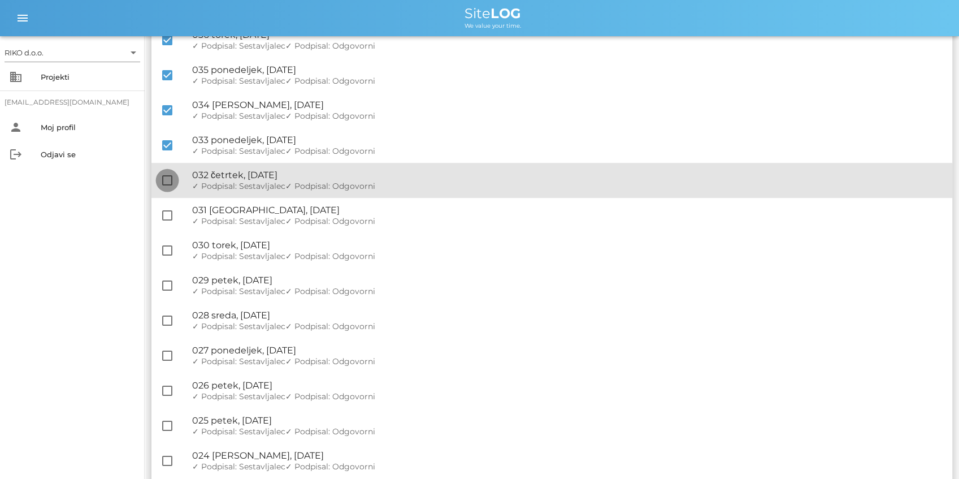
click at [161, 181] on div at bounding box center [167, 180] width 19 height 19
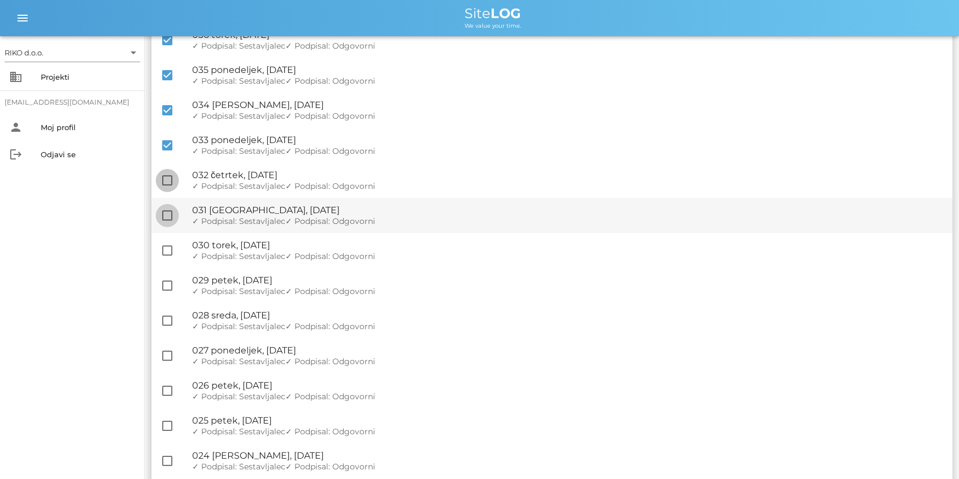
checkbox input "true"
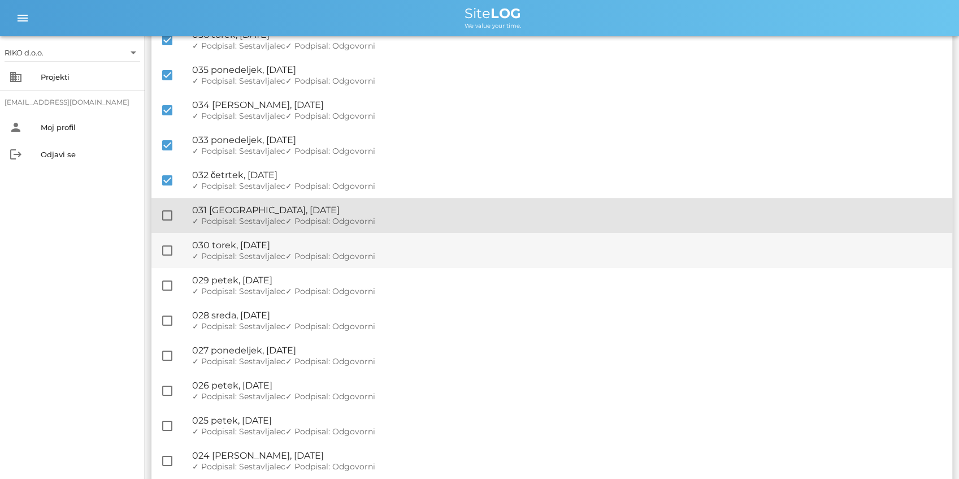
click at [168, 222] on div at bounding box center [167, 215] width 19 height 19
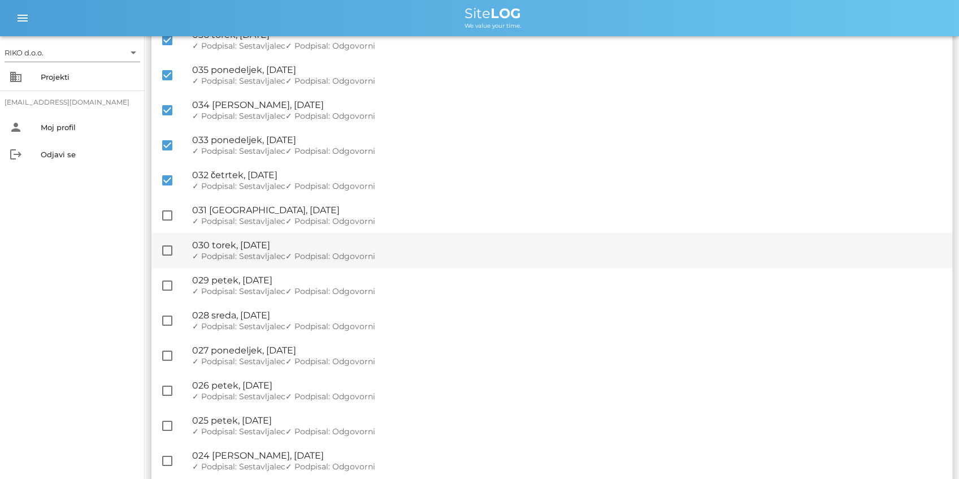
checkbox input "true"
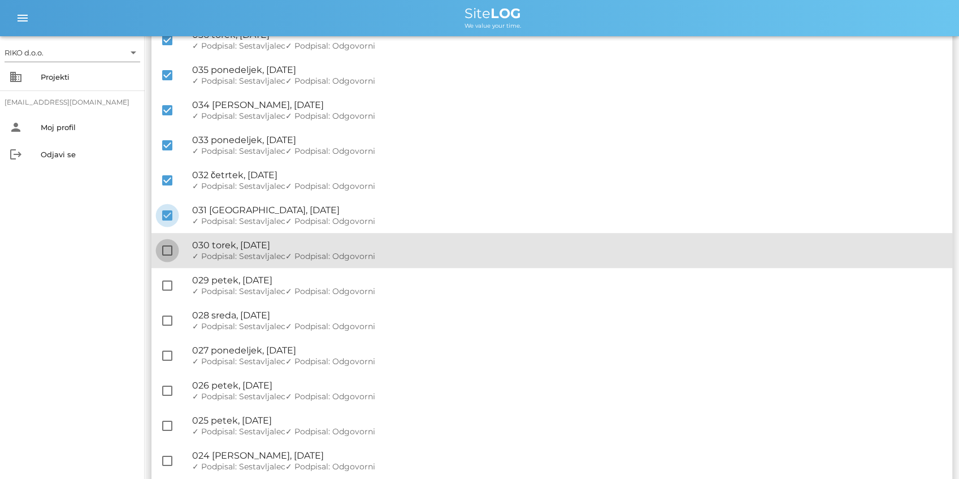
click at [170, 254] on div at bounding box center [167, 250] width 19 height 19
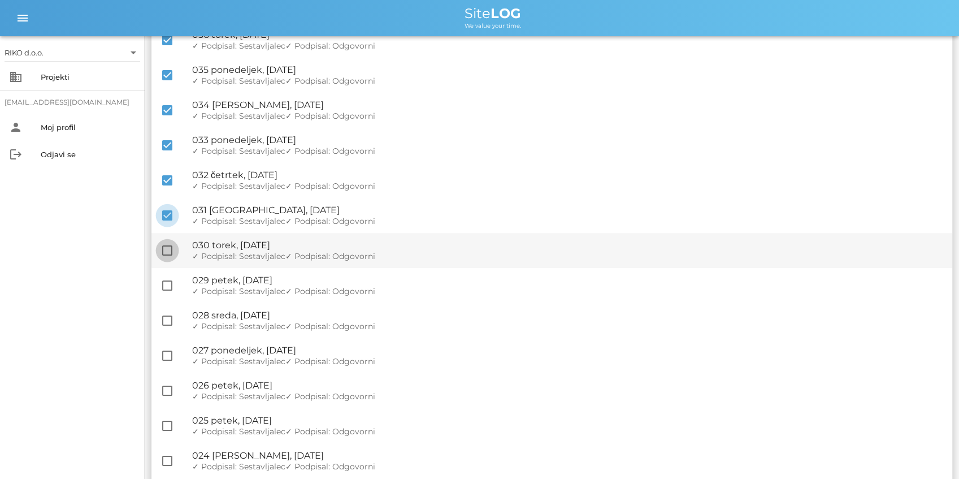
checkbox input "true"
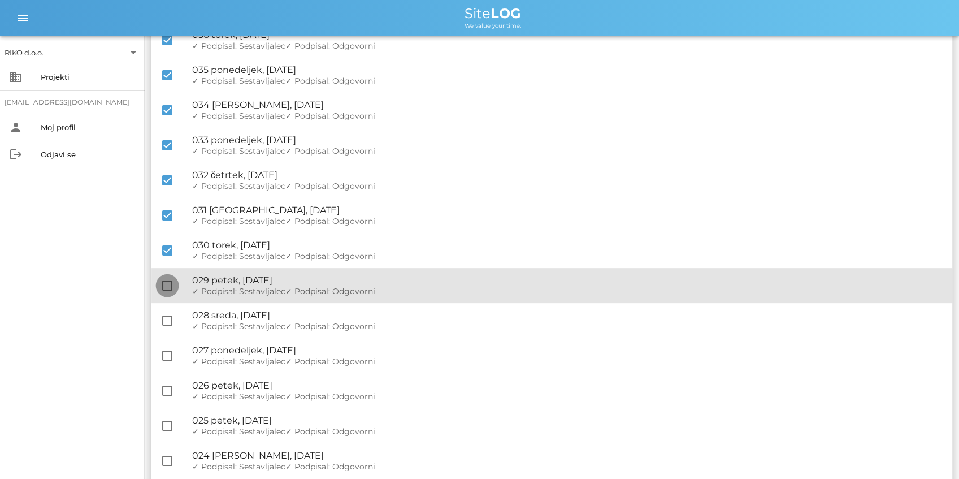
click at [162, 277] on div at bounding box center [167, 285] width 19 height 19
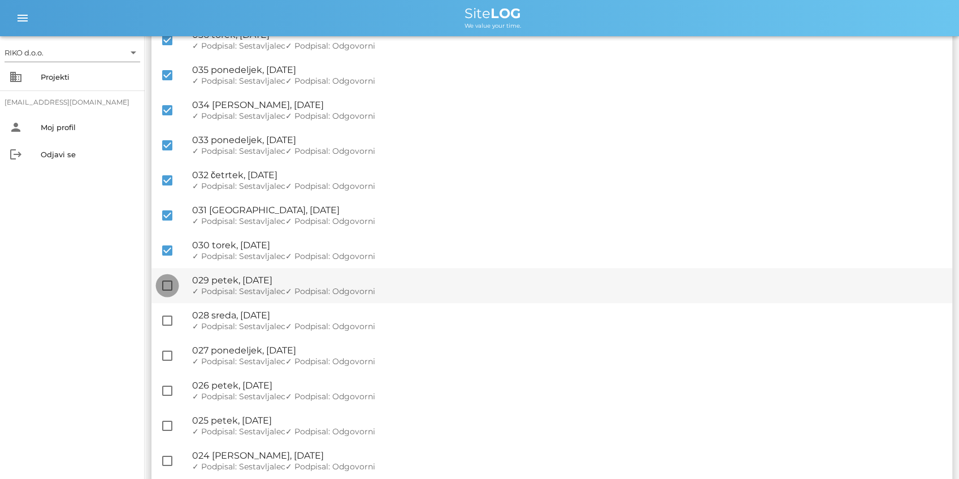
checkbox input "true"
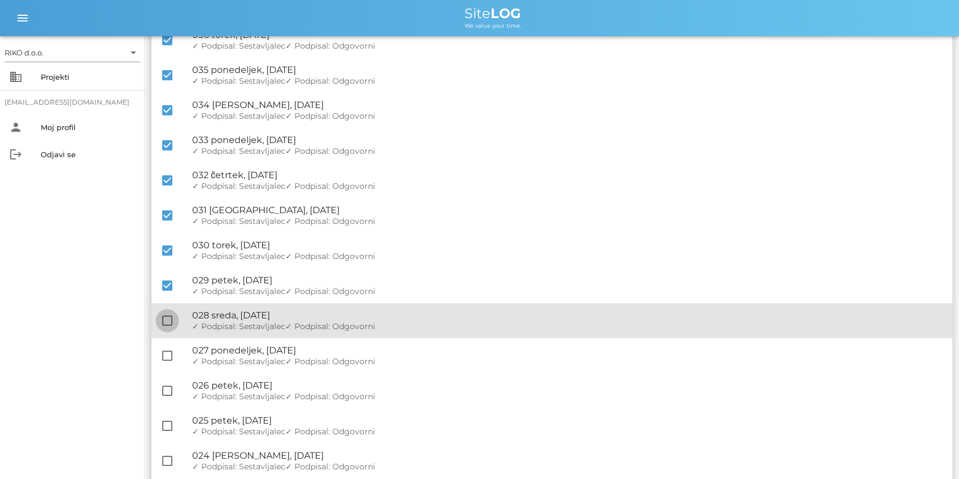
click at [163, 314] on div at bounding box center [167, 320] width 19 height 19
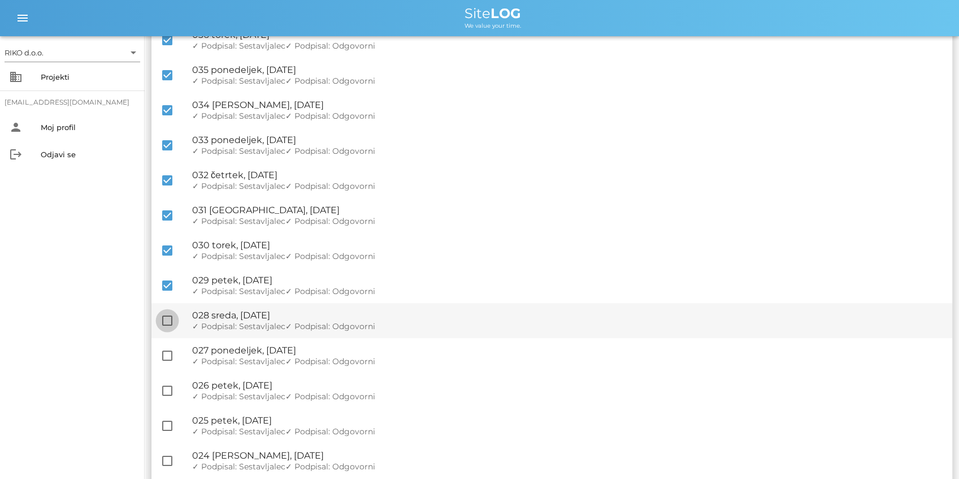
checkbox input "true"
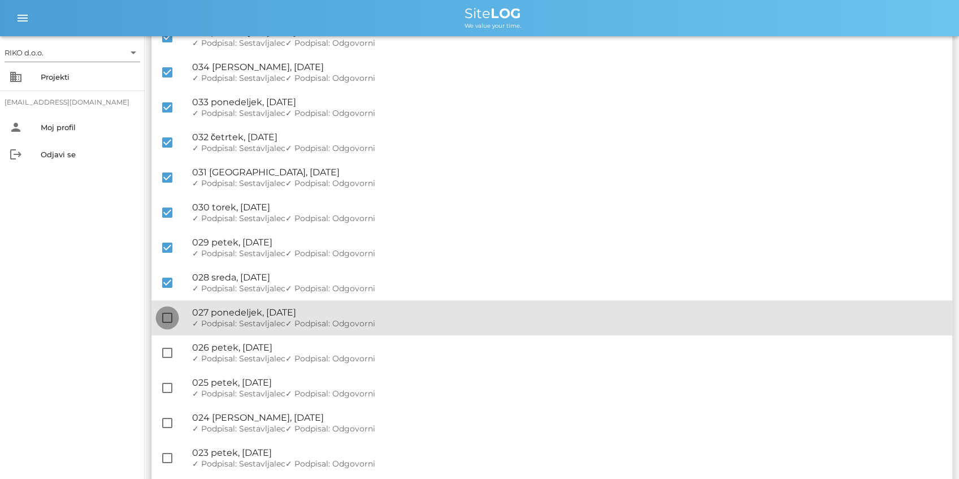
click at [166, 318] on div at bounding box center [167, 317] width 19 height 19
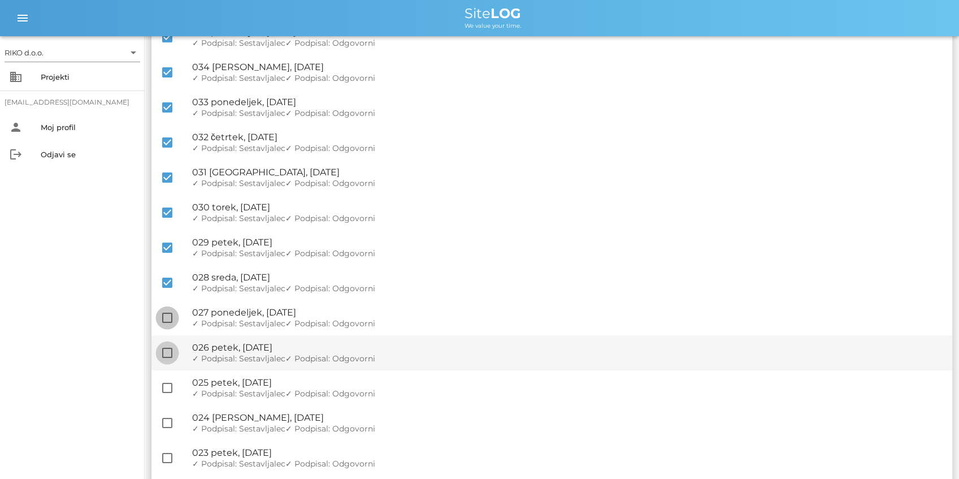
checkbox input "true"
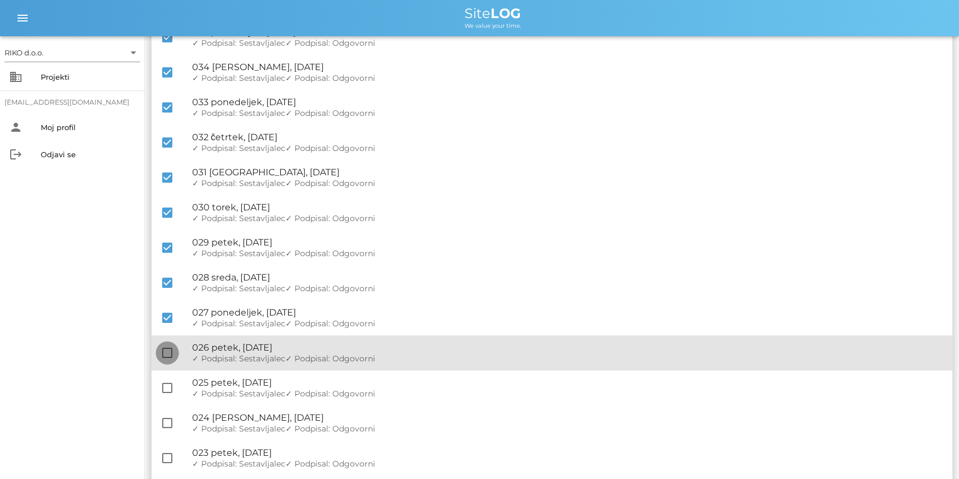
click at [162, 347] on div at bounding box center [167, 352] width 19 height 19
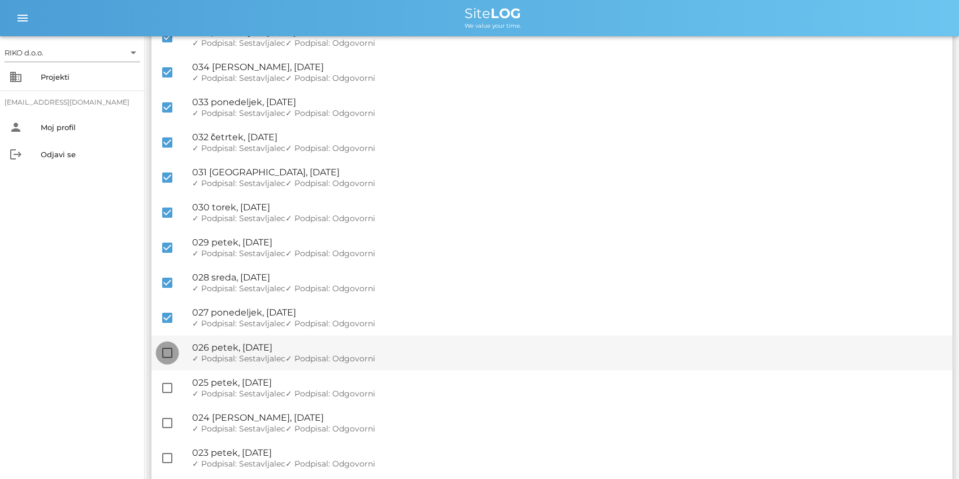
checkbox input "true"
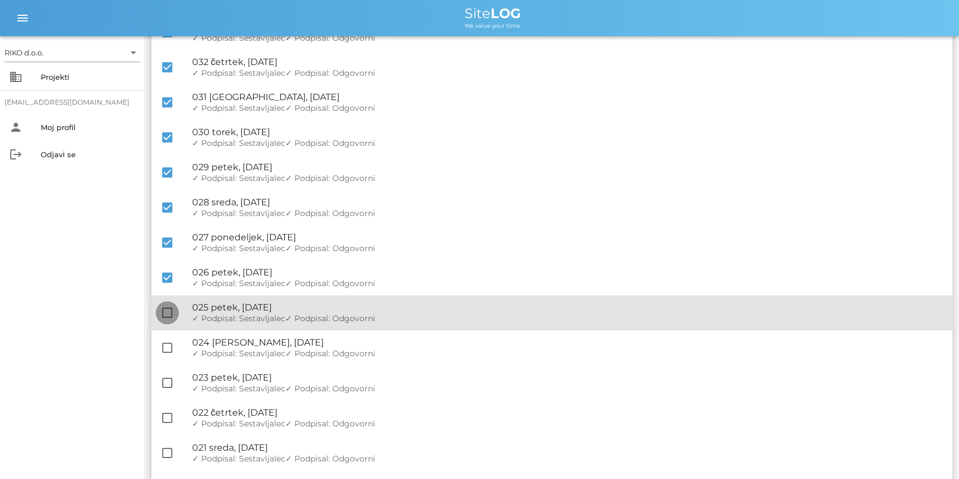
drag, startPoint x: 166, startPoint y: 309, endPoint x: 164, endPoint y: 343, distance: 33.4
click at [166, 310] on div at bounding box center [167, 312] width 19 height 19
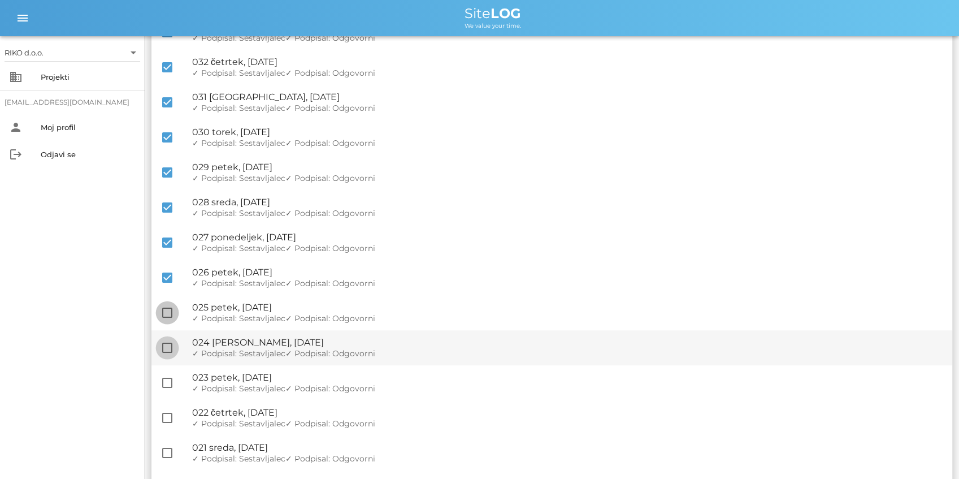
checkbox input "true"
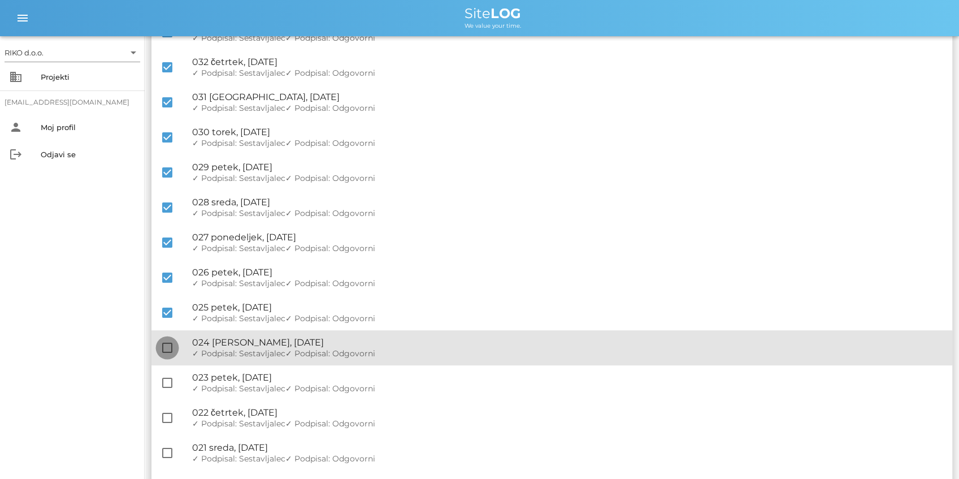
click at [164, 343] on div at bounding box center [167, 347] width 19 height 19
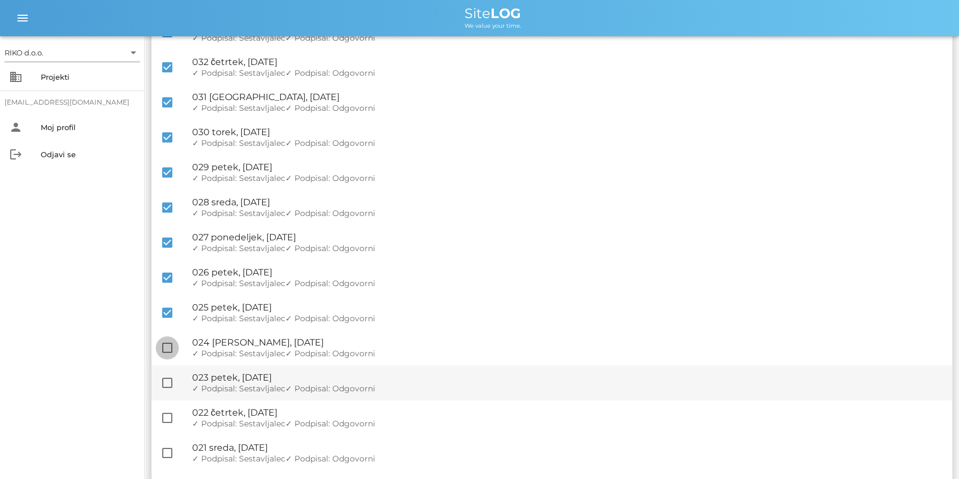
checkbox input "true"
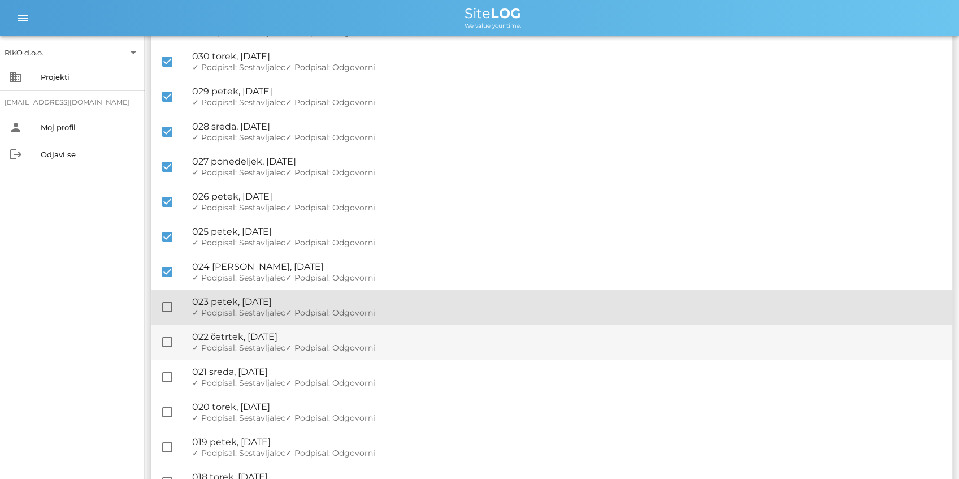
click at [167, 310] on div at bounding box center [167, 306] width 19 height 19
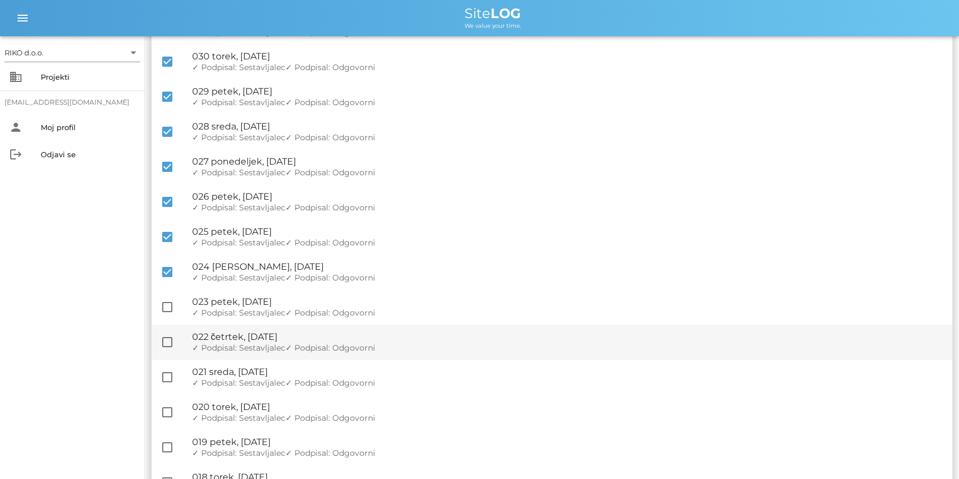
checkbox input "true"
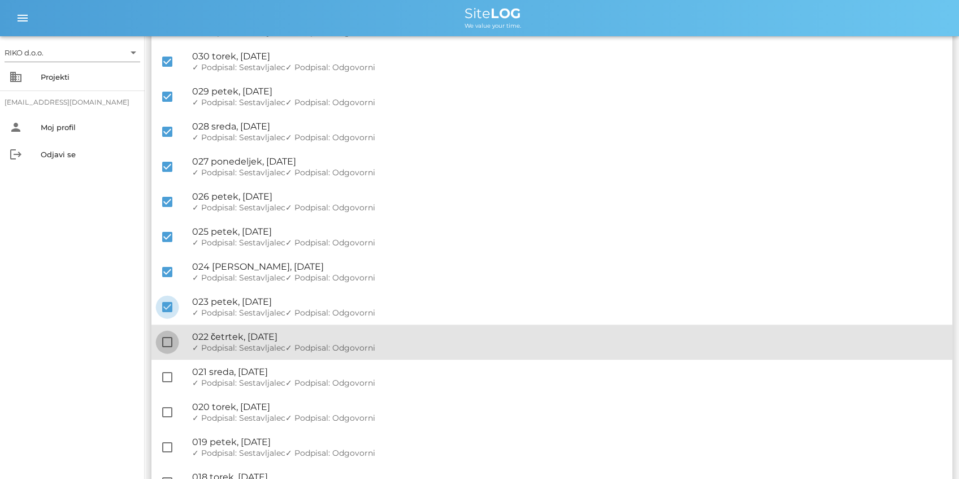
click at [170, 348] on div at bounding box center [167, 341] width 19 height 19
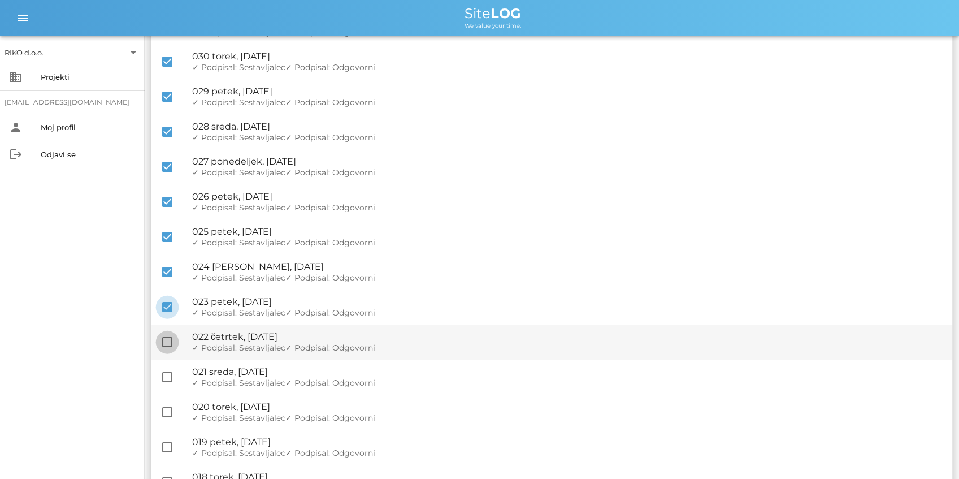
checkbox input "true"
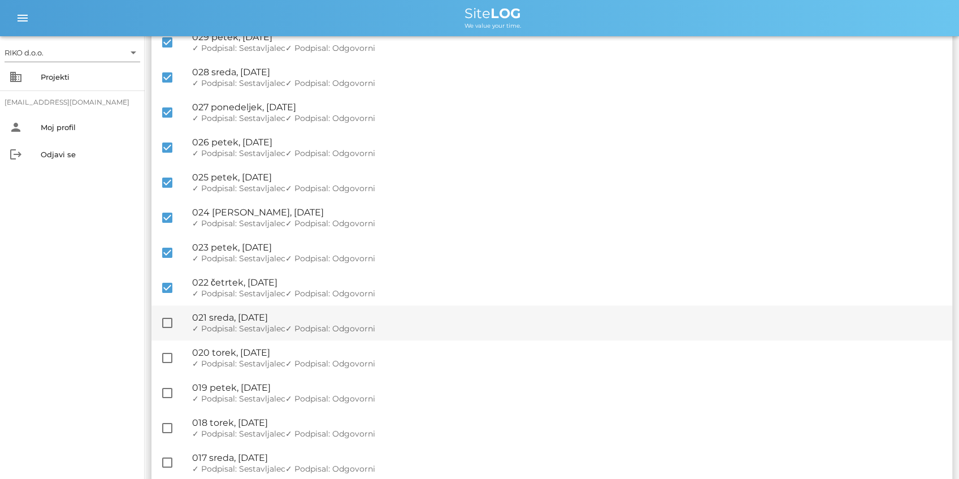
scroll to position [452, 0]
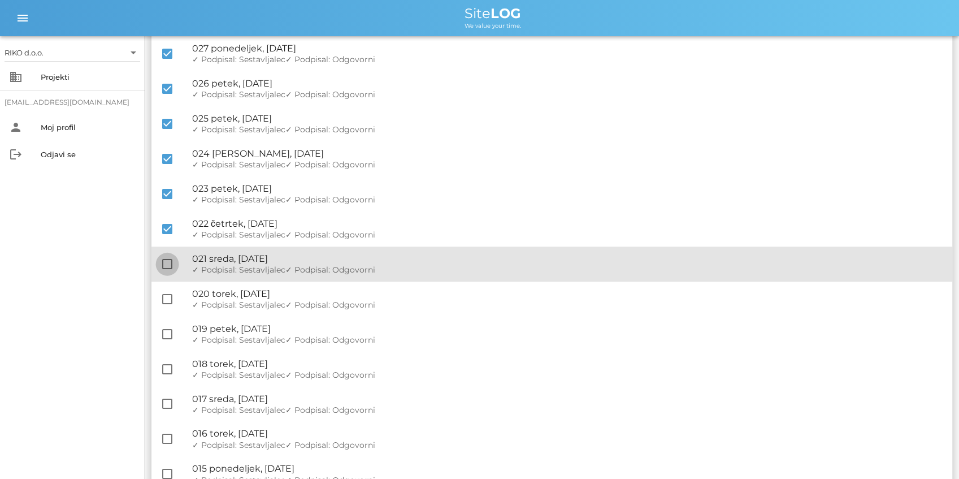
drag, startPoint x: 168, startPoint y: 276, endPoint x: 168, endPoint y: 267, distance: 9.0
click at [168, 276] on div "check_box_outline_blank 🔏 021 sreda, 18.06.2025 ✓ Podpisal: Nadzornik ✓ Podpisa…" at bounding box center [551, 263] width 801 height 35
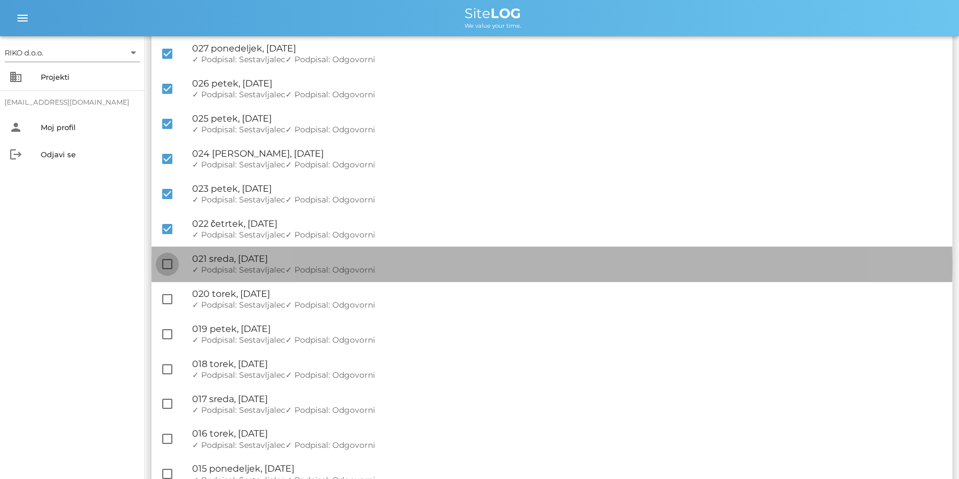
click at [168, 267] on div at bounding box center [167, 263] width 19 height 19
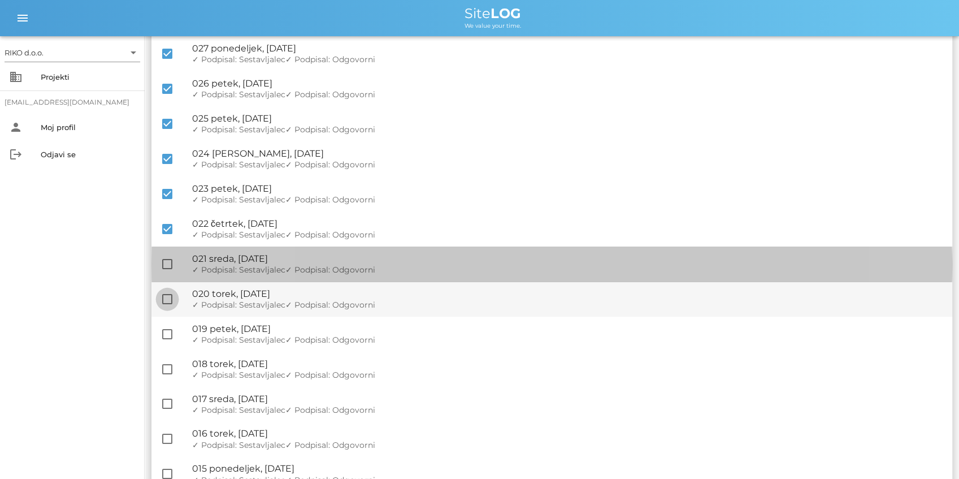
checkbox input "true"
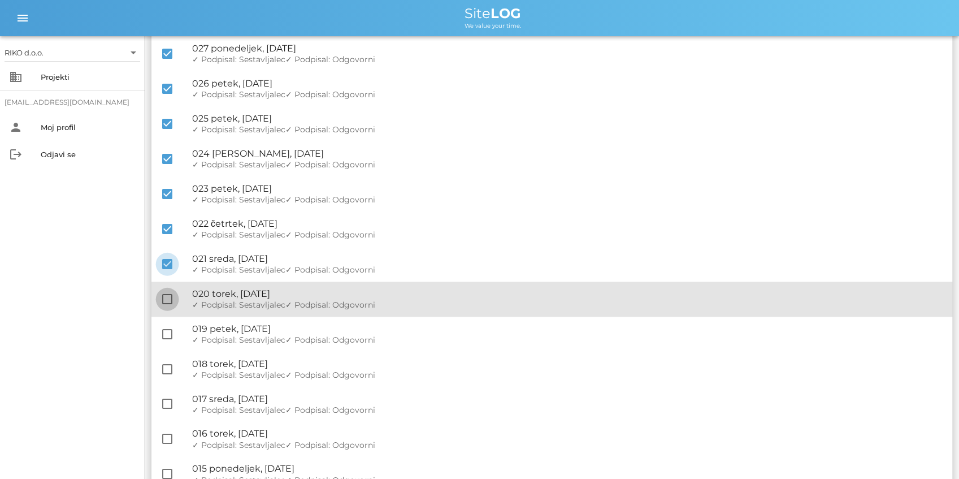
click at [166, 300] on div at bounding box center [167, 298] width 19 height 19
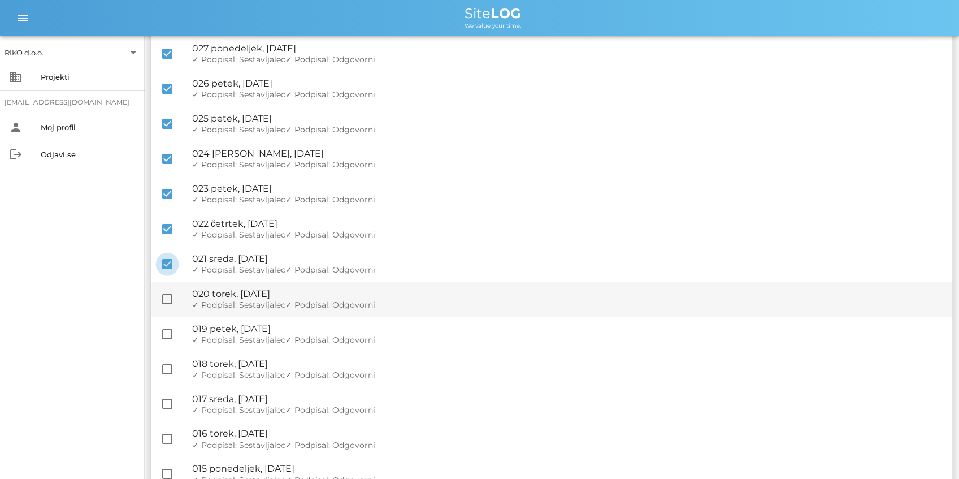
checkbox input "true"
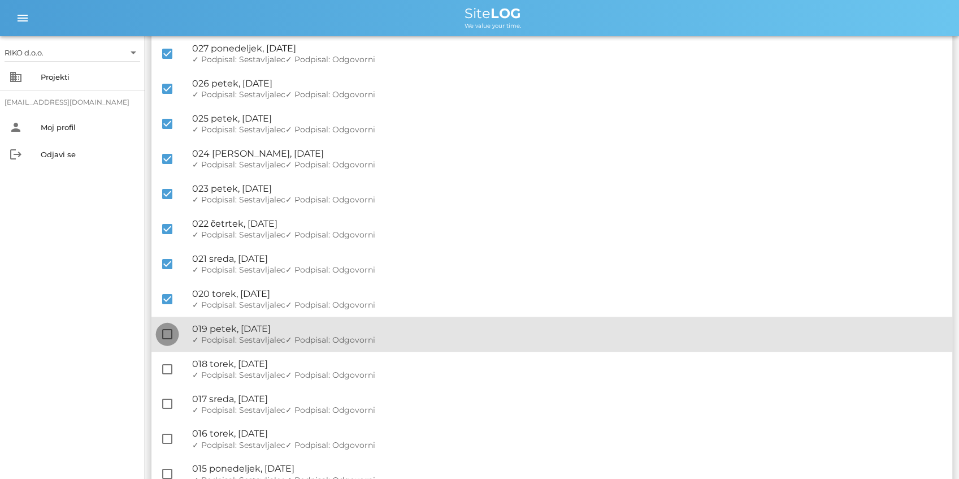
click at [172, 327] on div at bounding box center [167, 333] width 19 height 19
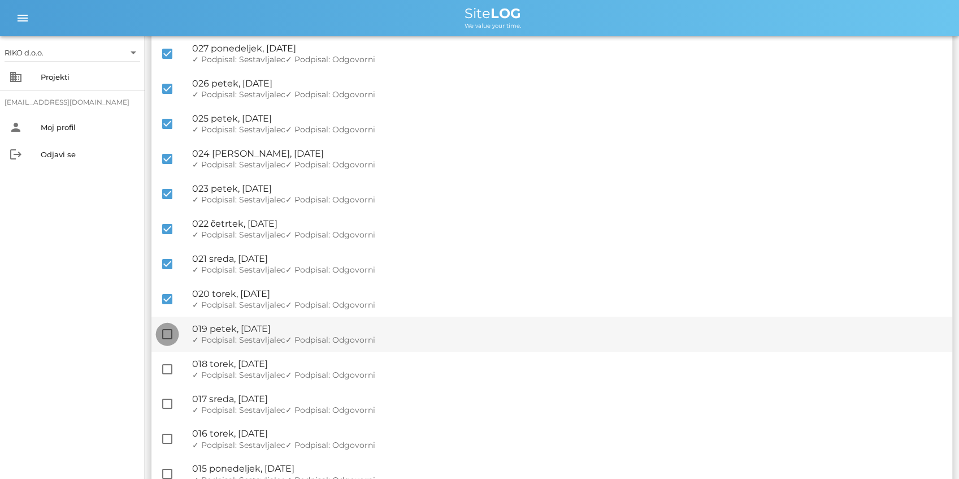
checkbox input "true"
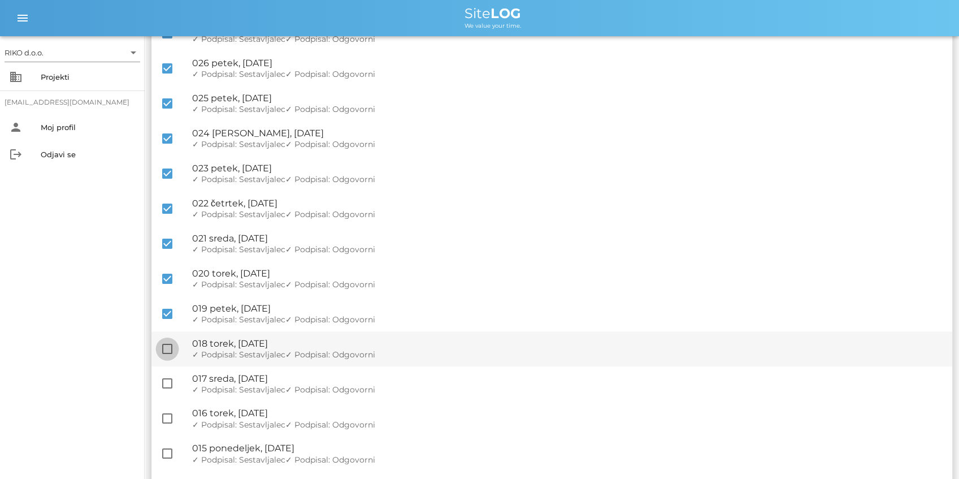
scroll to position [490, 0]
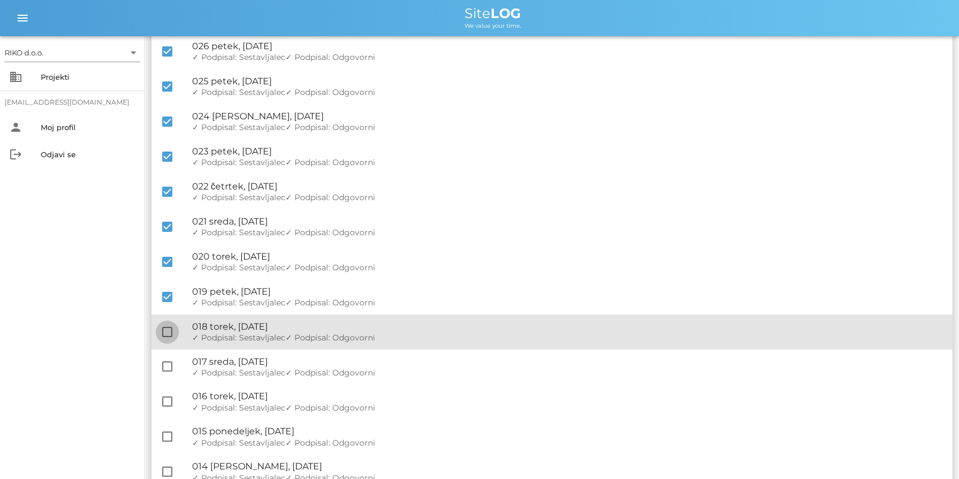
drag, startPoint x: 167, startPoint y: 332, endPoint x: 172, endPoint y: 364, distance: 32.0
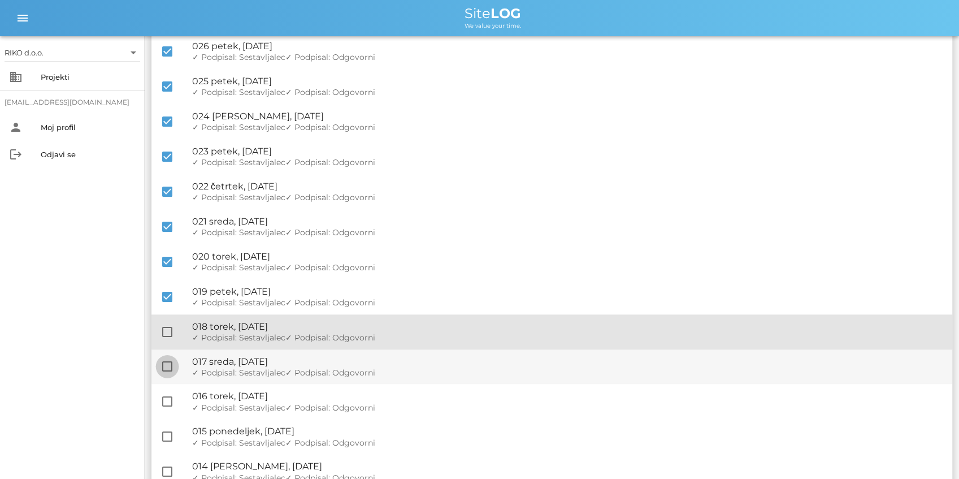
click at [167, 333] on div at bounding box center [167, 331] width 19 height 19
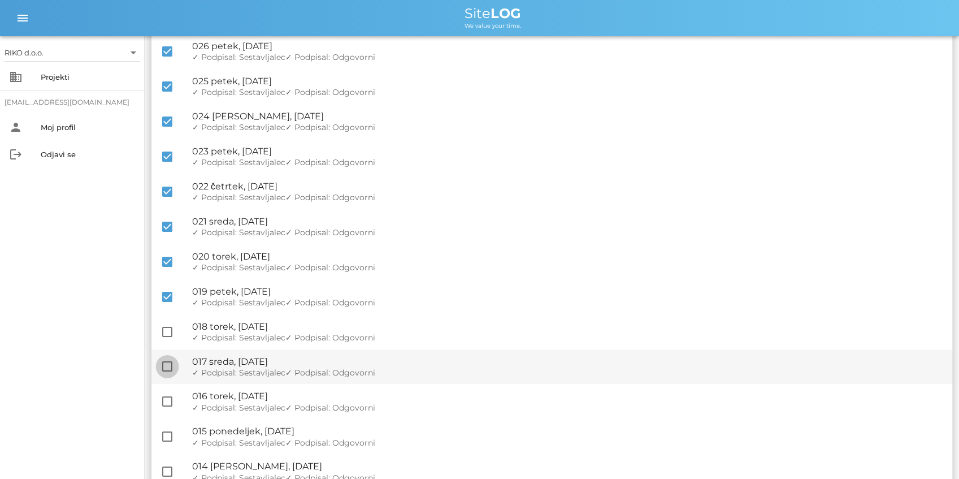
checkbox input "true"
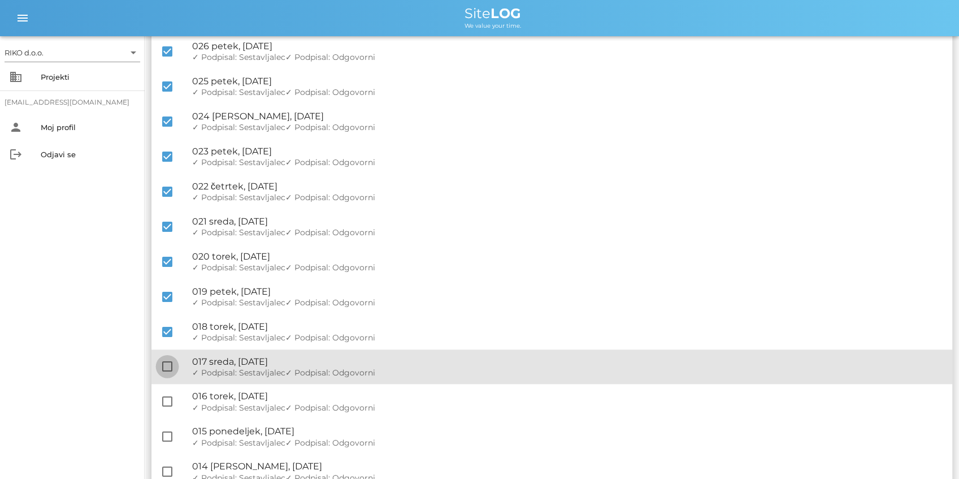
click at [170, 369] on div at bounding box center [167, 366] width 19 height 19
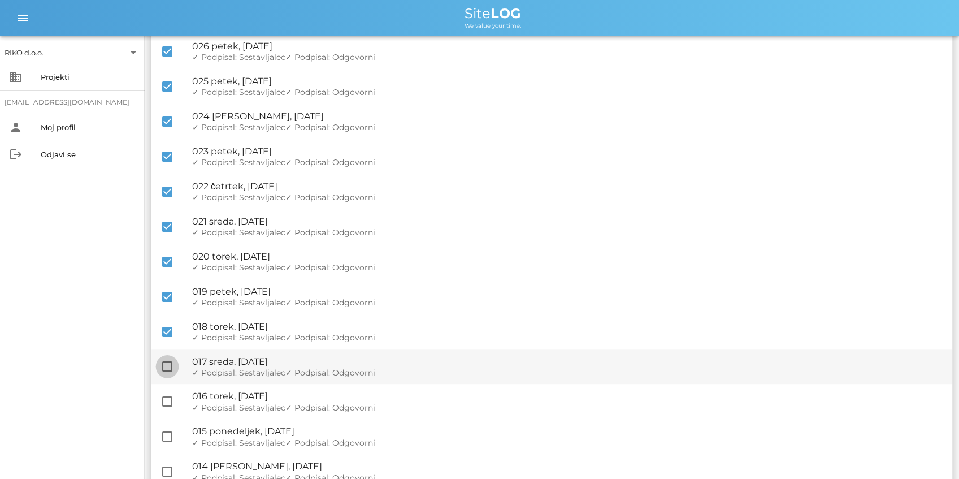
checkbox input "true"
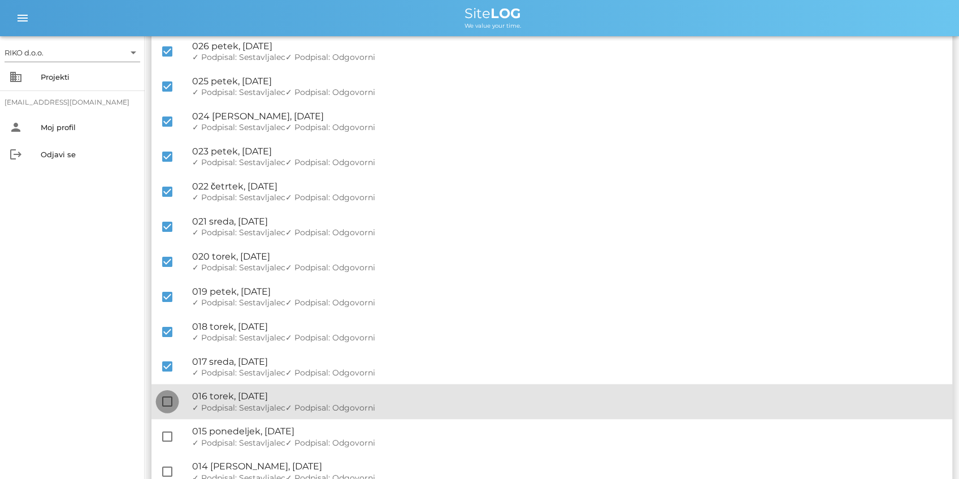
drag, startPoint x: 168, startPoint y: 392, endPoint x: 166, endPoint y: 406, distance: 13.8
click at [168, 393] on div at bounding box center [167, 401] width 19 height 19
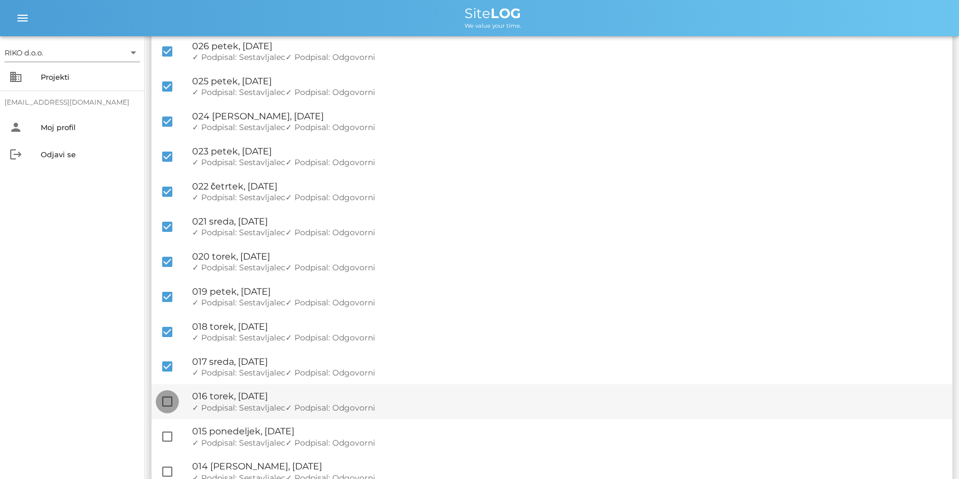
checkbox input "true"
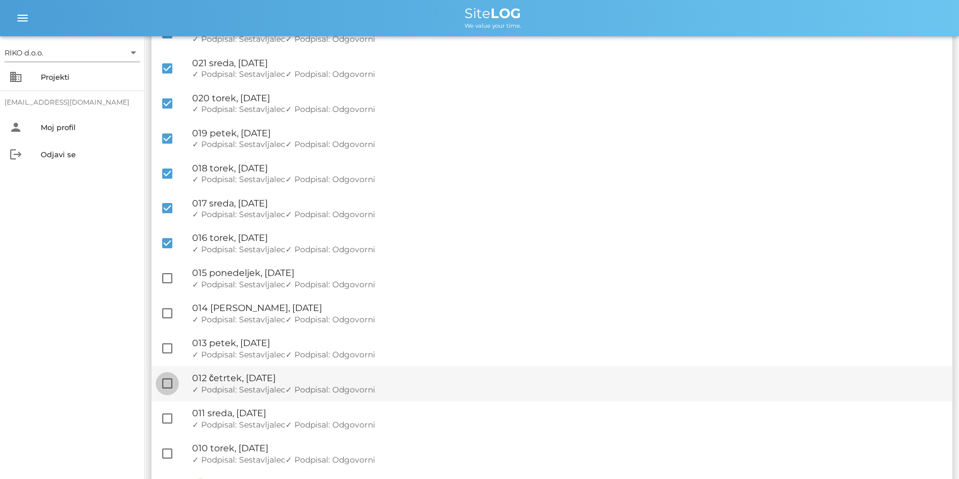
scroll to position [678, 0]
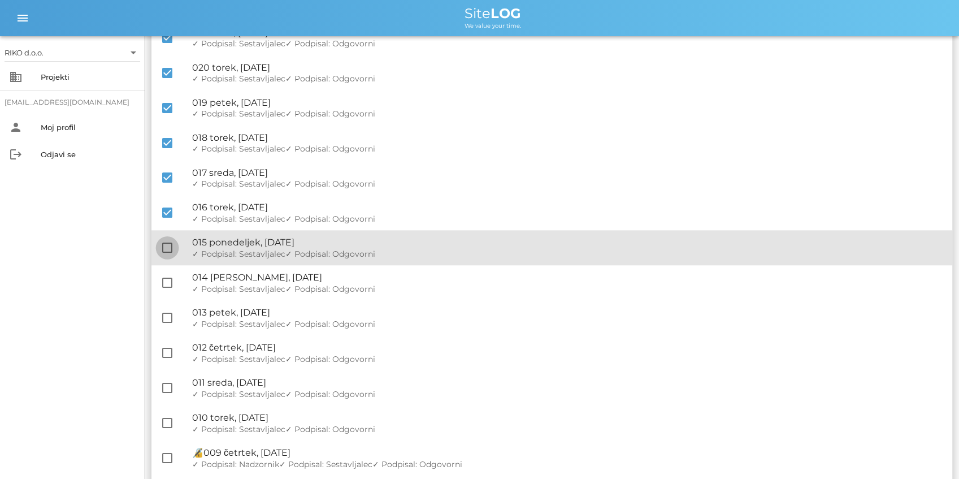
click at [166, 246] on div at bounding box center [167, 247] width 19 height 19
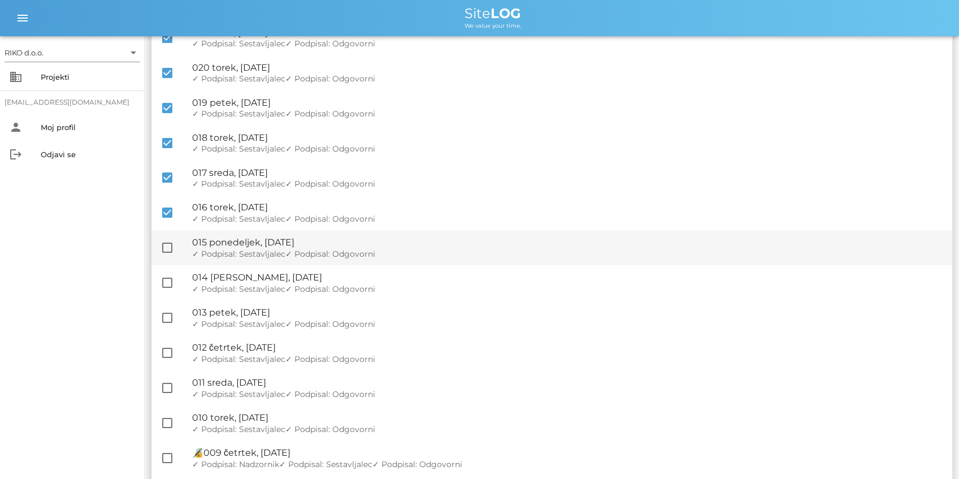
checkbox input "true"
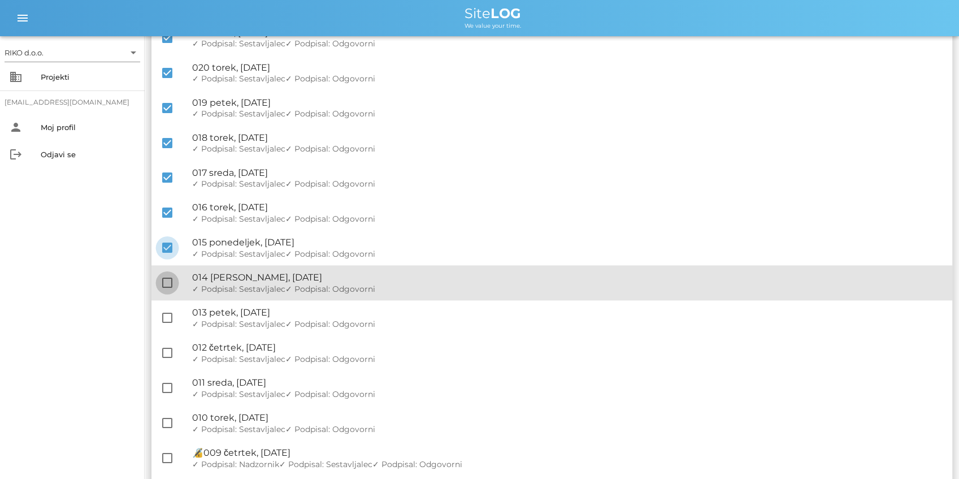
click at [166, 292] on div at bounding box center [167, 282] width 19 height 19
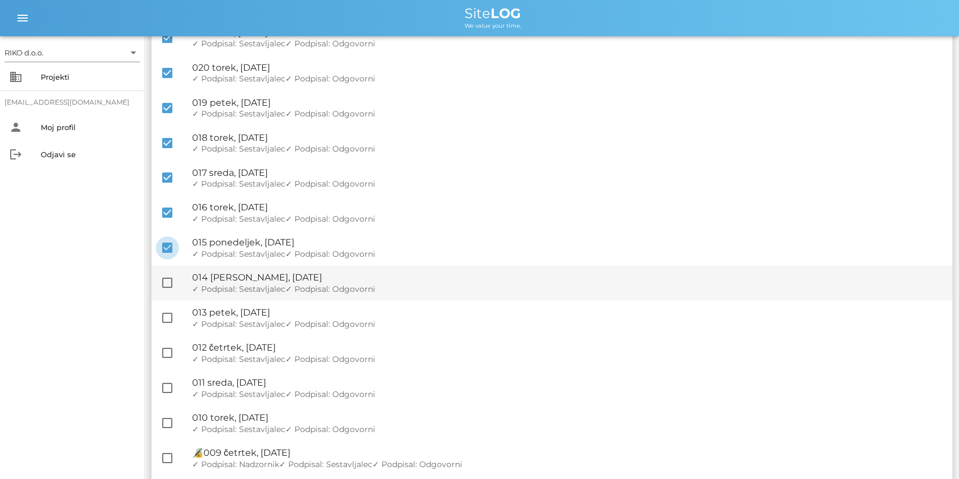
checkbox input "true"
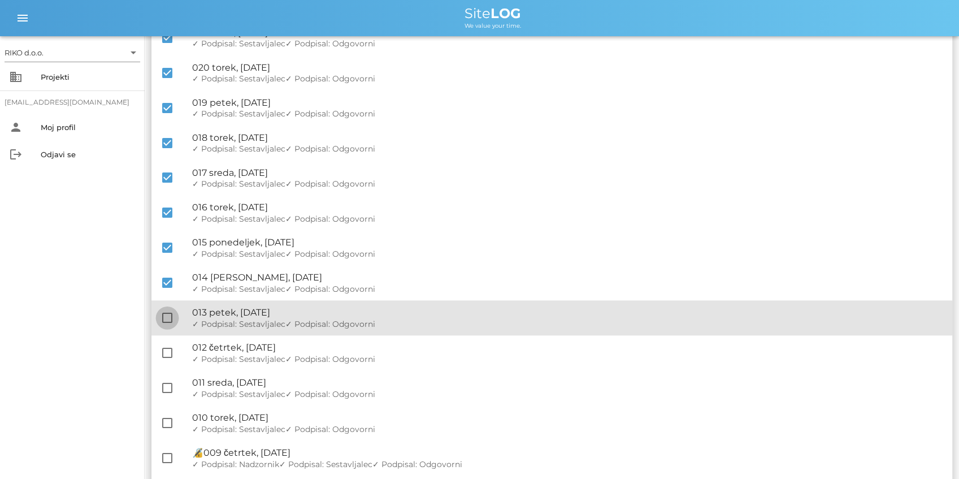
click at [165, 321] on div at bounding box center [167, 317] width 19 height 19
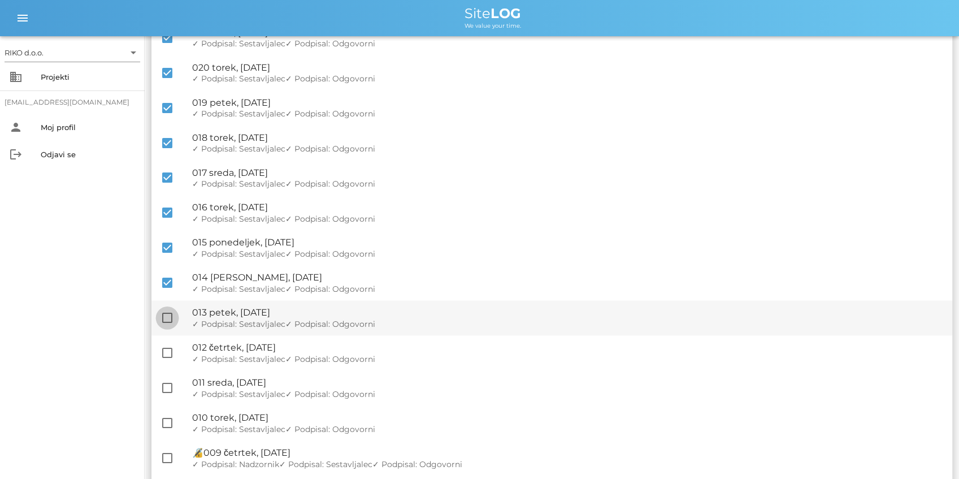
checkbox input "true"
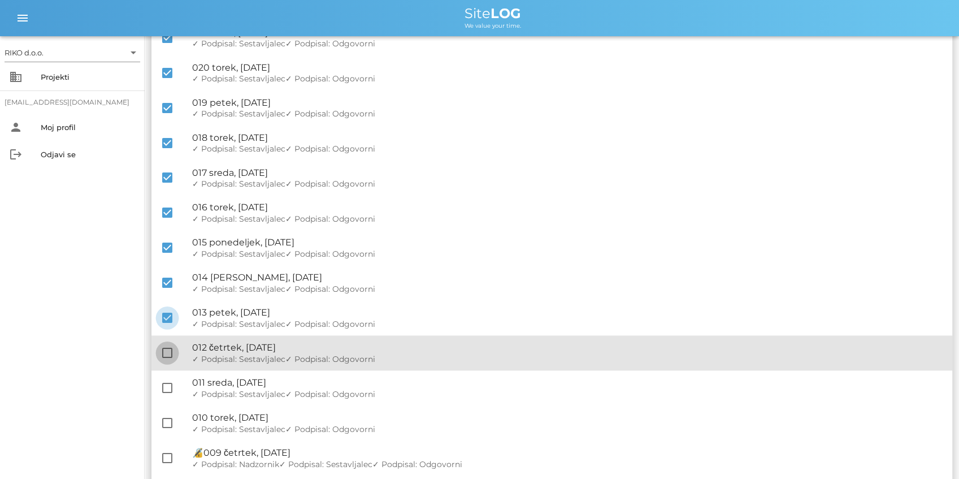
click at [168, 340] on div "check_box_outline_blank 🔏 012 četrtek, 22.05.2025 ✓ Podpisal: Nadzornik ✓ Podpi…" at bounding box center [551, 352] width 801 height 35
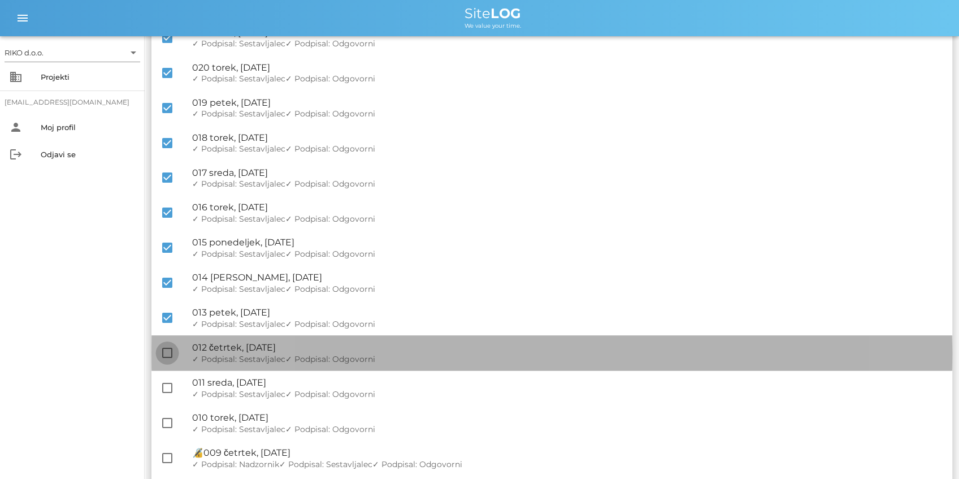
click at [171, 352] on div at bounding box center [167, 352] width 19 height 19
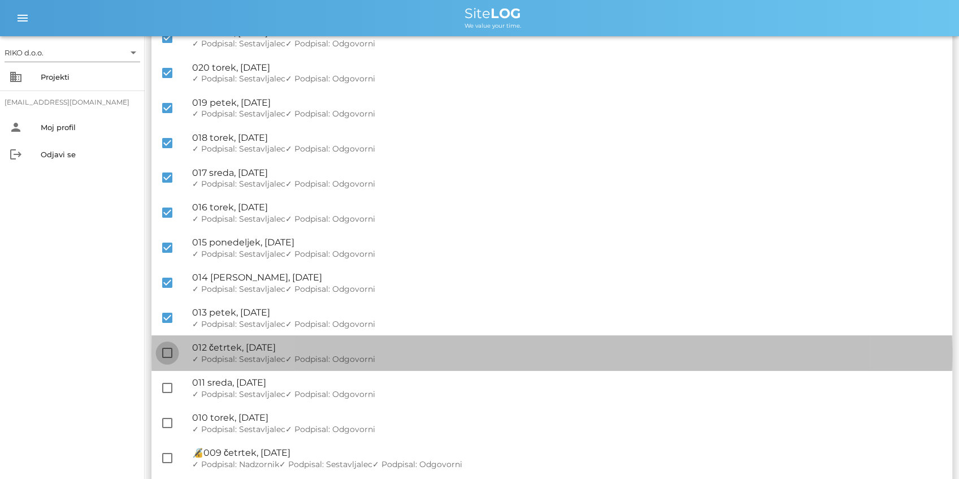
checkbox input "true"
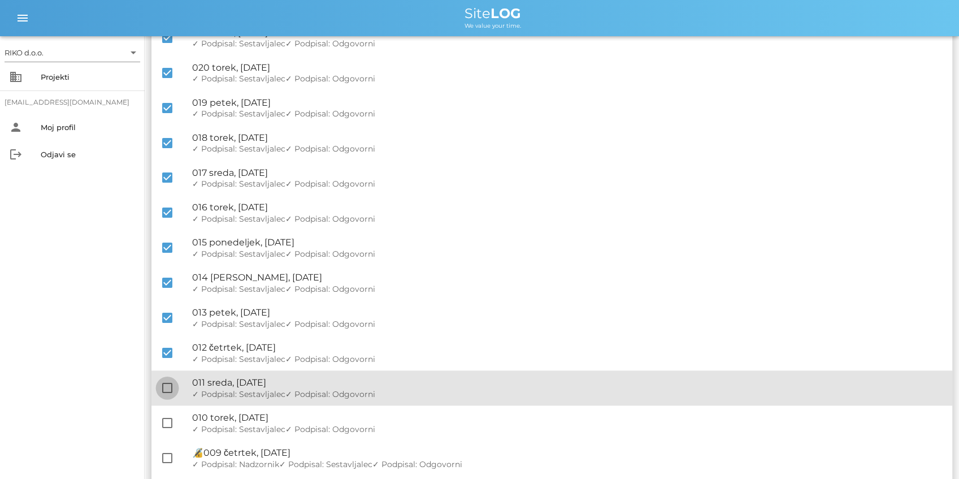
click at [168, 380] on div at bounding box center [167, 387] width 19 height 19
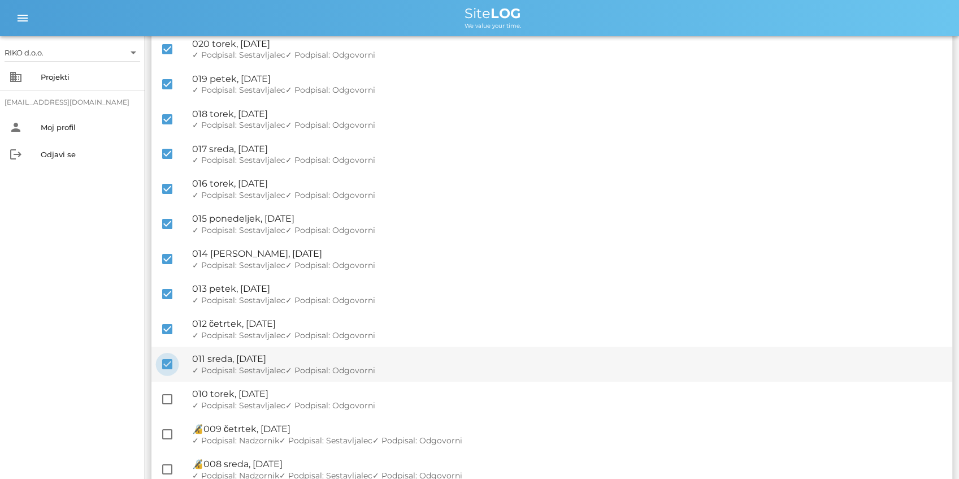
scroll to position [716, 0]
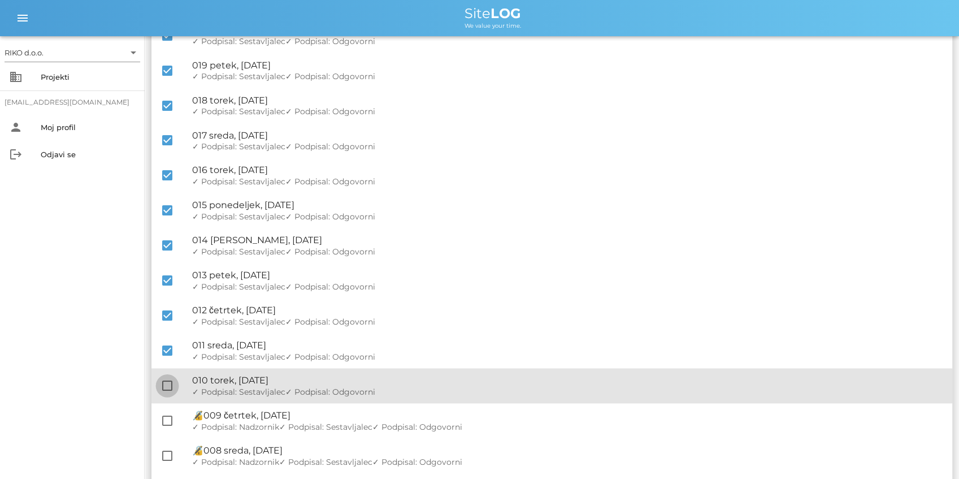
click at [170, 393] on div at bounding box center [167, 385] width 19 height 19
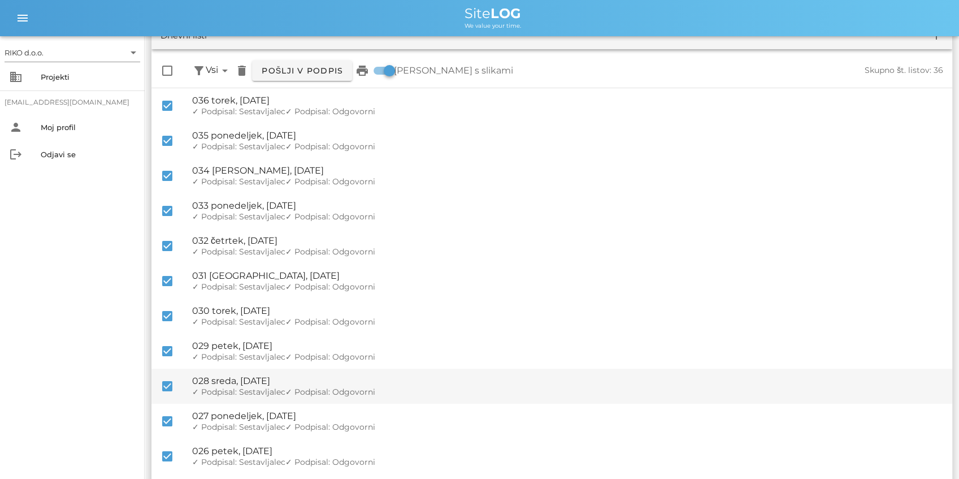
scroll to position [0, 0]
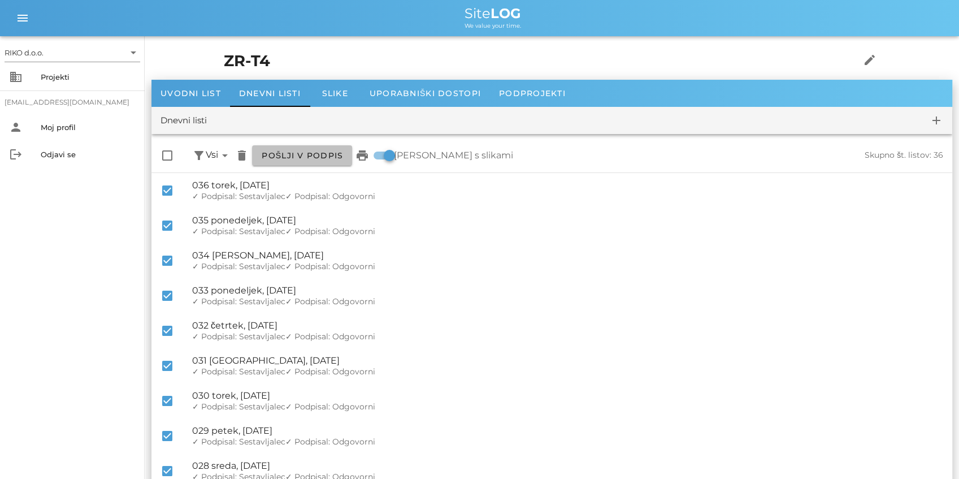
click at [318, 155] on span "Pošlji v podpis" at bounding box center [302, 155] width 82 height 10
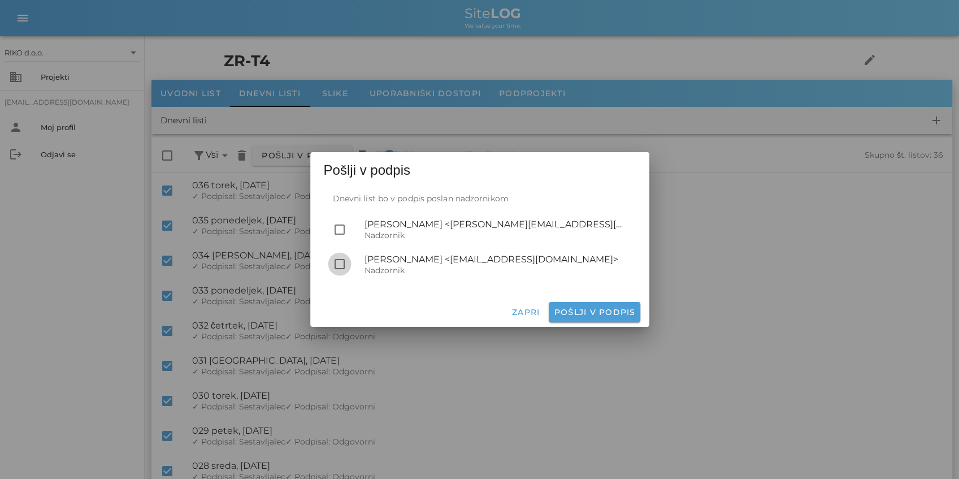
click at [338, 261] on div at bounding box center [339, 263] width 19 height 19
click at [590, 317] on span "Pošlji v podpis" at bounding box center [594, 312] width 82 height 10
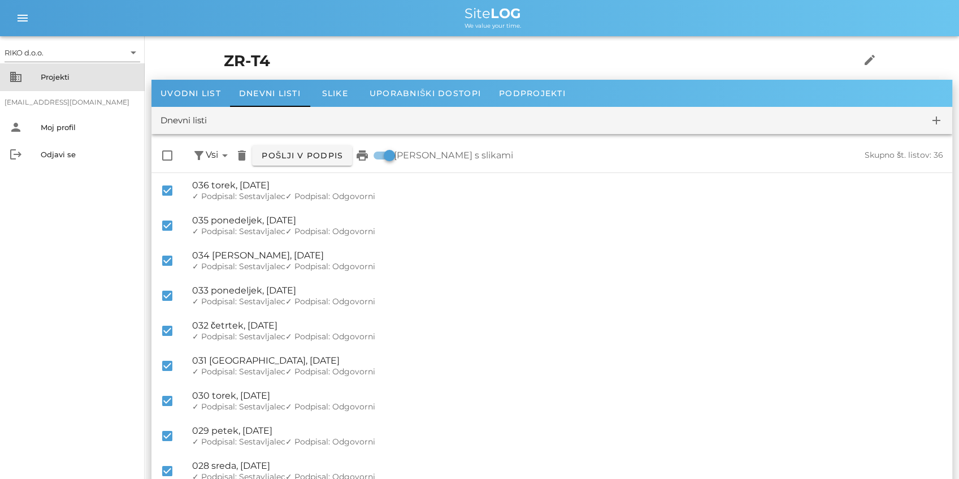
click at [70, 80] on div "Projekti" at bounding box center [88, 76] width 95 height 9
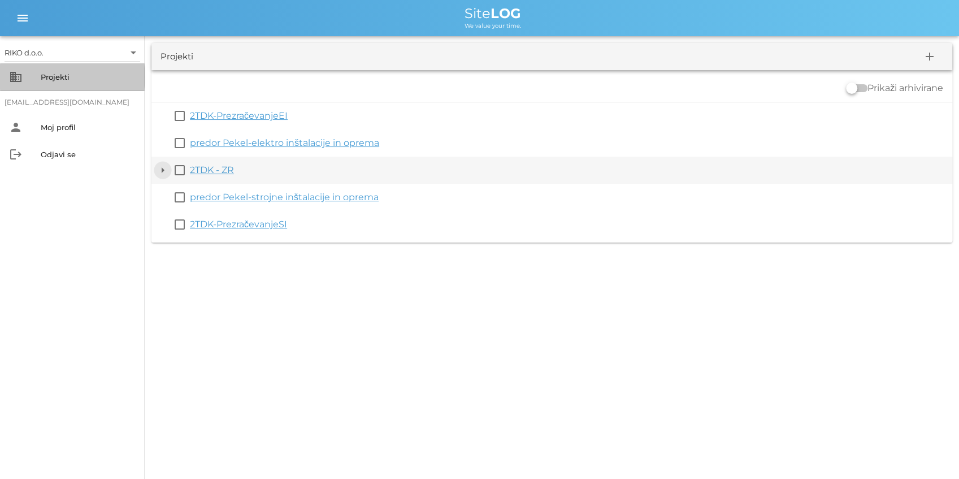
click at [163, 171] on button "arrow_drop_down" at bounding box center [163, 170] width 14 height 14
click at [159, 169] on button "arrow_drop_down" at bounding box center [163, 170] width 14 height 14
click at [163, 170] on button "arrow_drop_down" at bounding box center [163, 170] width 14 height 14
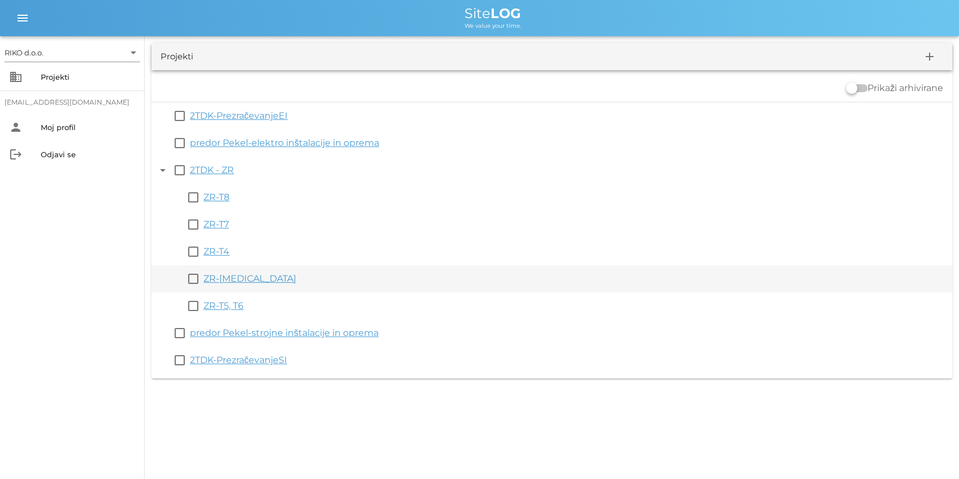
click at [220, 279] on link "ZR-T3" at bounding box center [249, 278] width 93 height 11
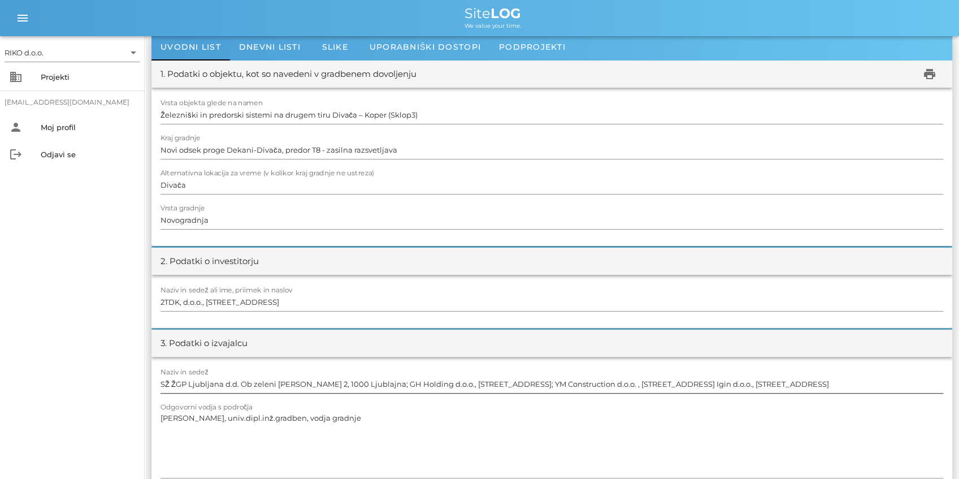
scroll to position [75, 0]
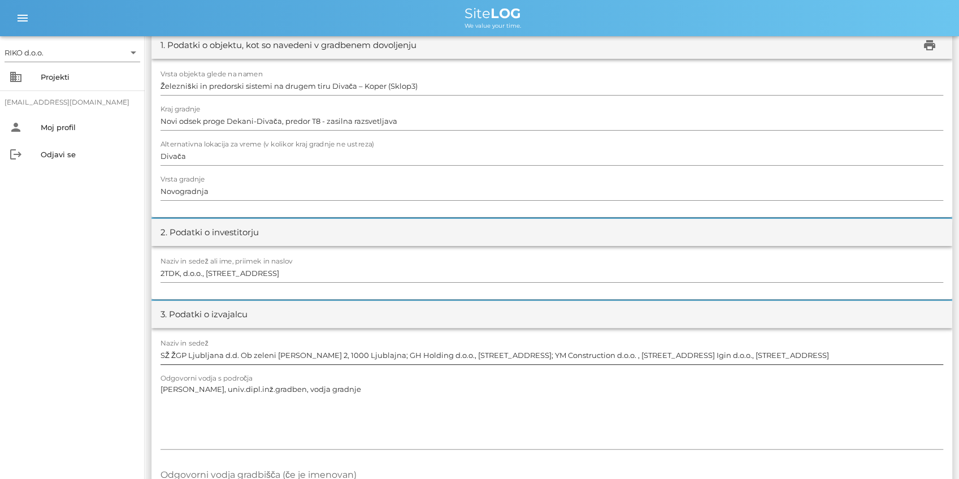
click at [333, 354] on input "SŽ ŽGP Ljubljana d.d. Ob zeleni jami 2, 1000 Ljublajna; GH Holding d.o.o., Leta…" at bounding box center [552, 355] width 783 height 18
click at [332, 354] on input "SŽ ŽGP Ljubljana d.d. Ob zeleni jami 2, 1000 Ljublajna; GH Holding d.o.o., Leta…" at bounding box center [552, 355] width 783 height 18
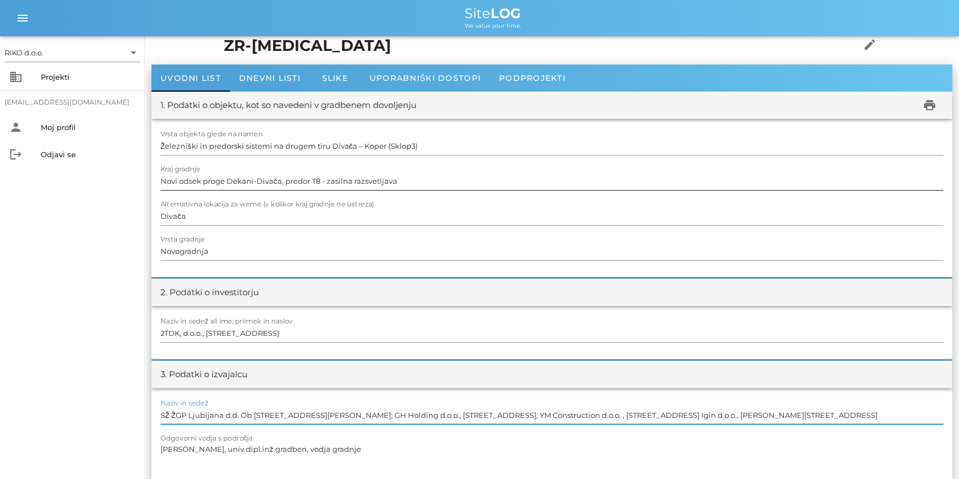
scroll to position [0, 0]
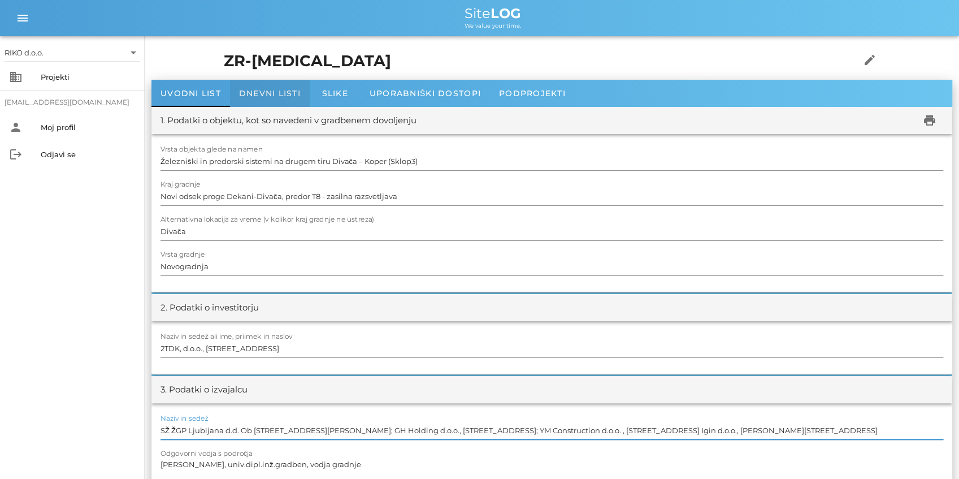
click at [282, 87] on div "Dnevni listi" at bounding box center [270, 93] width 80 height 27
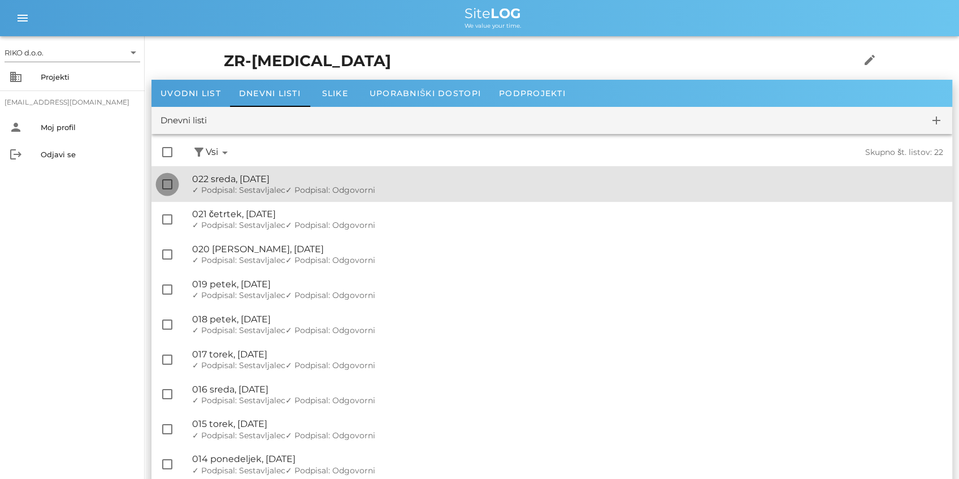
click at [172, 185] on div at bounding box center [167, 184] width 19 height 19
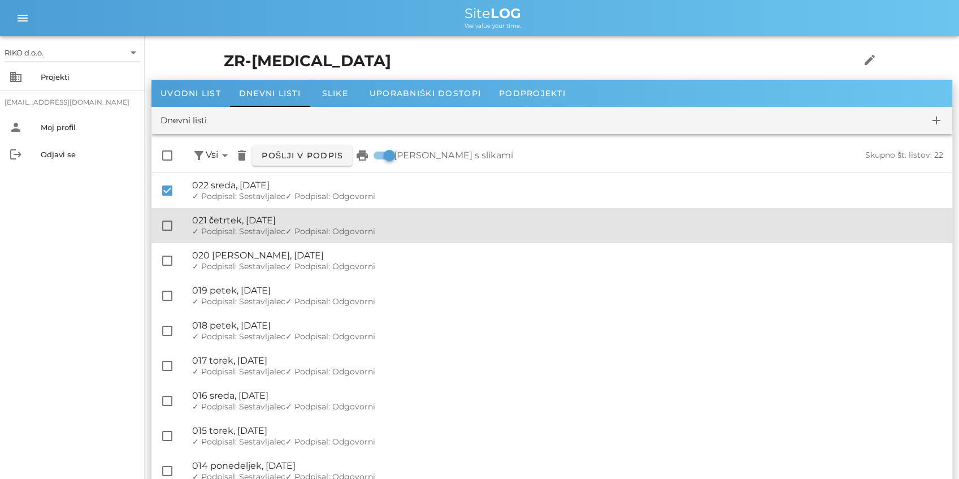
drag, startPoint x: 167, startPoint y: 217, endPoint x: 161, endPoint y: 239, distance: 22.2
click at [166, 223] on div at bounding box center [167, 225] width 19 height 19
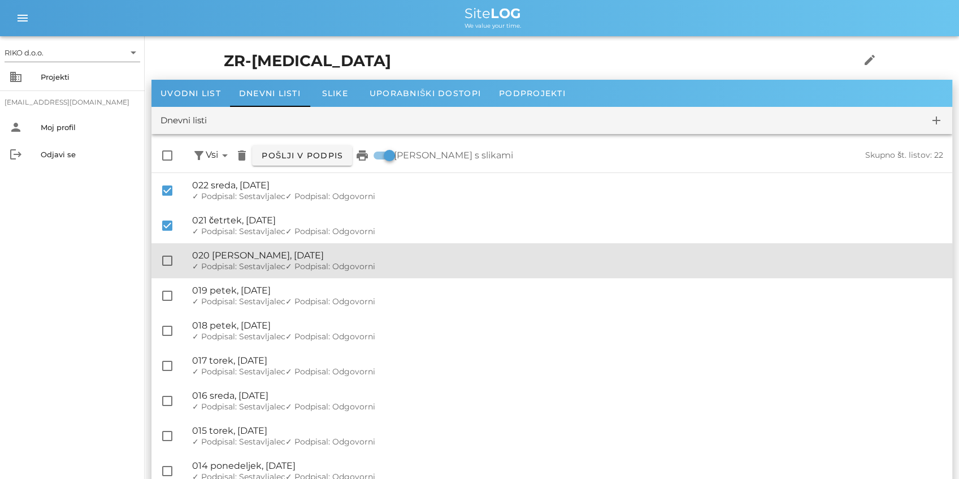
click at [165, 250] on div "check_box_outline_blank 🔏 020 sobota, 28.06.2025 ✓ Podpisal: Nadzornik ✓ Podpis…" at bounding box center [551, 260] width 801 height 35
click at [165, 270] on div "check_box_outline_blank 🔏 020 sobota, 28.06.2025 ✓ Podpisal: Nadzornik ✓ Podpis…" at bounding box center [551, 260] width 801 height 35
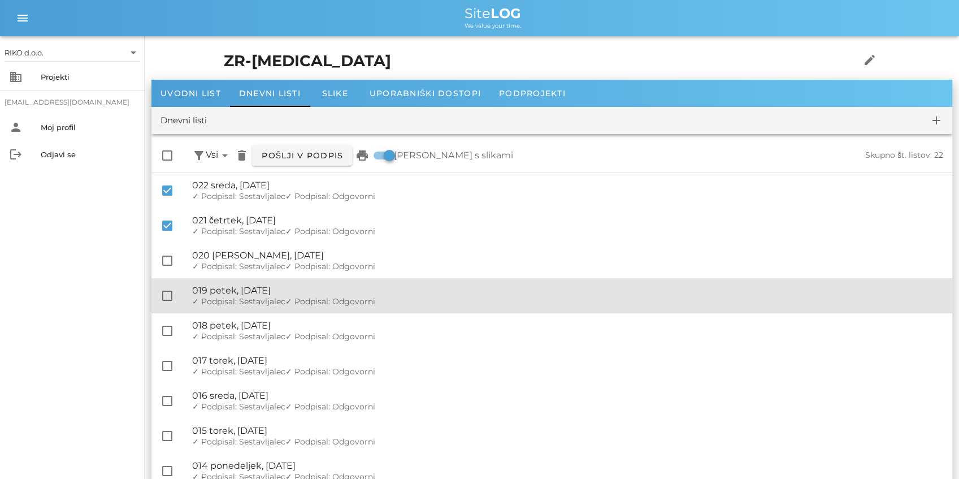
click at [166, 281] on div "check_box_outline_blank 🔏 019 petek, 20.06.2025 ✓ Podpisal: Nadzornik ✓ Podpisa…" at bounding box center [551, 295] width 801 height 35
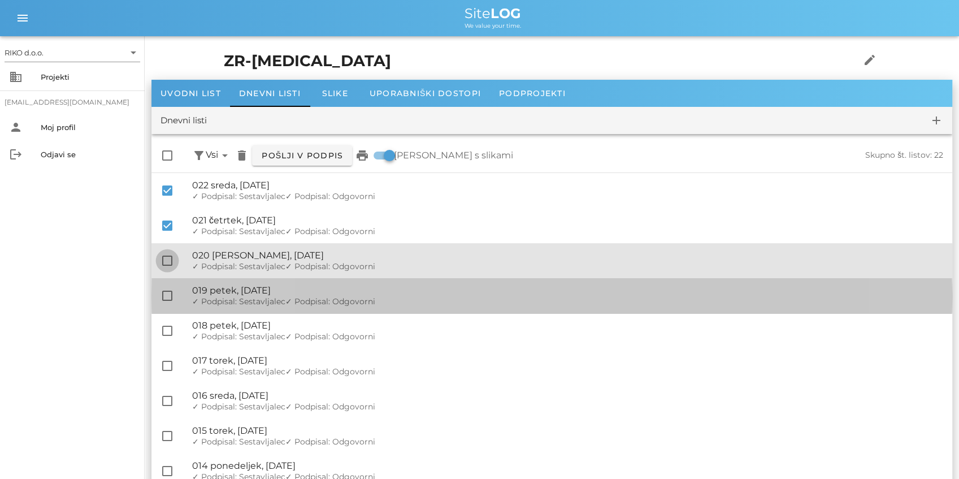
click at [164, 267] on div at bounding box center [167, 260] width 19 height 19
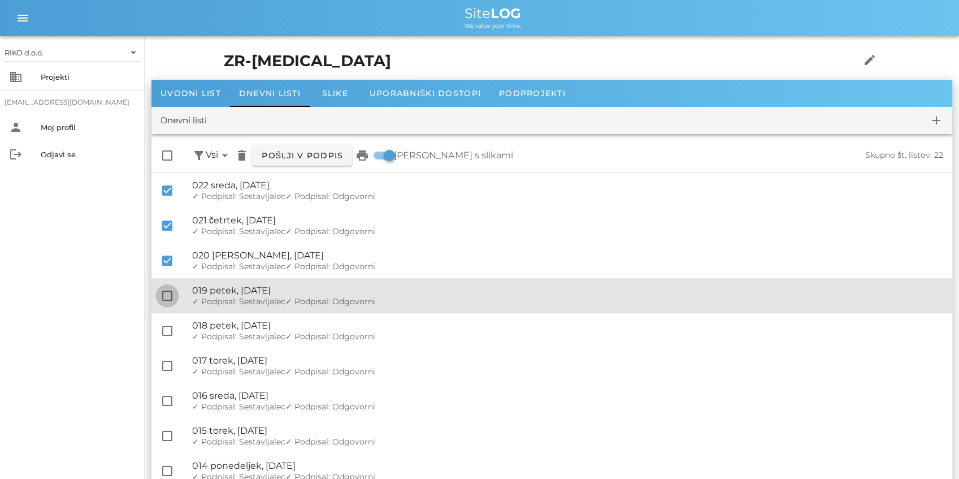
click at [170, 297] on div at bounding box center [167, 295] width 19 height 19
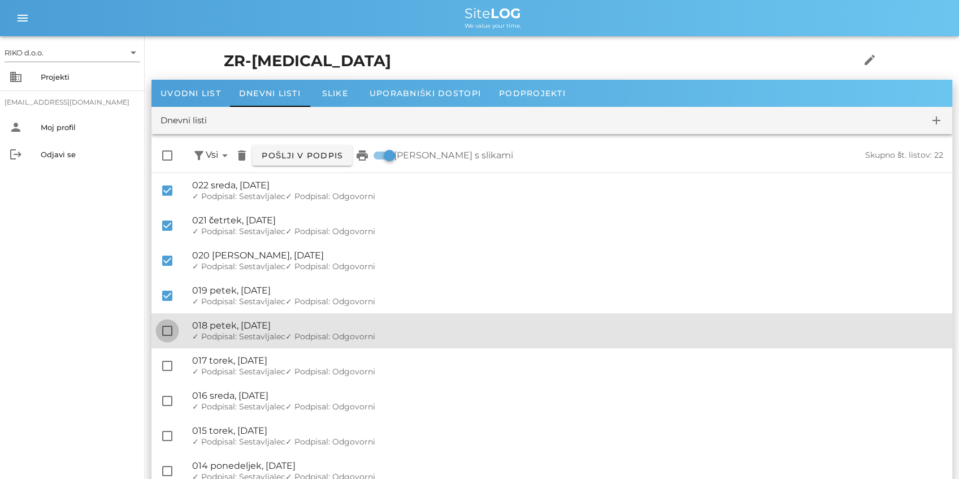
click at [163, 329] on div at bounding box center [167, 330] width 19 height 19
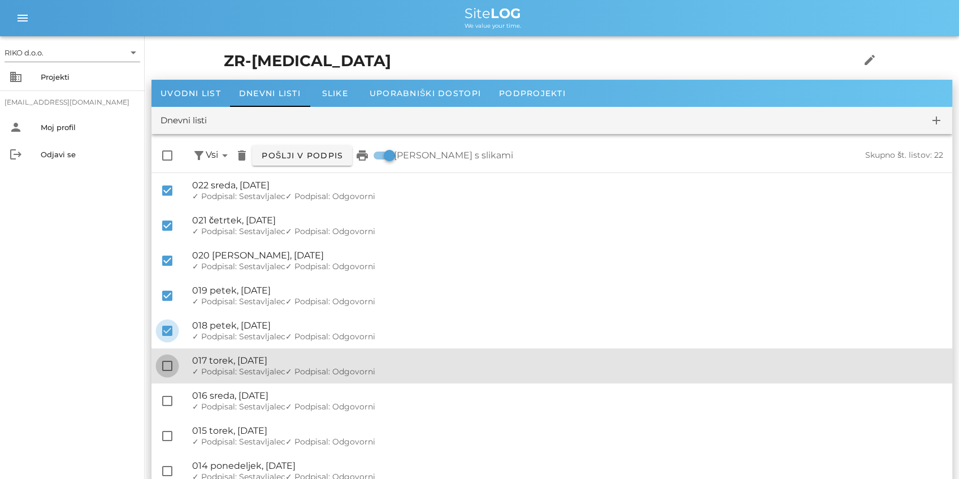
click at [172, 361] on div at bounding box center [167, 365] width 19 height 19
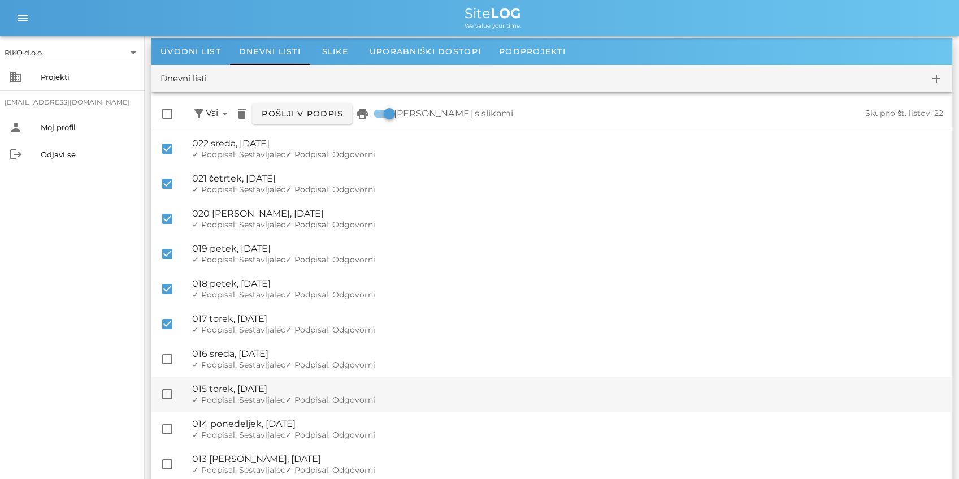
scroll to position [75, 0]
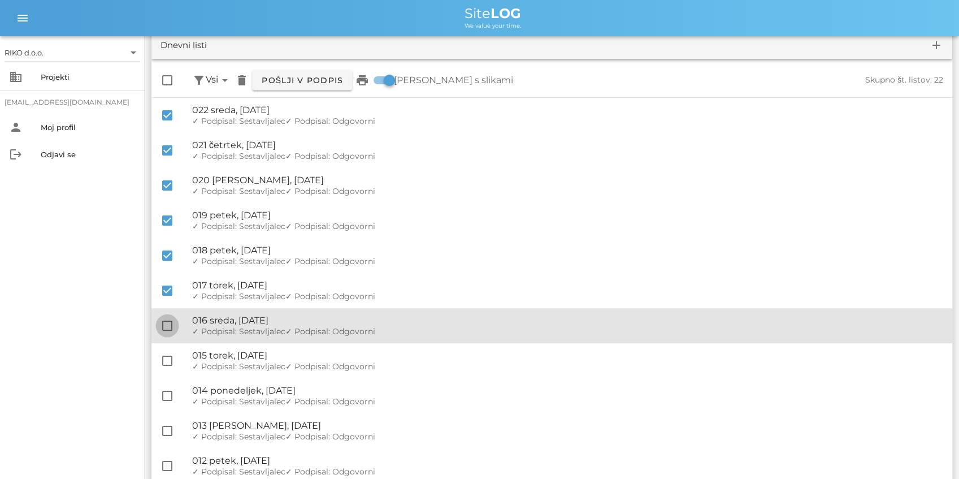
click at [173, 323] on div at bounding box center [167, 325] width 19 height 19
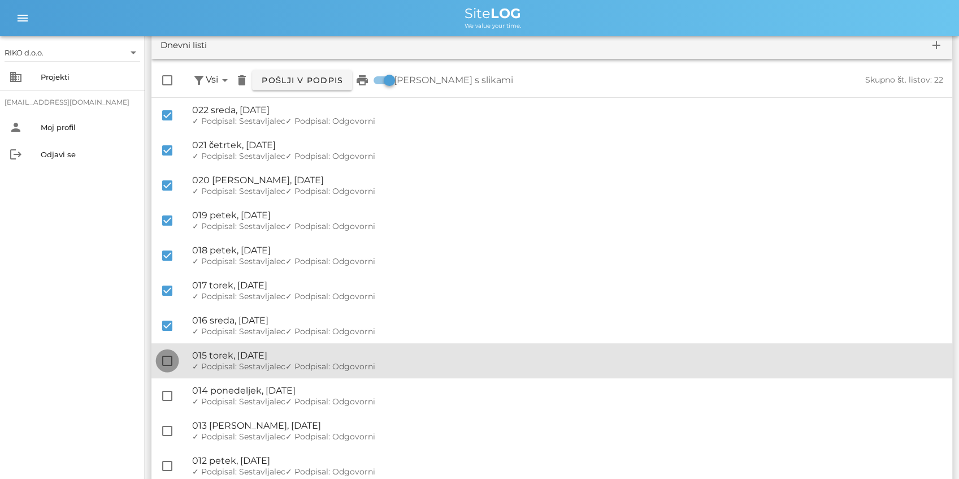
click at [167, 358] on div at bounding box center [167, 360] width 19 height 19
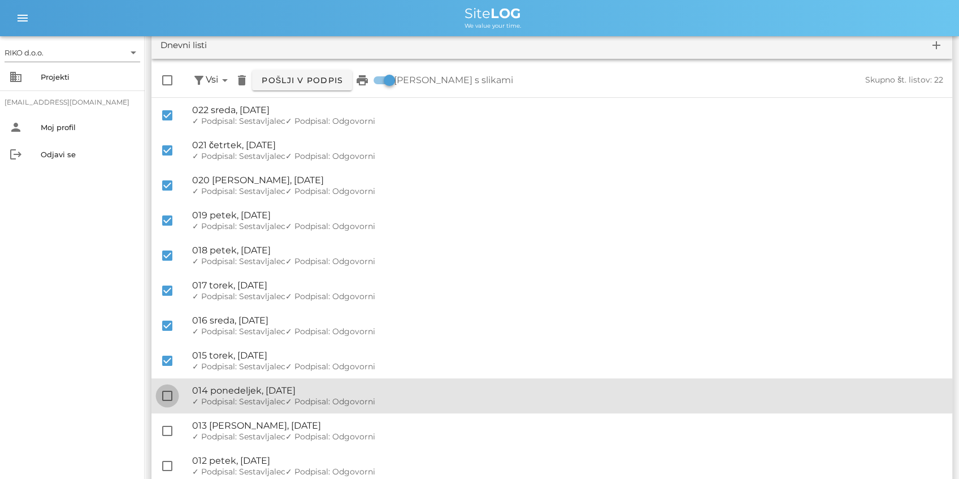
click at [171, 390] on div at bounding box center [167, 395] width 19 height 19
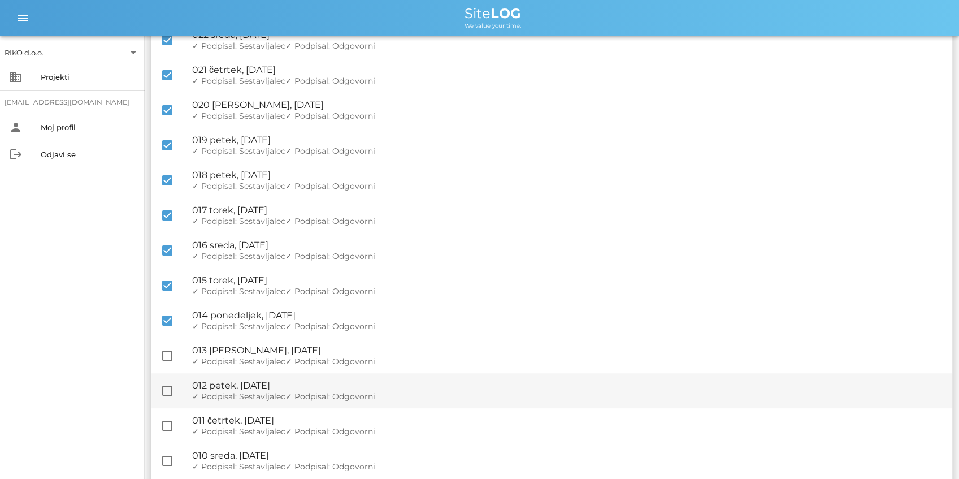
scroll to position [150, 0]
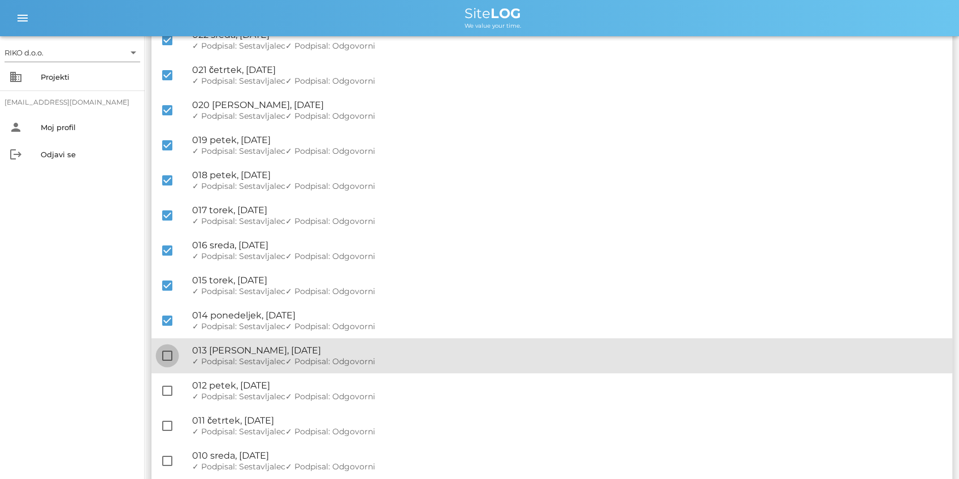
click at [168, 355] on div at bounding box center [167, 355] width 19 height 19
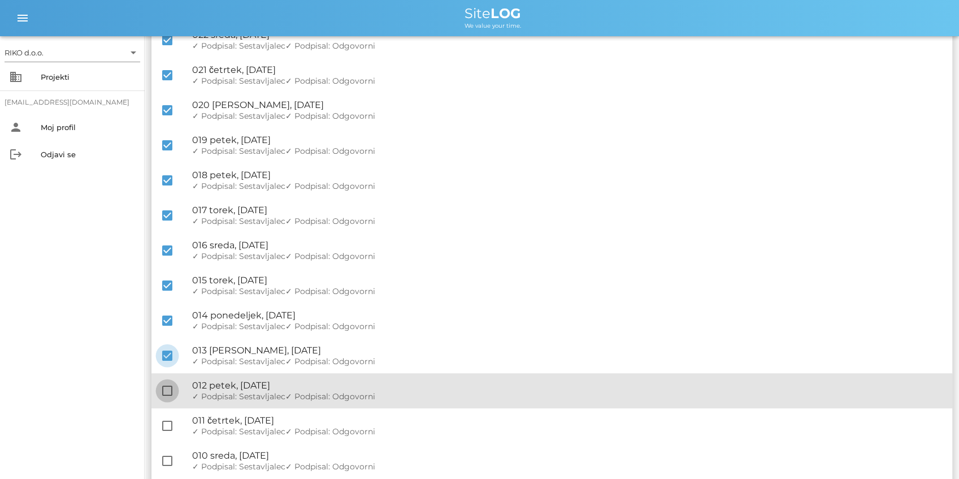
click at [165, 389] on div at bounding box center [167, 390] width 19 height 19
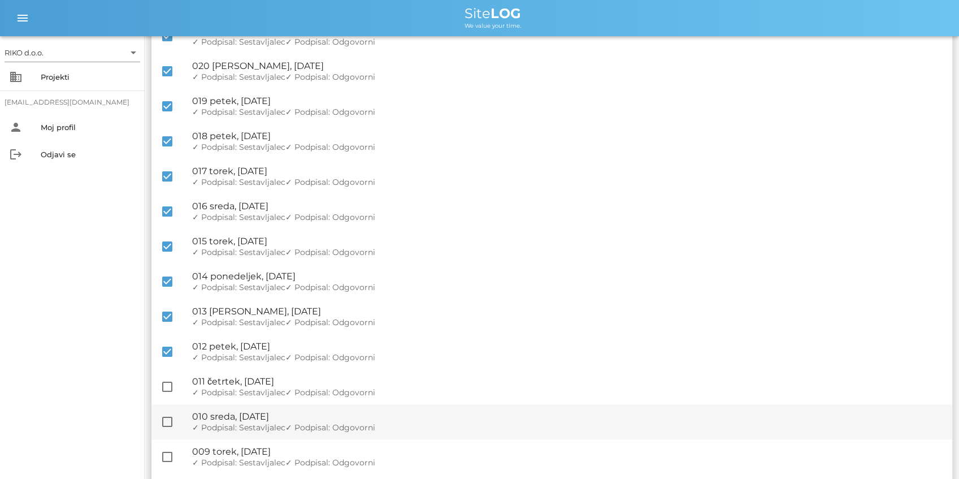
scroll to position [226, 0]
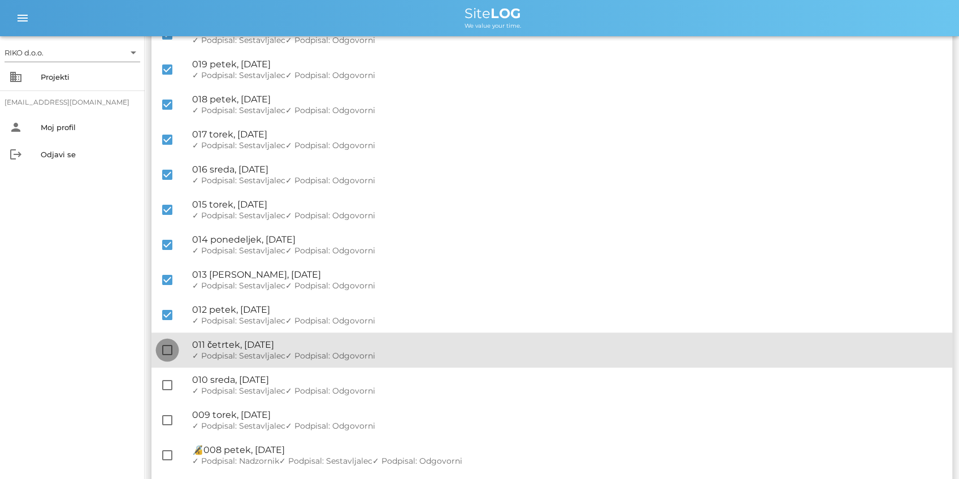
click at [166, 350] on div at bounding box center [167, 349] width 19 height 19
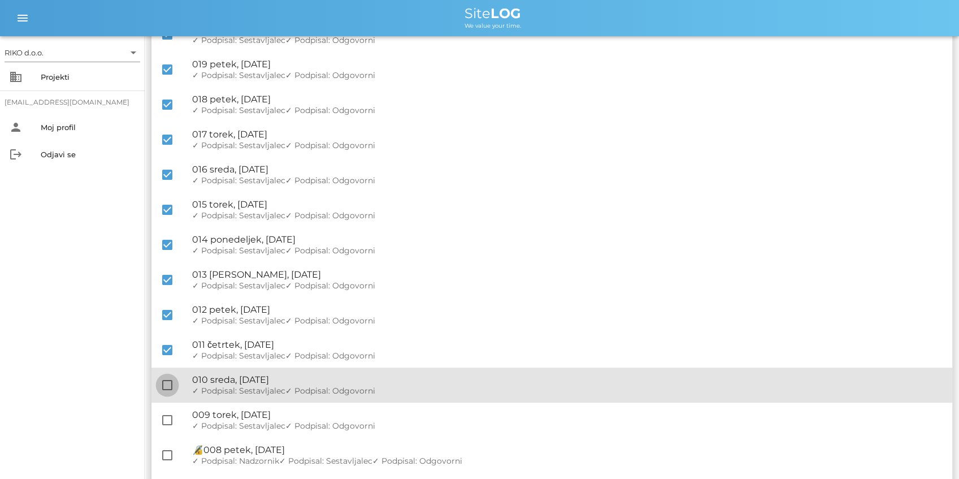
click at [166, 386] on div at bounding box center [167, 384] width 19 height 19
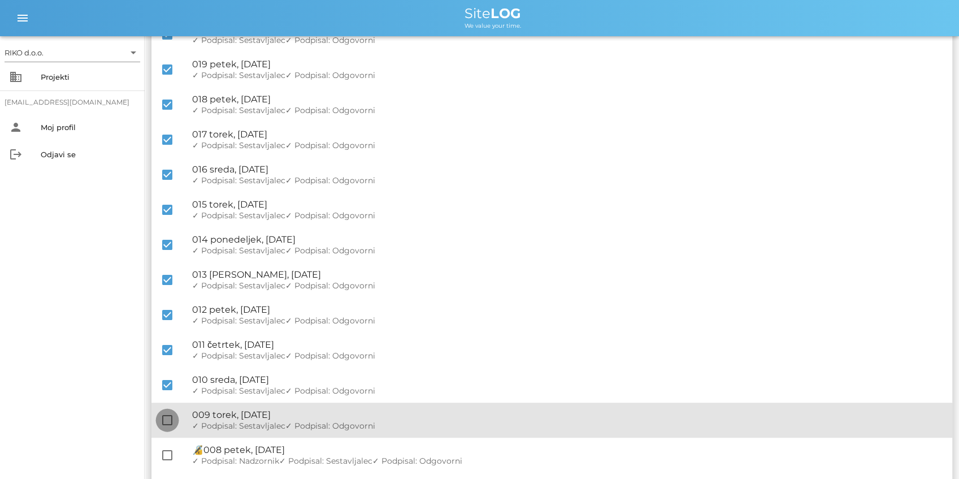
click at [168, 416] on div at bounding box center [167, 419] width 19 height 19
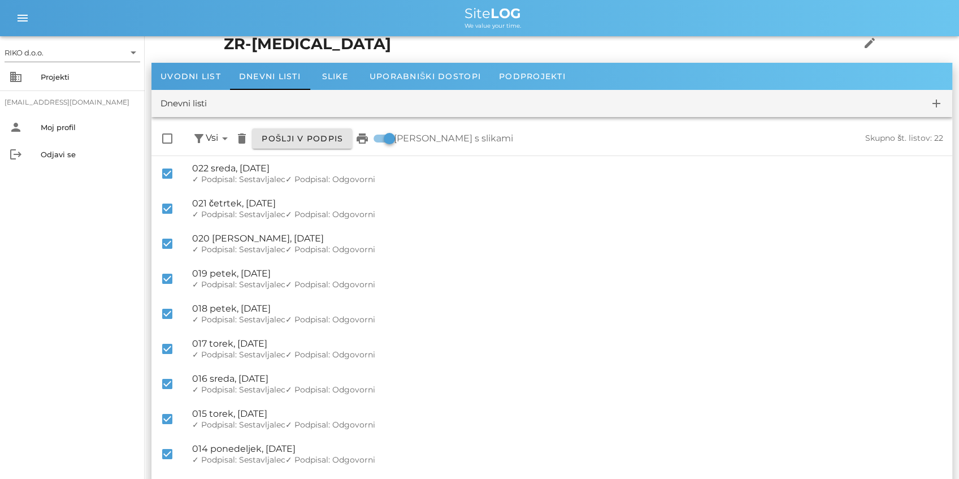
scroll to position [0, 0]
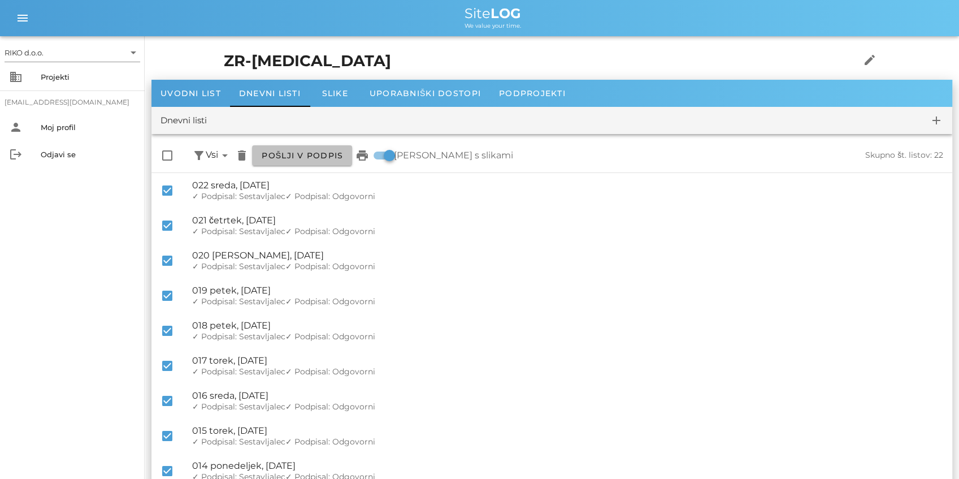
click at [324, 151] on span "Pošlji v podpis" at bounding box center [302, 155] width 82 height 10
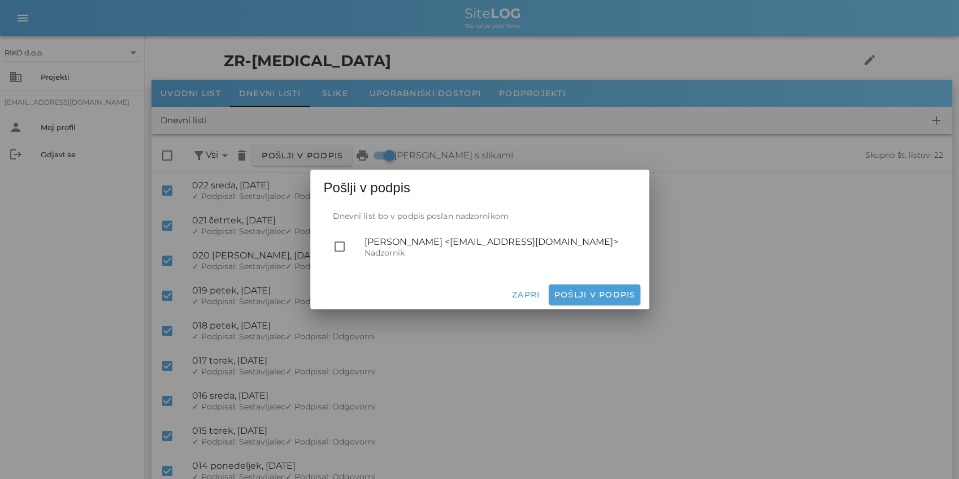
click at [370, 244] on div "Iztok Konrad <iztok.konrad@dri.si>" at bounding box center [496, 241] width 262 height 11
click at [344, 249] on div at bounding box center [339, 246] width 19 height 19
click at [603, 300] on button "Pošlji v podpis" at bounding box center [594, 294] width 91 height 20
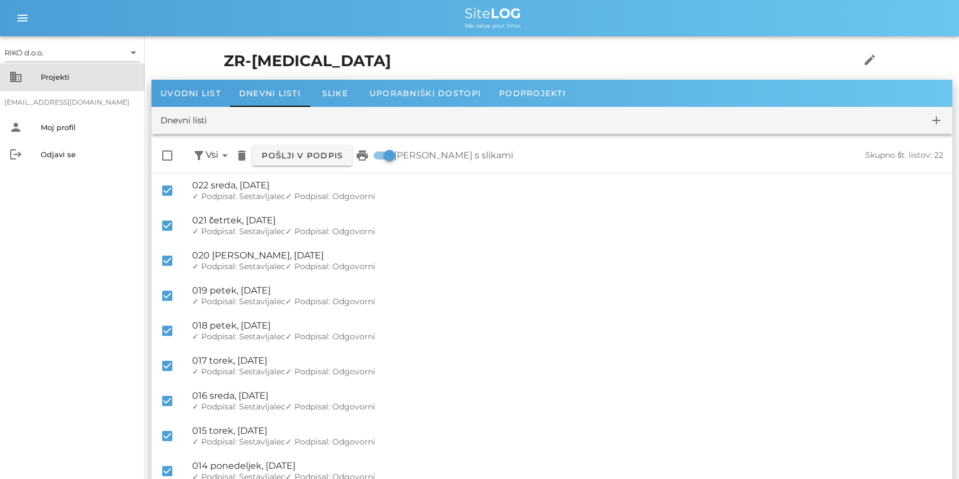
click at [58, 74] on div "Projekti" at bounding box center [88, 76] width 95 height 9
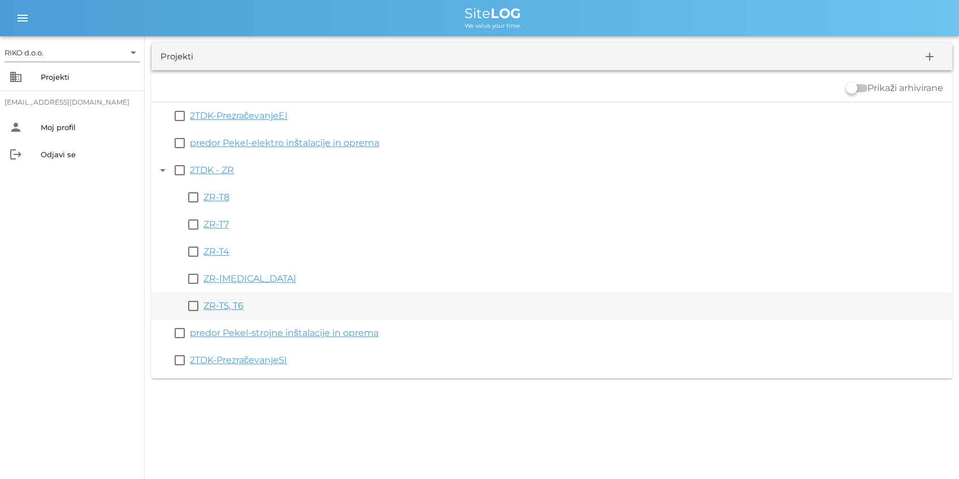
click at [233, 308] on link "ZR-T5, T6" at bounding box center [223, 305] width 40 height 11
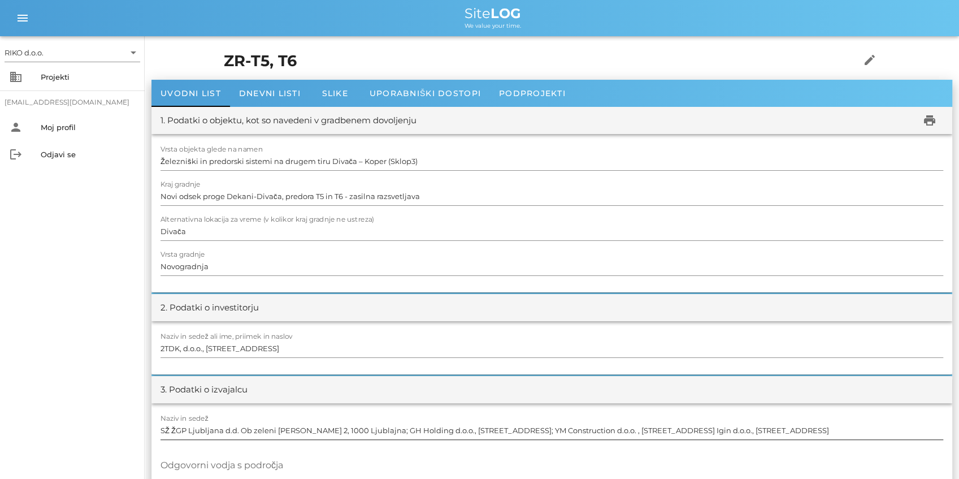
click at [345, 422] on input "SŽ ŽGP Ljubljana d.d. Ob zeleni jami 2, 1000 Ljublajna; GH Holding d.o.o., Leta…" at bounding box center [552, 430] width 783 height 18
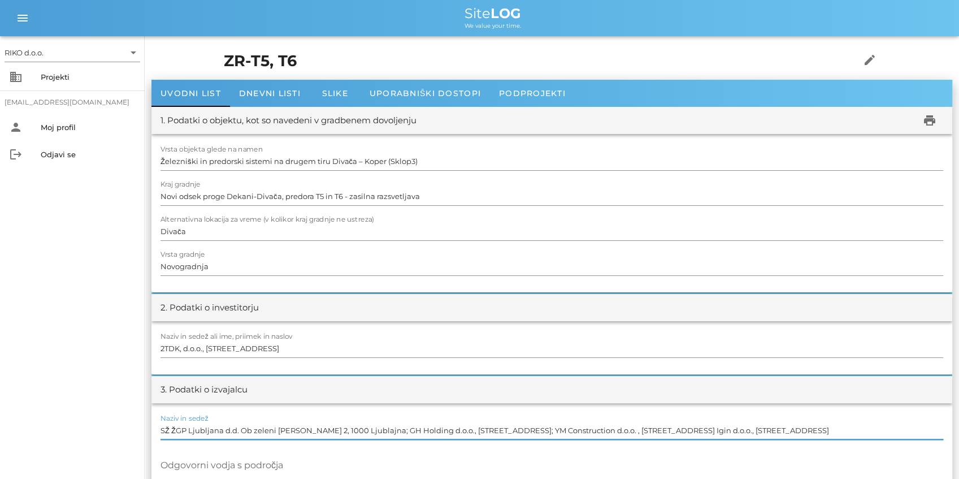
click at [341, 426] on input "SŽ ŽGP Ljubljana d.d. Ob zeleni jami 2, 1000 Ljublajna; GH Holding d.o.o., Leta…" at bounding box center [552, 430] width 783 height 18
click at [251, 96] on span "Dnevni listi" at bounding box center [270, 93] width 62 height 10
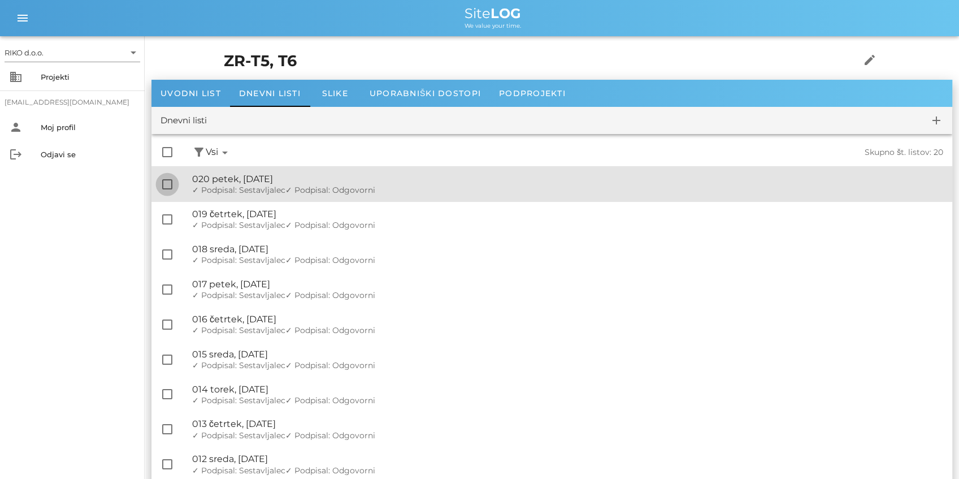
click at [171, 187] on div at bounding box center [167, 184] width 19 height 19
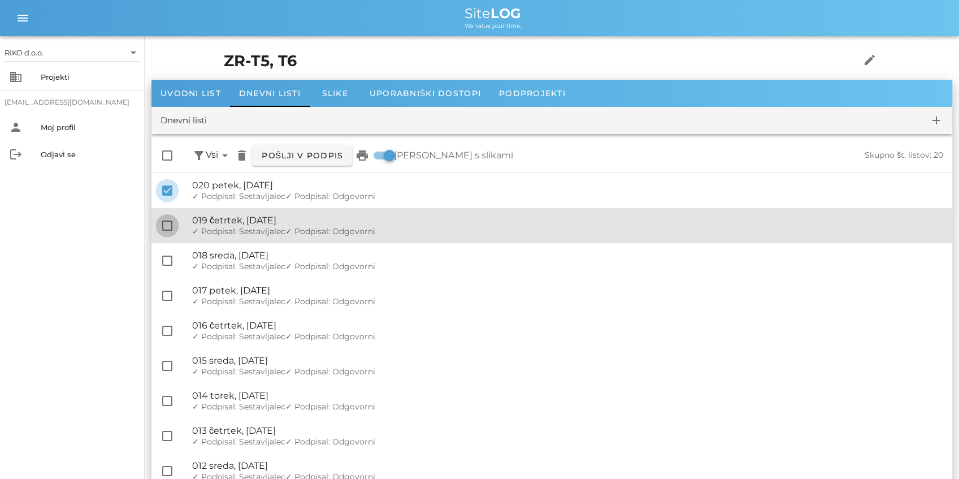
drag, startPoint x: 166, startPoint y: 213, endPoint x: 166, endPoint y: 225, distance: 12.4
click at [166, 220] on div "check_box_outline_blank 🔏 019 četrtek, 11.09.2025 ✓ Podpisal: Nadzornik ✓ Podpi…" at bounding box center [551, 225] width 801 height 35
click at [162, 224] on div at bounding box center [167, 225] width 19 height 19
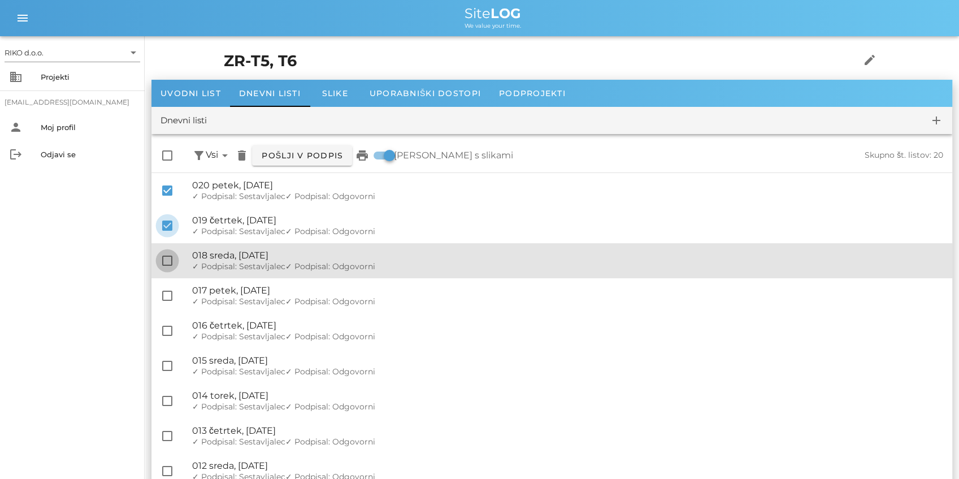
click at [167, 262] on div at bounding box center [167, 260] width 19 height 19
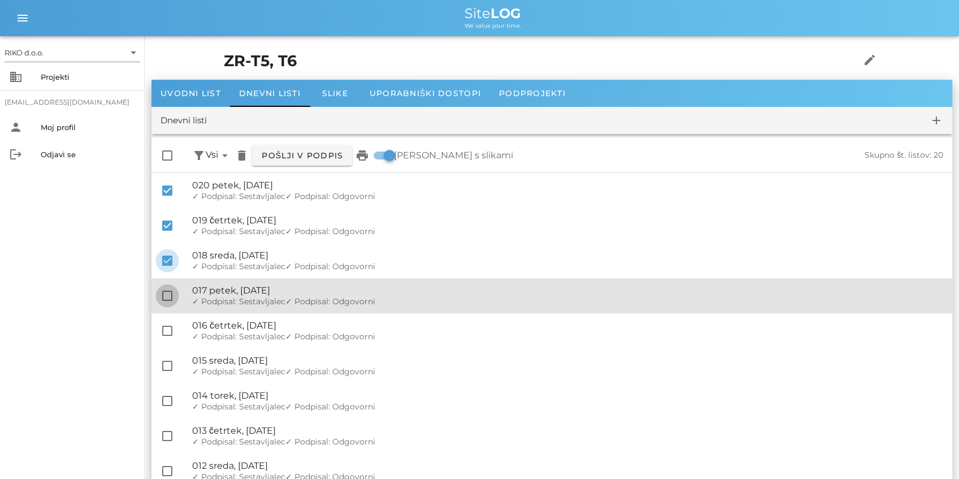
click at [171, 289] on div at bounding box center [167, 295] width 19 height 19
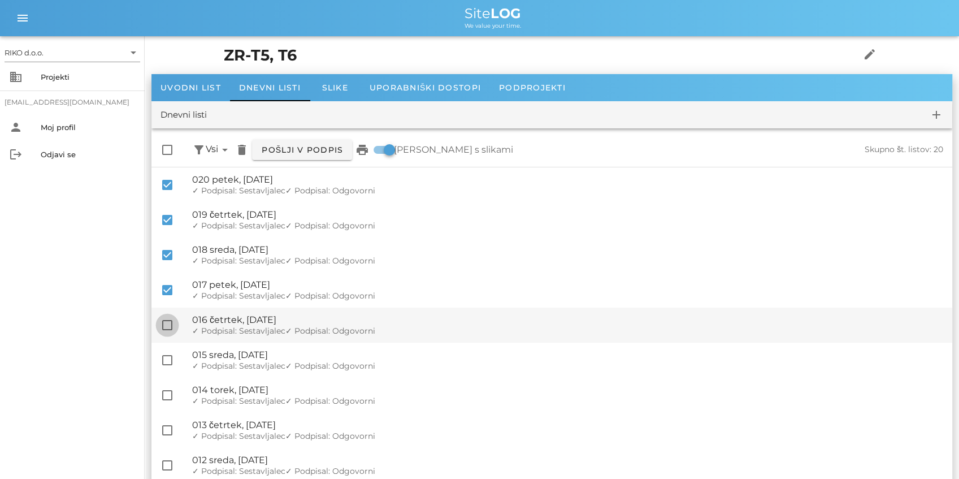
scroll to position [113, 0]
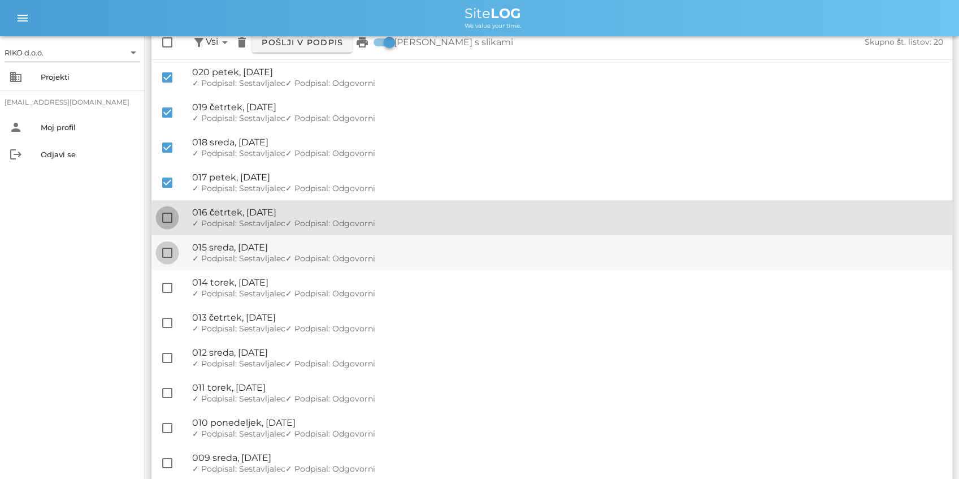
drag, startPoint x: 174, startPoint y: 221, endPoint x: 164, endPoint y: 248, distance: 28.8
click at [173, 220] on div at bounding box center [167, 217] width 19 height 19
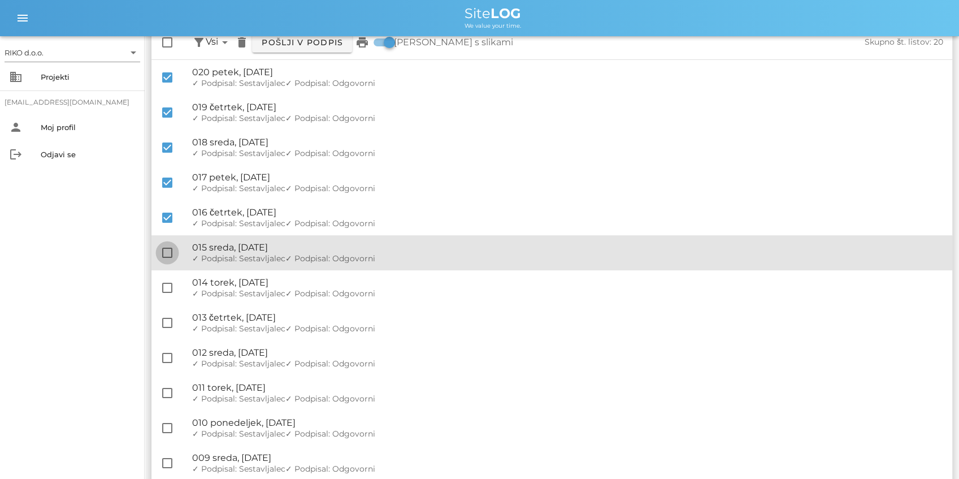
click at [160, 255] on div at bounding box center [167, 252] width 19 height 19
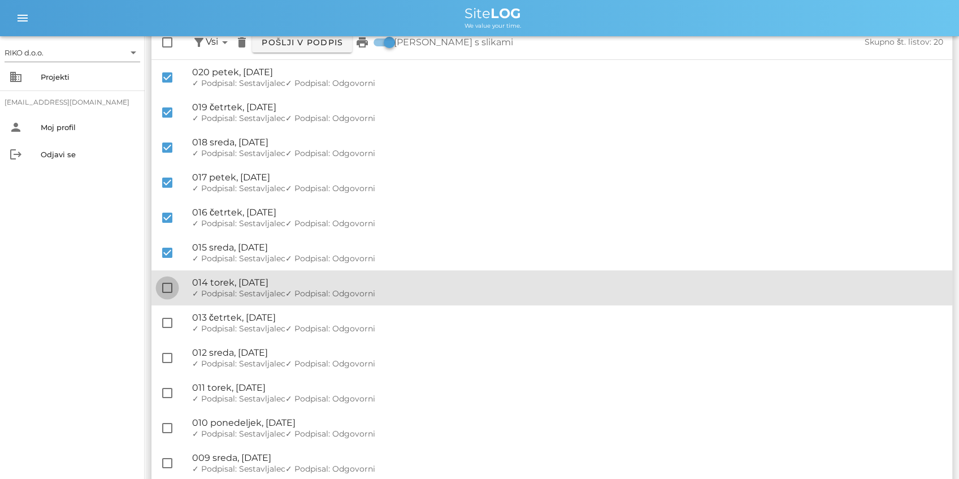
click at [166, 290] on div at bounding box center [167, 287] width 19 height 19
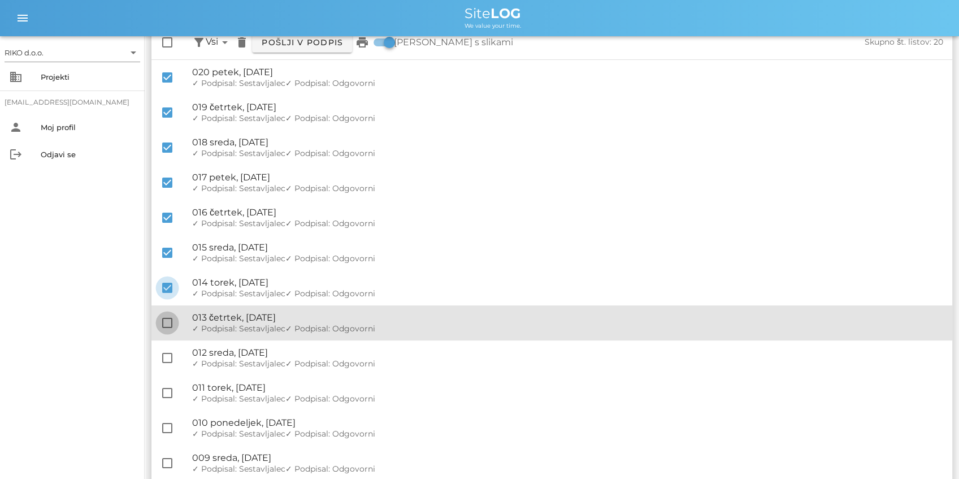
click at [164, 324] on div at bounding box center [167, 322] width 19 height 19
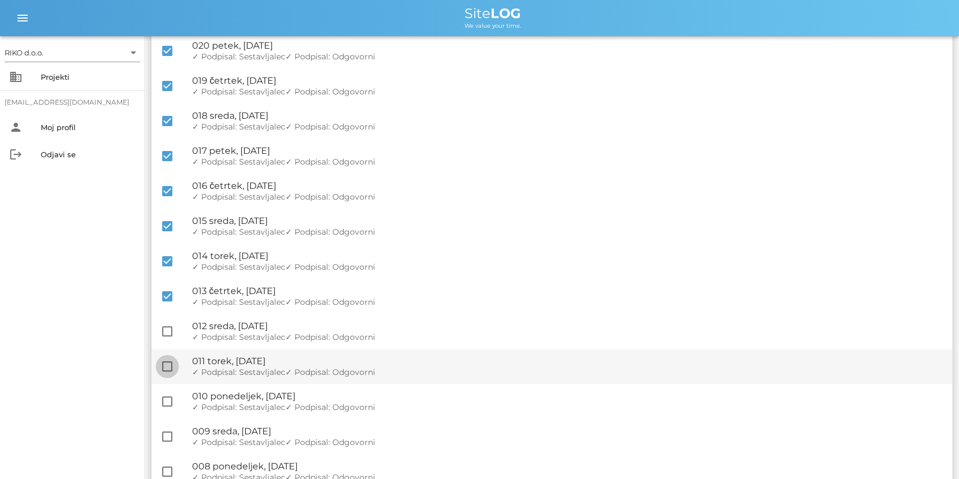
scroll to position [188, 0]
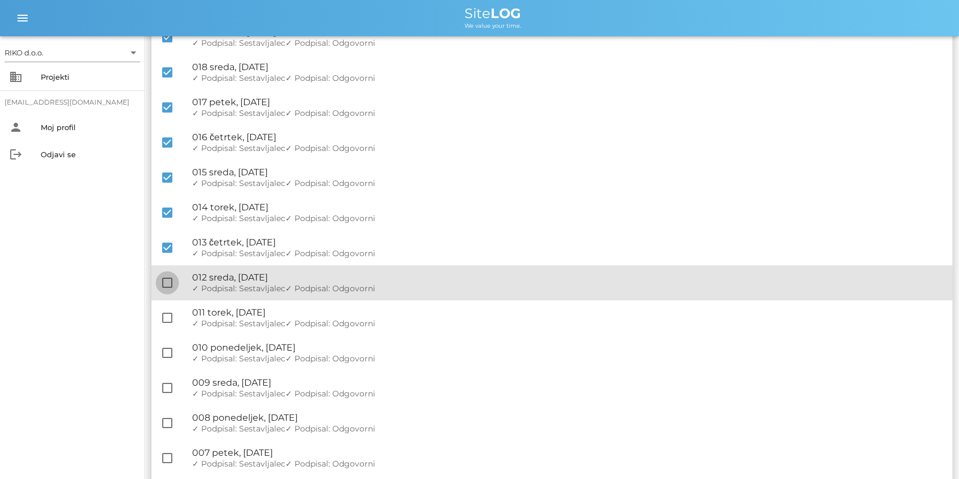
click at [167, 279] on div at bounding box center [167, 282] width 19 height 19
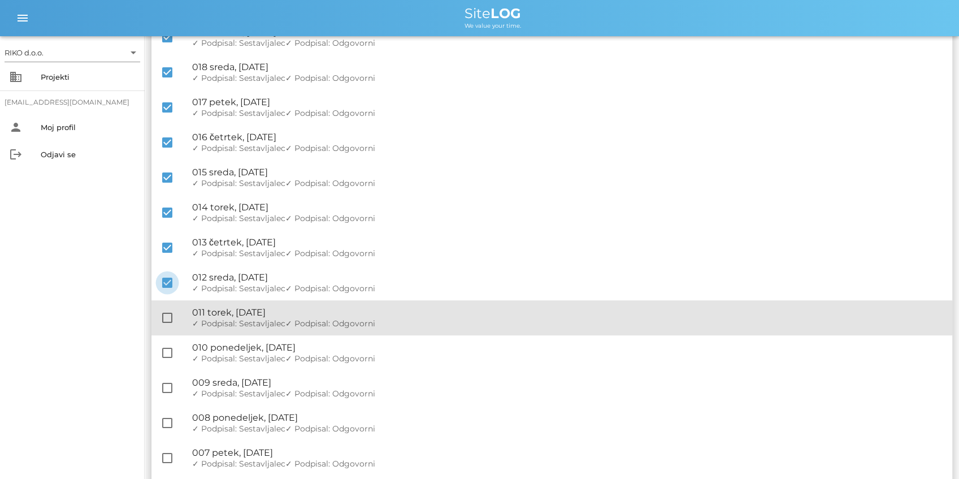
click at [163, 308] on div "check_box_outline_blank 🔏 011 torek, 12.08.2025 ✓ Podpisal: Nadzornik ✓ Podpisa…" at bounding box center [551, 317] width 801 height 35
click at [169, 323] on div at bounding box center [167, 317] width 19 height 19
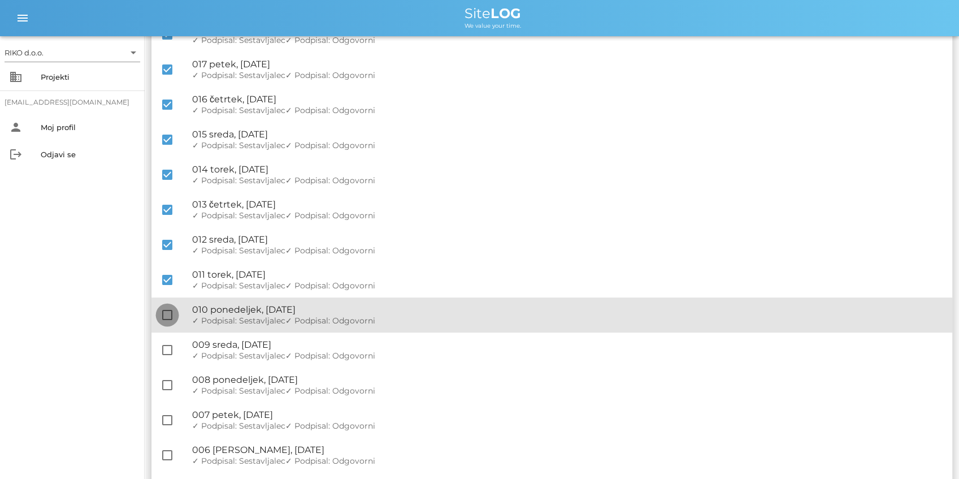
click at [167, 319] on div at bounding box center [167, 314] width 19 height 19
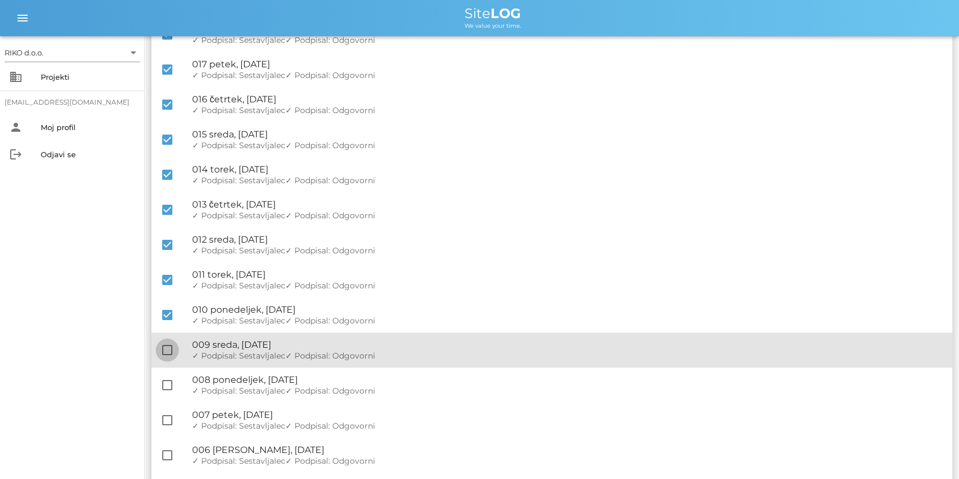
click at [170, 347] on div at bounding box center [167, 349] width 19 height 19
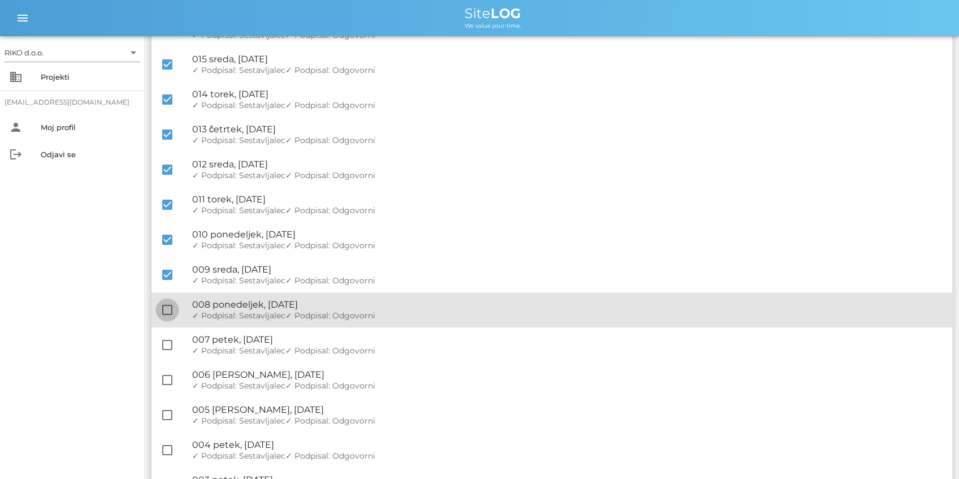
click at [166, 314] on div at bounding box center [167, 309] width 19 height 19
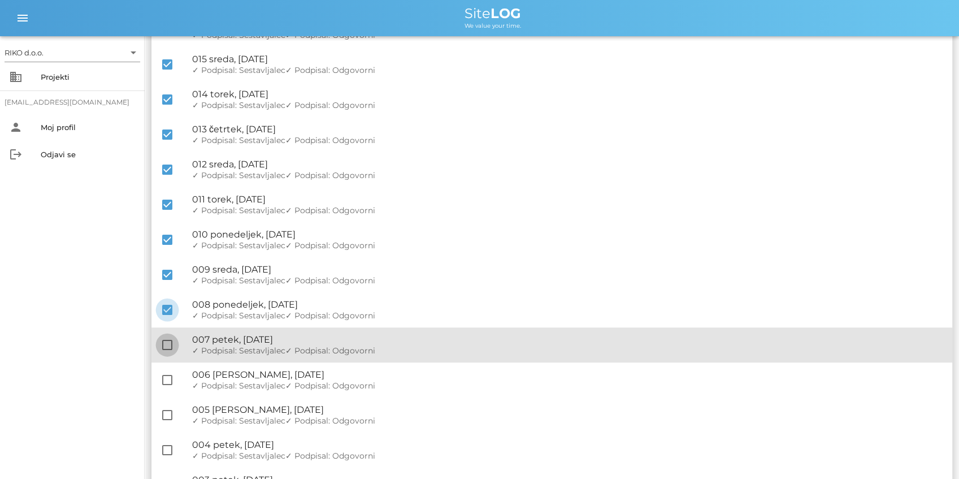
click at [168, 344] on div at bounding box center [167, 344] width 19 height 19
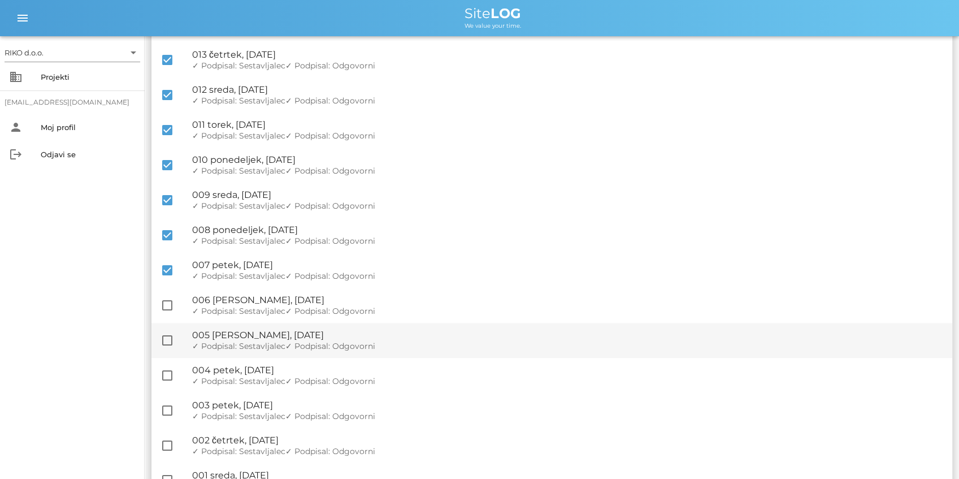
scroll to position [376, 0]
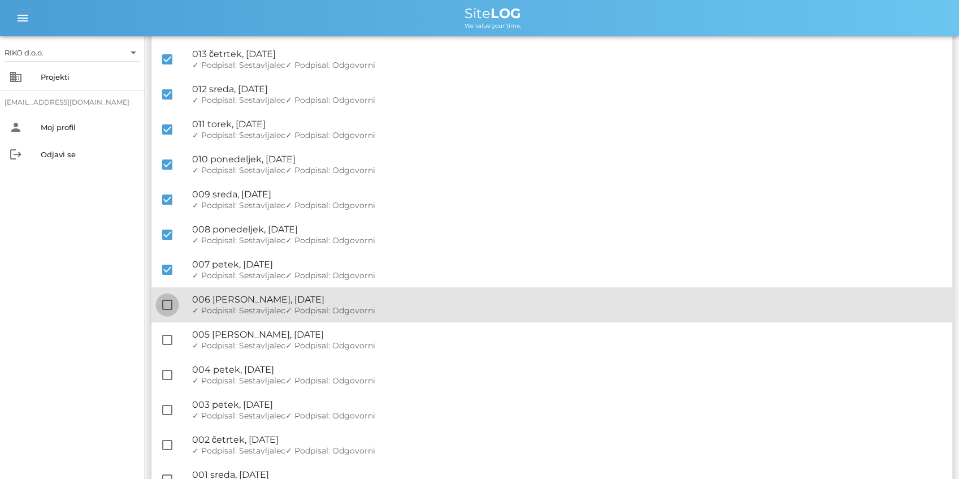
click at [162, 301] on div at bounding box center [167, 304] width 19 height 19
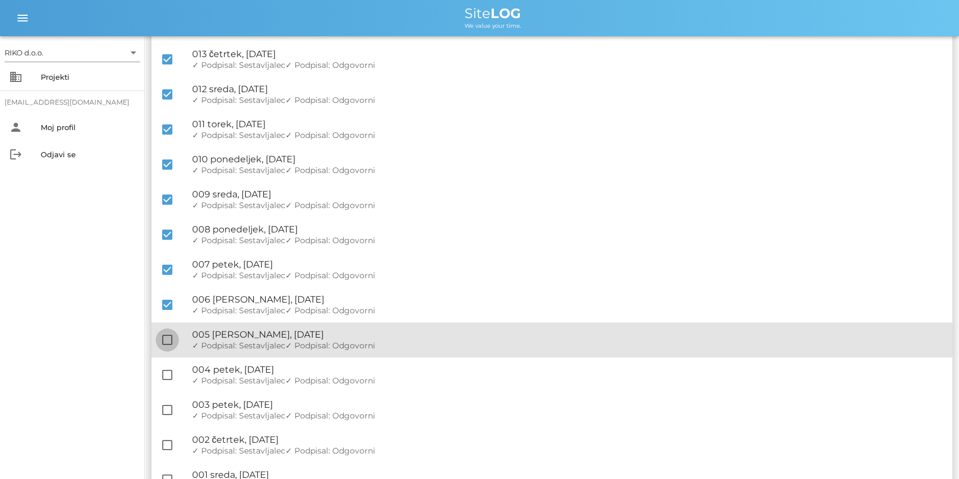
click at [168, 342] on div at bounding box center [167, 339] width 19 height 19
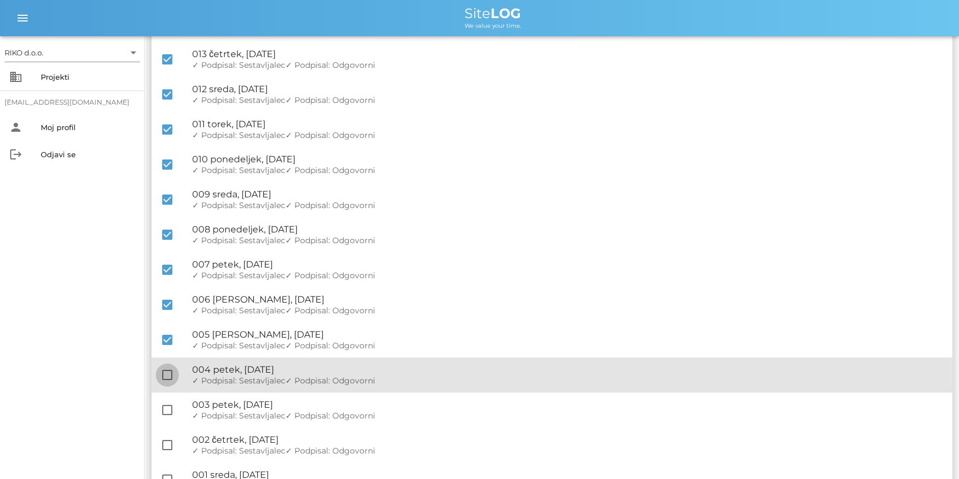
click at [167, 378] on div at bounding box center [167, 374] width 19 height 19
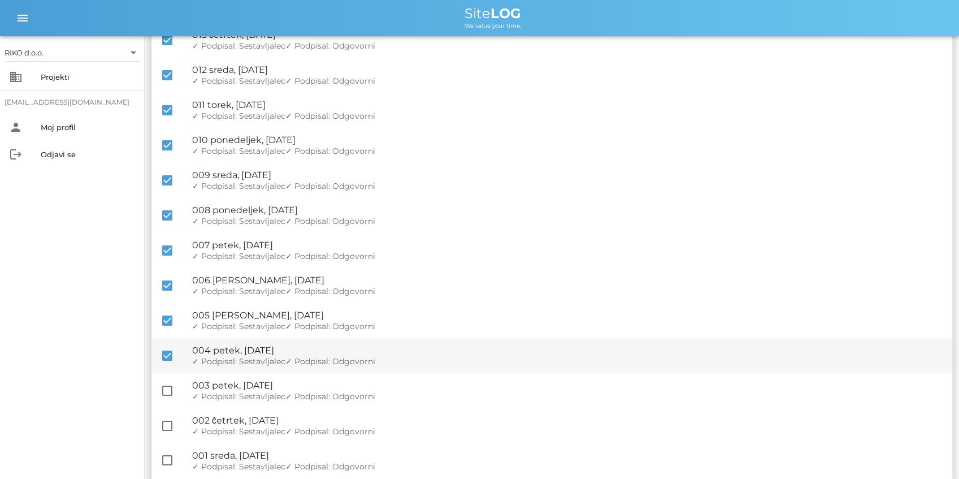
scroll to position [406, 0]
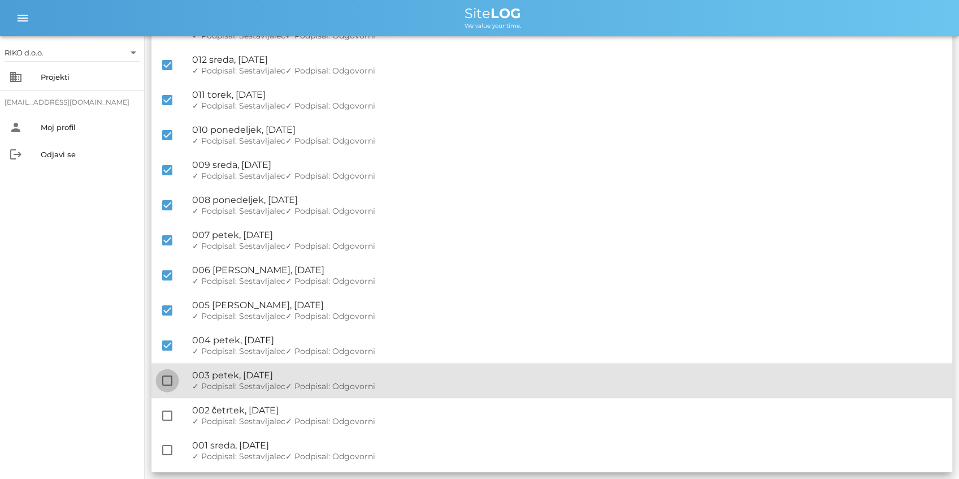
click at [162, 382] on div at bounding box center [167, 380] width 19 height 19
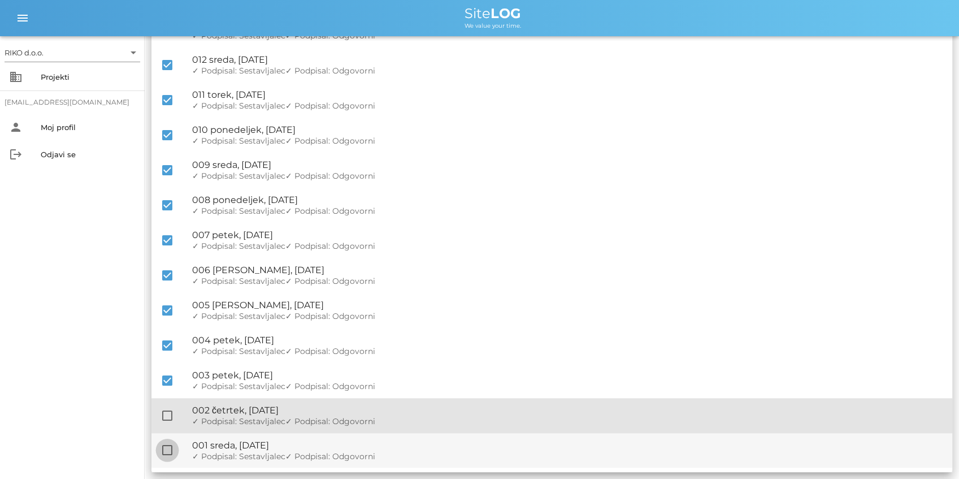
drag, startPoint x: 166, startPoint y: 410, endPoint x: 164, endPoint y: 457, distance: 46.4
click at [166, 411] on div at bounding box center [167, 415] width 19 height 19
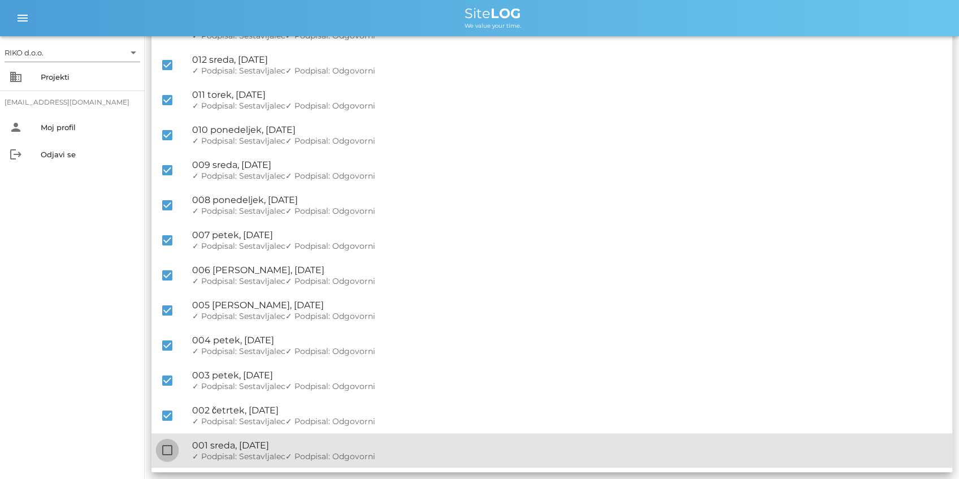
click at [167, 451] on div at bounding box center [167, 449] width 19 height 19
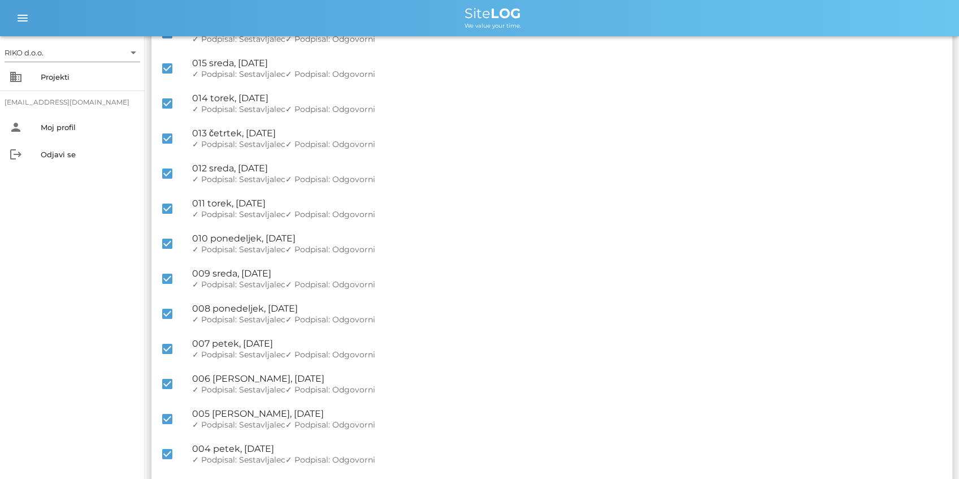
scroll to position [0, 0]
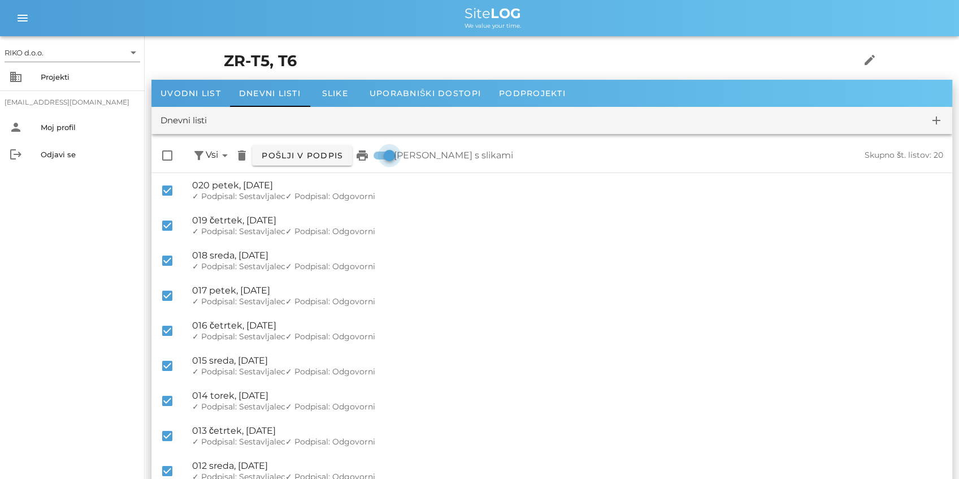
drag, startPoint x: 557, startPoint y: 395, endPoint x: 388, endPoint y: 155, distance: 293.1
click at [294, 154] on span "Pošlji v podpis" at bounding box center [302, 155] width 82 height 10
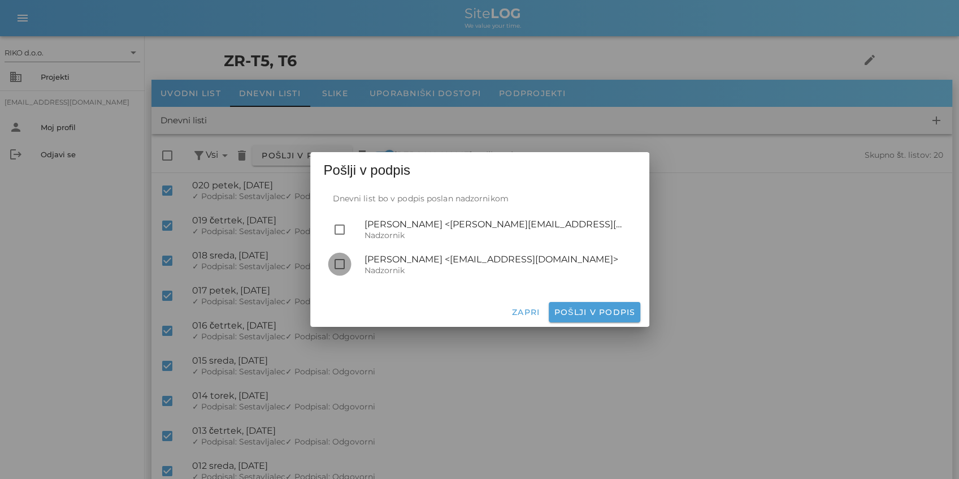
click at [345, 262] on div at bounding box center [339, 263] width 19 height 19
click at [592, 319] on button "Pošlji v podpis" at bounding box center [594, 312] width 91 height 20
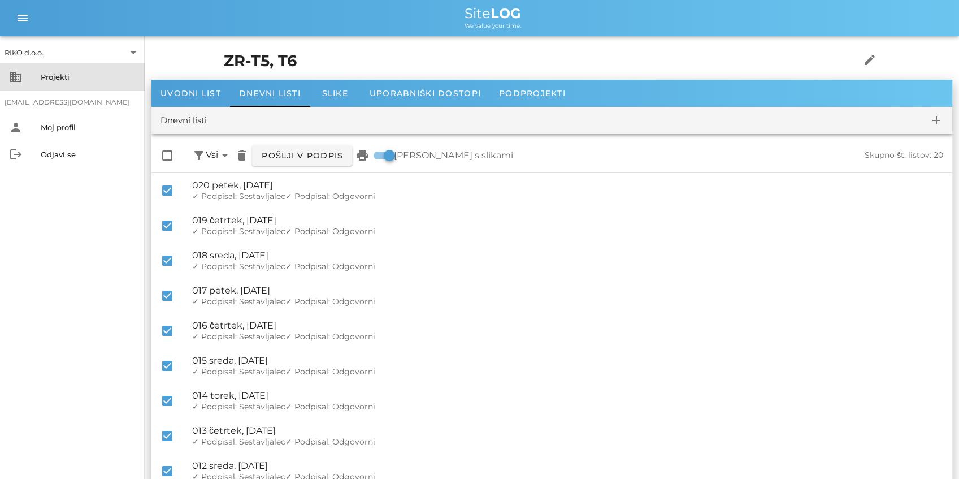
click at [60, 74] on div "Projekti" at bounding box center [88, 76] width 95 height 9
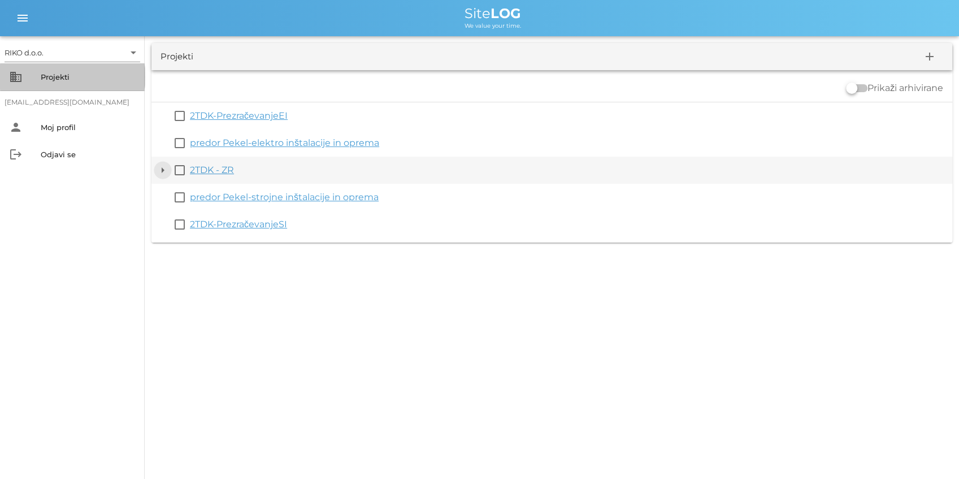
click at [162, 174] on button "arrow_drop_down" at bounding box center [163, 170] width 14 height 14
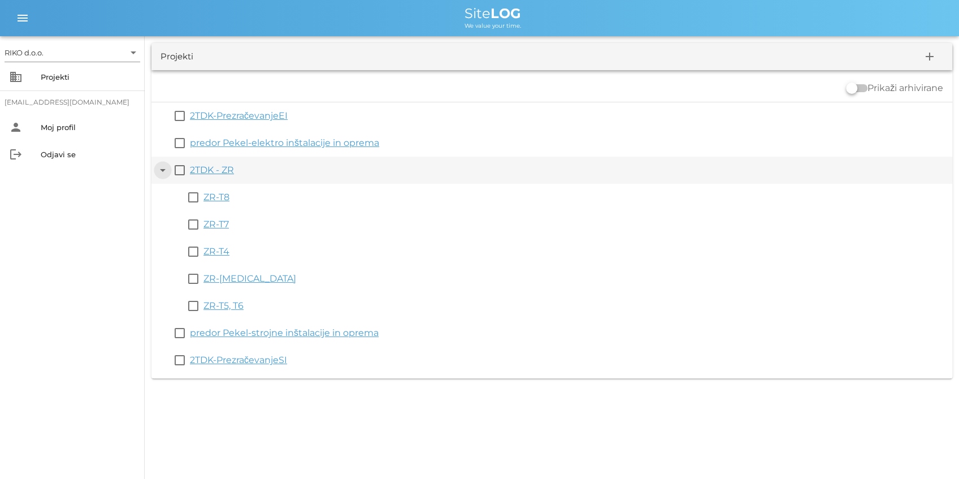
click at [162, 174] on button "arrow_drop_down" at bounding box center [163, 170] width 14 height 14
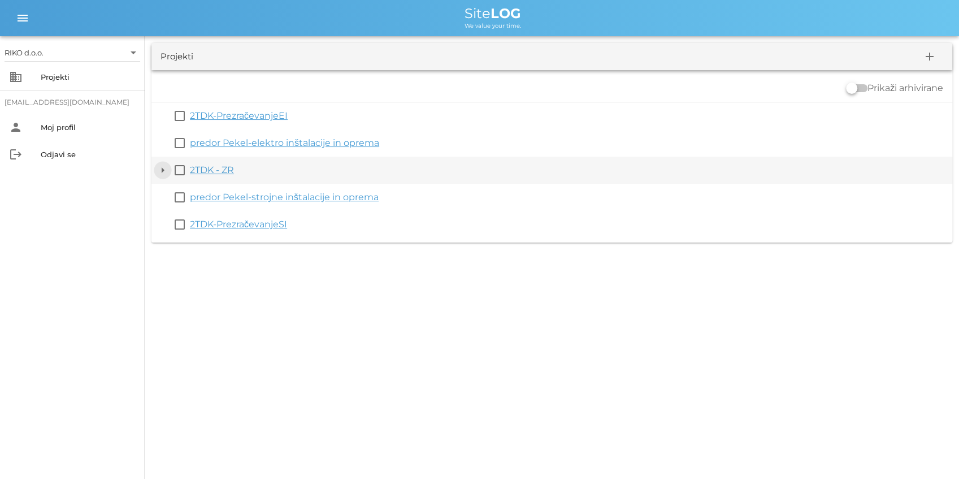
click at [164, 173] on button "arrow_drop_down" at bounding box center [163, 170] width 14 height 14
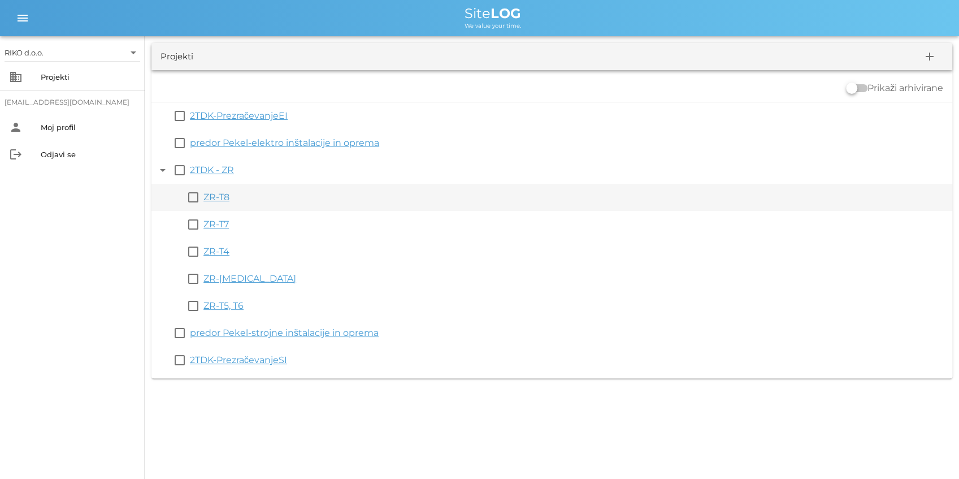
click at [207, 194] on link "ZR-T8" at bounding box center [216, 197] width 26 height 11
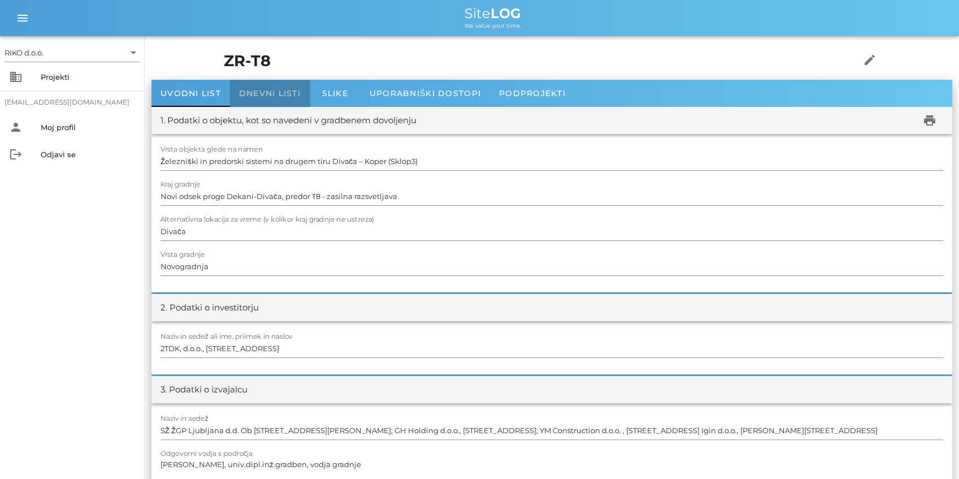
click at [246, 94] on span "Dnevni listi" at bounding box center [270, 93] width 62 height 10
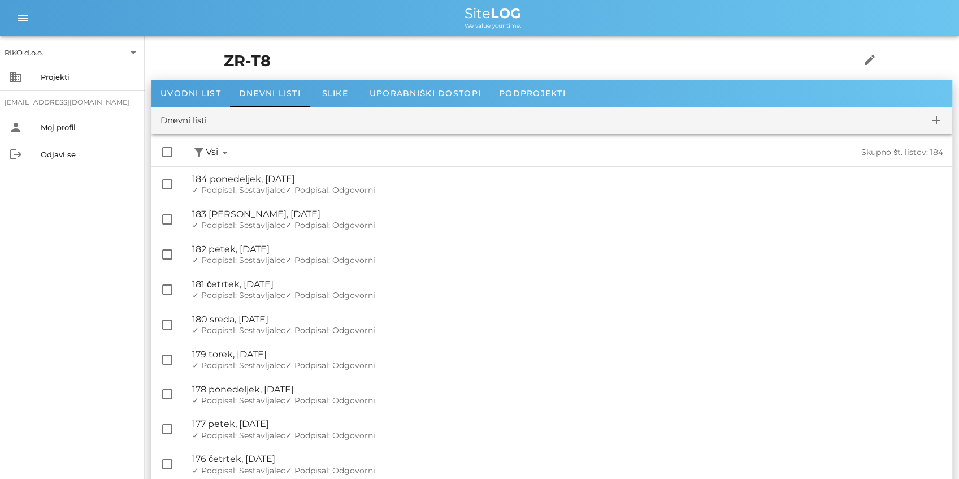
drag, startPoint x: 646, startPoint y: 444, endPoint x: 634, endPoint y: 196, distance: 248.4
click at [63, 81] on div "Projekti" at bounding box center [88, 76] width 95 height 9
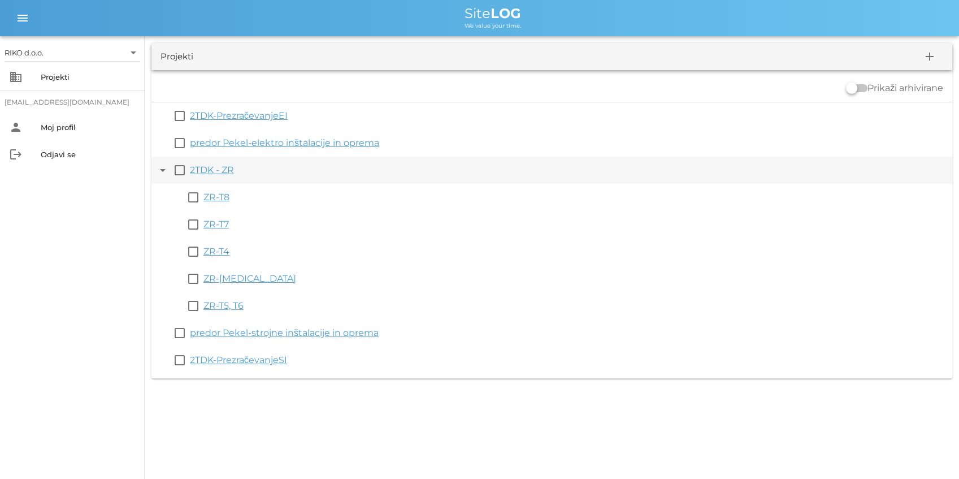
click at [163, 170] on button "arrow_drop_down" at bounding box center [163, 170] width 14 height 14
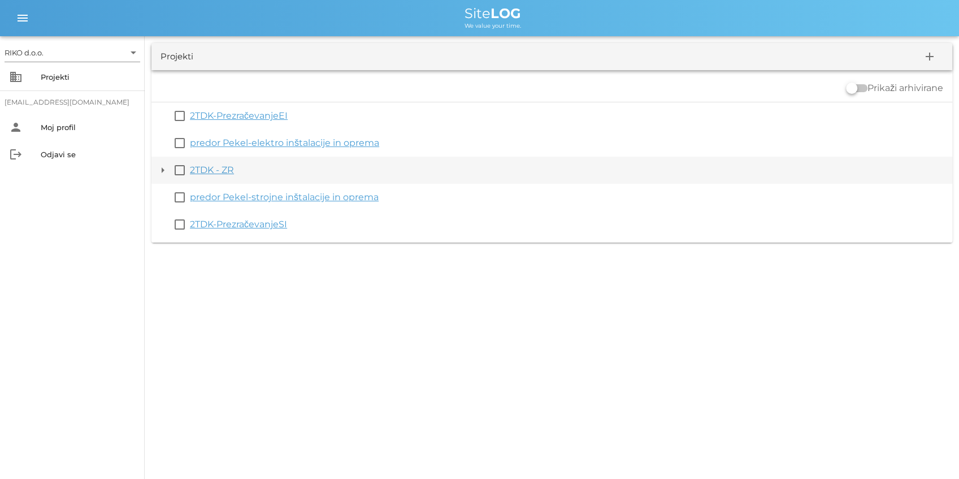
click at [163, 170] on button "arrow_drop_down" at bounding box center [163, 170] width 14 height 14
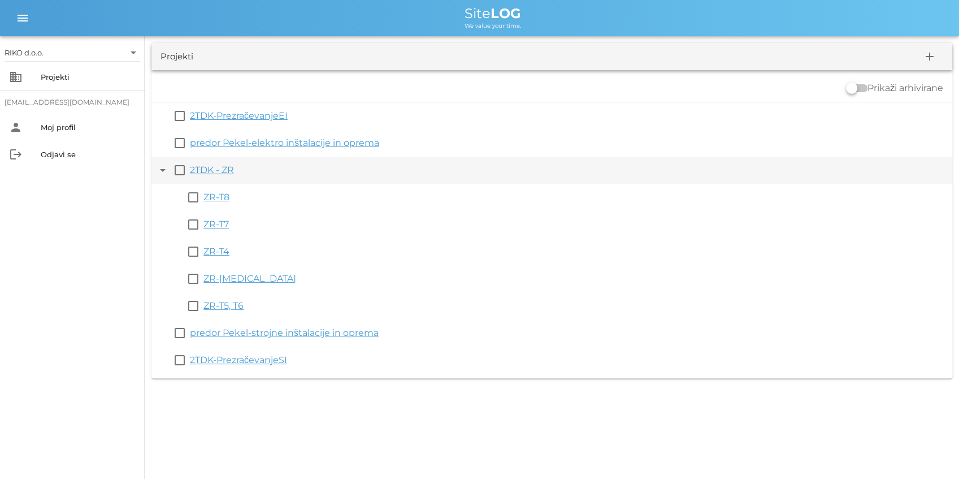
click at [163, 170] on button "arrow_drop_down" at bounding box center [163, 170] width 14 height 14
